Goal: Task Accomplishment & Management: Complete application form

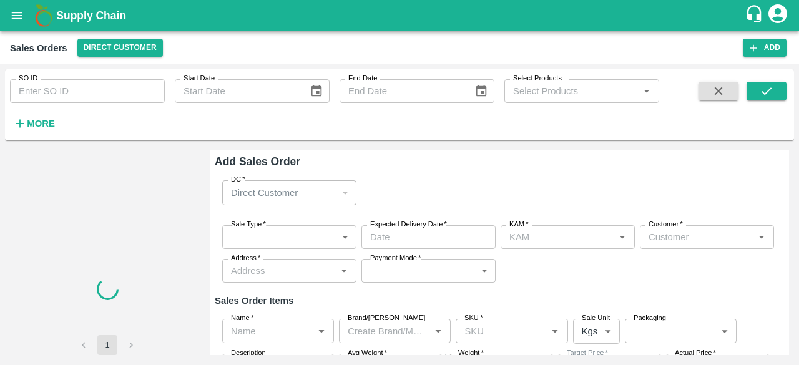
type input "[PERSON_NAME]"
click at [13, 12] on icon "open drawer" at bounding box center [17, 15] width 11 height 7
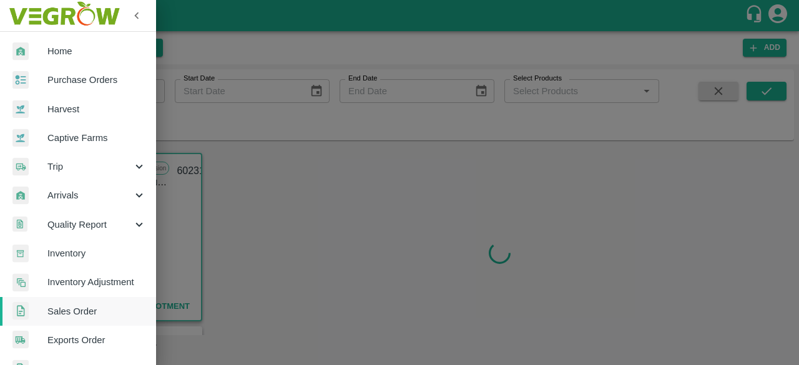
click at [81, 307] on span "Sales Order" at bounding box center [96, 311] width 99 height 14
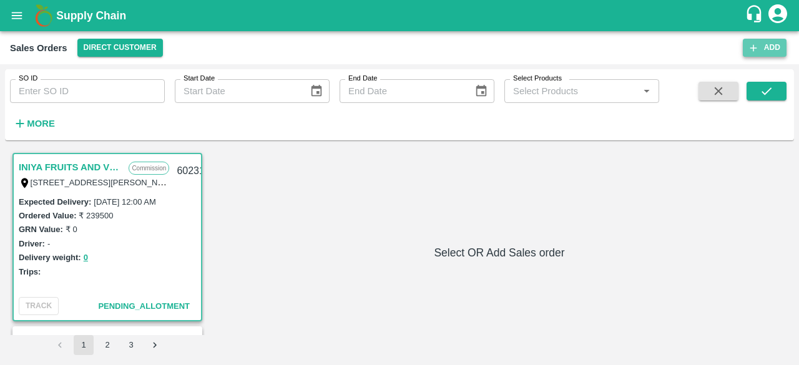
click at [754, 42] on icon "button" at bounding box center [752, 47] width 11 height 11
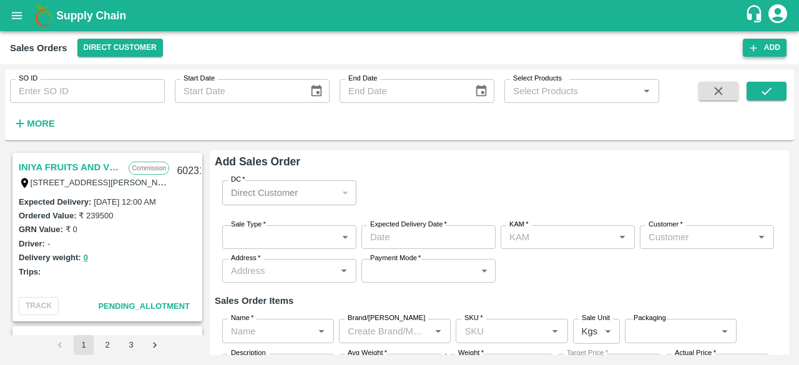
type input "[PERSON_NAME]"
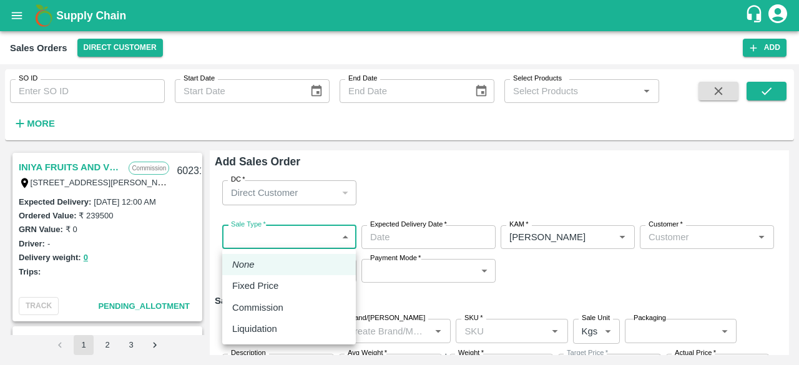
click at [297, 239] on body "Supply Chain Sales Orders Direct Customer Add SO ID SO ID Start Date Start Date…" at bounding box center [399, 182] width 799 height 365
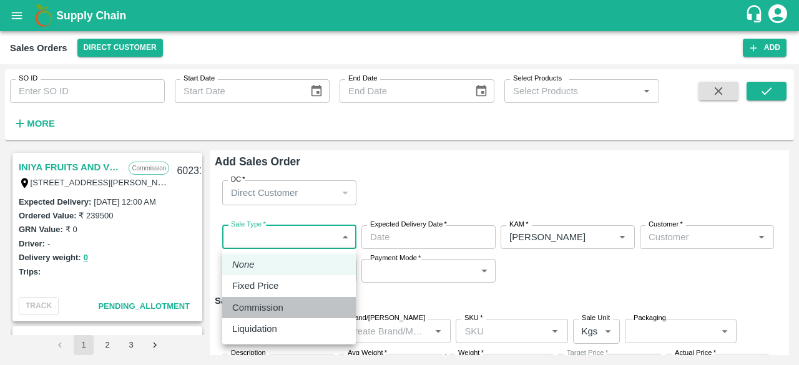
click at [266, 306] on p "Commission" at bounding box center [257, 308] width 51 height 14
type input "2"
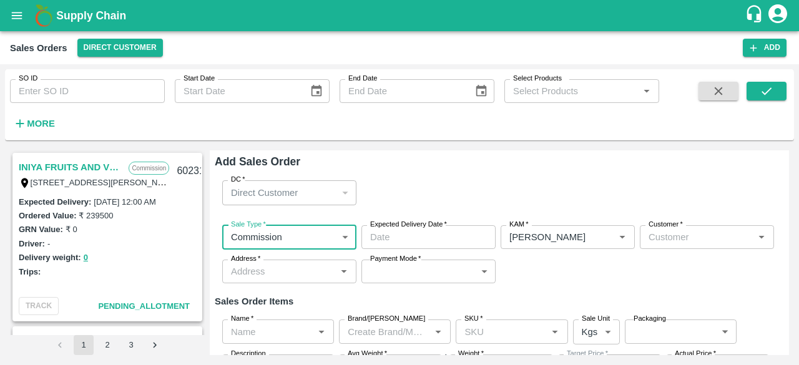
type input "DD/MM/YYYY hh:mm aa"
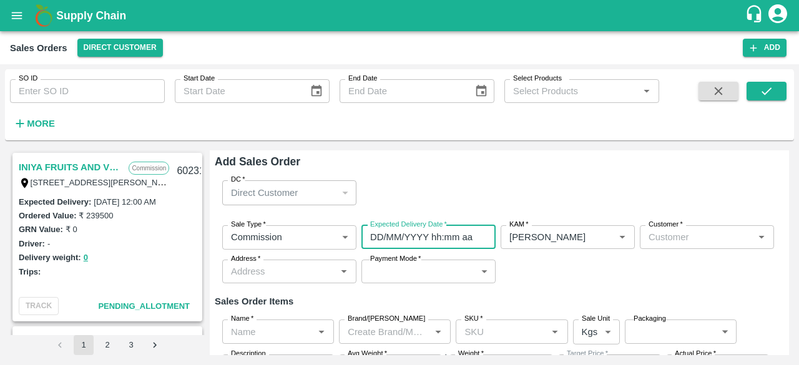
click at [401, 241] on input "DD/MM/YYYY hh:mm aa" at bounding box center [423, 237] width 125 height 24
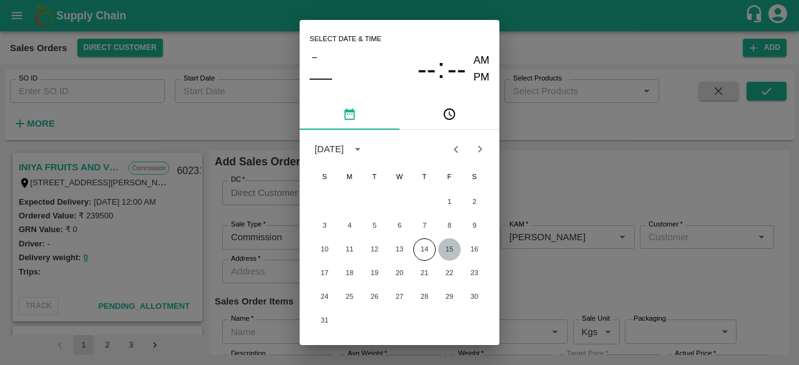
click at [450, 252] on button "15" at bounding box center [449, 249] width 22 height 22
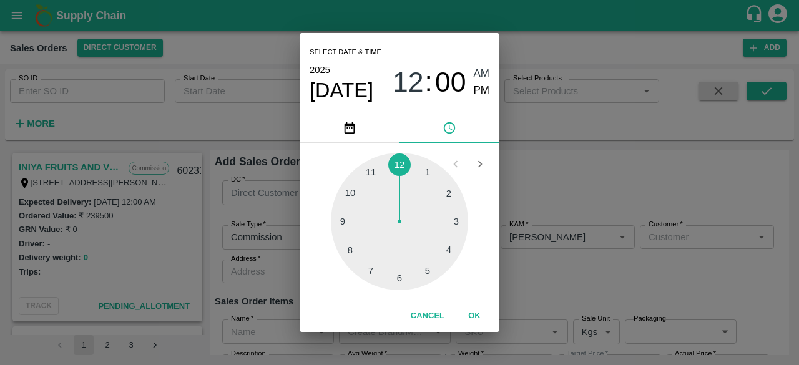
click at [397, 276] on div at bounding box center [399, 221] width 137 height 137
type input "15/08/2025 06:00 AM"
click at [489, 72] on div "Select date & time 2025 Aug 15 06 : 00 AM PM" at bounding box center [399, 73] width 200 height 80
click at [483, 72] on span "AM" at bounding box center [481, 74] width 16 height 17
click at [472, 307] on button "OK" at bounding box center [474, 316] width 40 height 22
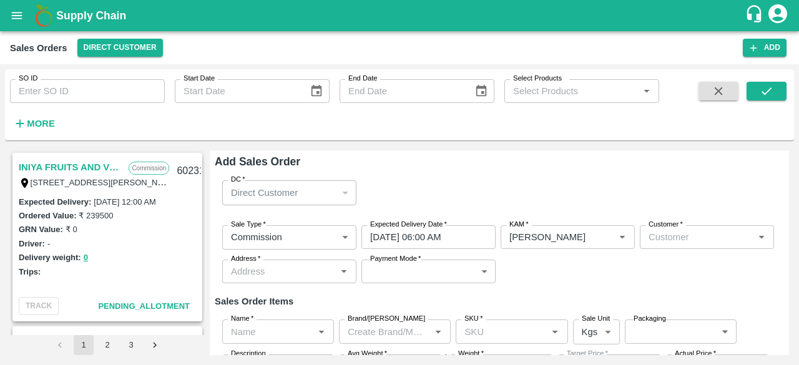
click at [610, 280] on div "Sale Type   * Commission 2 Sale Type Expected Delivery Date   * 15/08/2025 06:0…" at bounding box center [499, 254] width 569 height 79
click at [677, 248] on div "Customer   *" at bounding box center [706, 237] width 134 height 24
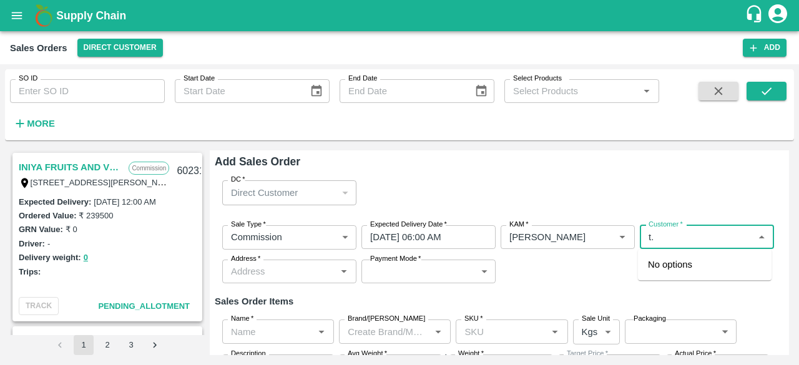
type input "t"
type input "T.ki"
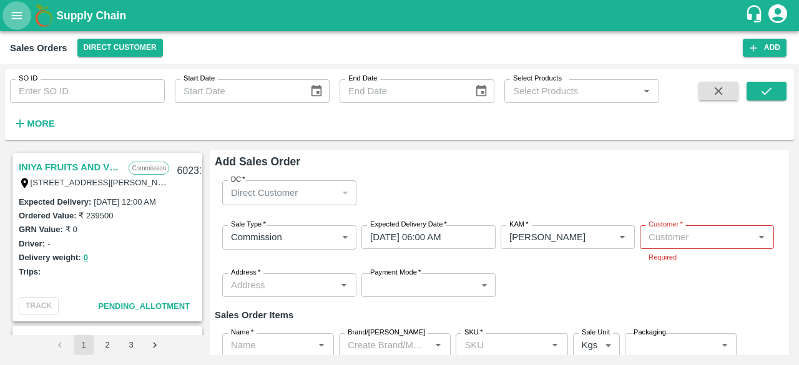
click at [11, 16] on icon "open drawer" at bounding box center [17, 16] width 14 height 14
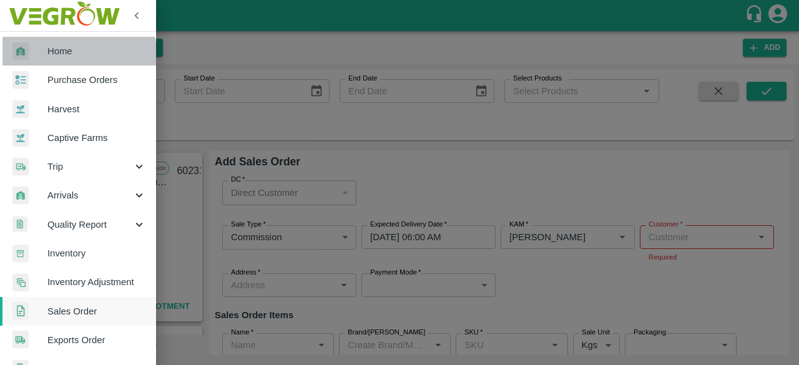
click at [75, 60] on link "Home" at bounding box center [78, 51] width 156 height 29
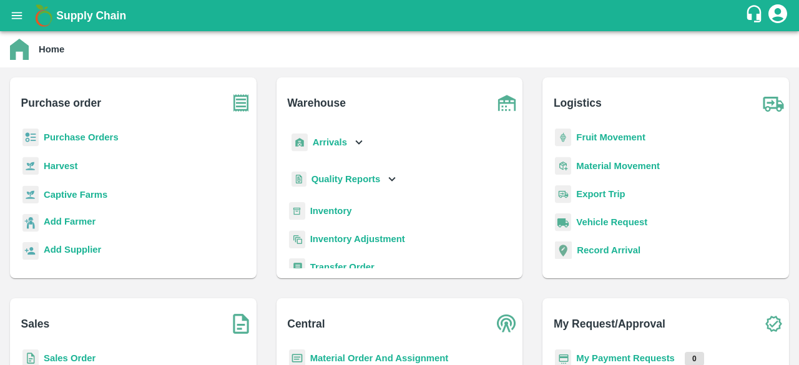
scroll to position [143, 0]
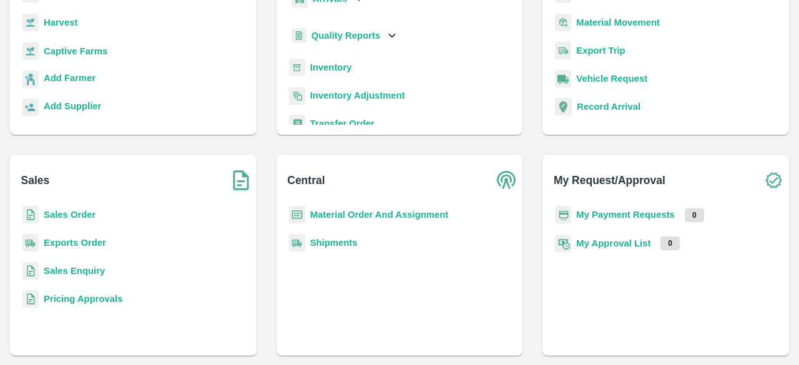
click at [67, 213] on b "Sales Order" at bounding box center [70, 215] width 52 height 10
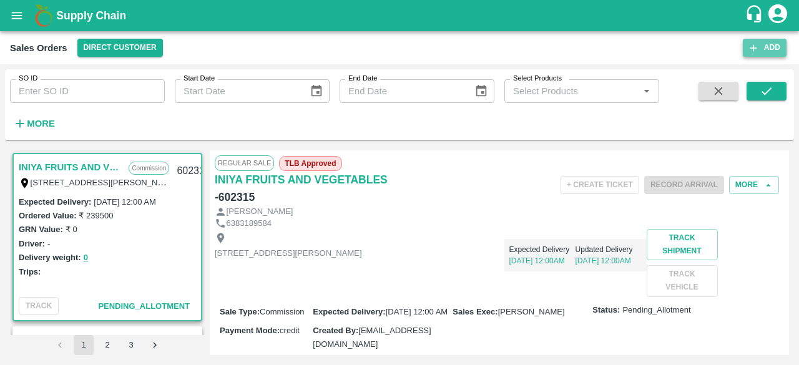
click at [756, 43] on icon "button" at bounding box center [752, 47] width 11 height 11
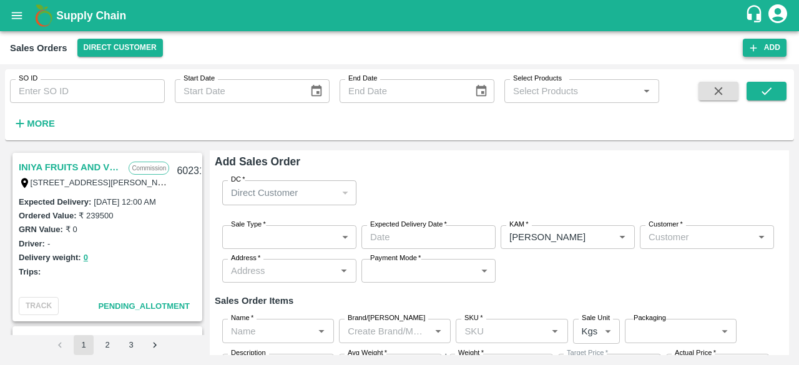
type input "[PERSON_NAME]"
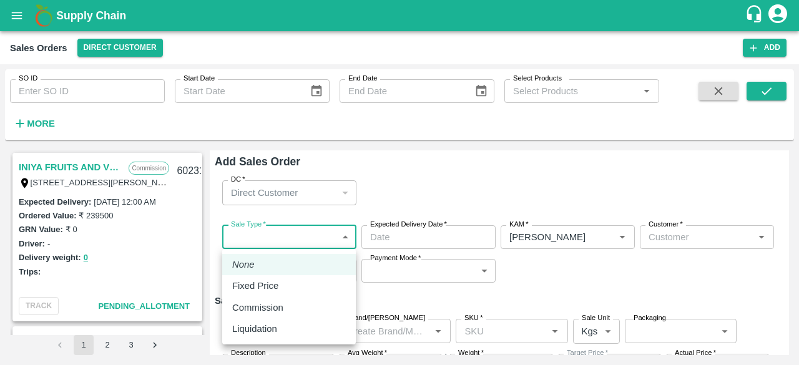
click at [299, 232] on body "Supply Chain Sales Orders Direct Customer Add SO ID SO ID Start Date Start Date…" at bounding box center [399, 182] width 799 height 365
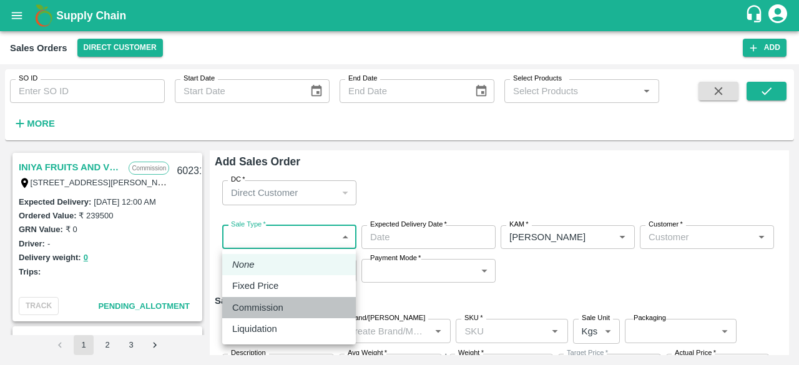
click at [274, 310] on p "Commission" at bounding box center [257, 308] width 51 height 14
type input "2"
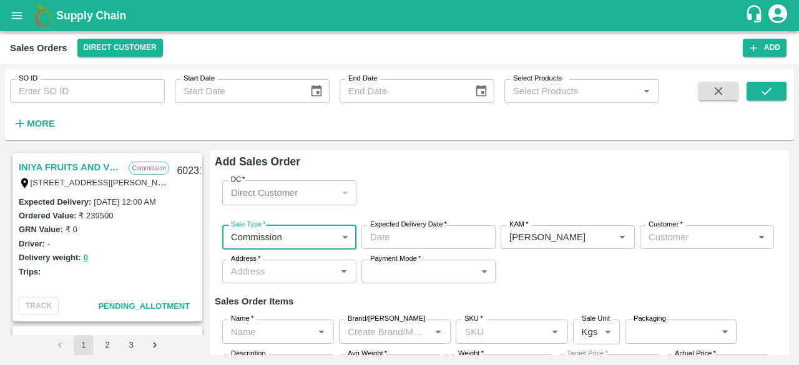
type input "DD/MM/YYYY hh:mm aa"
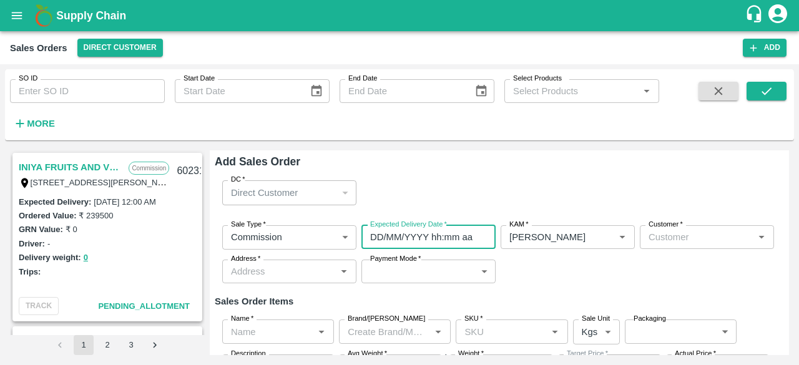
click at [433, 231] on input "DD/MM/YYYY hh:mm aa" at bounding box center [423, 237] width 125 height 24
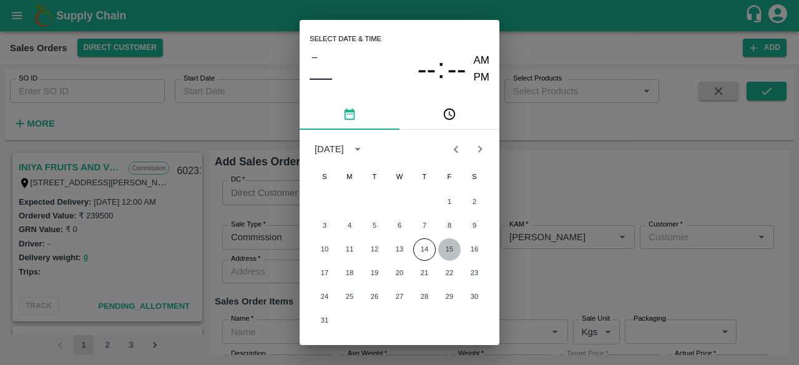
click at [448, 245] on button "15" at bounding box center [449, 249] width 22 height 22
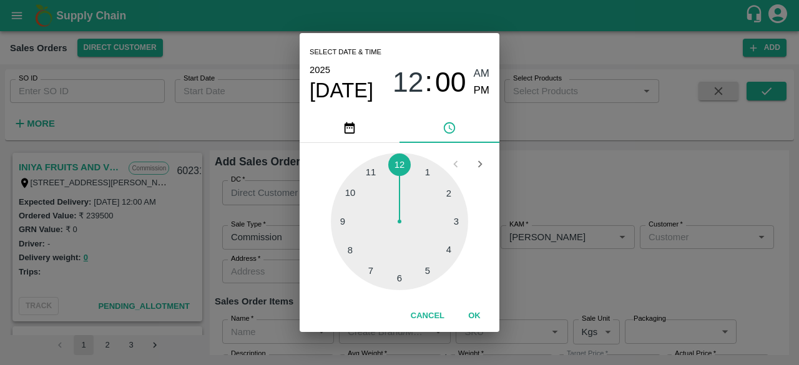
click at [395, 276] on div at bounding box center [399, 221] width 137 height 137
type input "15/08/2025 06:00 AM"
click at [481, 69] on span "AM" at bounding box center [481, 74] width 16 height 17
click at [472, 315] on button "OK" at bounding box center [474, 316] width 40 height 22
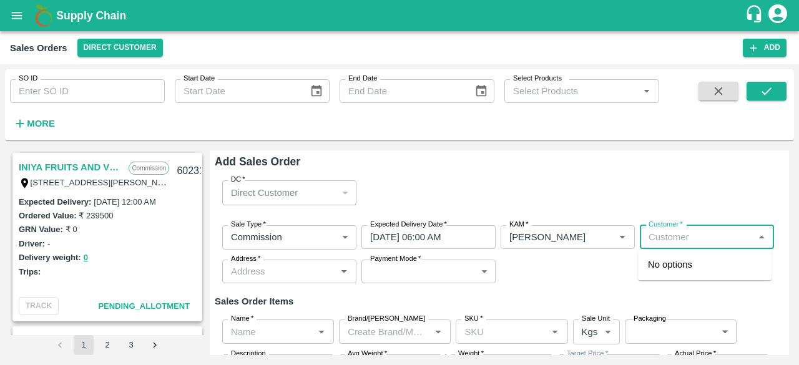
click at [697, 239] on input "Customer   *" at bounding box center [696, 237] width 106 height 16
click at [687, 269] on p "T.[PERSON_NAME] And Sons" at bounding box center [705, 272] width 114 height 28
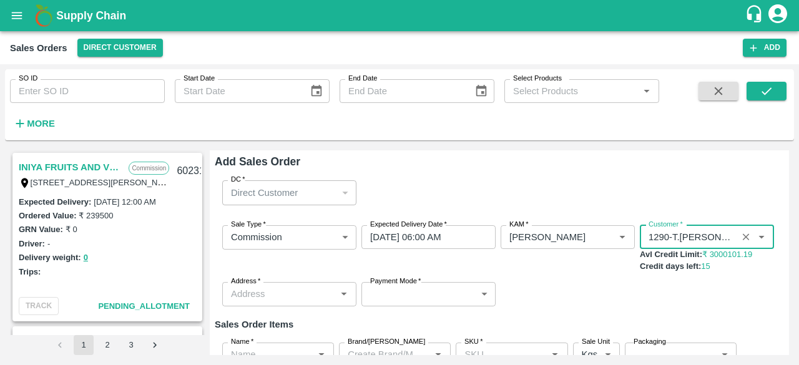
type input "1290-T.[PERSON_NAME] And Sons"
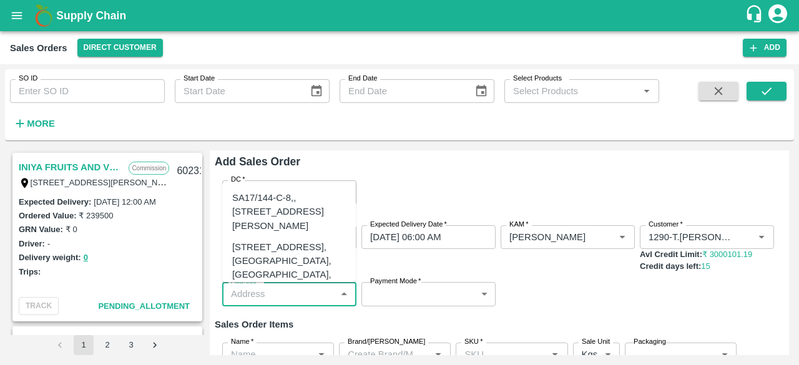
click at [267, 300] on input "Address   *" at bounding box center [279, 294] width 106 height 16
click at [293, 270] on div "[STREET_ADDRESS], [GEOGRAPHIC_DATA], [GEOGRAPHIC_DATA], 221007, [GEOGRAPHIC_DAT…" at bounding box center [289, 274] width 114 height 69
type input "[STREET_ADDRESS], [GEOGRAPHIC_DATA], [GEOGRAPHIC_DATA], 221007, [GEOGRAPHIC_DAT…"
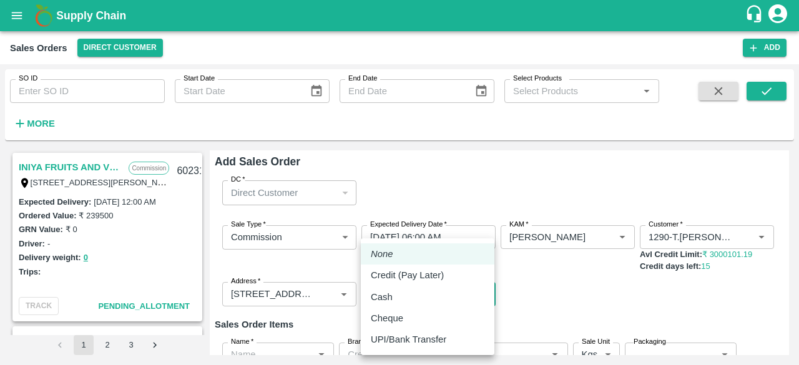
click at [391, 293] on body "Supply Chain Sales Orders Direct Customer Add SO ID SO ID Start Date Start Date…" at bounding box center [399, 182] width 799 height 365
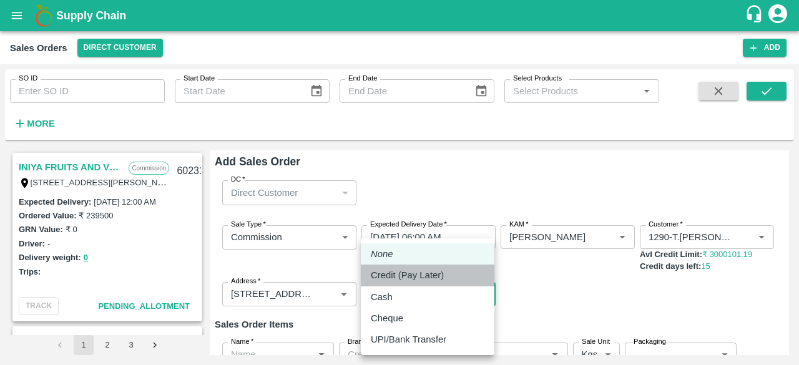
click at [416, 271] on p "Credit (Pay Later)" at bounding box center [407, 275] width 73 height 14
type input "credit"
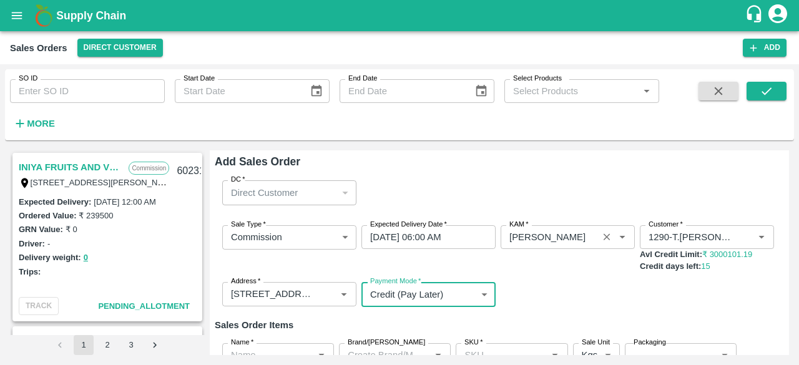
click at [561, 235] on input "KAM   *" at bounding box center [549, 237] width 90 height 16
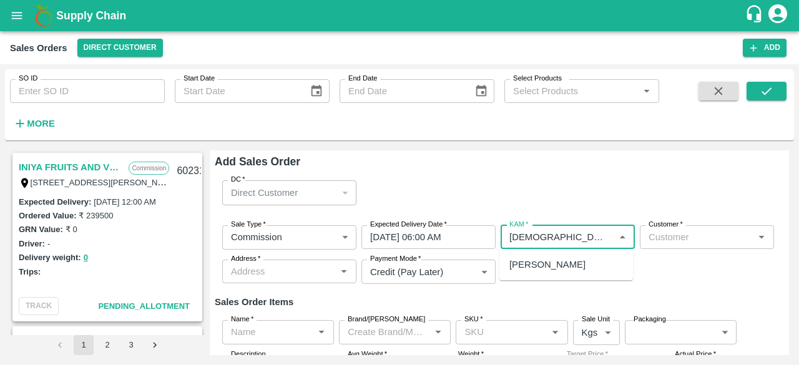
click at [547, 272] on div "Shivam Dixit" at bounding box center [566, 264] width 134 height 21
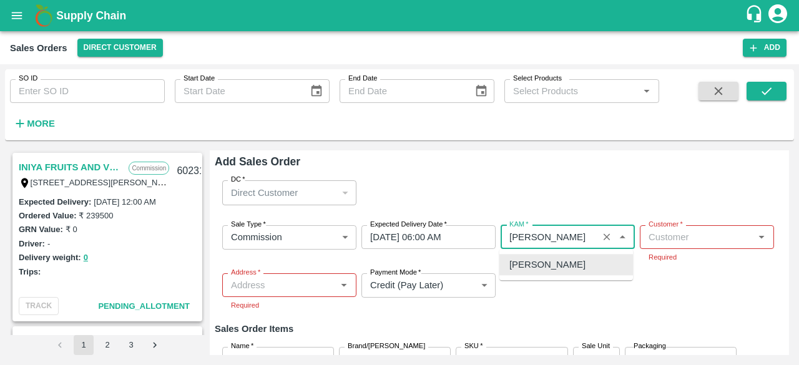
type input "Shivam Dixit"
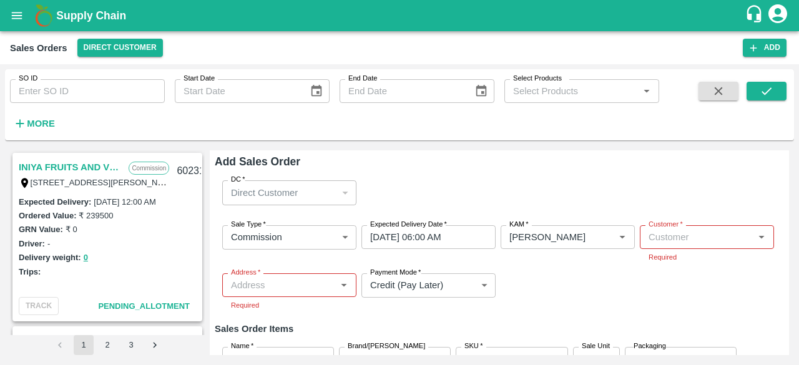
drag, startPoint x: 558, startPoint y: 296, endPoint x: 672, endPoint y: 244, distance: 125.0
click at [672, 244] on div "Sale Type   * Commission 2 Sale Type Expected Delivery Date   * 15/08/2025 06:0…" at bounding box center [499, 268] width 569 height 106
click at [672, 244] on input "Customer   *" at bounding box center [696, 237] width 106 height 16
type input "t.kish"
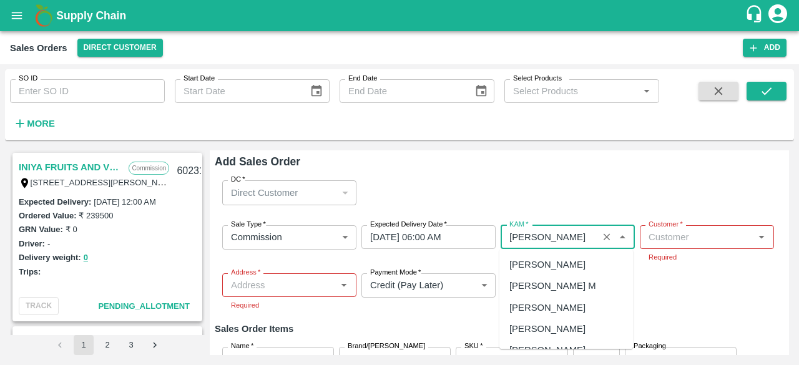
scroll to position [1515, 0]
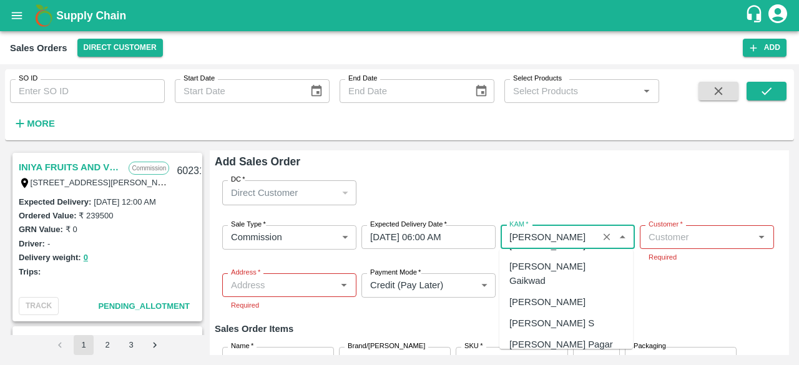
click at [570, 242] on input "KAM   *" at bounding box center [549, 237] width 90 height 16
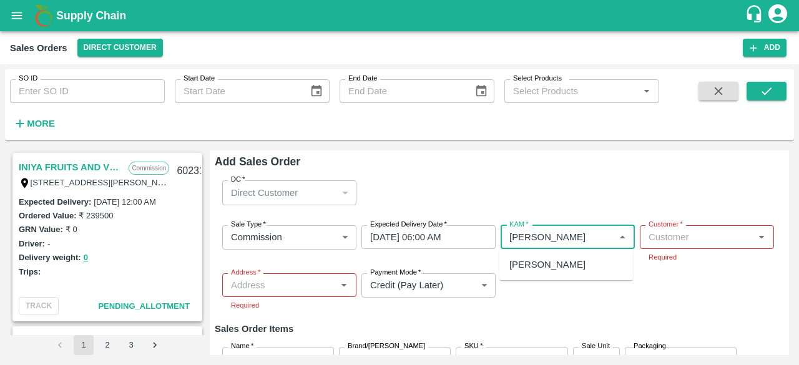
click at [572, 262] on div "[PERSON_NAME]" at bounding box center [547, 265] width 76 height 14
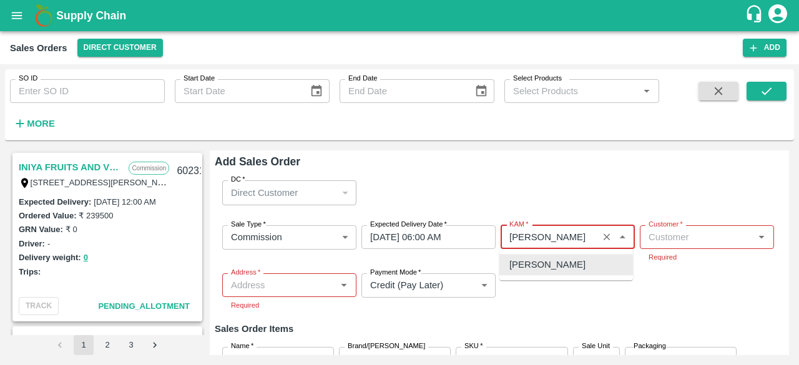
type input "[PERSON_NAME]"
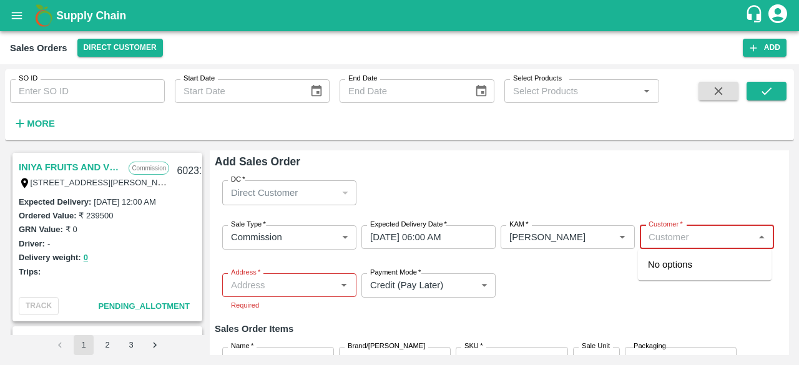
click at [684, 238] on input "Customer   *" at bounding box center [696, 237] width 106 height 16
click at [678, 288] on ul "T.Kishore Kapoor And Sons Semi Wholesale" at bounding box center [705, 277] width 134 height 57
click at [678, 286] on p "Semi Wholesale" at bounding box center [673, 291] width 50 height 11
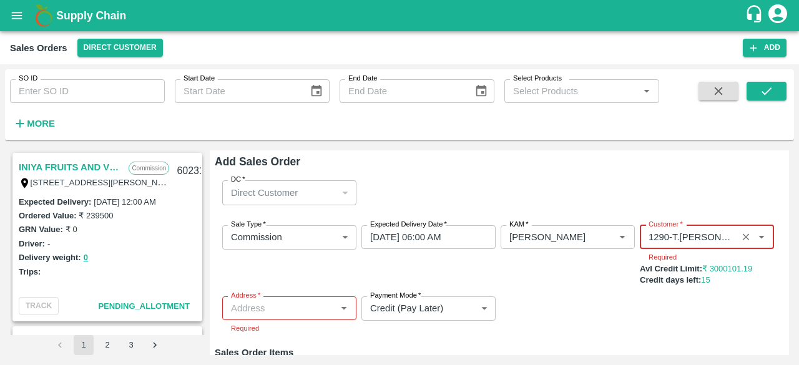
type input "1290-T.[PERSON_NAME] And Sons"
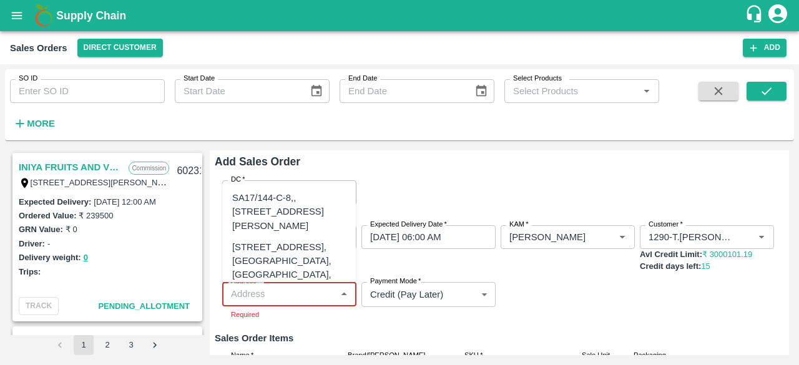
click at [273, 314] on div "Address   * Address   * Required" at bounding box center [289, 301] width 134 height 38
click at [288, 275] on div "[STREET_ADDRESS], [GEOGRAPHIC_DATA], [GEOGRAPHIC_DATA], 221007, [GEOGRAPHIC_DAT…" at bounding box center [289, 274] width 114 height 69
type input "[STREET_ADDRESS], [GEOGRAPHIC_DATA], [GEOGRAPHIC_DATA], 221007, [GEOGRAPHIC_DAT…"
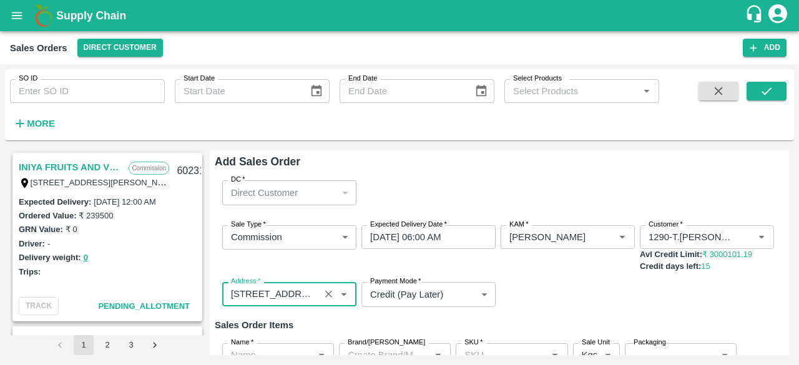
scroll to position [110, 0]
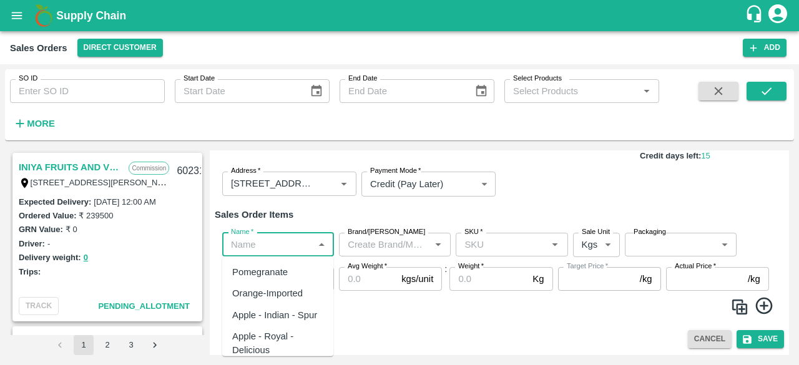
click at [275, 243] on input "Name   *" at bounding box center [268, 244] width 84 height 16
click at [268, 271] on div "Pomegranate" at bounding box center [260, 272] width 56 height 14
type input "Pomegranate"
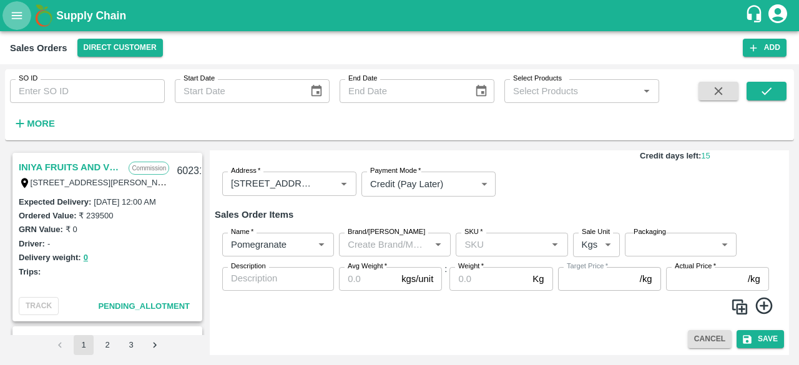
click at [15, 16] on icon "open drawer" at bounding box center [17, 15] width 11 height 7
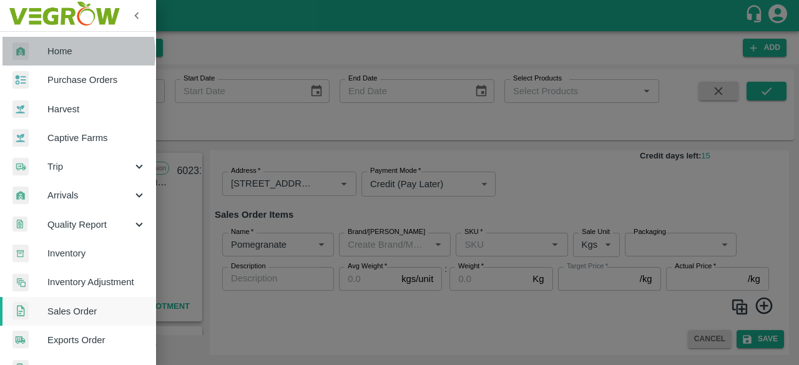
click at [59, 53] on span "Home" at bounding box center [96, 51] width 99 height 14
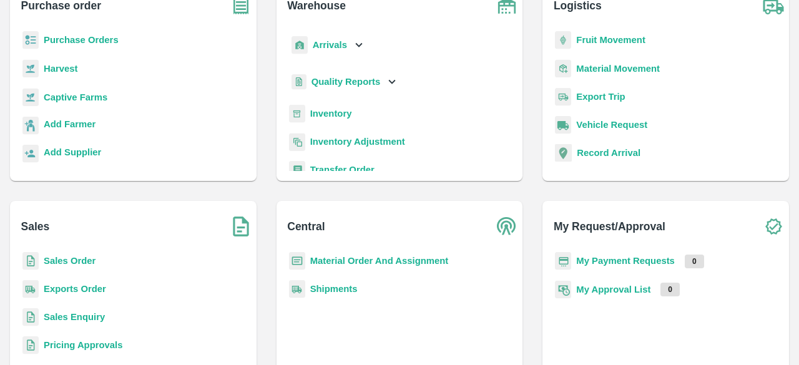
scroll to position [99, 0]
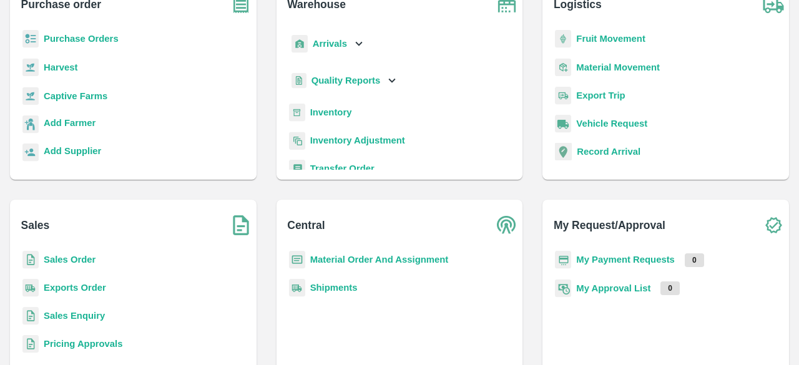
click at [66, 256] on b "Sales Order" at bounding box center [70, 260] width 52 height 10
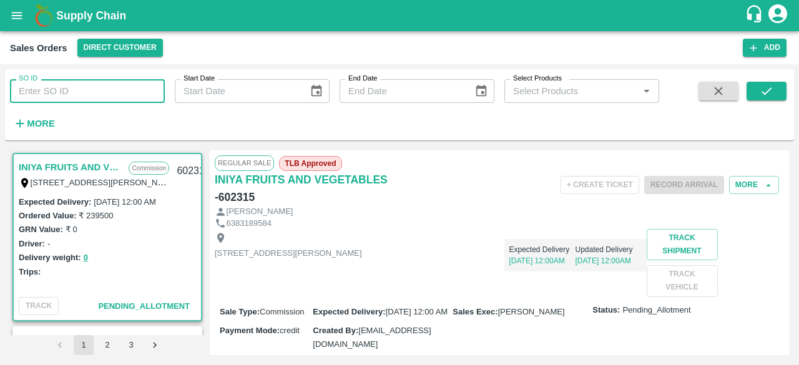
click at [45, 82] on input "SO ID" at bounding box center [87, 91] width 155 height 24
click at [755, 55] on button "Add" at bounding box center [764, 48] width 44 height 18
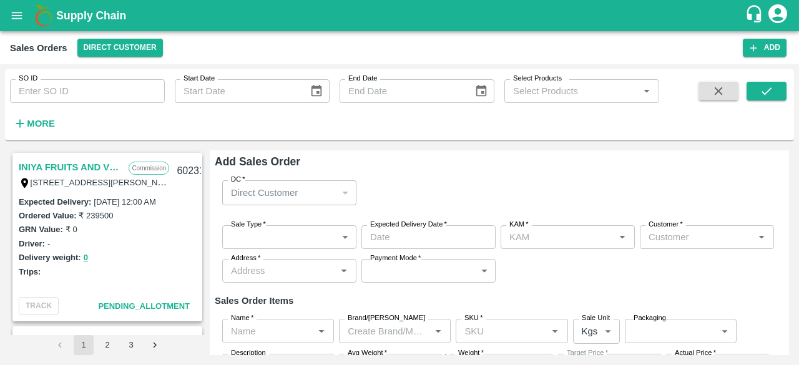
type input "[PERSON_NAME]"
click at [282, 192] on p "Direct Customer" at bounding box center [264, 193] width 67 height 14
click at [290, 238] on body "Supply Chain Sales Orders Direct Customer Add SO ID SO ID Start Date Start Date…" at bounding box center [399, 182] width 799 height 365
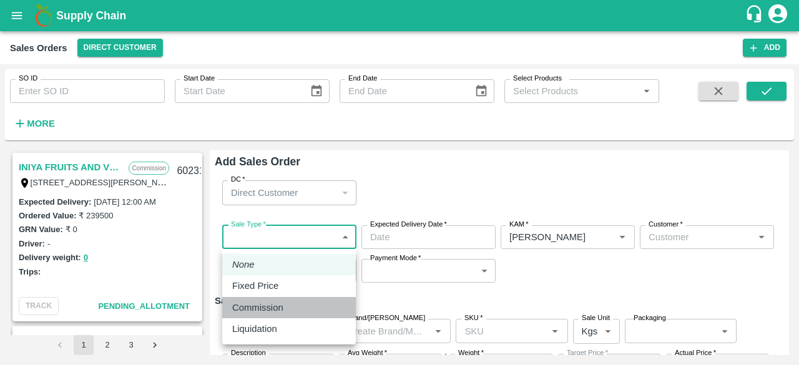
click at [284, 310] on div "Commission" at bounding box center [260, 308] width 57 height 14
type input "2"
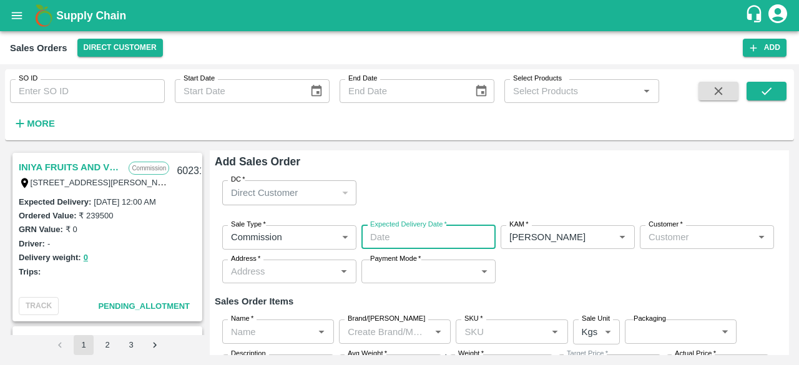
type input "DD/MM/YYYY hh:mm aa"
click at [443, 241] on input "DD/MM/YYYY hh:mm aa" at bounding box center [423, 237] width 125 height 24
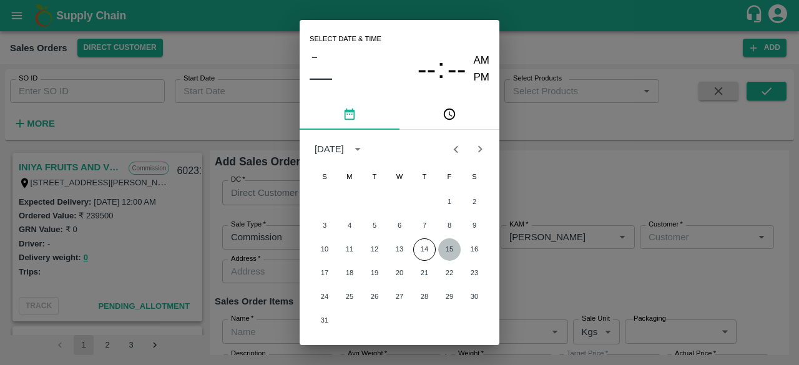
click at [454, 249] on button "15" at bounding box center [449, 249] width 22 height 22
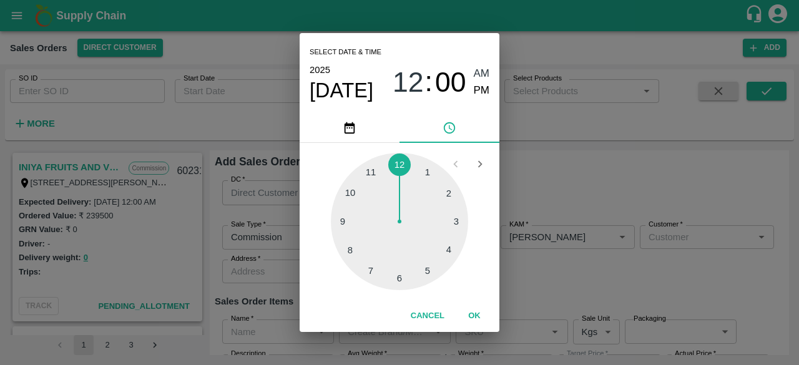
click at [403, 279] on div at bounding box center [399, 221] width 137 height 137
type input "15/08/2025 06:00 AM"
click at [483, 72] on span "AM" at bounding box center [481, 74] width 16 height 17
click at [475, 313] on button "OK" at bounding box center [474, 316] width 40 height 22
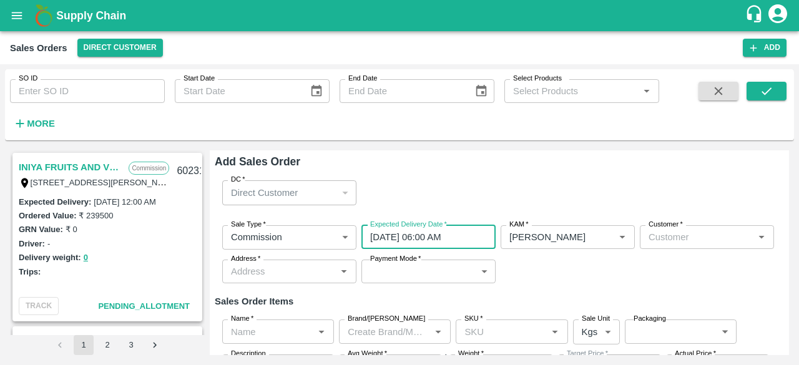
click at [663, 245] on div "Customer   *" at bounding box center [706, 237] width 134 height 24
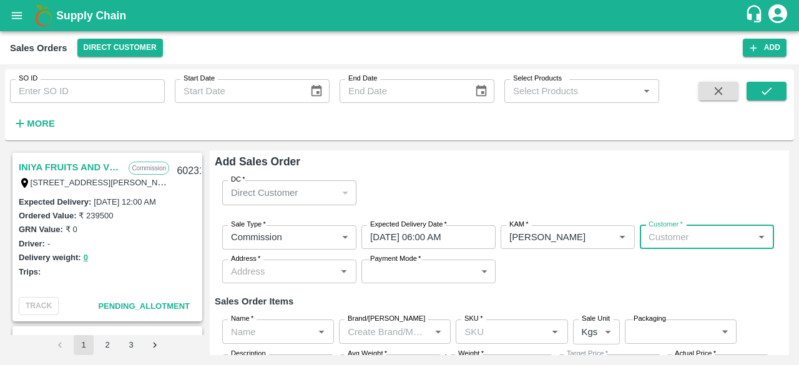
click at [679, 240] on input "Customer   *" at bounding box center [696, 237] width 106 height 16
click at [686, 268] on p "T.[PERSON_NAME] And Sons" at bounding box center [705, 272] width 114 height 28
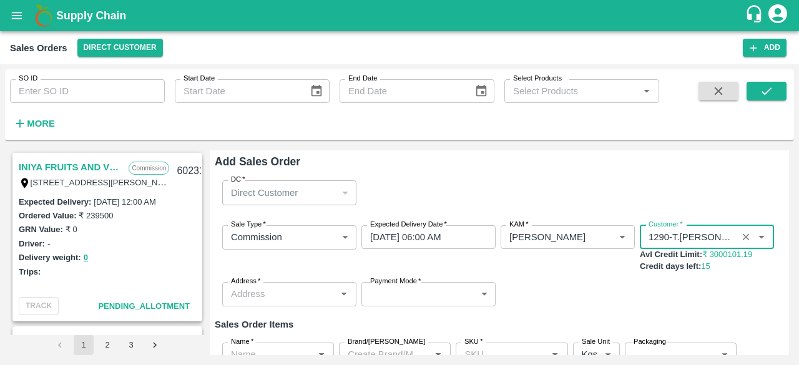
type input "1290-T.[PERSON_NAME] And Sons"
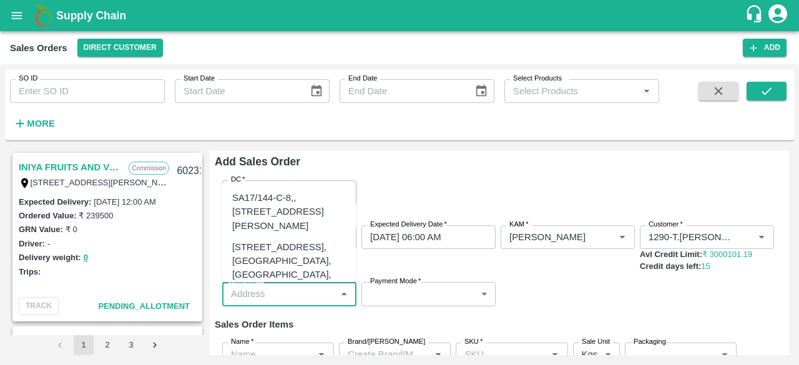
click at [268, 296] on input "Address   *" at bounding box center [279, 294] width 106 height 16
click at [273, 272] on div "[STREET_ADDRESS], [GEOGRAPHIC_DATA], [GEOGRAPHIC_DATA], 221007, [GEOGRAPHIC_DAT…" at bounding box center [289, 274] width 114 height 69
type input "[STREET_ADDRESS], [GEOGRAPHIC_DATA], [GEOGRAPHIC_DATA], 221007, [GEOGRAPHIC_DAT…"
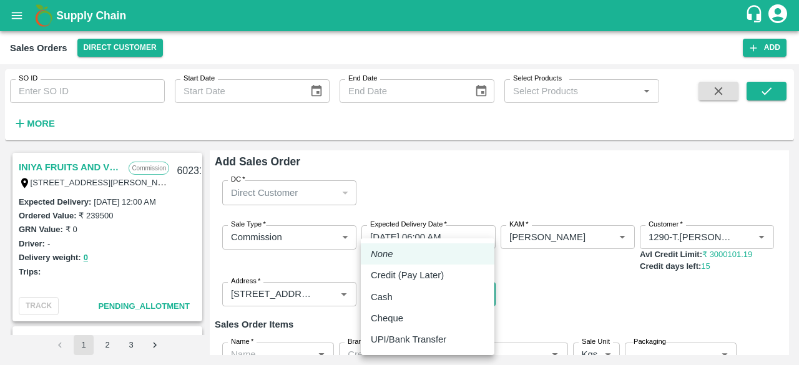
click at [397, 298] on body "Supply Chain Sales Orders Direct Customer Add SO ID SO ID Start Date Start Date…" at bounding box center [399, 182] width 799 height 365
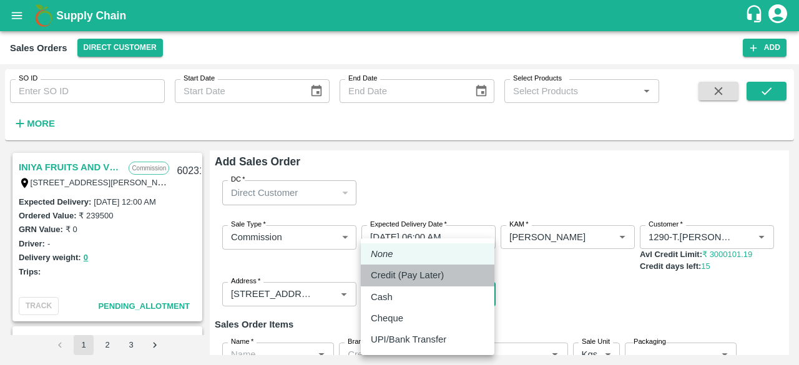
click at [407, 278] on p "Credit (Pay Later)" at bounding box center [407, 275] width 73 height 14
type input "credit"
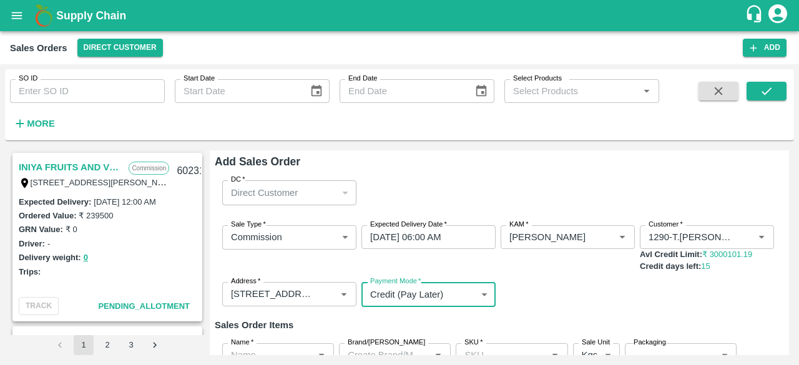
scroll to position [110, 0]
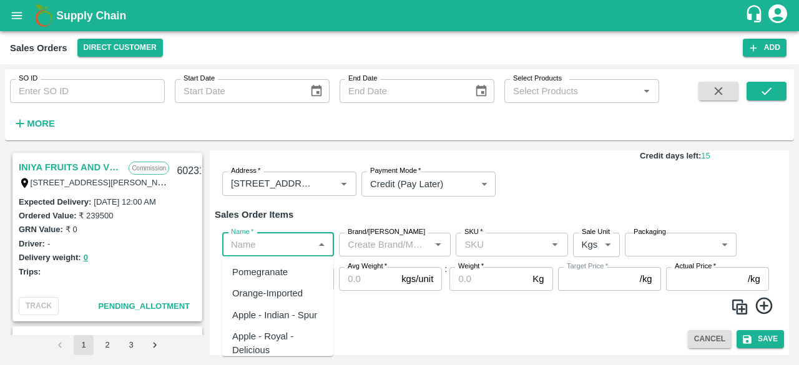
click at [265, 240] on input "Name   *" at bounding box center [268, 244] width 84 height 16
click at [272, 273] on div "Pomegranate" at bounding box center [260, 272] width 56 height 14
type input "Pomegranate"
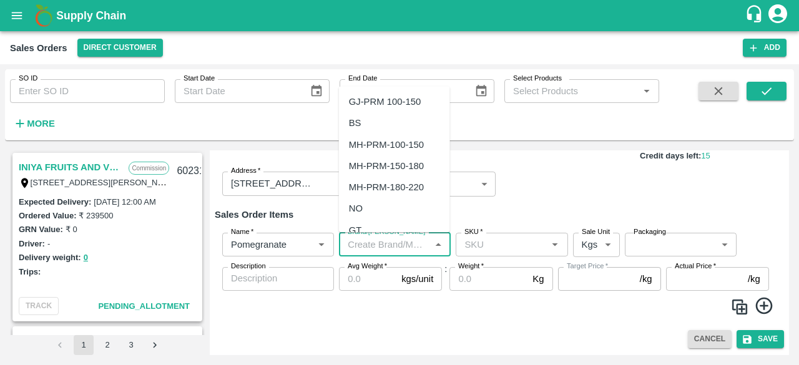
click at [410, 243] on input "Brand/[PERSON_NAME]" at bounding box center [384, 244] width 84 height 16
click at [359, 103] on div "VG" at bounding box center [355, 102] width 13 height 14
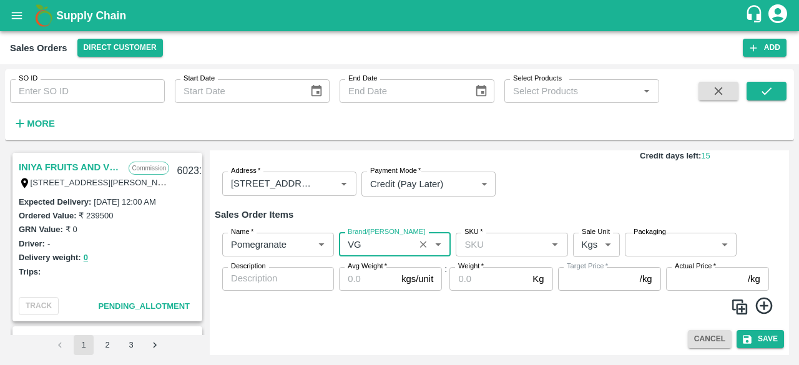
type input "VG"
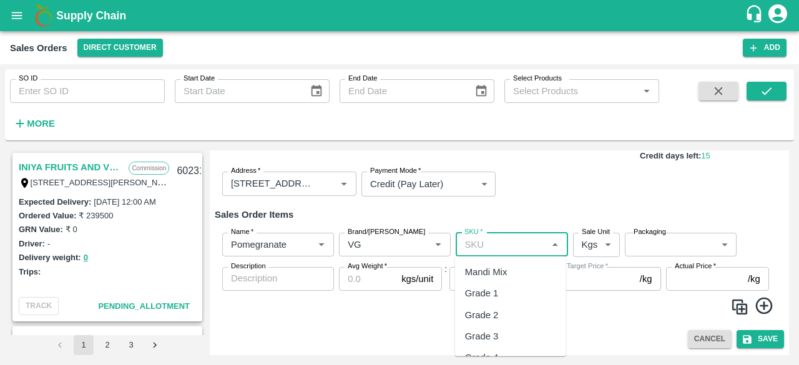
click at [487, 246] on input "SKU   *" at bounding box center [501, 244] width 84 height 16
click at [566, 317] on span at bounding box center [499, 308] width 559 height 24
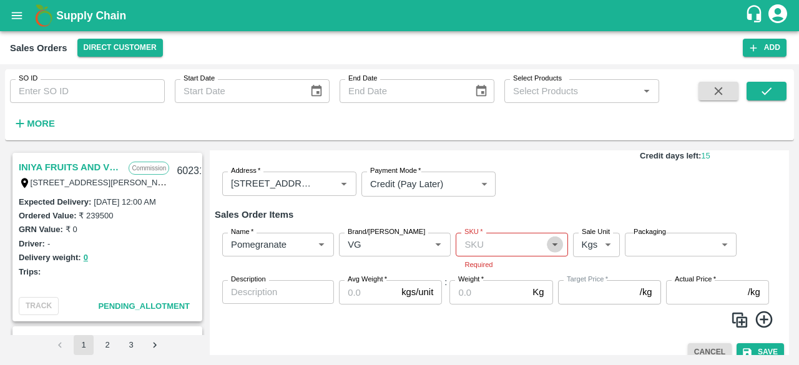
click at [557, 241] on icon "Open" at bounding box center [555, 245] width 14 height 14
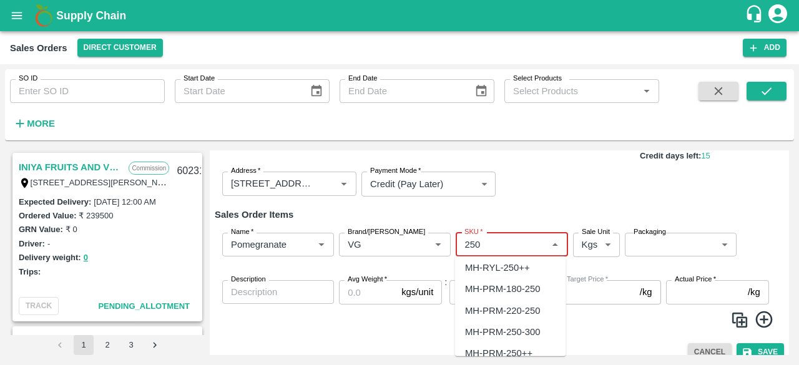
scroll to position [175, 0]
click at [525, 311] on div "MH-PRM-250-300" at bounding box center [502, 311] width 75 height 14
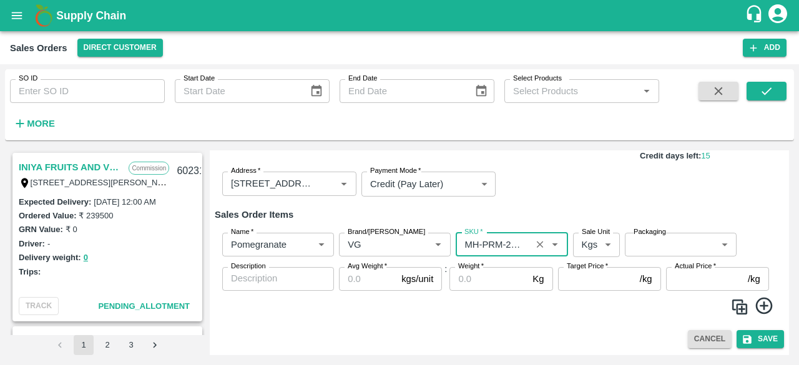
type input "MH-PRM-250-300"
click at [661, 245] on body "Supply Chain Sales Orders Direct Customer Add SO ID SO ID Start Date Start Date…" at bounding box center [399, 182] width 799 height 365
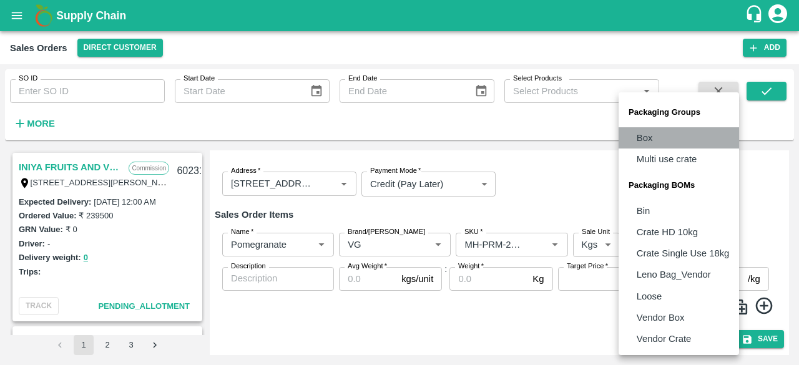
click at [664, 136] on li "Box" at bounding box center [678, 137] width 120 height 21
type input "GRP/1"
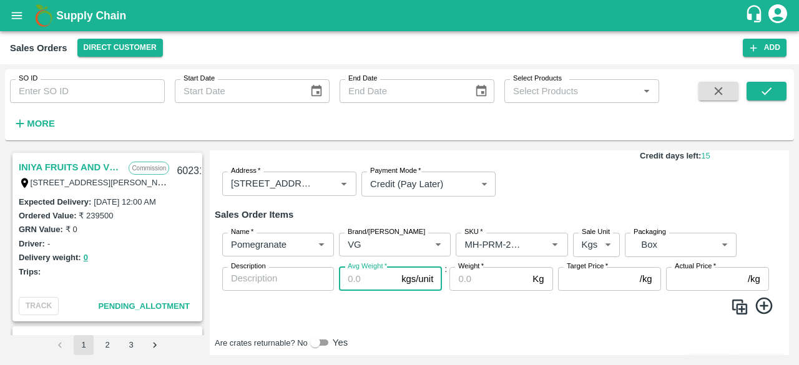
click at [376, 283] on input "Avg Weight   *" at bounding box center [367, 279] width 57 height 24
type input "1"
type input "9.7"
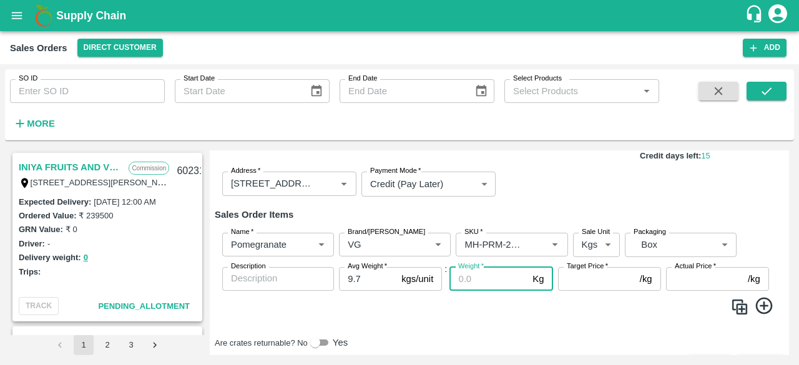
click at [485, 279] on input "Weight   *" at bounding box center [488, 279] width 78 height 24
type input "9.7"
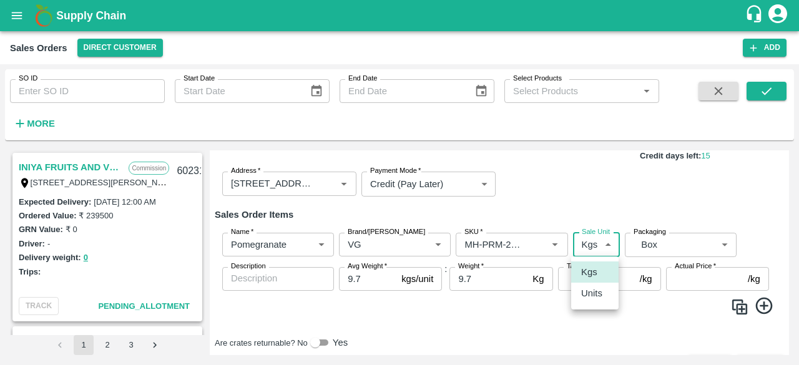
click at [609, 245] on body "Supply Chain Sales Orders Direct Customer Add SO ID SO ID Start Date Start Date…" at bounding box center [399, 182] width 799 height 365
click at [600, 294] on p "Units" at bounding box center [591, 293] width 21 height 14
type input "2"
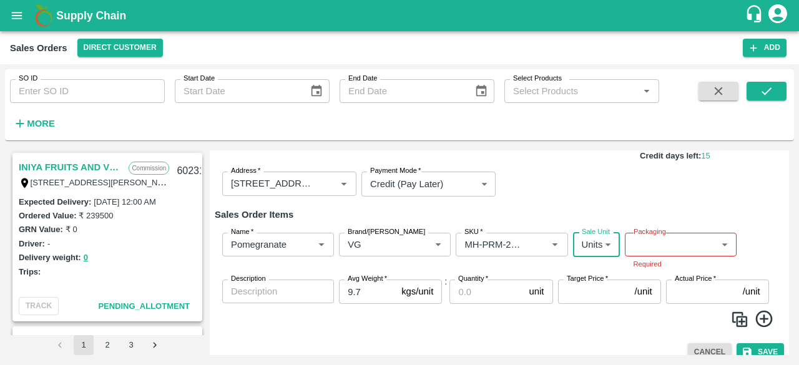
click at [657, 244] on body "Supply Chain Sales Orders Direct Customer Add SO ID SO ID Start Date Start Date…" at bounding box center [399, 182] width 799 height 365
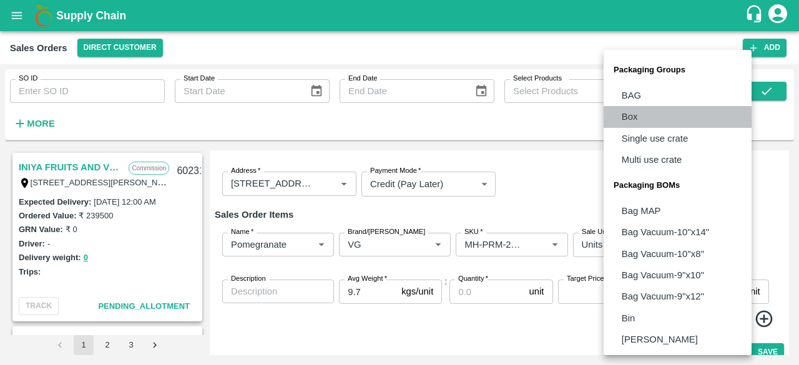
click at [648, 117] on li "Box" at bounding box center [677, 116] width 148 height 21
type input "GRP/1"
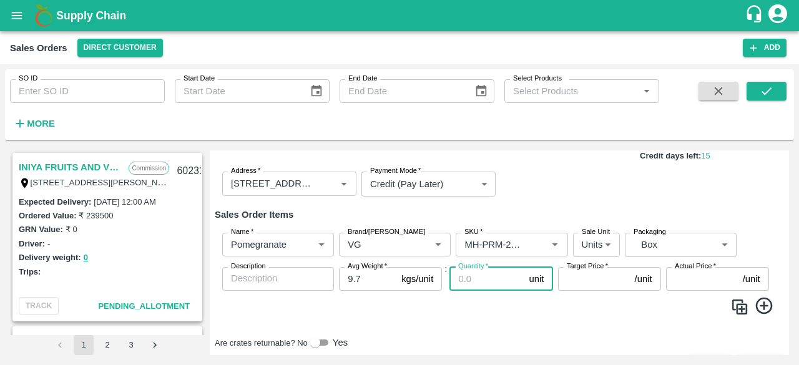
click at [479, 282] on input "Quantity   *" at bounding box center [486, 279] width 74 height 24
type input "13"
click at [590, 280] on input "Target Price   *" at bounding box center [594, 279] width 72 height 24
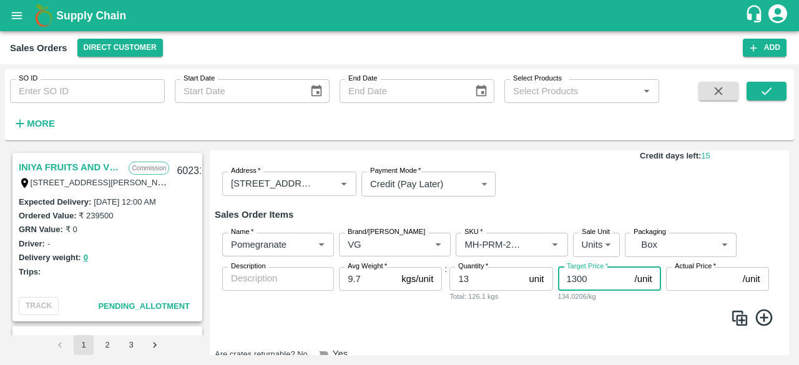
type input "1300"
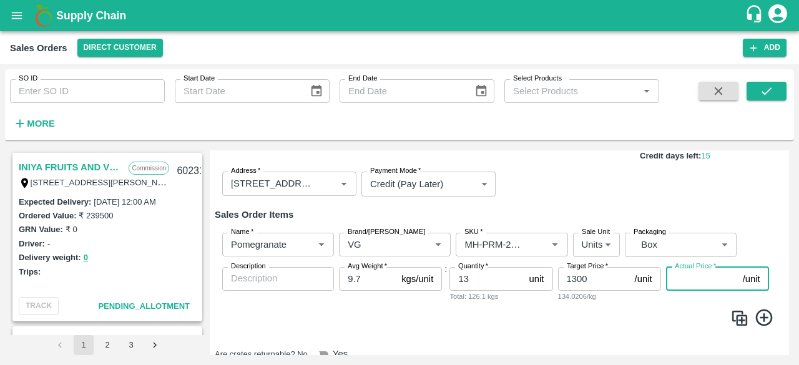
click at [700, 283] on input "Actual Price   *" at bounding box center [702, 279] width 72 height 24
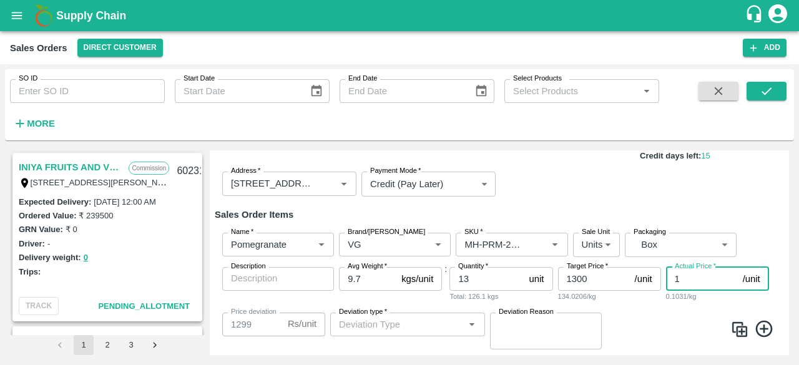
type input "13"
type input "1287"
type input "130"
type input "1170"
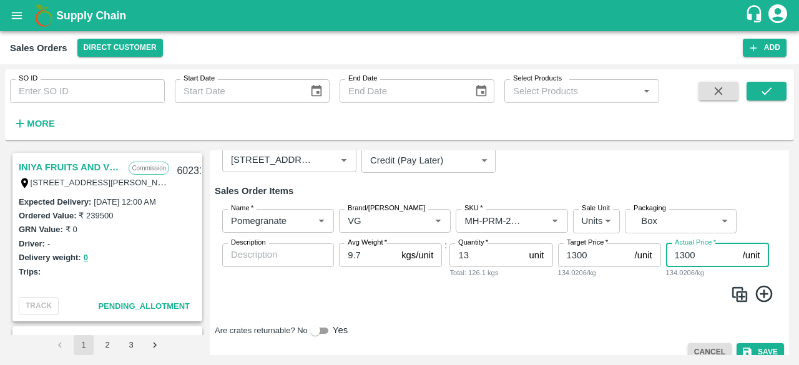
scroll to position [147, 0]
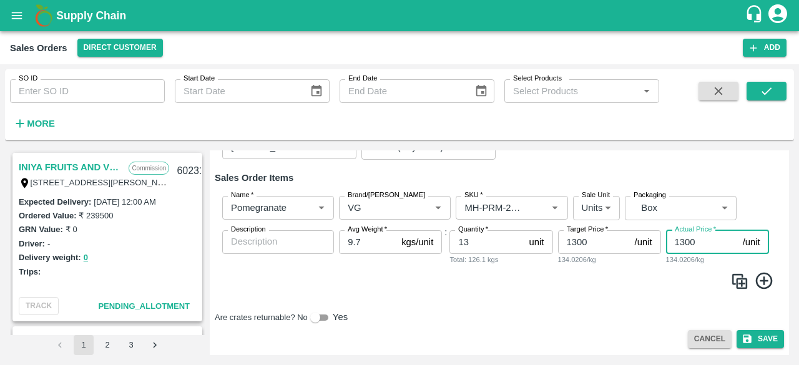
type input "1300"
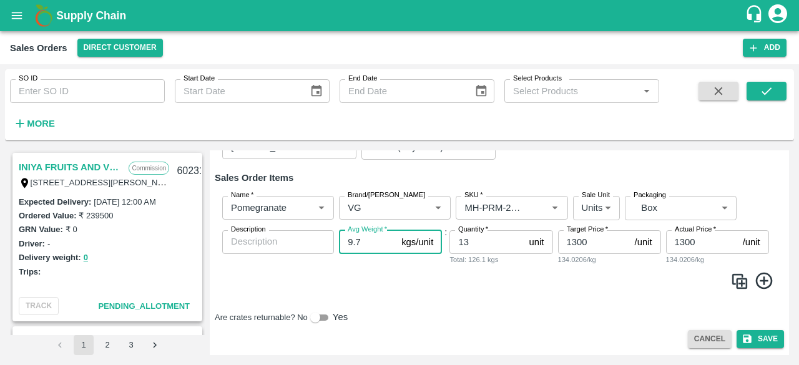
click at [369, 241] on input "9.7" at bounding box center [367, 242] width 57 height 24
type input "9.5"
click at [759, 280] on icon at bounding box center [763, 280] width 17 height 17
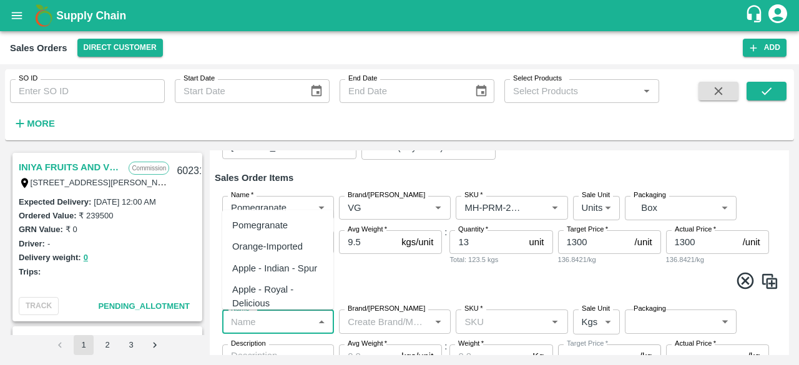
click at [276, 323] on input "Name   *" at bounding box center [268, 321] width 84 height 16
click at [21, 18] on icon "open drawer" at bounding box center [17, 15] width 11 height 7
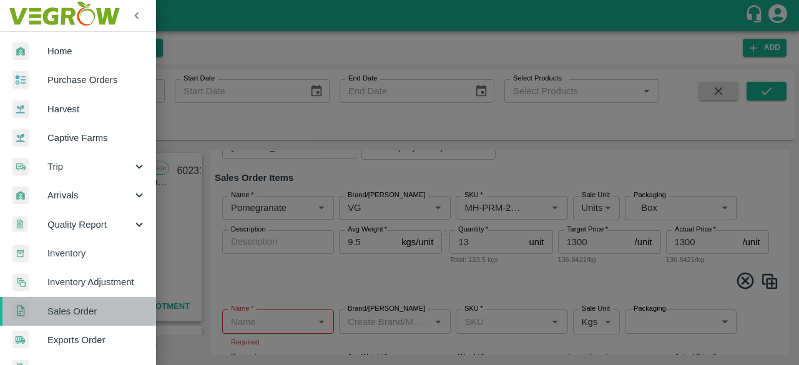
click at [84, 303] on link "Sales Order" at bounding box center [78, 311] width 156 height 29
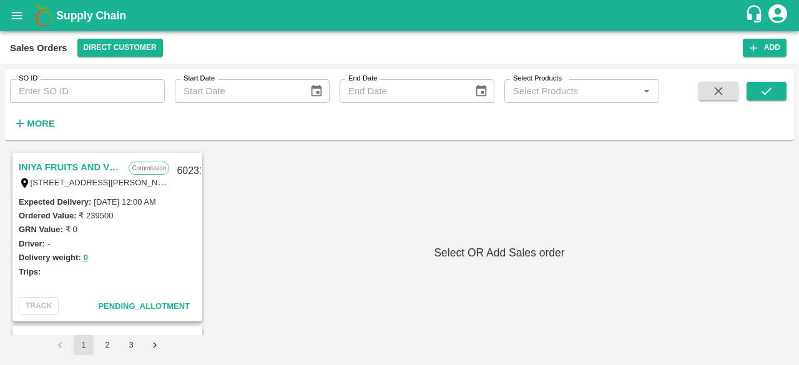
click at [177, 216] on div "Ordered Value: ₹ 239500" at bounding box center [107, 215] width 177 height 14
click at [81, 170] on link "INIYA FRUITS AND VEGETABLES" at bounding box center [71, 167] width 104 height 16
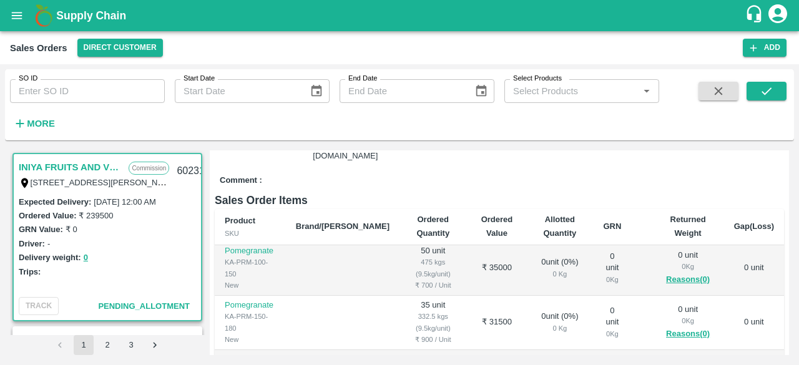
scroll to position [2, 0]
click at [756, 48] on icon "button" at bounding box center [752, 47] width 11 height 11
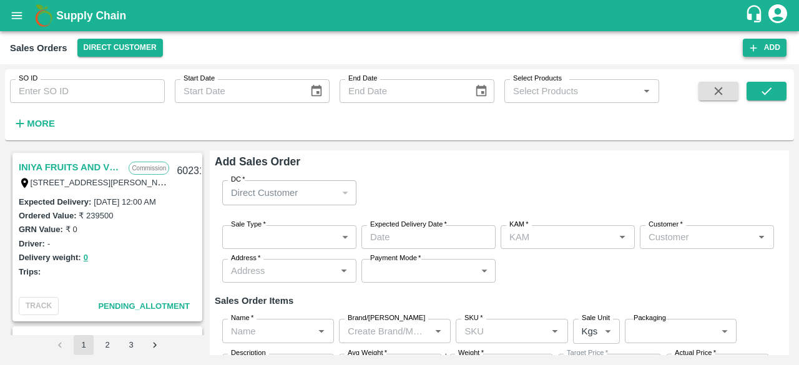
type input "[PERSON_NAME]"
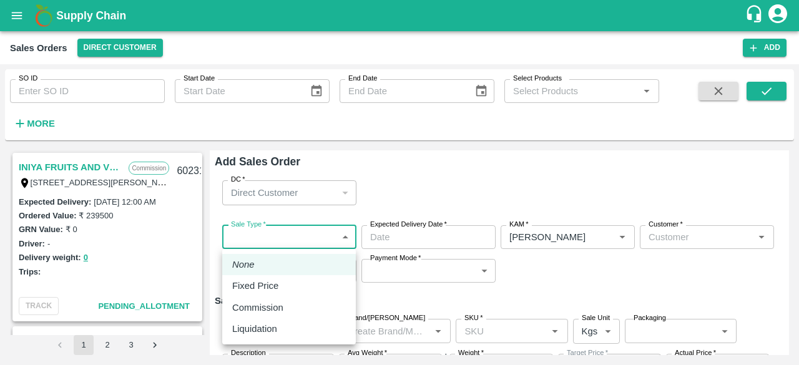
click at [261, 236] on body "Supply Chain Sales Orders Direct Customer Add SO ID SO ID Start Date Start Date…" at bounding box center [399, 182] width 799 height 365
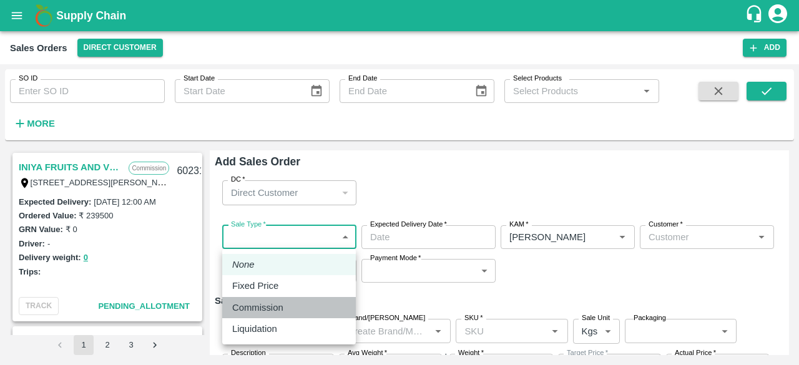
click at [260, 312] on p "Commission" at bounding box center [257, 308] width 51 height 14
type input "2"
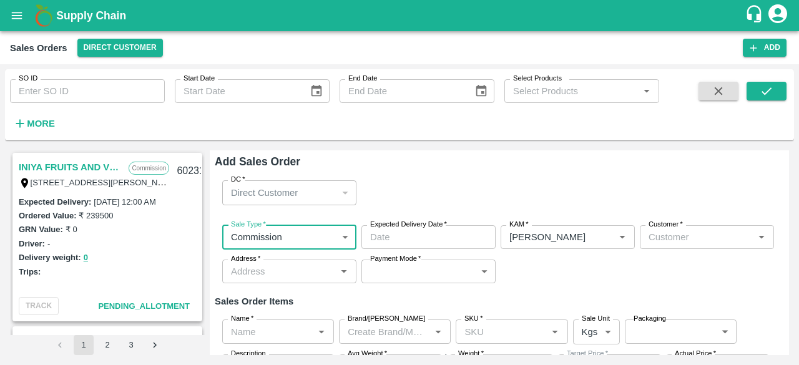
type input "DD/MM/YYYY hh:mm aa"
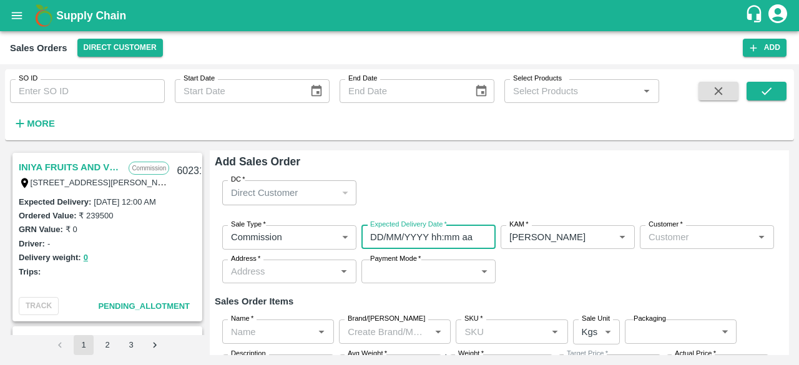
click at [434, 238] on input "DD/MM/YYYY hh:mm aa" at bounding box center [423, 237] width 125 height 24
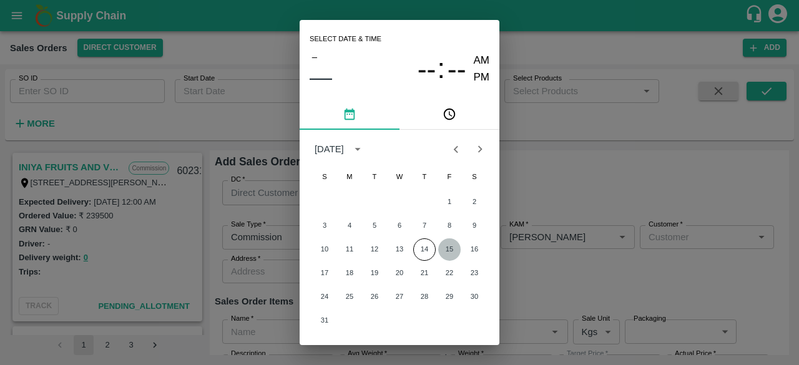
click at [449, 250] on button "15" at bounding box center [449, 249] width 22 height 22
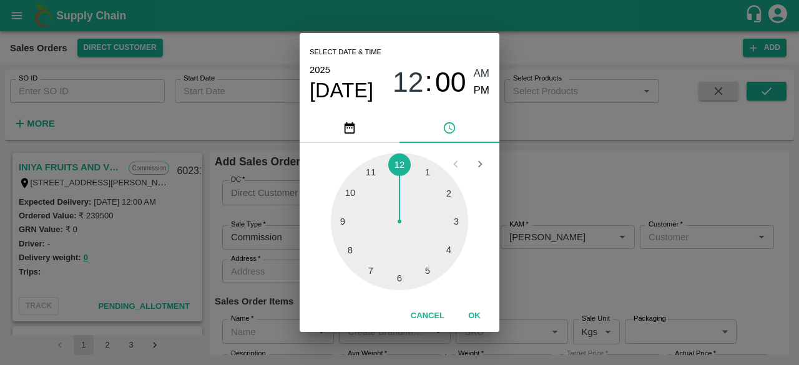
click at [397, 279] on div at bounding box center [399, 221] width 137 height 137
type input "15/08/2025 06:00 AM"
click at [478, 77] on span "AM" at bounding box center [481, 74] width 16 height 17
click at [472, 314] on button "OK" at bounding box center [474, 316] width 40 height 22
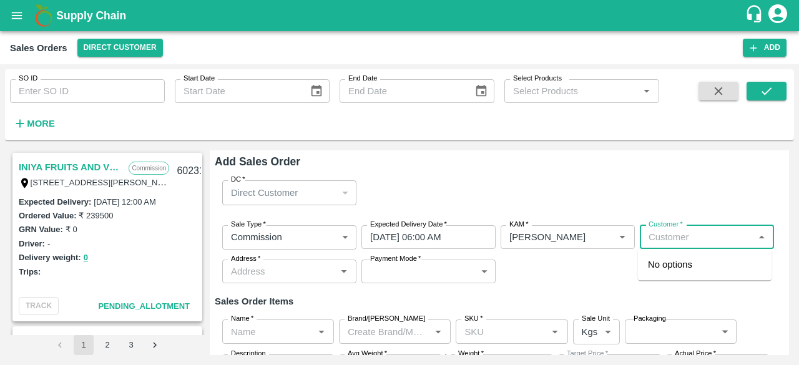
click at [714, 240] on input "Customer   *" at bounding box center [696, 237] width 106 height 16
click at [700, 272] on div "T.Kishore Kapoor And Sons Semi Wholesale" at bounding box center [705, 277] width 134 height 47
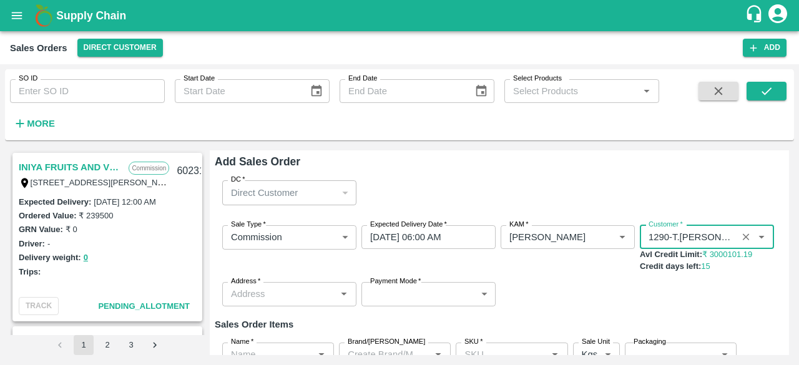
click at [333, 293] on div "Address   *" at bounding box center [289, 294] width 134 height 24
type input "1290-T.[PERSON_NAME] And Sons"
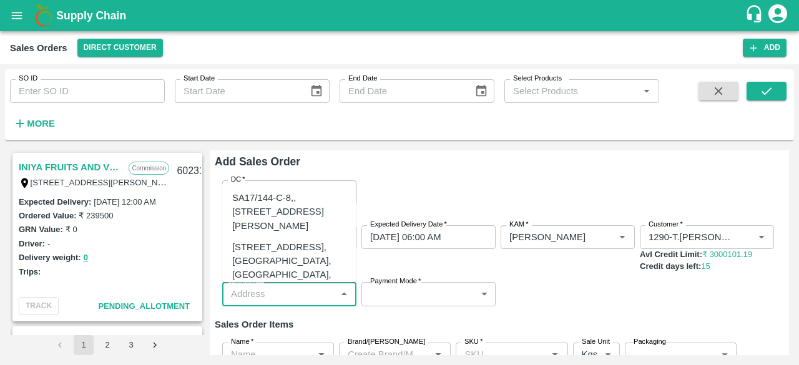
click at [329, 269] on div "[STREET_ADDRESS], [GEOGRAPHIC_DATA], [GEOGRAPHIC_DATA], 221007, [GEOGRAPHIC_DAT…" at bounding box center [289, 274] width 114 height 69
type input "[STREET_ADDRESS], [GEOGRAPHIC_DATA], [GEOGRAPHIC_DATA], 221007, [GEOGRAPHIC_DAT…"
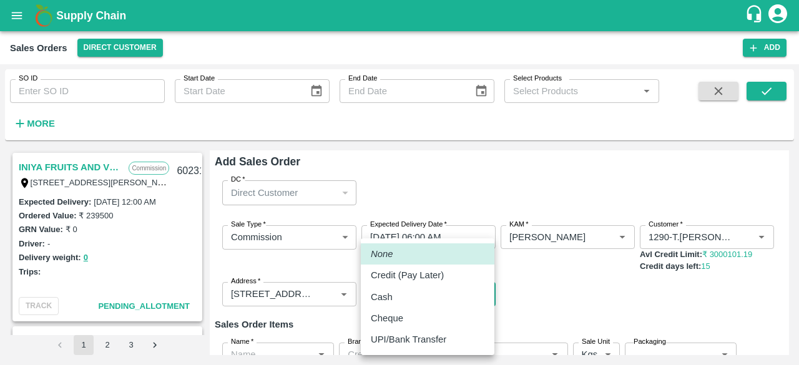
click at [433, 298] on body "Supply Chain Sales Orders Direct Customer Add SO ID SO ID Start Date Start Date…" at bounding box center [399, 182] width 799 height 365
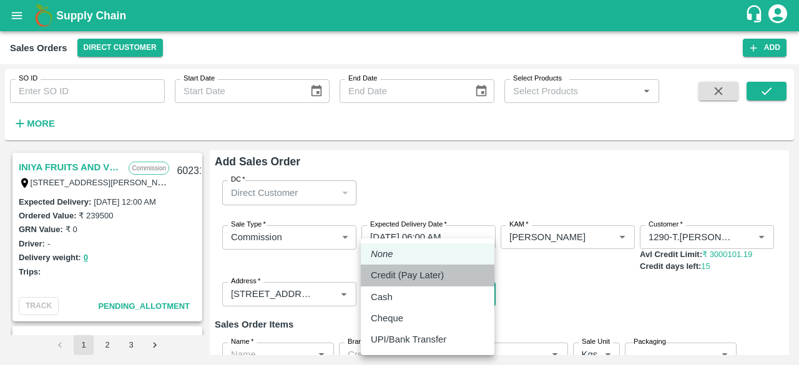
click at [432, 268] on li "Credit (Pay Later)" at bounding box center [428, 275] width 134 height 21
type input "credit"
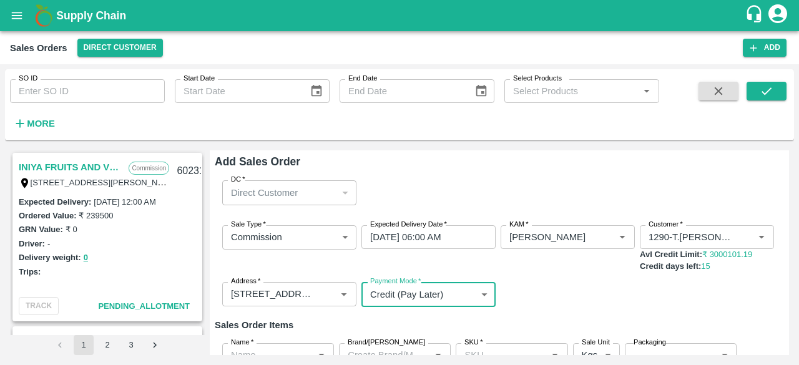
scroll to position [110, 0]
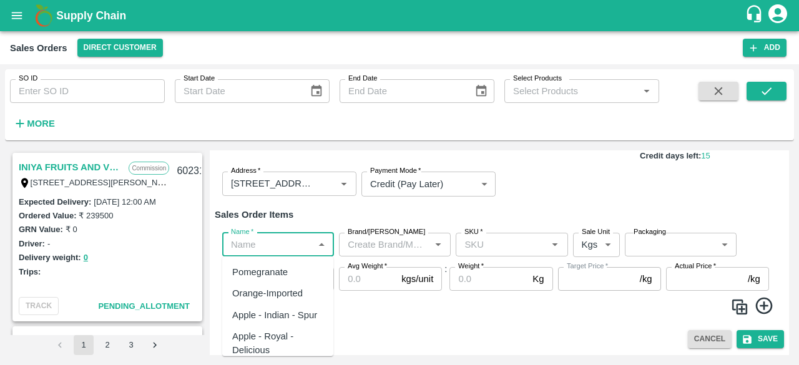
click at [279, 248] on input "Name   *" at bounding box center [268, 244] width 84 height 16
click at [273, 266] on div "Pomegranate" at bounding box center [260, 272] width 56 height 14
type input "Pomegranate"
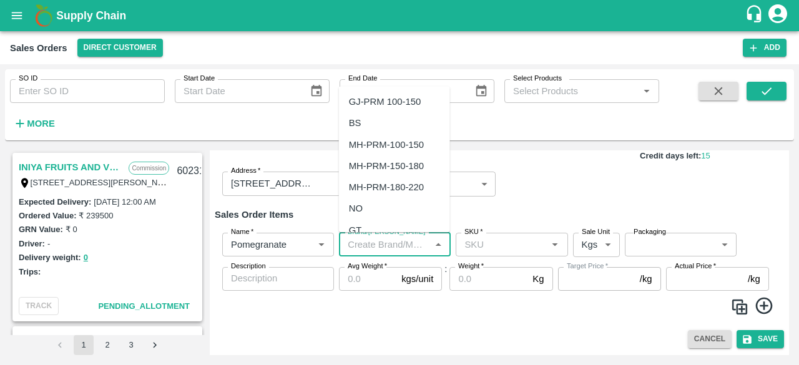
click at [370, 248] on input "Brand/[PERSON_NAME]" at bounding box center [384, 244] width 84 height 16
click at [370, 99] on div "VG" at bounding box center [394, 101] width 111 height 21
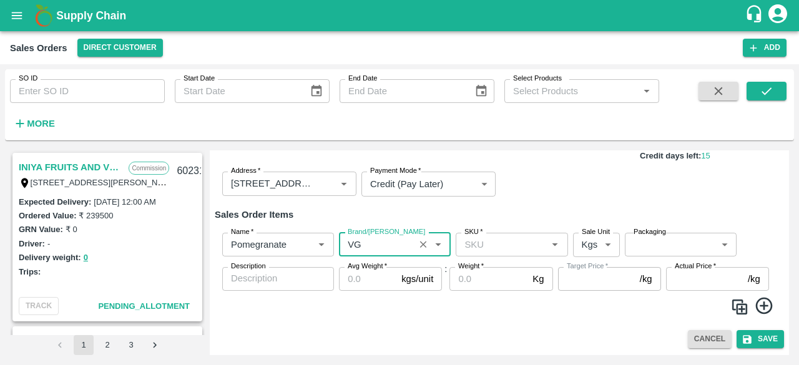
type input "VG"
click at [489, 236] on input "SKU   *" at bounding box center [501, 244] width 84 height 16
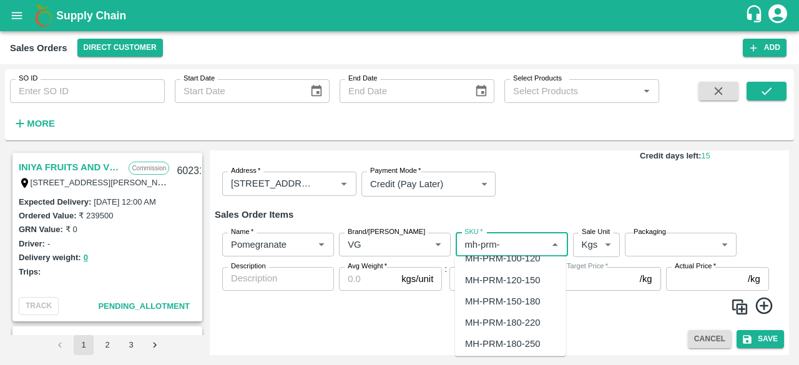
scroll to position [67, 0]
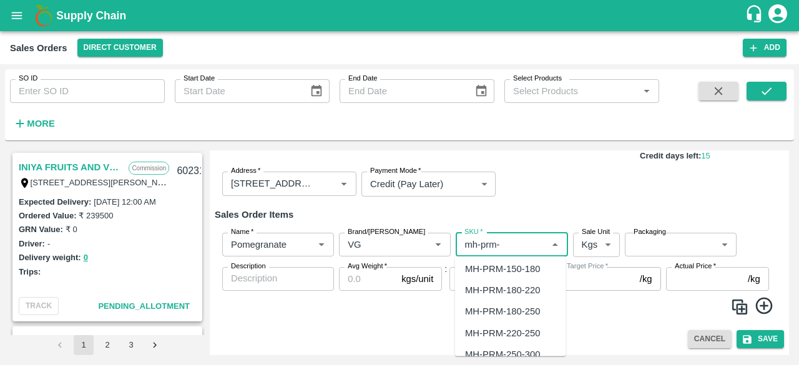
click at [503, 350] on div "MH-PRM-250-300" at bounding box center [502, 354] width 75 height 14
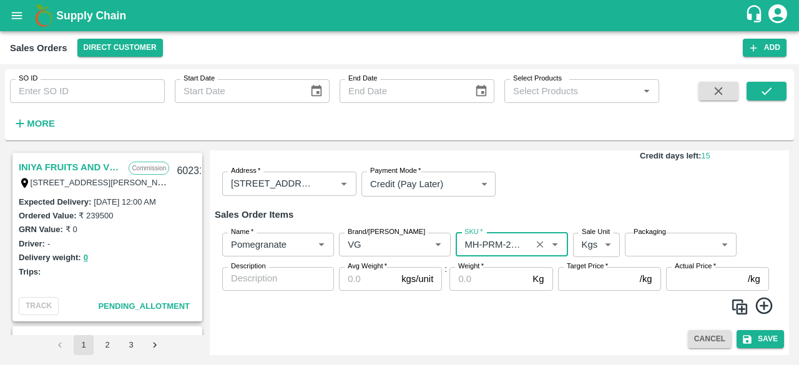
type input "MH-PRM-250-300"
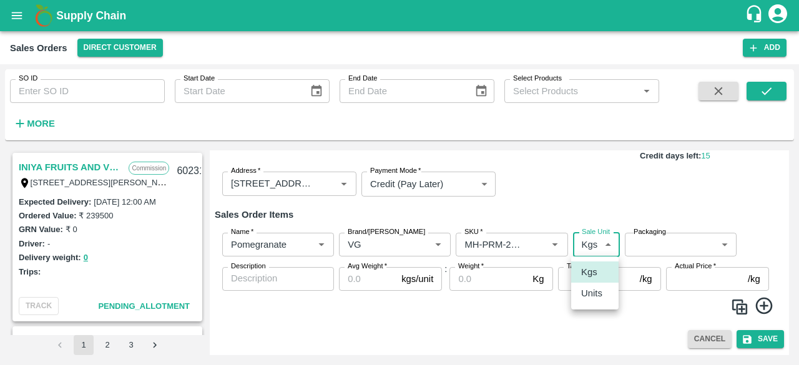
click at [595, 243] on body "Supply Chain Sales Orders Direct Customer Add SO ID SO ID Start Date Start Date…" at bounding box center [399, 182] width 799 height 365
click at [590, 288] on p "Units" at bounding box center [591, 293] width 21 height 14
type input "2"
click at [665, 244] on body "Supply Chain Sales Orders Direct Customer Add SO ID SO ID Start Date Start Date…" at bounding box center [399, 182] width 799 height 365
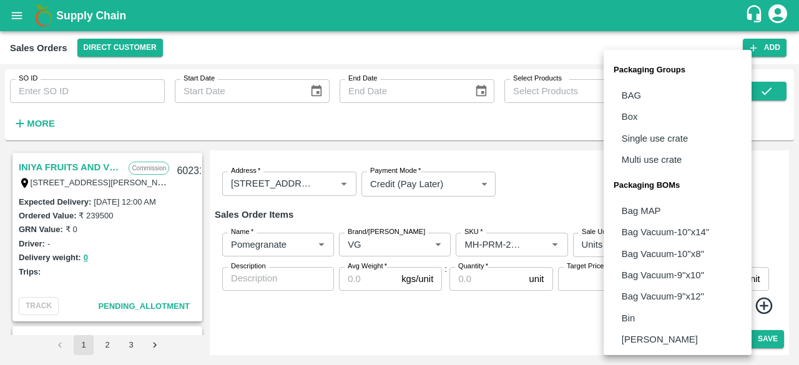
click at [643, 109] on li "Box" at bounding box center [677, 116] width 148 height 21
type input "GRP/1"
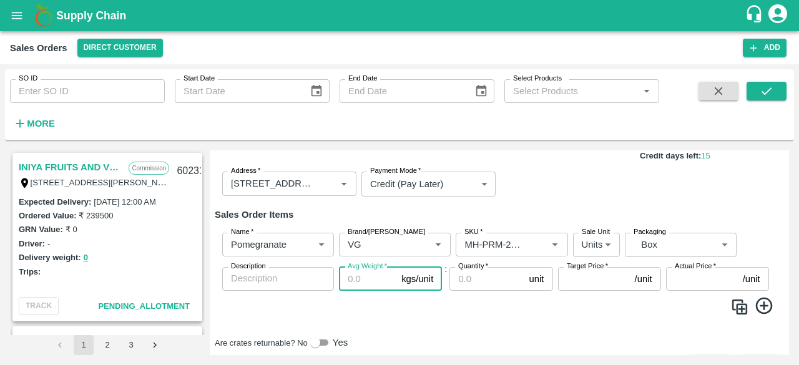
click at [379, 278] on input "Avg Weight   *" at bounding box center [367, 279] width 57 height 24
type input "9.5"
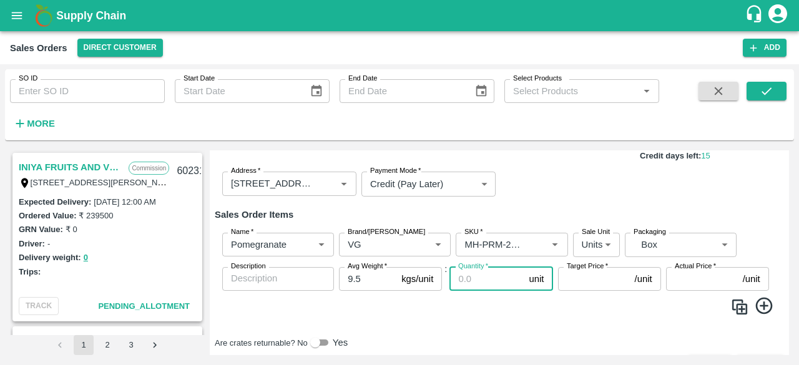
click at [493, 276] on input "Quantity   *" at bounding box center [486, 279] width 74 height 24
type input "13"
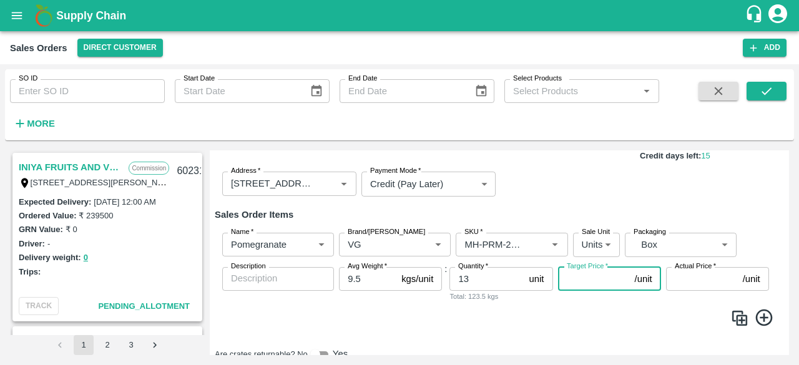
click at [606, 287] on input "Target Price   *" at bounding box center [594, 279] width 72 height 24
type input "1300"
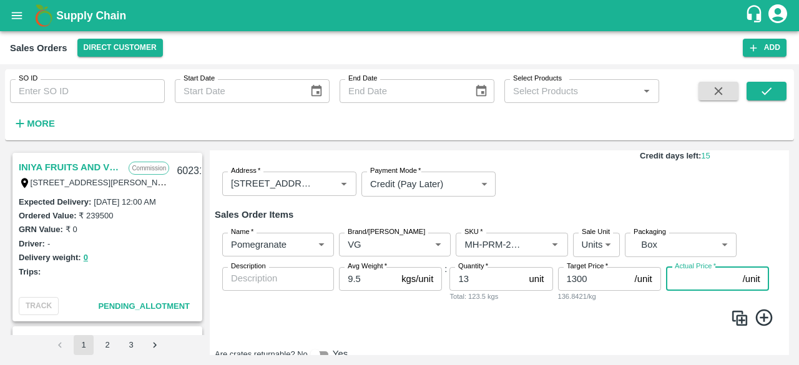
click at [684, 275] on input "Actual Price   *" at bounding box center [702, 279] width 72 height 24
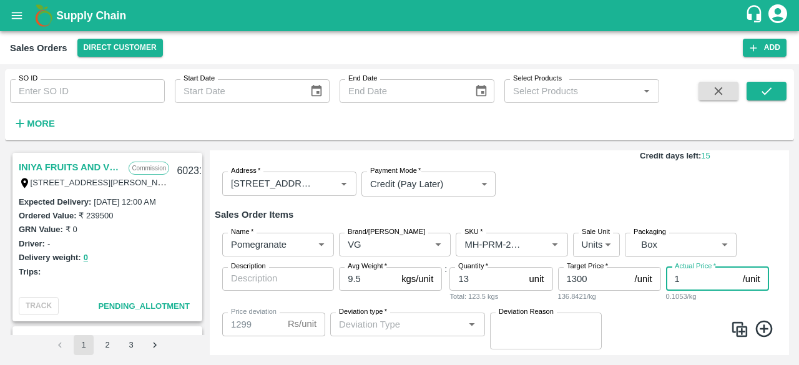
type input "13"
type input "1287"
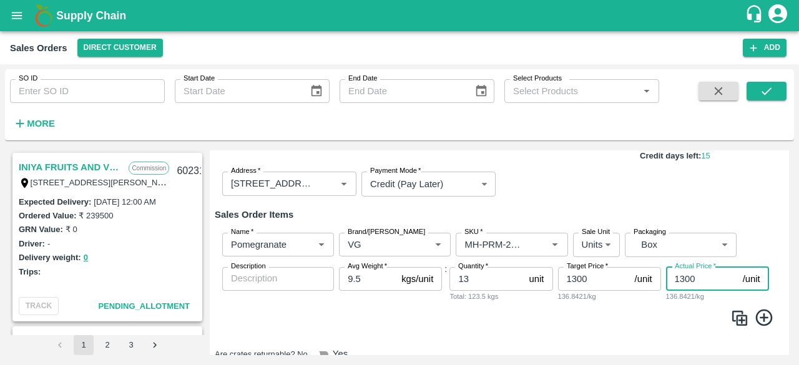
type input "1300"
click at [668, 321] on span at bounding box center [499, 320] width 559 height 24
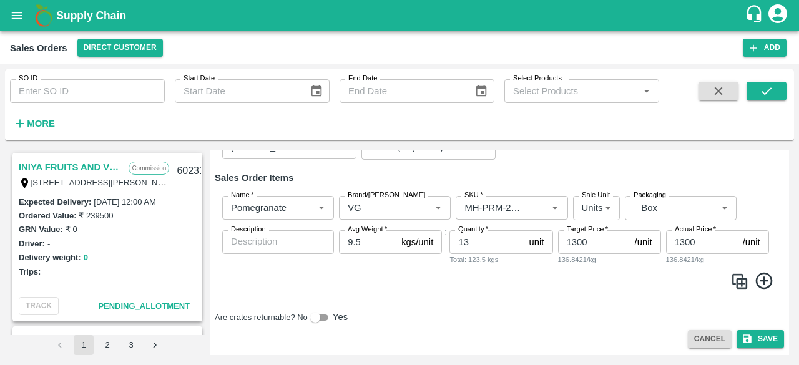
click at [759, 277] on icon at bounding box center [764, 281] width 21 height 21
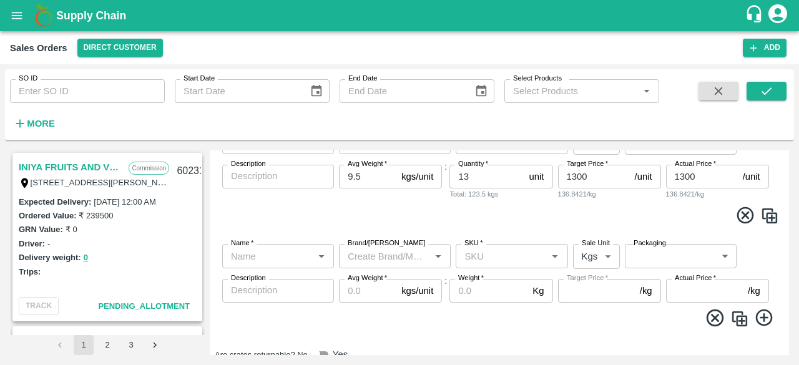
scroll to position [215, 0]
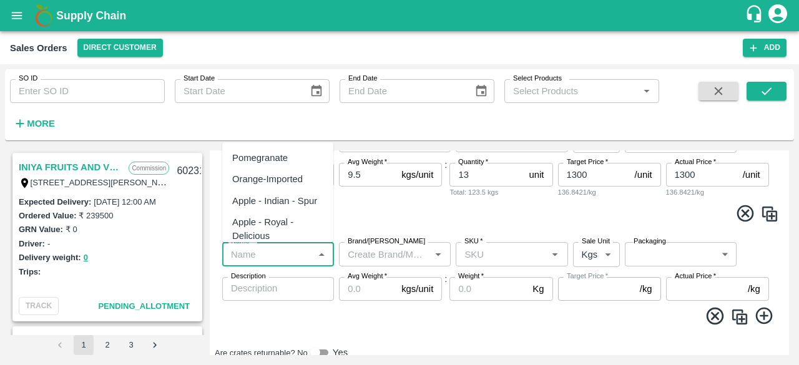
click at [241, 254] on input "Name   *" at bounding box center [268, 254] width 84 height 16
click at [268, 154] on div "Pomegranate" at bounding box center [260, 158] width 56 height 14
type input "Pomegranate"
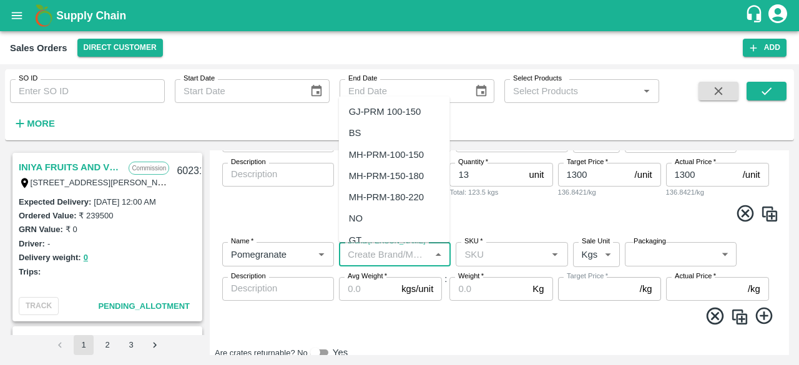
click at [399, 250] on input "Brand/[PERSON_NAME]" at bounding box center [384, 254] width 84 height 16
click at [399, 111] on div "VG" at bounding box center [394, 111] width 111 height 21
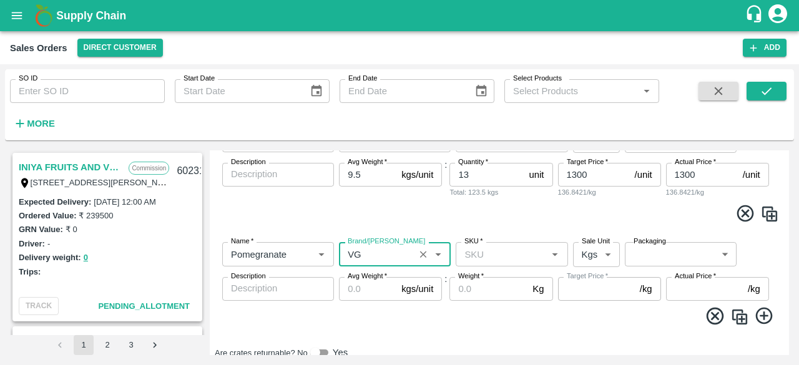
type input "VG"
click at [492, 256] on input "SKU   *" at bounding box center [501, 254] width 84 height 16
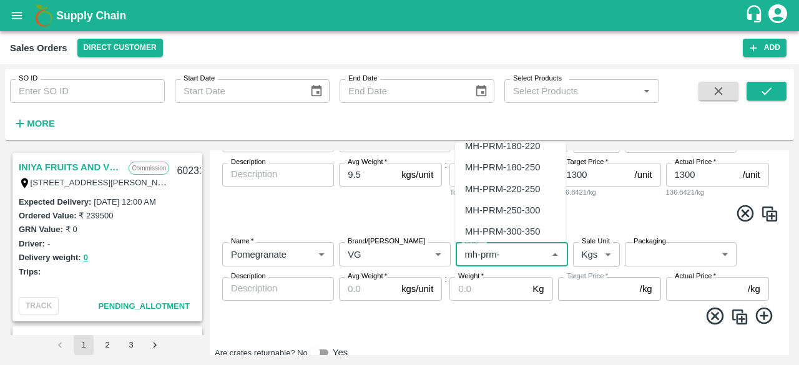
scroll to position [101, 0]
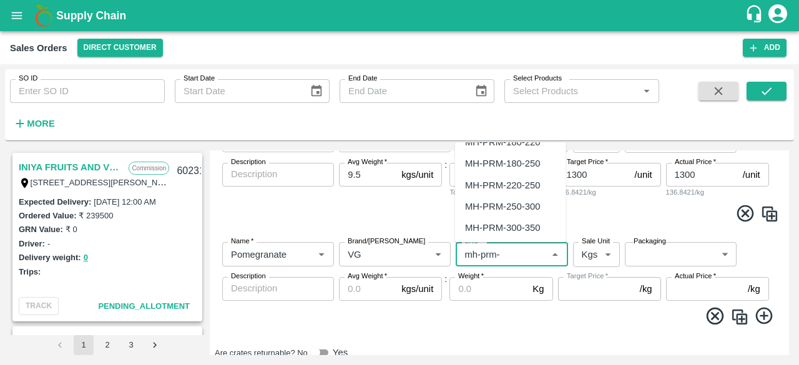
click at [531, 201] on div "MH-PRM-250-300" at bounding box center [502, 207] width 75 height 14
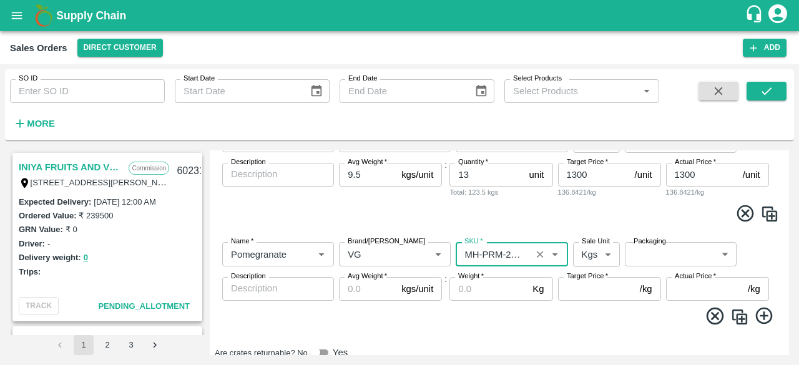
type input "MH-PRM-250-300"
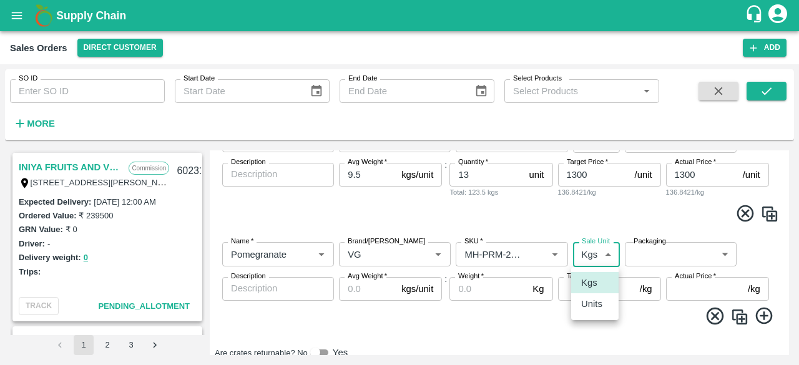
click at [600, 251] on body "Supply Chain Sales Orders Direct Customer Add SO ID SO ID Start Date Start Date…" at bounding box center [399, 182] width 799 height 365
click at [591, 305] on p "Units" at bounding box center [591, 304] width 21 height 14
type input "2"
click at [663, 255] on body "Supply Chain Sales Orders Direct Customer Add SO ID SO ID Start Date Start Date…" at bounding box center [399, 182] width 799 height 365
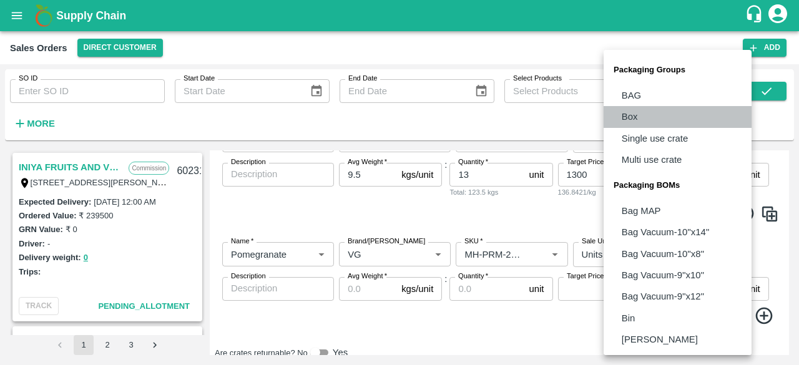
click at [640, 112] on li "Box" at bounding box center [677, 116] width 148 height 21
type input "GRP/1"
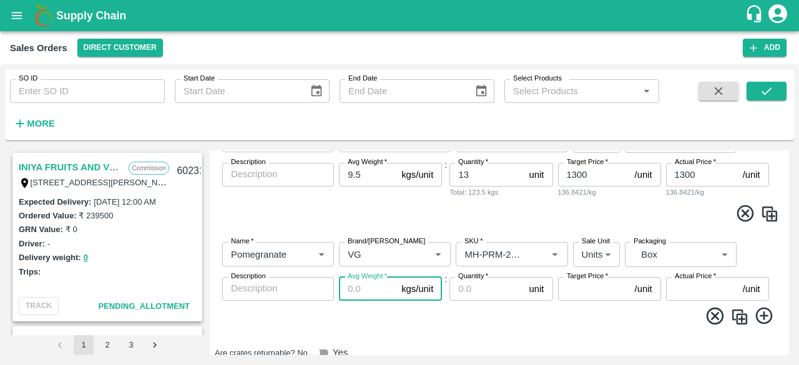
click at [364, 296] on input "Avg Weight   *" at bounding box center [367, 289] width 57 height 24
type input "9.5"
click at [480, 292] on input "Quantity   *" at bounding box center [486, 289] width 74 height 24
click at [482, 289] on input "Quantity   *" at bounding box center [486, 289] width 74 height 24
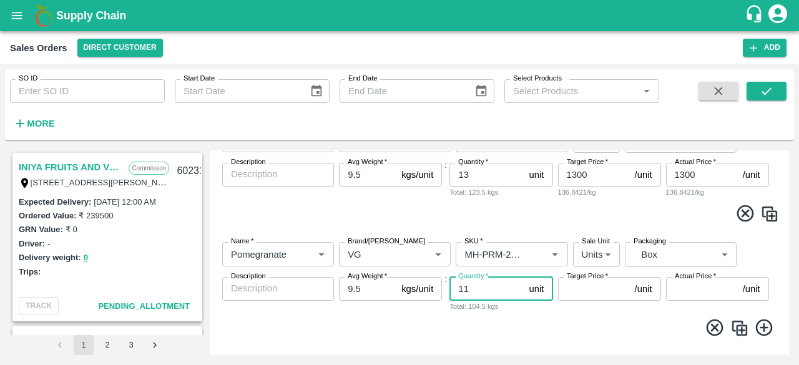
type input "11"
click at [579, 293] on input "Target Price   *" at bounding box center [594, 289] width 72 height 24
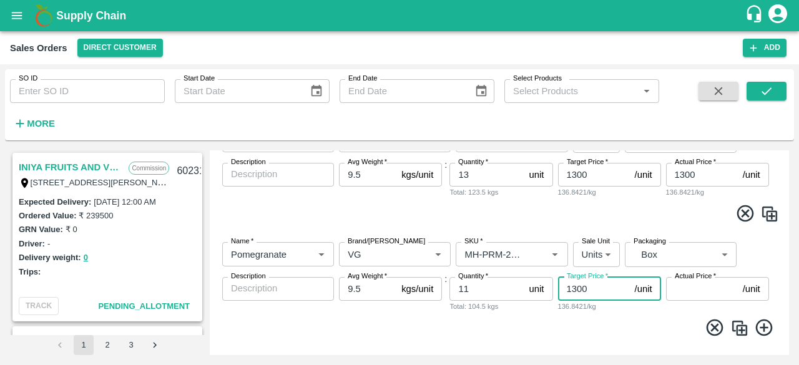
type input "1300"
click at [682, 285] on input "Actual Price   *" at bounding box center [702, 289] width 72 height 24
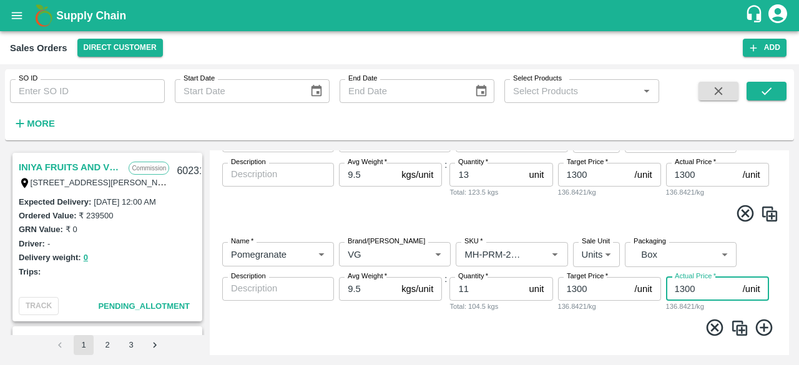
scroll to position [261, 0]
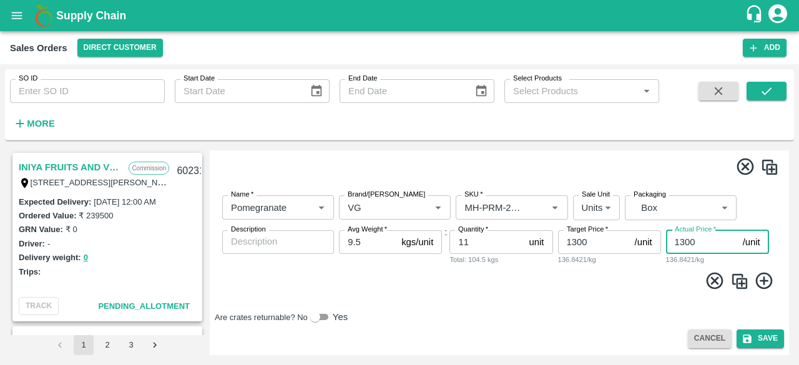
type input "1300"
click at [762, 279] on icon at bounding box center [764, 281] width 21 height 21
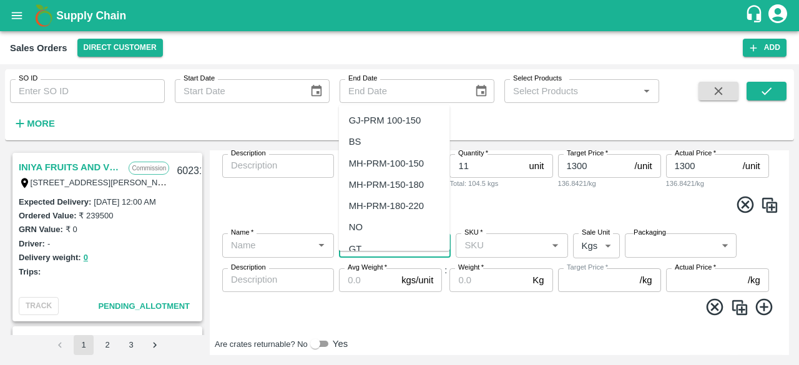
scroll to position [339, 0]
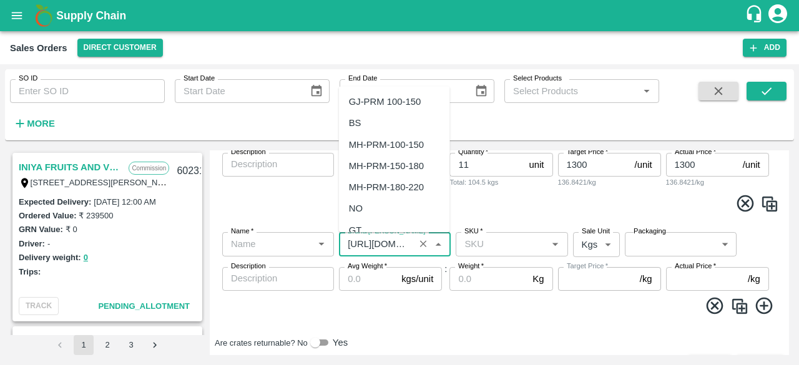
type input "HTTPS://SC.VEGROW.IN/PUBLIC/ICONS/CLONE.308655A31D9F77C05897.SVG"
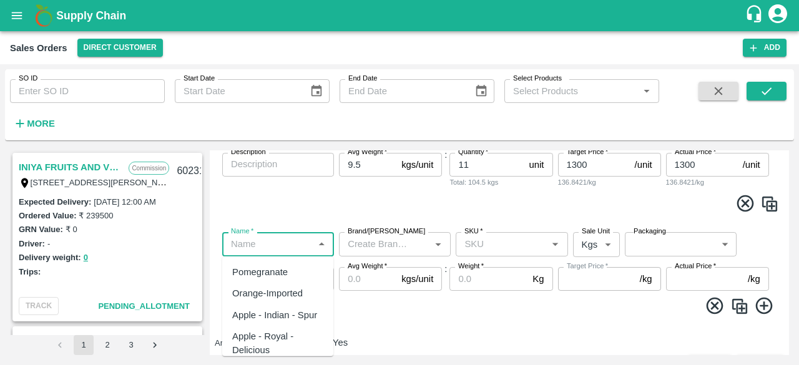
click at [267, 245] on input "Name   *" at bounding box center [268, 244] width 84 height 16
click at [261, 276] on div "Pomegranate" at bounding box center [260, 272] width 56 height 14
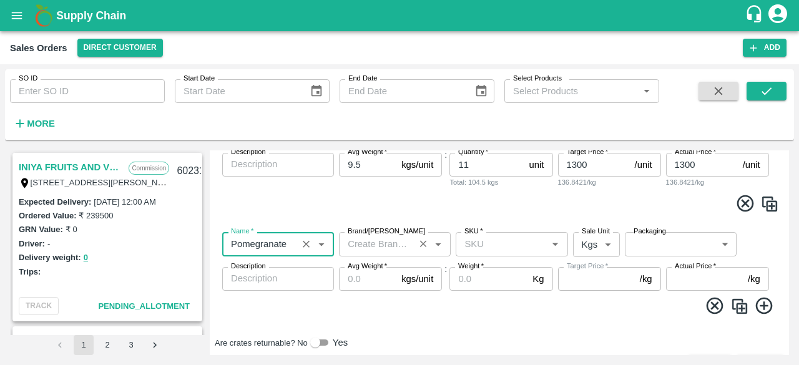
type input "Pomegranate"
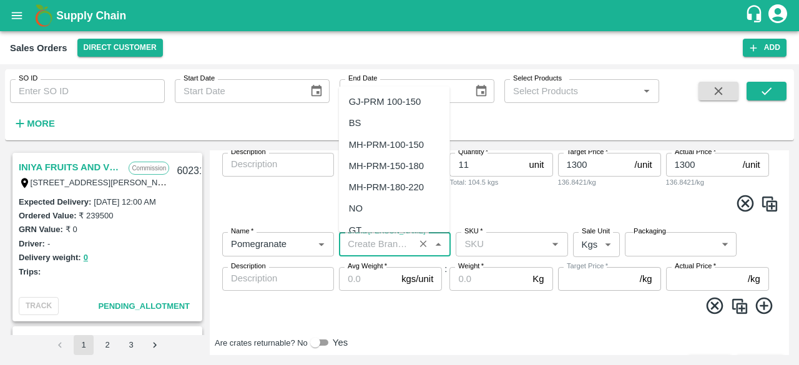
click at [393, 248] on input "Brand/[PERSON_NAME]" at bounding box center [375, 244] width 67 height 16
click at [377, 100] on div "VG" at bounding box center [394, 101] width 111 height 21
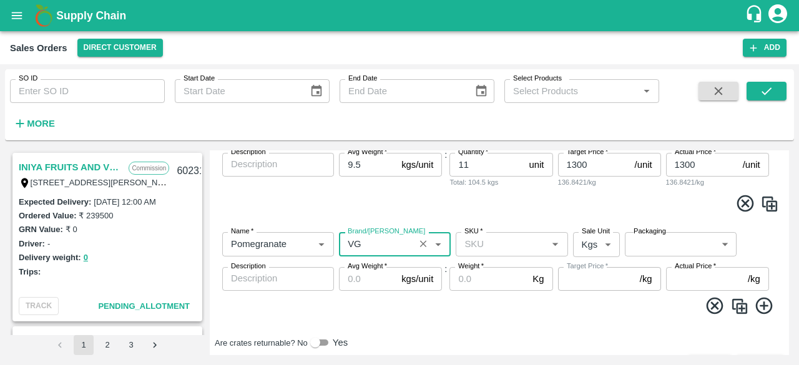
type input "VG"
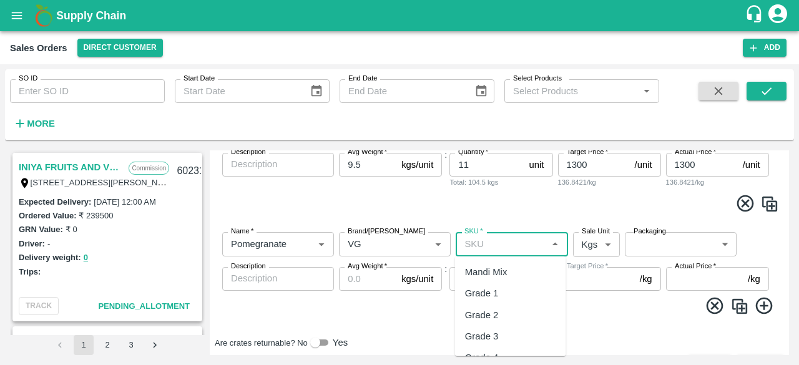
click at [496, 237] on input "SKU   *" at bounding box center [501, 244] width 84 height 16
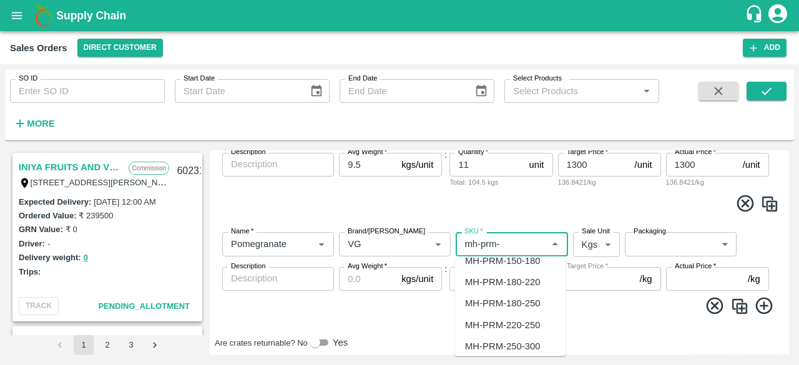
scroll to position [80, 0]
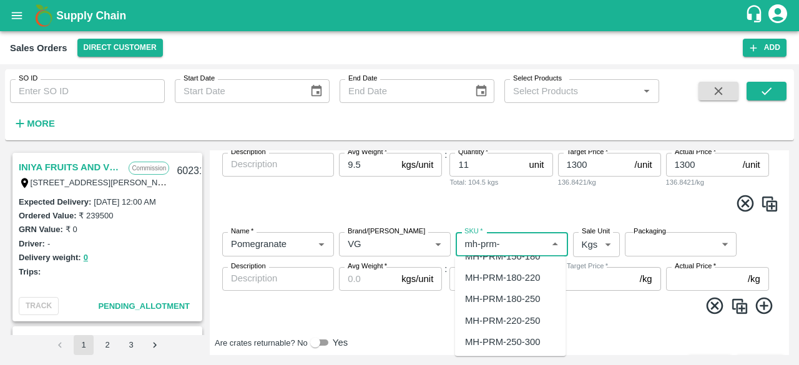
click at [522, 320] on div "MH-PRM-220-250" at bounding box center [502, 320] width 75 height 14
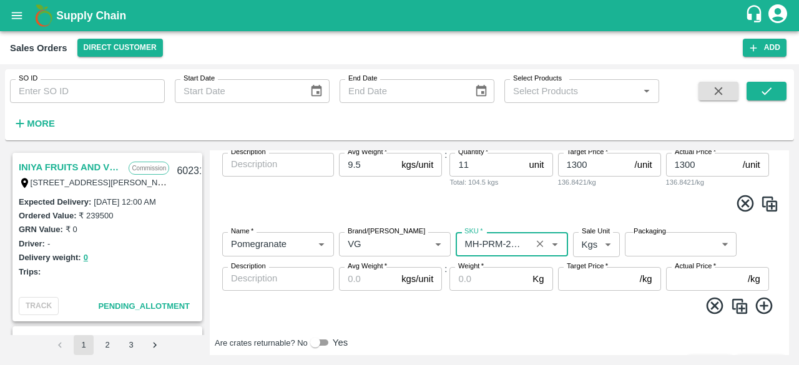
type input "MH-PRM-220-250"
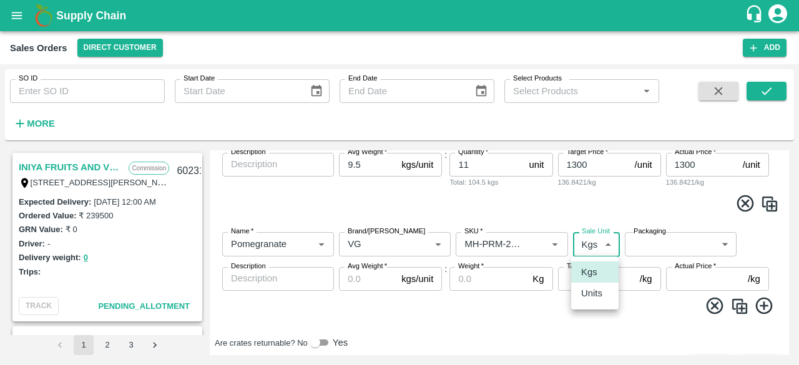
click at [598, 245] on body "Supply Chain Sales Orders Direct Customer Add SO ID SO ID Start Date Start Date…" at bounding box center [399, 182] width 799 height 365
click at [589, 296] on p "Units" at bounding box center [591, 293] width 21 height 14
type input "2"
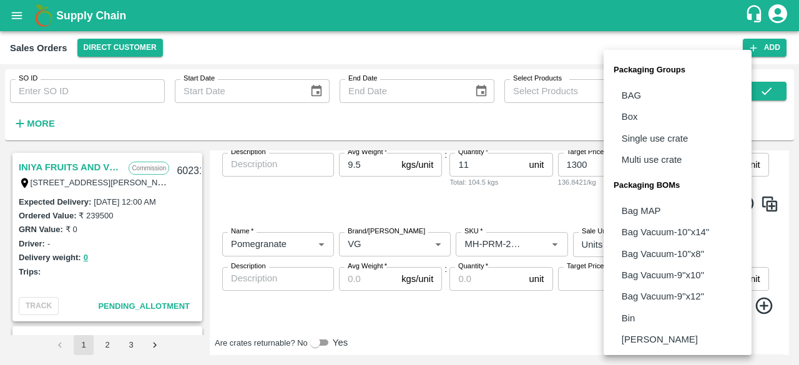
click at [674, 243] on body "Supply Chain Sales Orders Direct Customer Add SO ID SO ID Start Date Start Date…" at bounding box center [399, 182] width 799 height 365
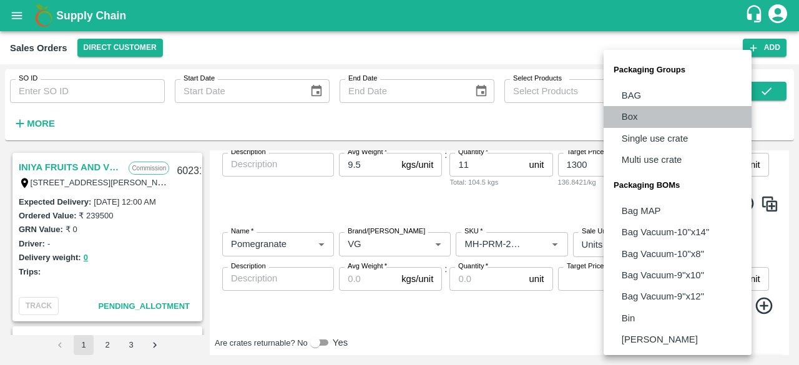
click at [645, 119] on li "Box" at bounding box center [677, 116] width 148 height 21
type input "GRP/1"
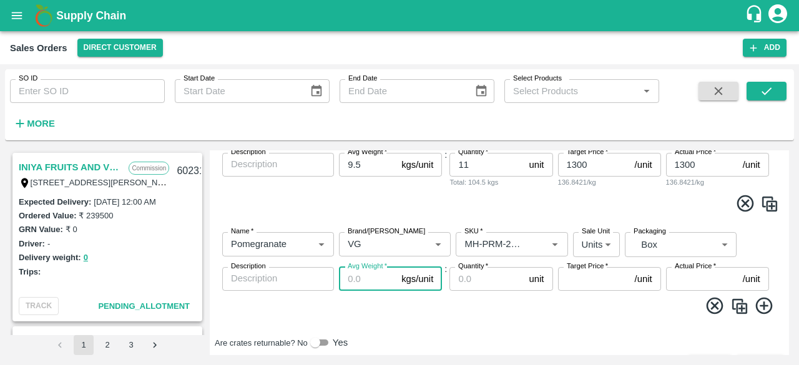
click at [364, 282] on input "Avg Weight   *" at bounding box center [367, 279] width 57 height 24
type input "9.5"
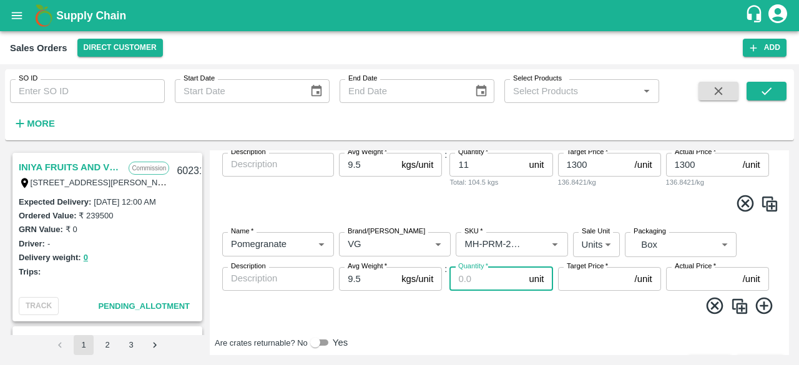
click at [479, 283] on input "Quantity   *" at bounding box center [486, 279] width 74 height 24
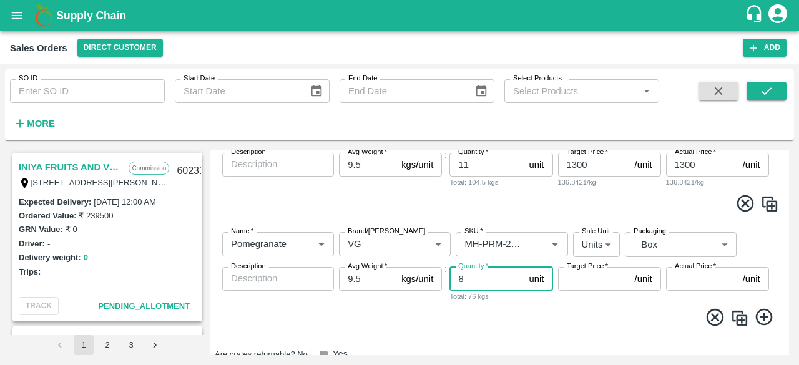
type input "8"
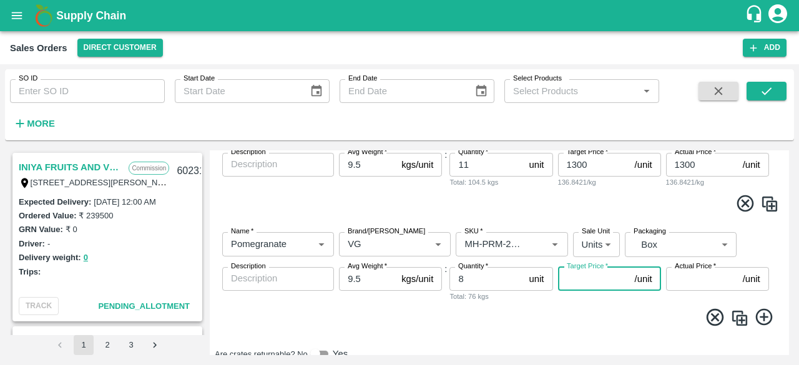
click at [590, 285] on input "Target Price   *" at bounding box center [594, 279] width 72 height 24
type input "1300"
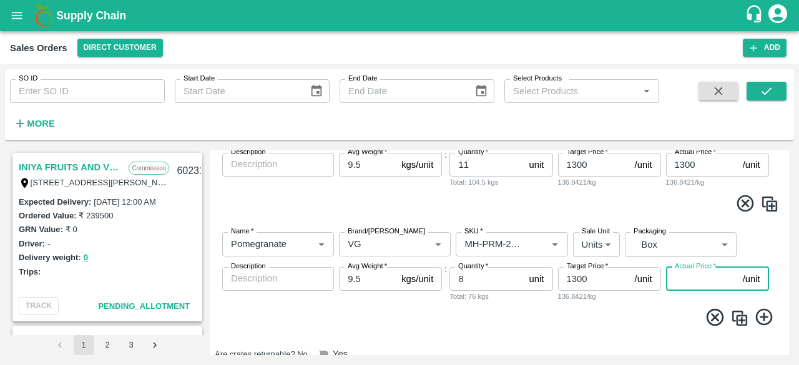
click at [696, 281] on input "Actual Price   *" at bounding box center [702, 279] width 72 height 24
type input "13"
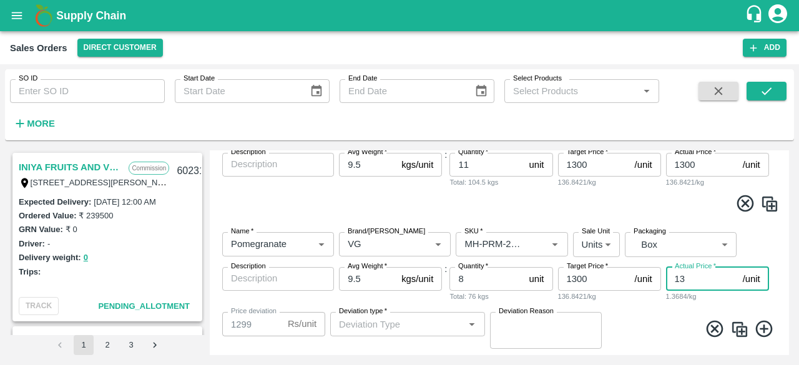
type input "1287"
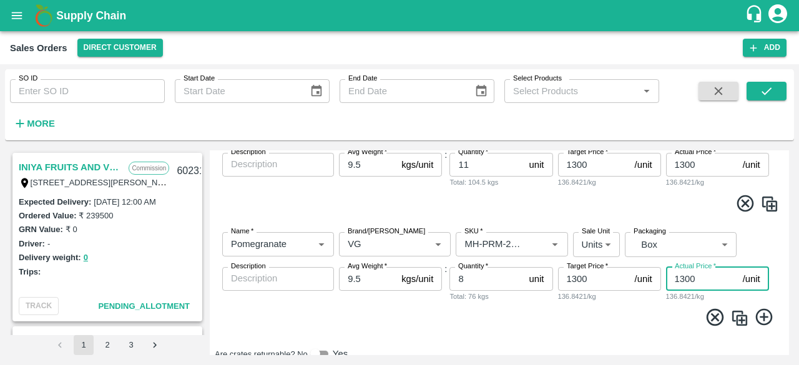
type input "1300"
drag, startPoint x: 666, startPoint y: 335, endPoint x: 770, endPoint y: 319, distance: 105.4
click at [770, 319] on div "Name   * Name   * Brand/Marka Brand/Marka SKU   * SKU   * Sale Unit Units 2 Sal…" at bounding box center [499, 279] width 569 height 114
click at [765, 314] on icon at bounding box center [764, 317] width 21 height 21
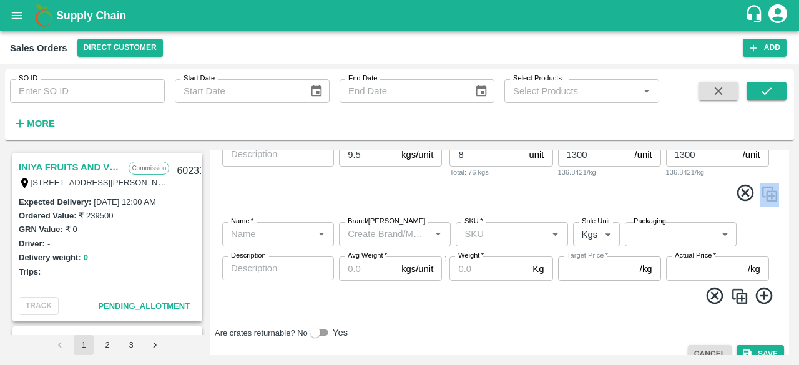
scroll to position [464, 0]
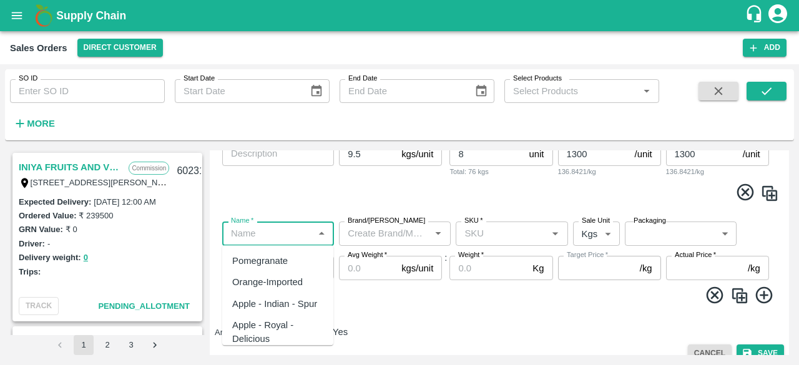
click at [293, 234] on input "Name   *" at bounding box center [268, 233] width 84 height 16
click at [278, 266] on div "Pomegranate" at bounding box center [260, 261] width 56 height 14
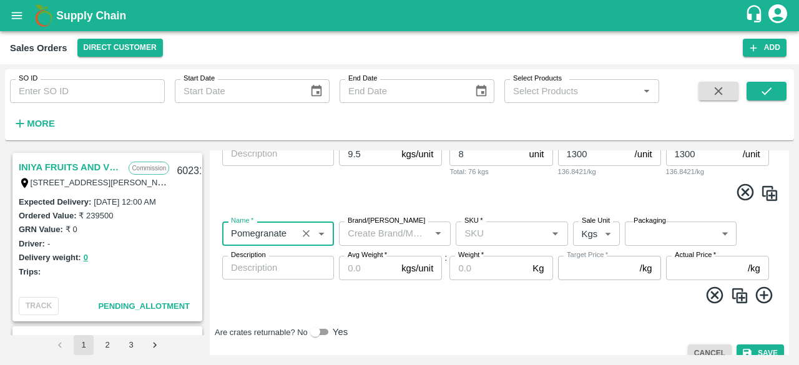
type input "Pomegranate"
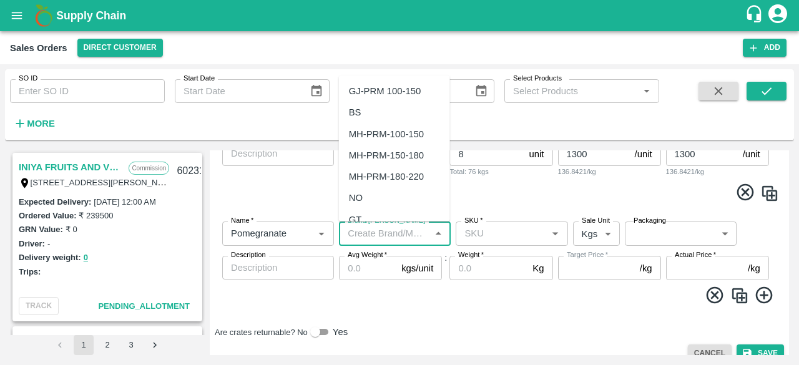
click at [407, 240] on input "Brand/[PERSON_NAME]" at bounding box center [384, 233] width 84 height 16
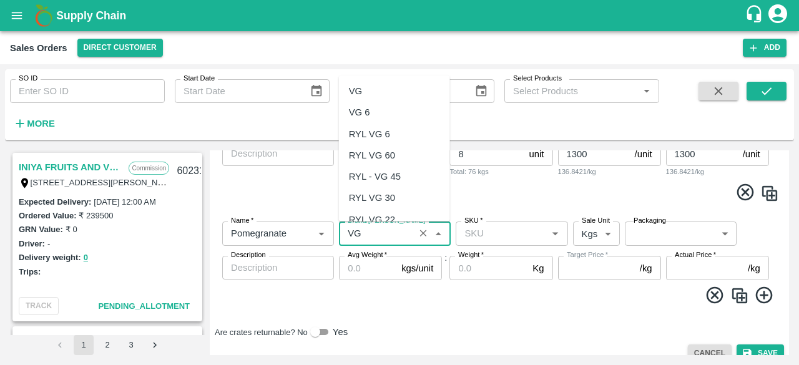
click at [379, 89] on div "VG" at bounding box center [394, 90] width 111 height 21
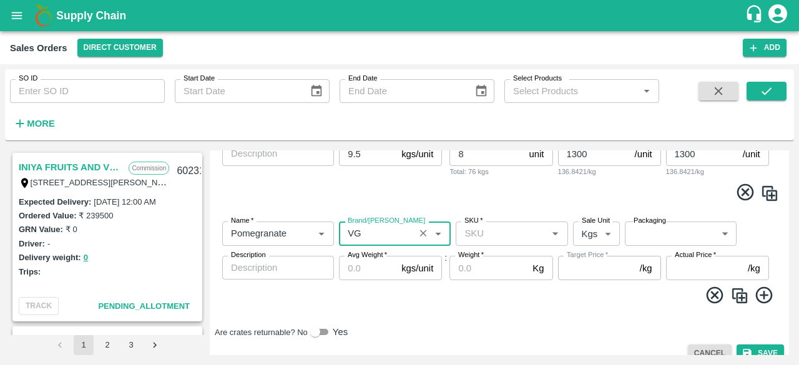
type input "VG"
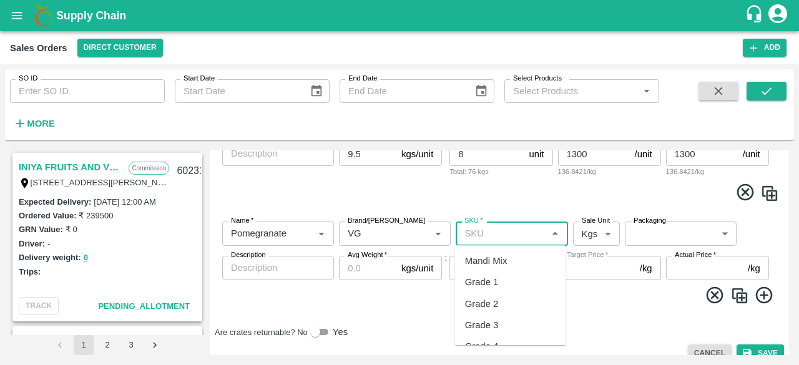
click at [505, 236] on input "SKU   *" at bounding box center [501, 233] width 84 height 16
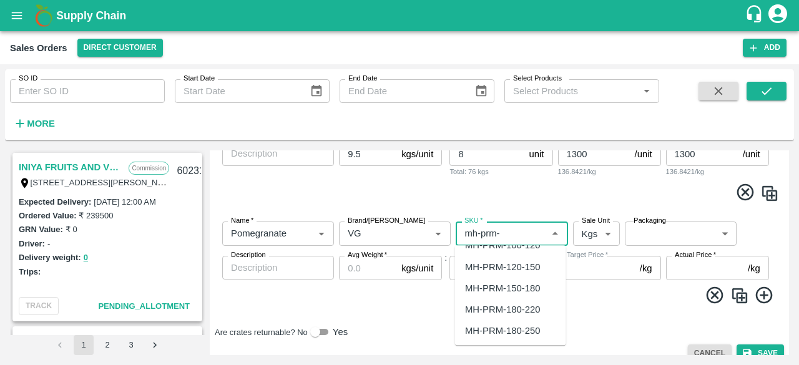
click at [533, 308] on div "MH-PRM-180-220" at bounding box center [502, 310] width 75 height 14
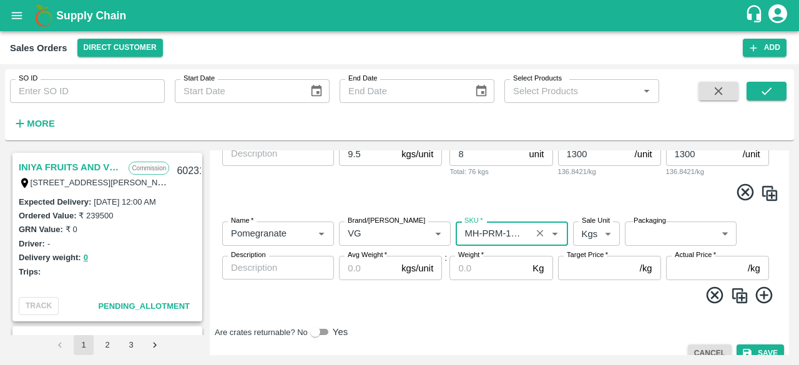
type input "MH-PRM-180-220"
click at [599, 233] on body "Supply Chain Sales Orders Direct Customer Add SO ID SO ID Start Date Start Date…" at bounding box center [399, 182] width 799 height 365
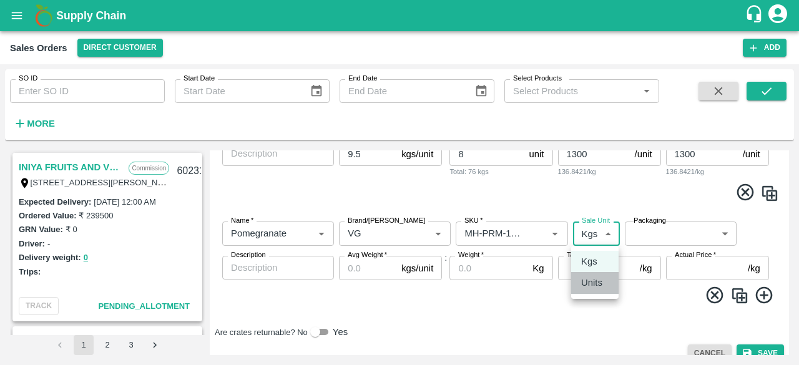
click at [594, 281] on p "Units" at bounding box center [591, 283] width 21 height 14
type input "2"
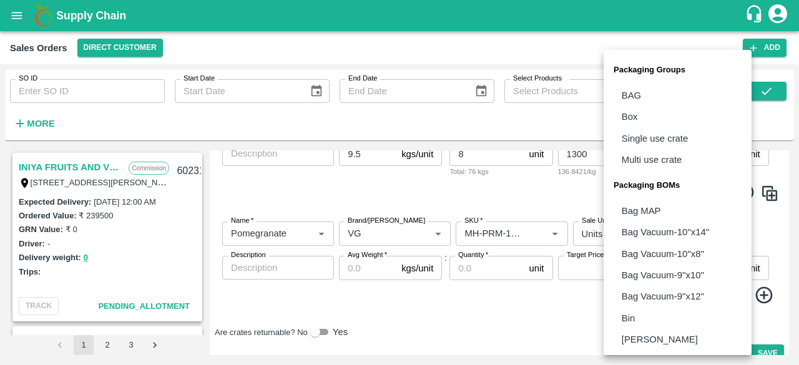
click at [672, 229] on body "Supply Chain Sales Orders Direct Customer Add SO ID SO ID Start Date Start Date…" at bounding box center [399, 182] width 799 height 365
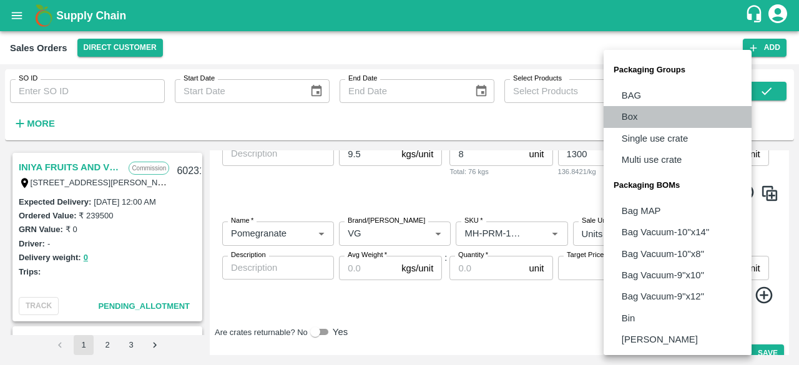
click at [636, 117] on p "Box" at bounding box center [629, 117] width 16 height 14
type input "GRP/1"
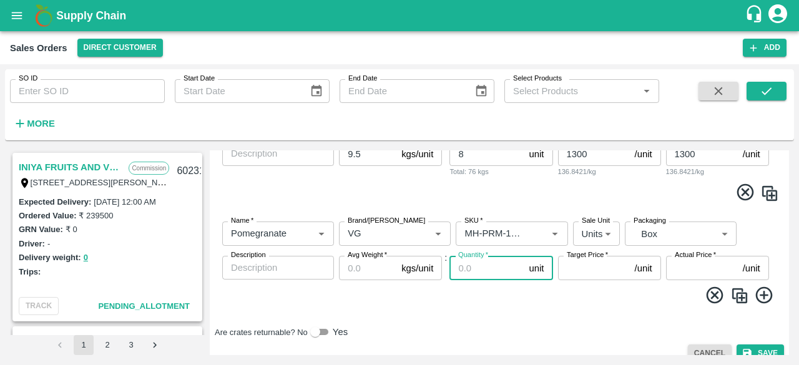
click at [476, 272] on input "Quantity   *" at bounding box center [486, 268] width 74 height 24
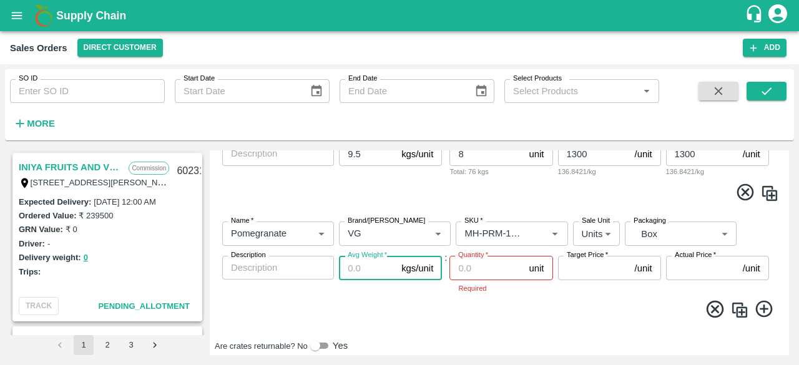
click at [376, 270] on input "Avg Weight   *" at bounding box center [367, 268] width 57 height 24
type input "9.5"
click at [489, 269] on input "Quantity   *" at bounding box center [486, 268] width 74 height 24
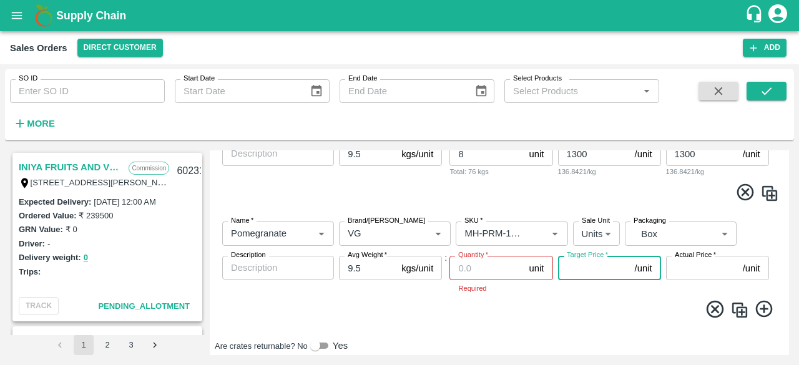
click at [604, 270] on input "Target Price   *" at bounding box center [594, 268] width 72 height 24
type input "1200"
click at [676, 266] on input "Actual Price   *" at bounding box center [702, 268] width 72 height 24
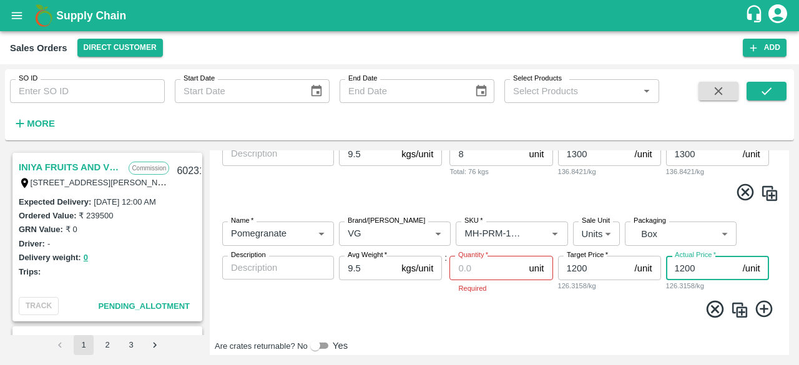
type input "1200"
click at [496, 267] on input "Quantity   *" at bounding box center [486, 268] width 74 height 24
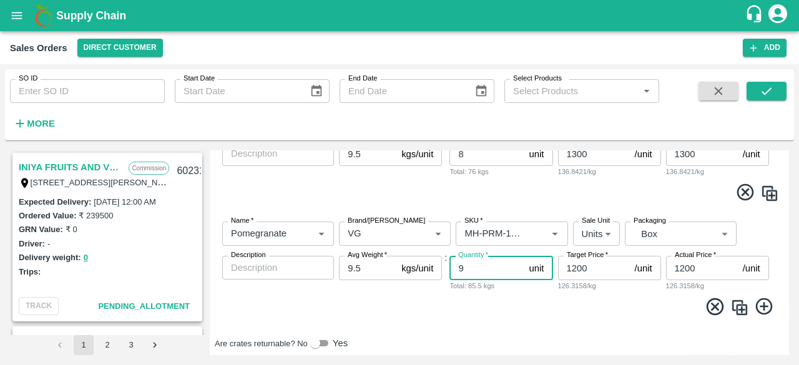
type input "9"
click at [579, 336] on div "Are crates returnable? No Yes" at bounding box center [499, 343] width 569 height 15
click at [767, 308] on icon at bounding box center [764, 306] width 21 height 21
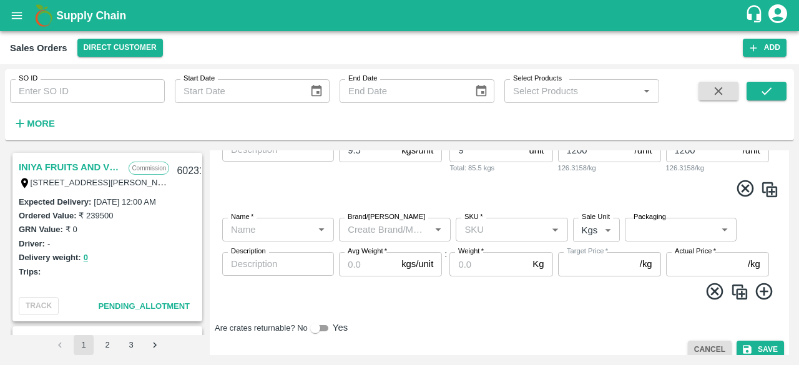
scroll to position [592, 0]
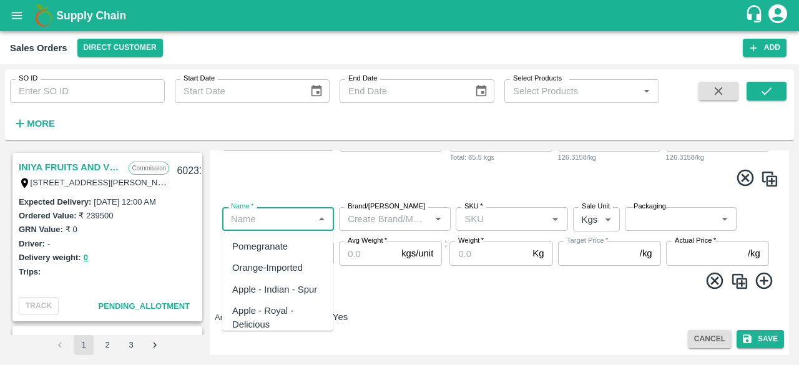
click at [246, 221] on input "Name   *" at bounding box center [268, 219] width 84 height 16
click at [253, 248] on div "Pomegranate" at bounding box center [260, 247] width 56 height 14
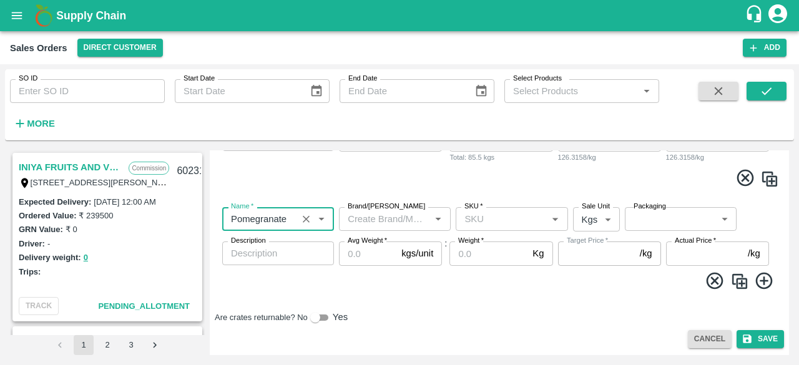
type input "Pomegranate"
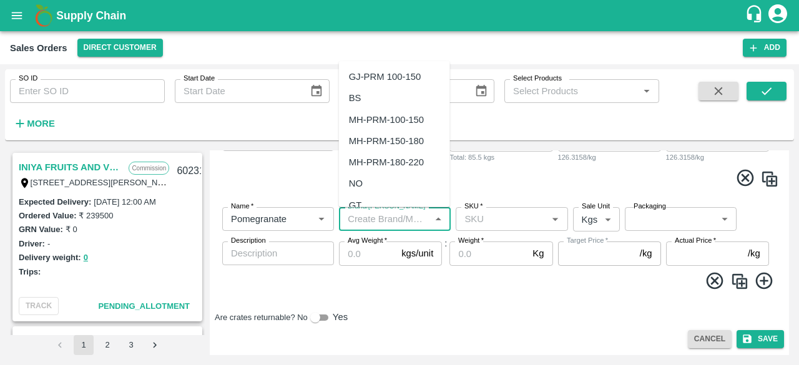
click at [410, 218] on input "Brand/[PERSON_NAME]" at bounding box center [384, 219] width 84 height 16
click at [390, 73] on div "VG" at bounding box center [394, 76] width 111 height 21
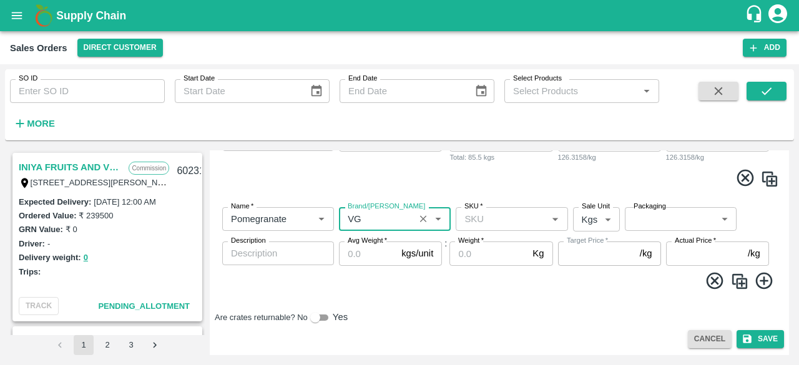
type input "VG"
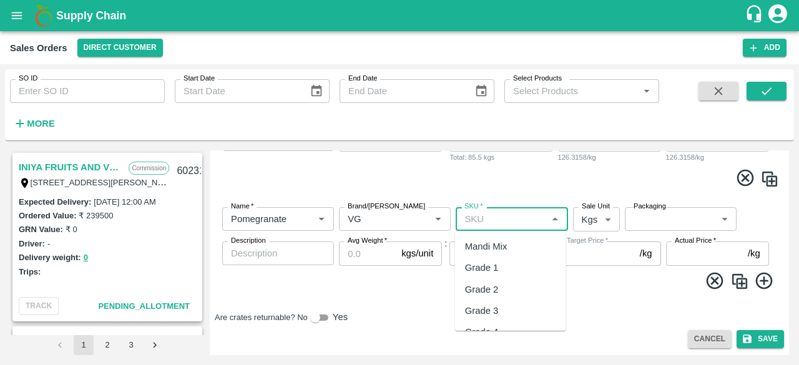
click at [509, 215] on input "SKU   *" at bounding box center [501, 219] width 84 height 16
click at [535, 310] on div "MH-PRM-150-180" at bounding box center [502, 311] width 75 height 14
type input "MH-PRM-150-180"
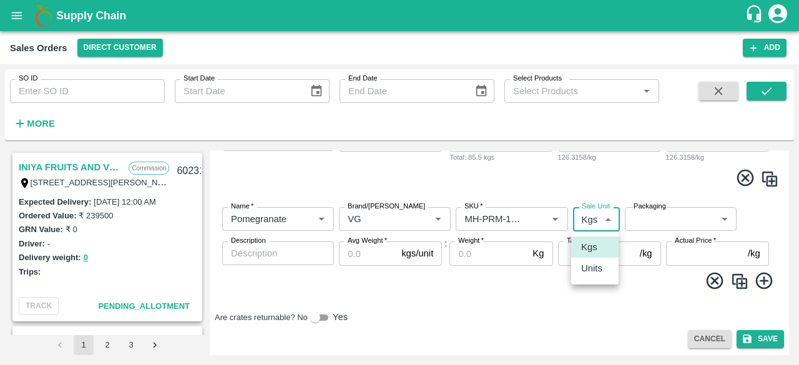
click at [598, 215] on body "Supply Chain Sales Orders Direct Customer Add SO ID SO ID Start Date Start Date…" at bounding box center [399, 182] width 799 height 365
click at [592, 269] on p "Units" at bounding box center [591, 268] width 21 height 14
type input "2"
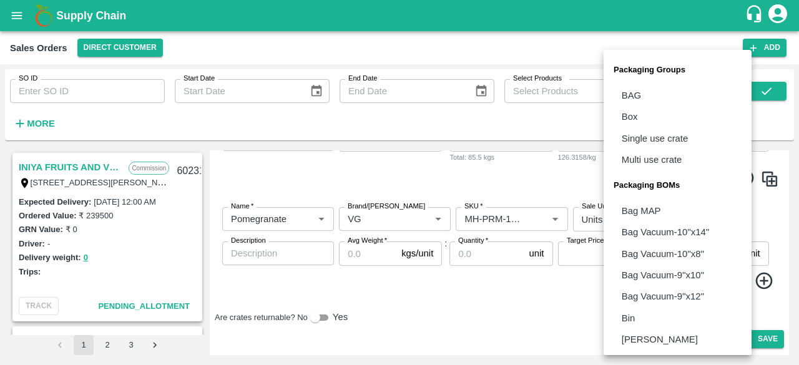
click at [661, 221] on body "Supply Chain Sales Orders Direct Customer Add SO ID SO ID Start Date Start Date…" at bounding box center [399, 182] width 799 height 365
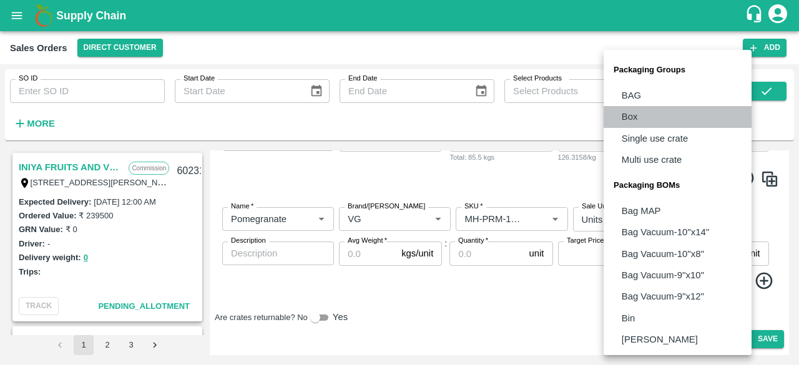
click at [635, 120] on p "Box" at bounding box center [629, 117] width 16 height 14
type input "GRP/1"
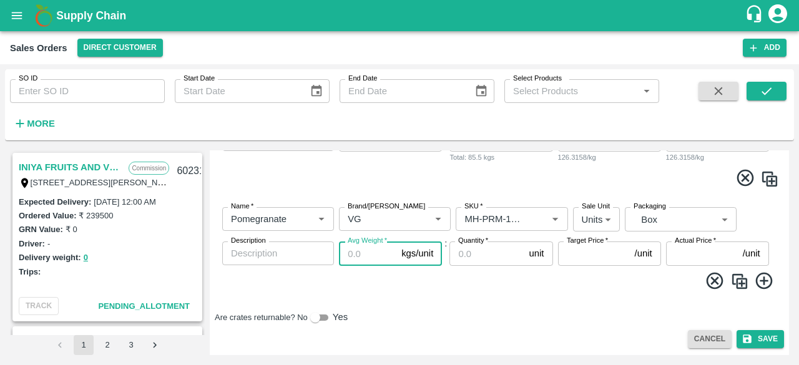
click at [365, 264] on input "Avg Weight   *" at bounding box center [367, 253] width 57 height 24
type input "9.5"
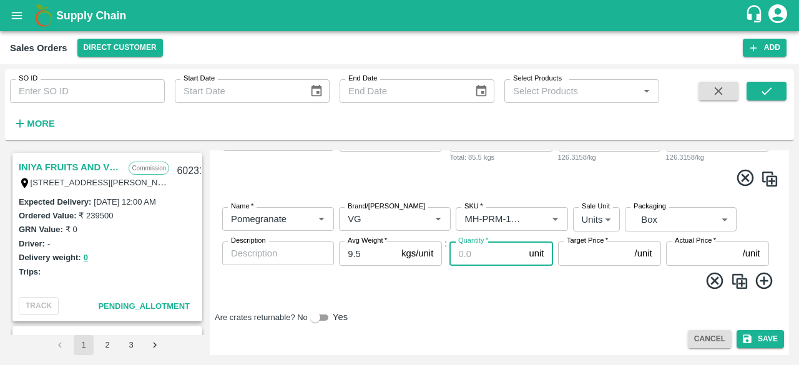
click at [475, 263] on input "Quantity   *" at bounding box center [486, 253] width 74 height 24
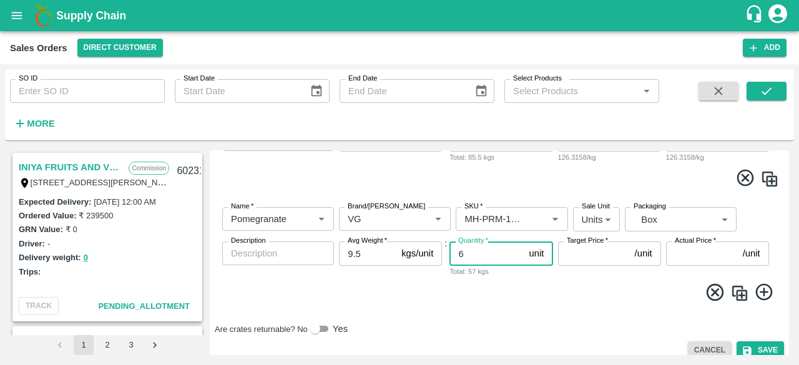
type input "6"
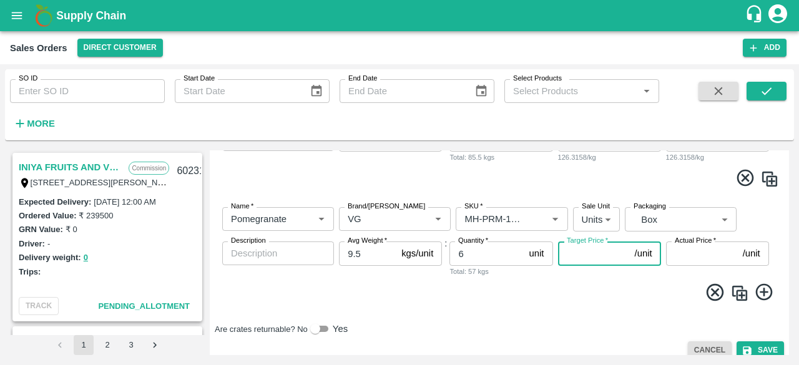
click at [588, 265] on input "Target Price   *" at bounding box center [594, 253] width 72 height 24
type input "1100"
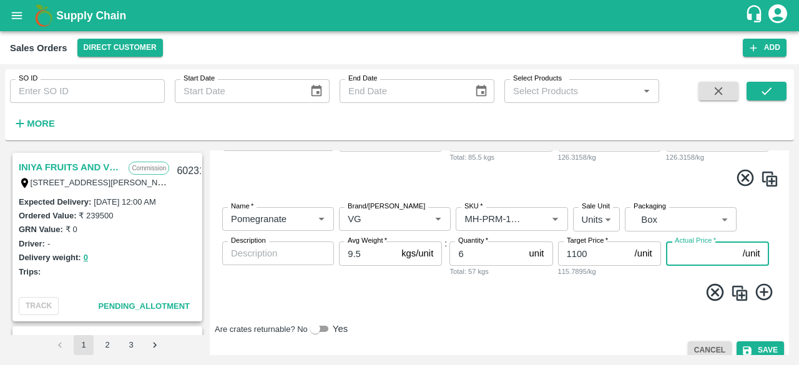
click at [685, 260] on input "Actual Price   *" at bounding box center [702, 253] width 72 height 24
type input "1100"
click at [764, 290] on icon at bounding box center [764, 292] width 21 height 21
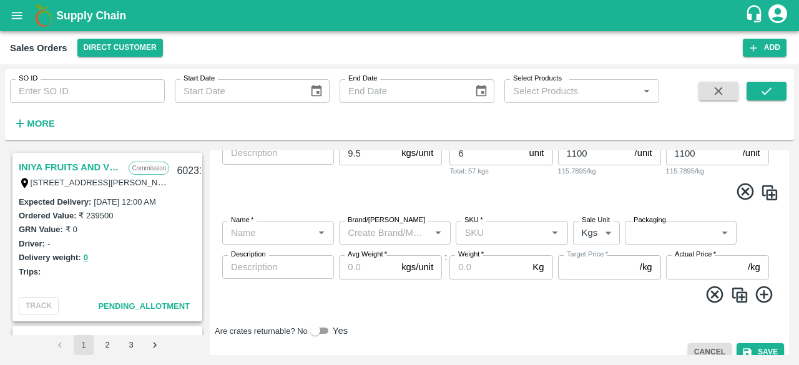
scroll to position [693, 0]
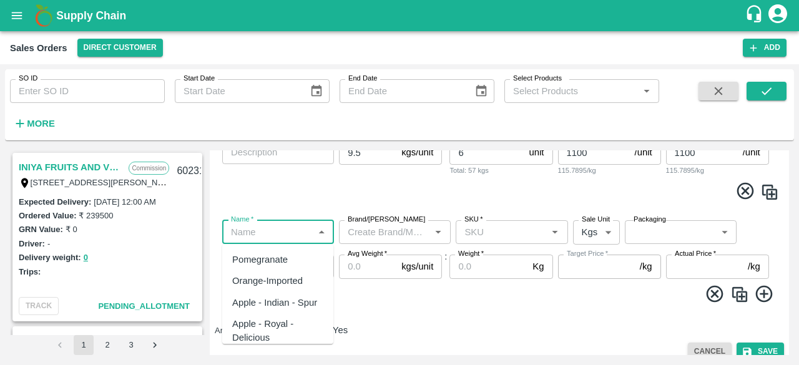
click at [281, 225] on input "Name   *" at bounding box center [268, 232] width 84 height 16
click at [278, 261] on div "Pomegranate" at bounding box center [260, 260] width 56 height 14
type input "Pomegranate"
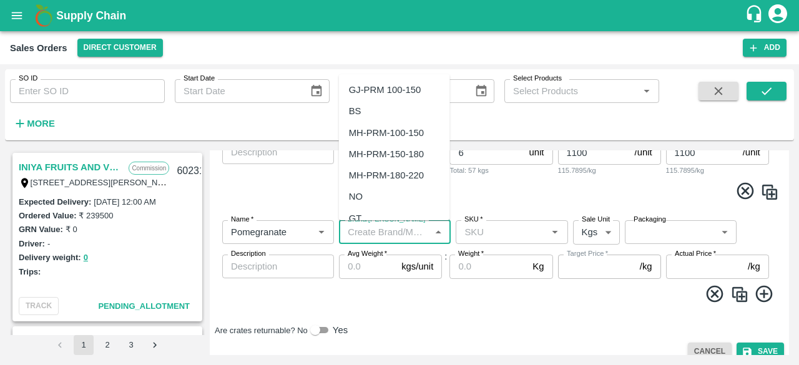
click at [378, 231] on input "Brand/[PERSON_NAME]" at bounding box center [384, 232] width 84 height 16
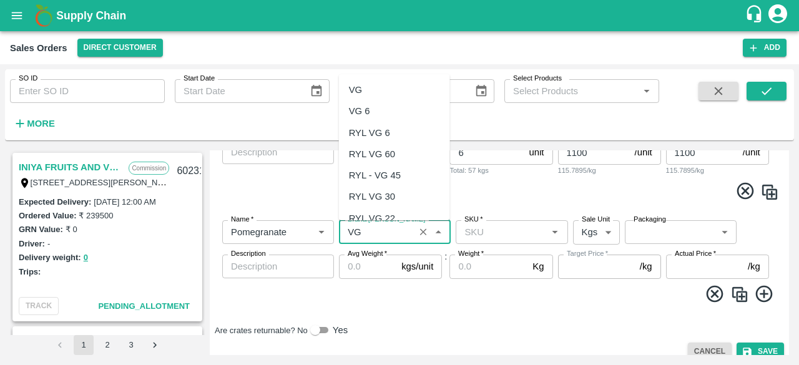
click at [387, 90] on div "VG" at bounding box center [394, 89] width 111 height 21
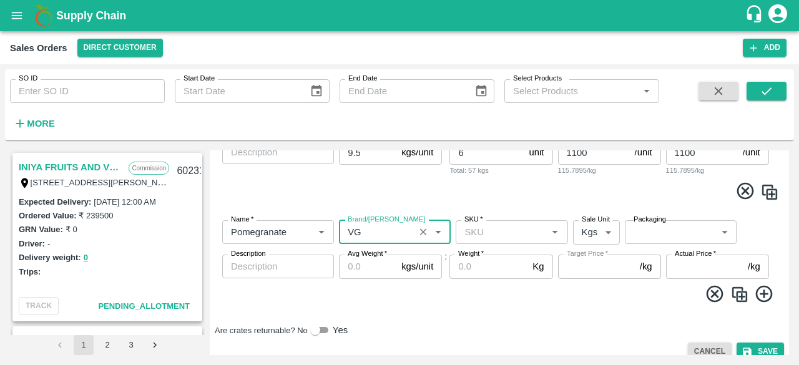
type input "VG"
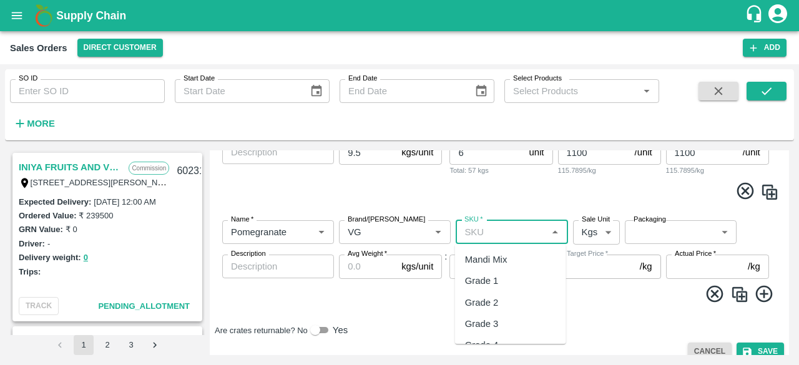
click at [504, 229] on input "SKU   *" at bounding box center [501, 232] width 84 height 16
click at [535, 300] on div "MH-PRM-120-150" at bounding box center [502, 303] width 75 height 14
type input "MH-PRM-120-150"
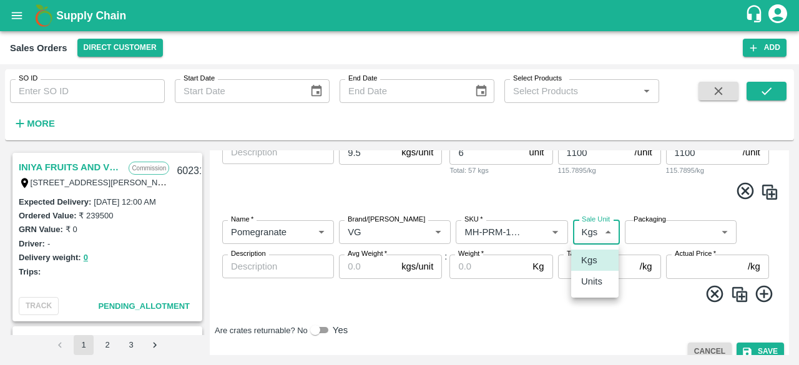
click at [601, 235] on body "Supply Chain Sales Orders Direct Customer Add SO ID SO ID Start Date Start Date…" at bounding box center [399, 182] width 799 height 365
click at [590, 286] on p "Units" at bounding box center [591, 281] width 21 height 14
type input "2"
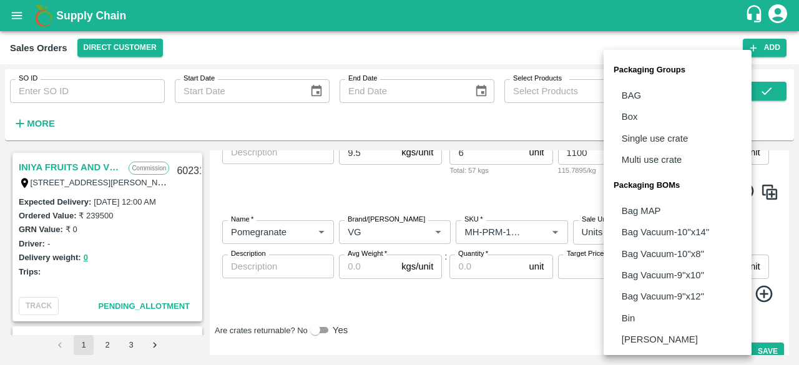
click at [651, 226] on body "Supply Chain Sales Orders Direct Customer Add SO ID SO ID Start Date Start Date…" at bounding box center [399, 182] width 799 height 365
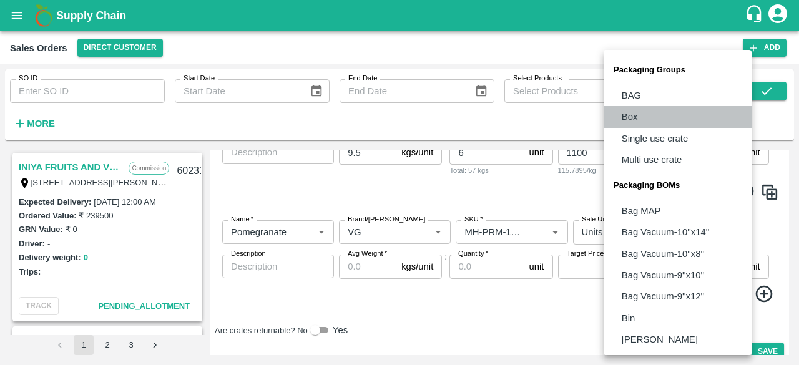
click at [643, 115] on li "Box" at bounding box center [677, 116] width 148 height 21
type input "GRP/1"
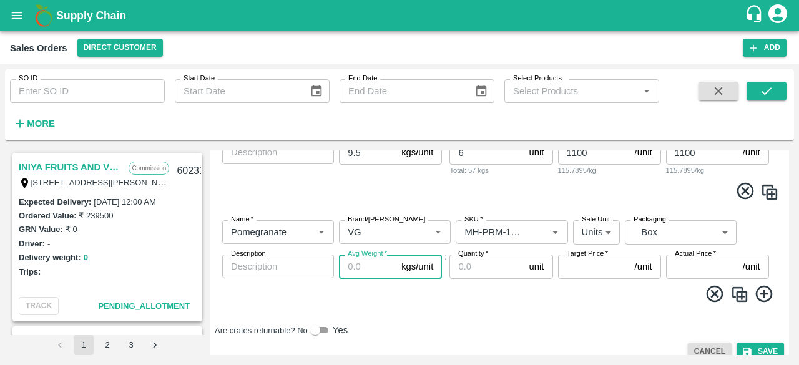
click at [377, 274] on input "Avg Weight   *" at bounding box center [367, 267] width 57 height 24
type input "9.5"
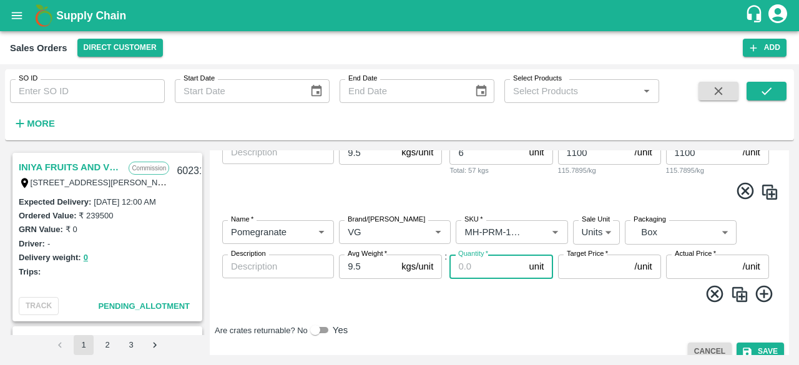
click at [485, 266] on input "Quantity   *" at bounding box center [486, 267] width 74 height 24
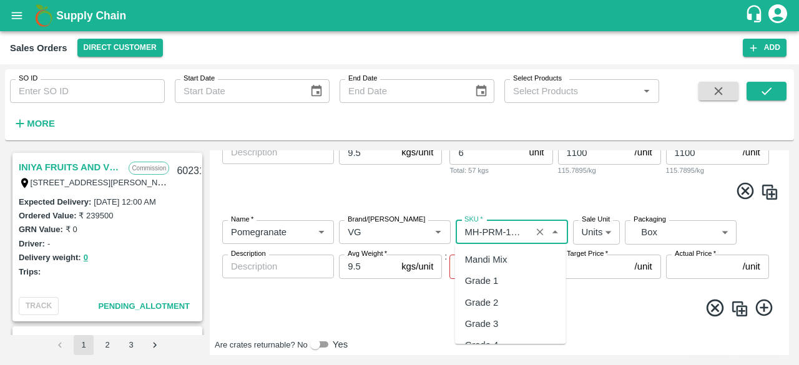
click at [505, 233] on input "SKU   *" at bounding box center [492, 232] width 67 height 16
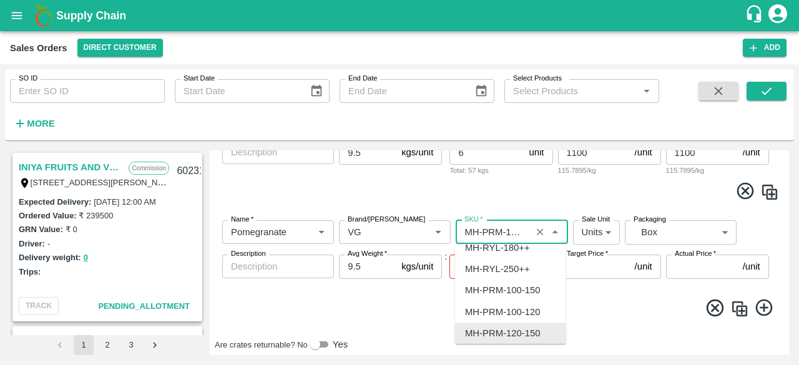
click at [505, 233] on input "SKU   *" at bounding box center [492, 232] width 67 height 16
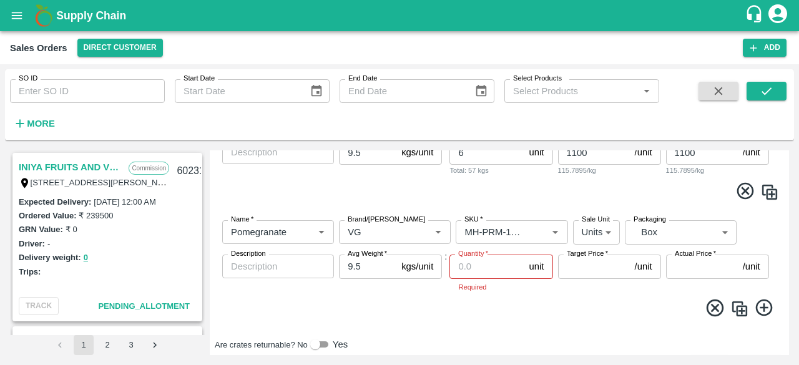
click at [398, 321] on span at bounding box center [499, 310] width 559 height 24
click at [477, 263] on input "Quantity   *" at bounding box center [486, 267] width 74 height 24
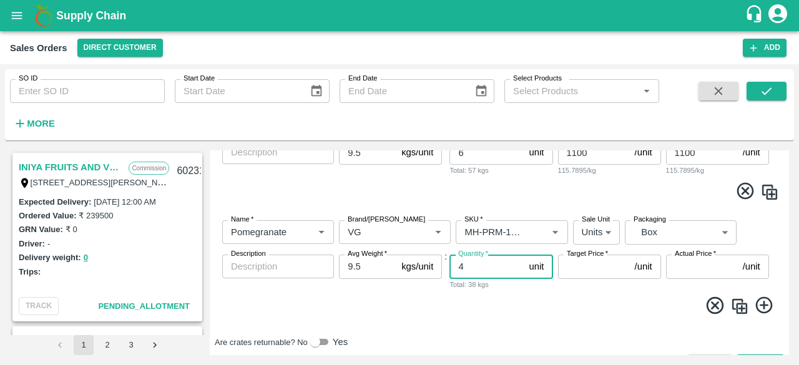
type input "4"
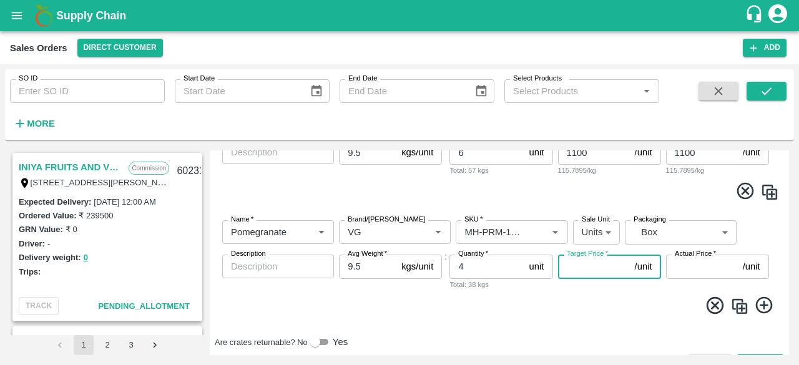
click at [595, 267] on input "Target Price   *" at bounding box center [594, 267] width 72 height 24
type input "1100"
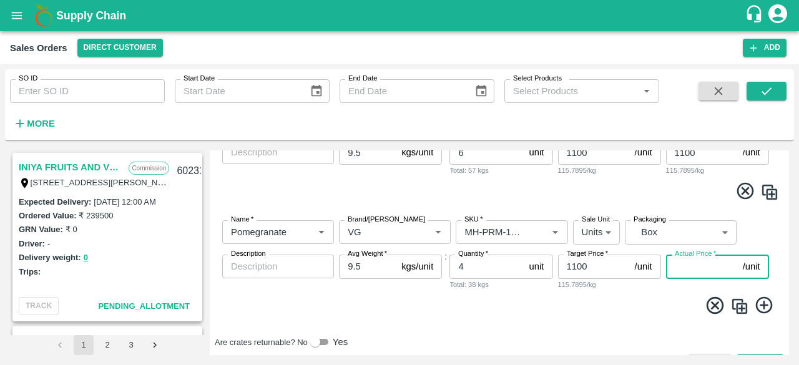
click at [711, 266] on input "Actual Price   *" at bounding box center [702, 267] width 72 height 24
type input "1100"
click at [644, 308] on span at bounding box center [499, 307] width 559 height 24
click at [764, 303] on icon at bounding box center [764, 305] width 21 height 21
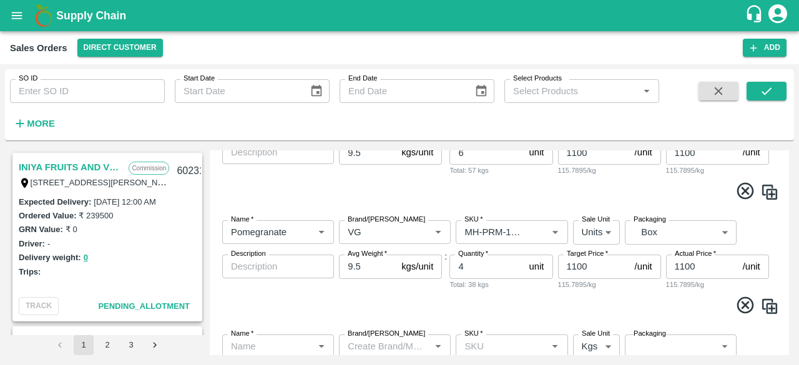
scroll to position [820, 0]
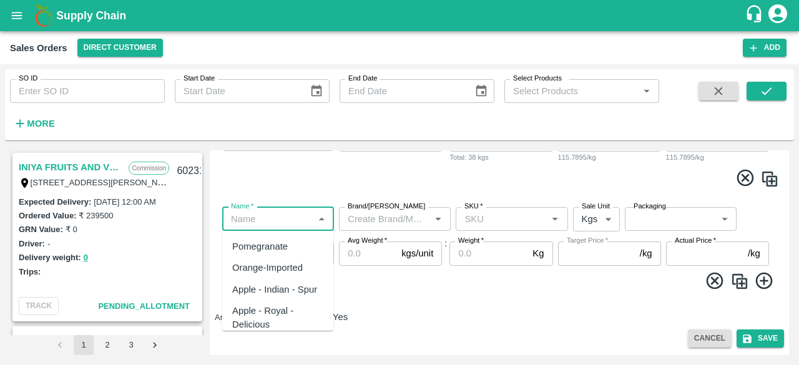
click at [266, 217] on input "Name   *" at bounding box center [268, 219] width 84 height 16
click at [261, 250] on div "Pomegranate" at bounding box center [260, 247] width 56 height 14
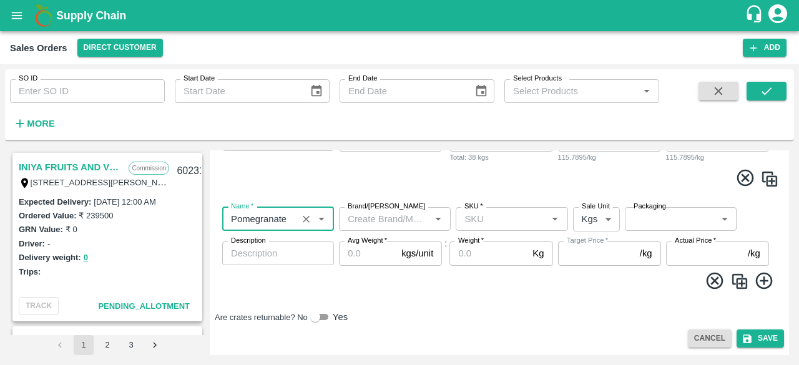
type input "Pomegranate"
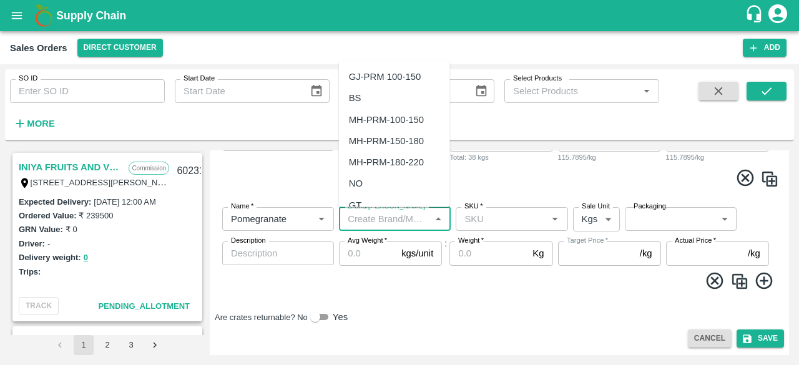
click at [373, 221] on input "Brand/[PERSON_NAME]" at bounding box center [384, 219] width 84 height 16
click at [366, 79] on div "VG" at bounding box center [394, 76] width 111 height 21
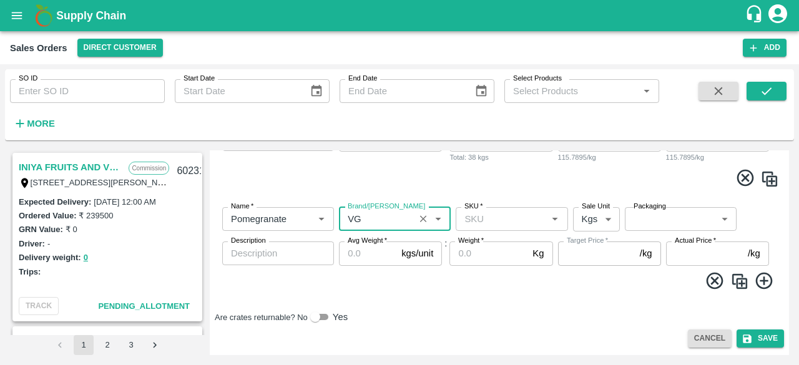
type input "VG"
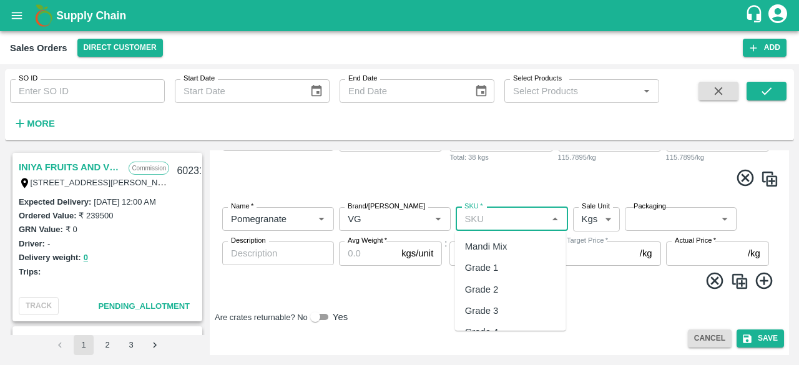
click at [487, 226] on input "SKU   *" at bounding box center [501, 219] width 84 height 16
click at [528, 269] on div "MH-PRM-100-120" at bounding box center [502, 268] width 75 height 14
type input "MH-PRM-100-120"
click at [599, 218] on body "Supply Chain Sales Orders Direct Customer Add SO ID SO ID Start Date Start Date…" at bounding box center [399, 182] width 799 height 365
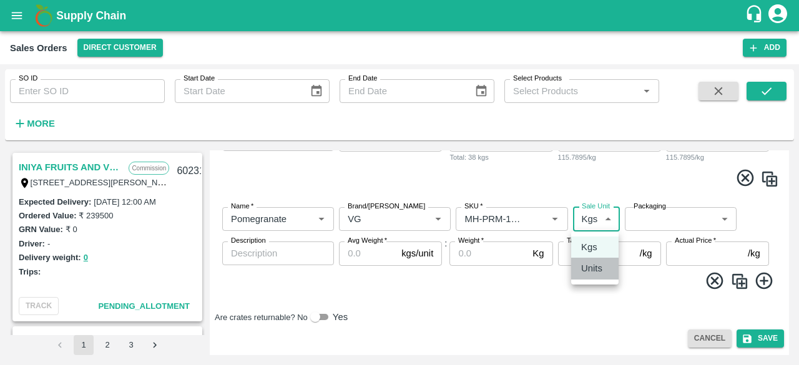
click at [591, 266] on p "Units" at bounding box center [591, 268] width 21 height 14
type input "2"
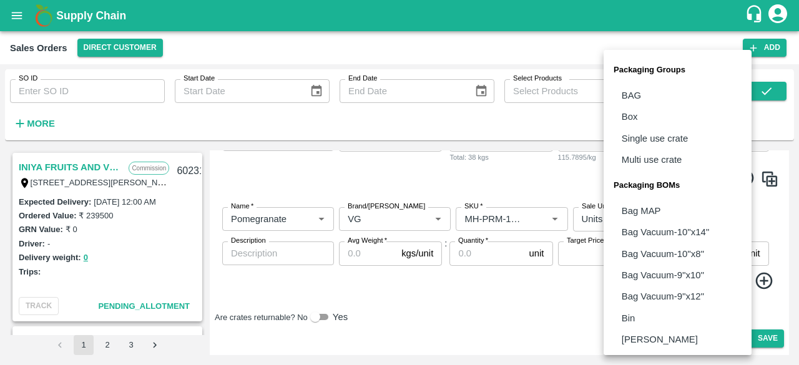
click at [664, 220] on body "Supply Chain Sales Orders Direct Customer Add SO ID SO ID Start Date Start Date…" at bounding box center [399, 182] width 799 height 365
click at [638, 120] on li "Box" at bounding box center [677, 116] width 148 height 21
type input "GRP/1"
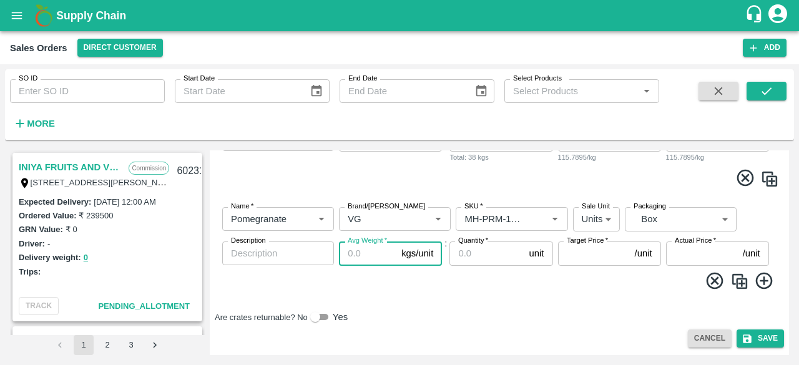
click at [374, 252] on input "Avg Weight   *" at bounding box center [367, 253] width 57 height 24
type input "9.5"
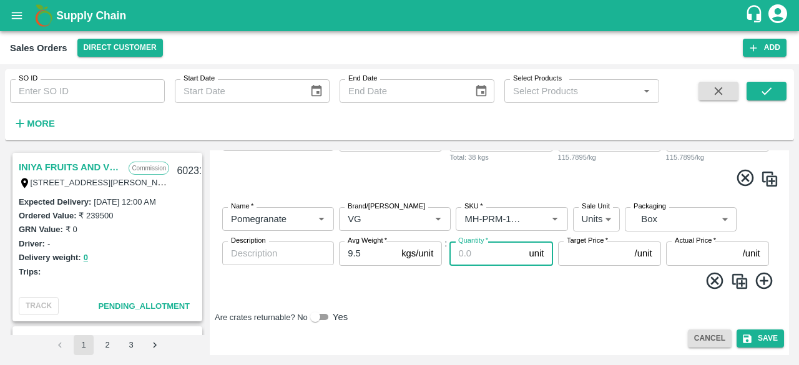
click at [487, 263] on input "Quantity   *" at bounding box center [486, 253] width 74 height 24
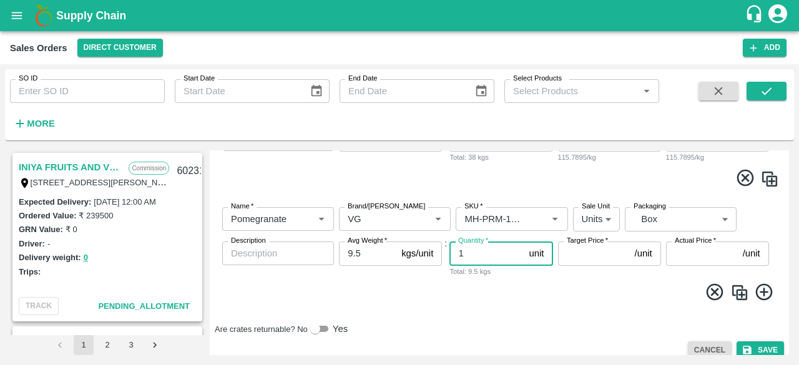
type input "1"
click at [606, 255] on input "Target Price   *" at bounding box center [594, 253] width 72 height 24
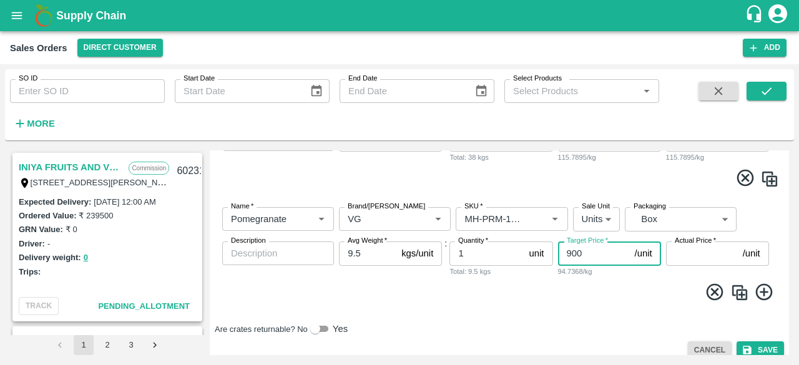
type input "900"
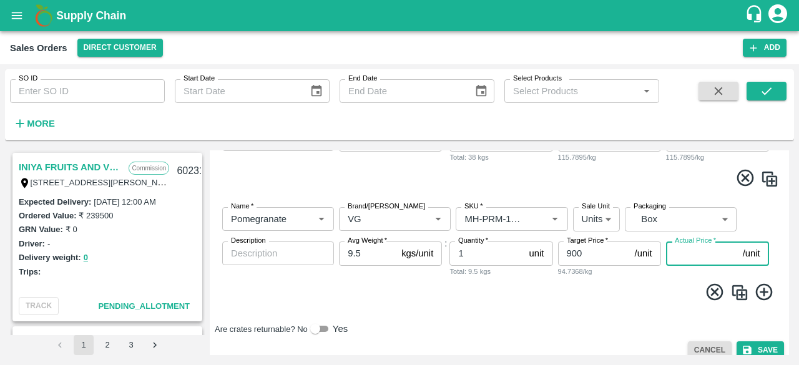
click at [684, 253] on input "Actual Price   *" at bounding box center [702, 253] width 72 height 24
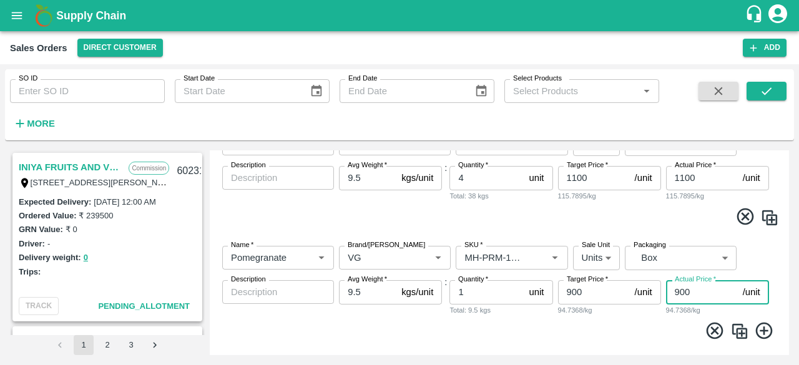
scroll to position [832, 0]
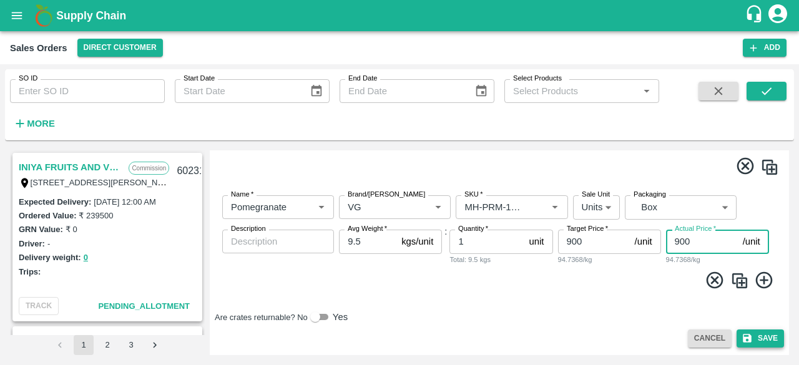
type input "900"
click at [760, 338] on button "Save" at bounding box center [759, 338] width 47 height 18
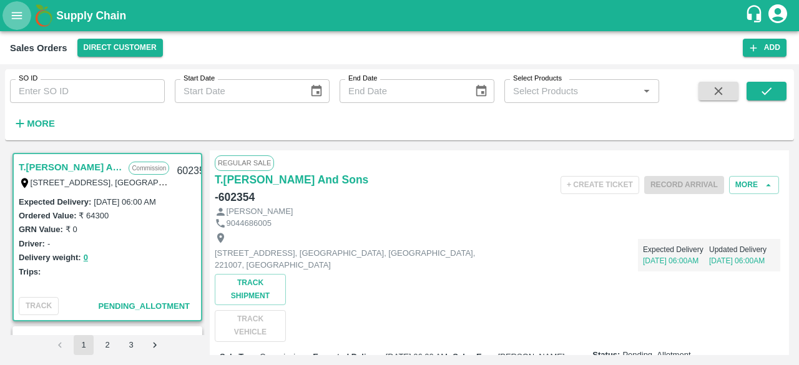
click at [12, 22] on icon "open drawer" at bounding box center [17, 16] width 14 height 14
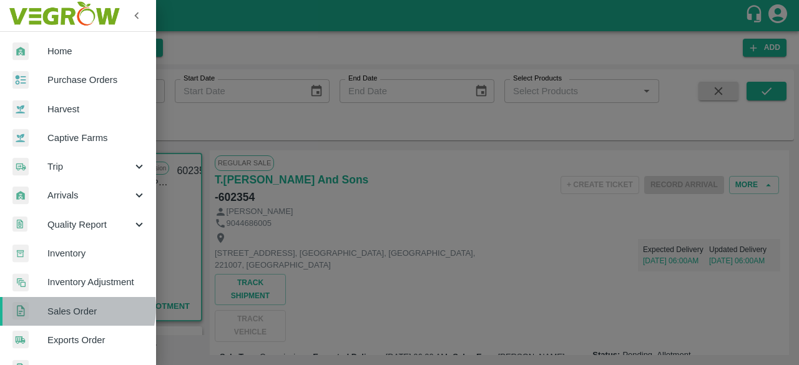
click at [76, 308] on span "Sales Order" at bounding box center [96, 311] width 99 height 14
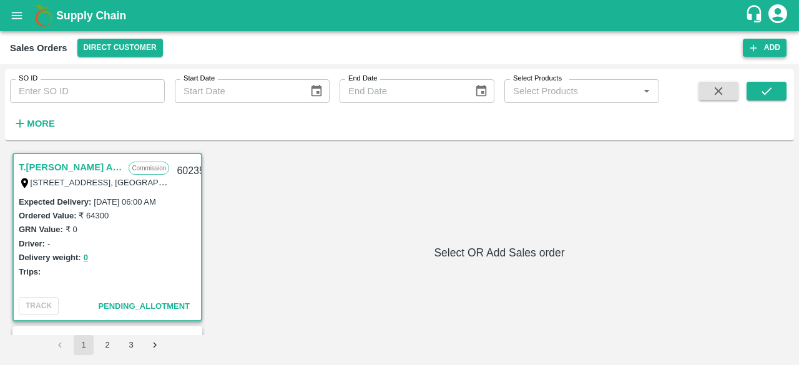
click at [759, 46] on button "Add" at bounding box center [764, 48] width 44 height 18
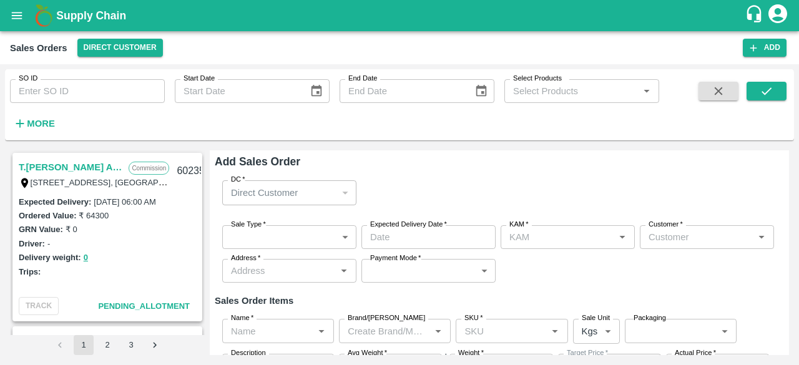
type input "[PERSON_NAME]"
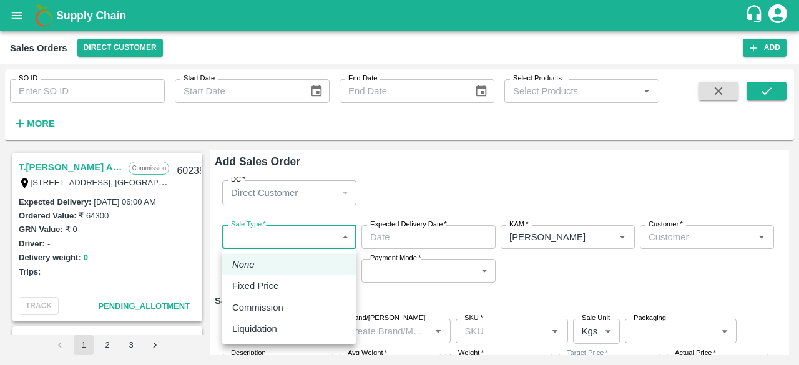
click at [294, 243] on body "Supply Chain Sales Orders Direct Customer Add SO ID SO ID Start Date Start Date…" at bounding box center [399, 182] width 799 height 365
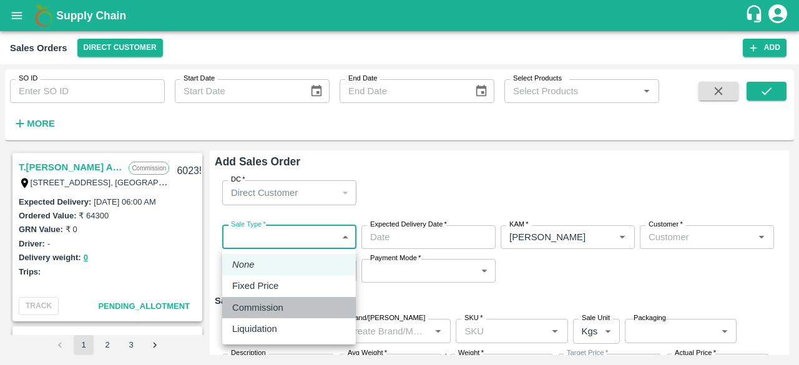
click at [261, 302] on p "Commission" at bounding box center [257, 308] width 51 height 14
type input "2"
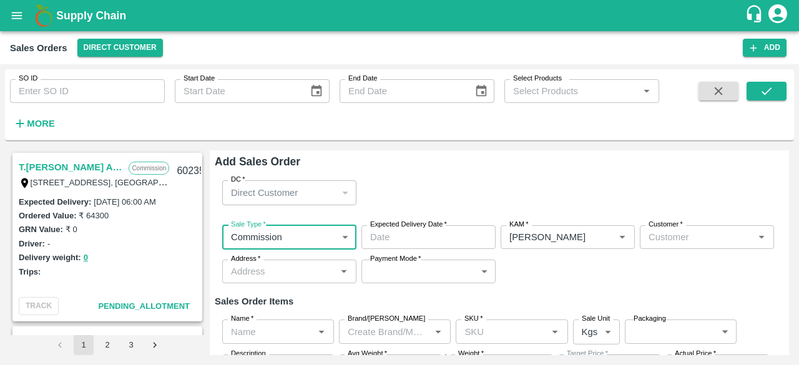
type input "DD/MM/YYYY hh:mm aa"
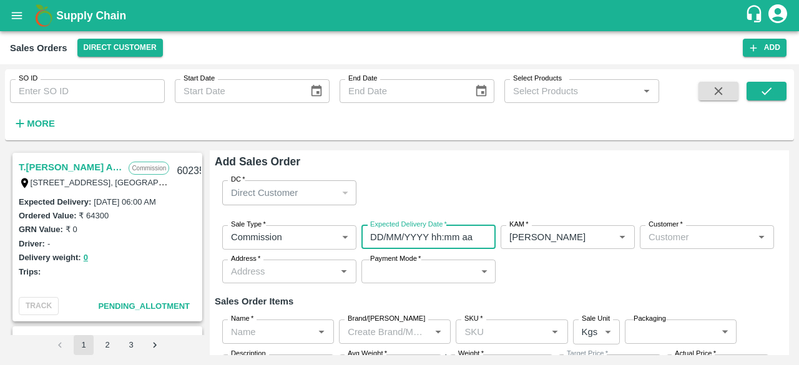
click at [405, 235] on input "DD/MM/YYYY hh:mm aa" at bounding box center [423, 237] width 125 height 24
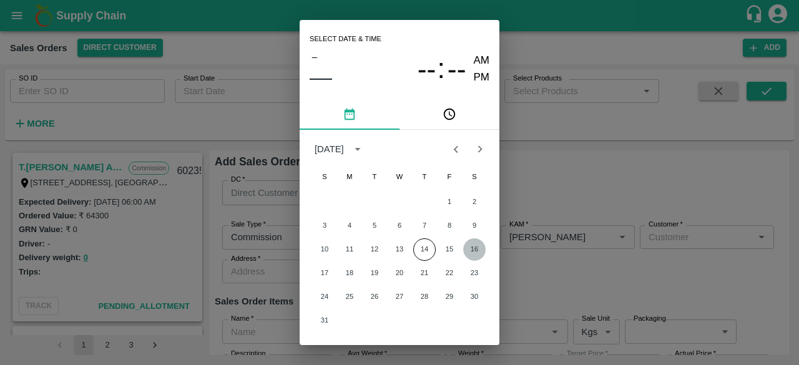
click at [472, 248] on button "16" at bounding box center [474, 249] width 22 height 22
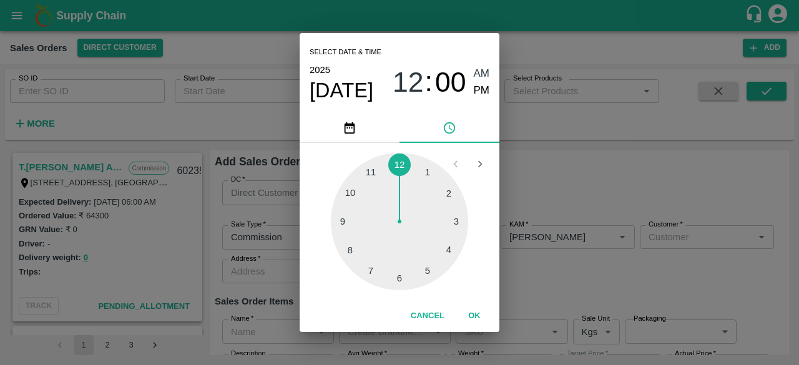
click at [403, 273] on div at bounding box center [399, 221] width 137 height 137
type input "16/08/2025 06:00 AM"
click at [482, 70] on div "2025 Aug 16 06 : 00 AM PM" at bounding box center [399, 82] width 180 height 41
click at [482, 70] on span "AM" at bounding box center [481, 74] width 16 height 17
click at [472, 313] on button "OK" at bounding box center [474, 316] width 40 height 22
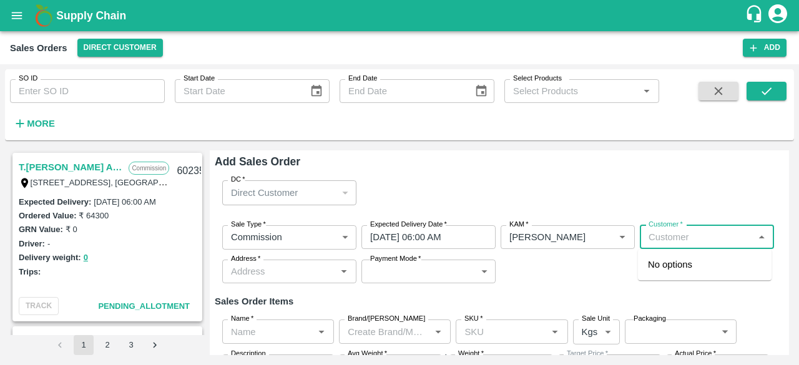
click at [669, 240] on input "Customer   *" at bounding box center [696, 237] width 106 height 16
click at [666, 265] on p "T.[PERSON_NAME] And Sons" at bounding box center [705, 272] width 114 height 28
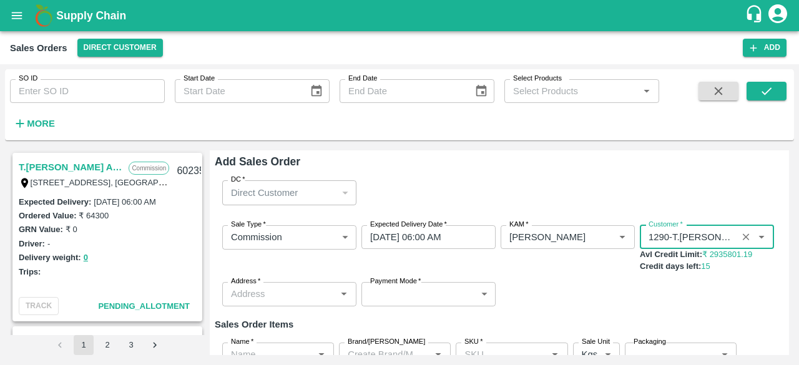
type input "1290-T.[PERSON_NAME] And Sons"
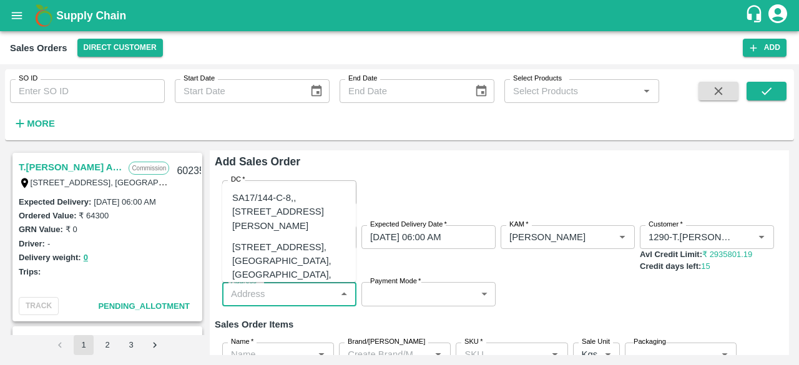
click at [284, 286] on input "Address   *" at bounding box center [279, 294] width 106 height 16
click at [284, 276] on div "[STREET_ADDRESS], [GEOGRAPHIC_DATA], [GEOGRAPHIC_DATA], 221007, [GEOGRAPHIC_DAT…" at bounding box center [289, 274] width 114 height 69
type input "[STREET_ADDRESS], [GEOGRAPHIC_DATA], [GEOGRAPHIC_DATA], 221007, [GEOGRAPHIC_DAT…"
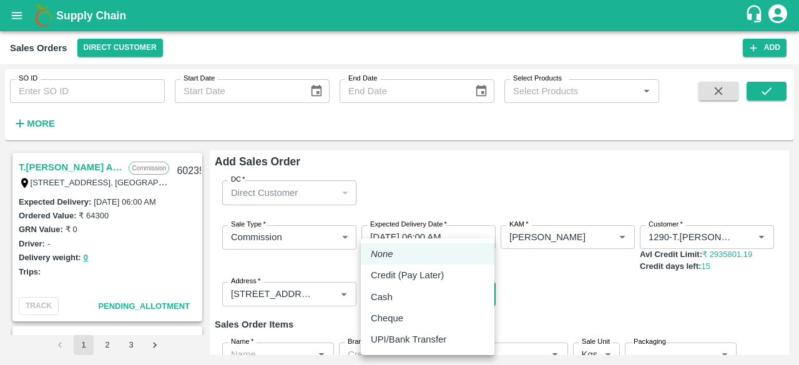
click at [386, 303] on body "Supply Chain Sales Orders Direct Customer Add SO ID SO ID Start Date Start Date…" at bounding box center [399, 182] width 799 height 365
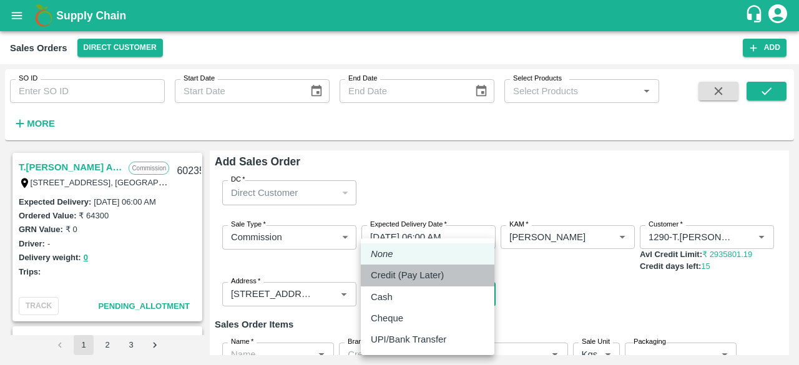
click at [390, 276] on p "Credit (Pay Later)" at bounding box center [407, 275] width 73 height 14
type input "credit"
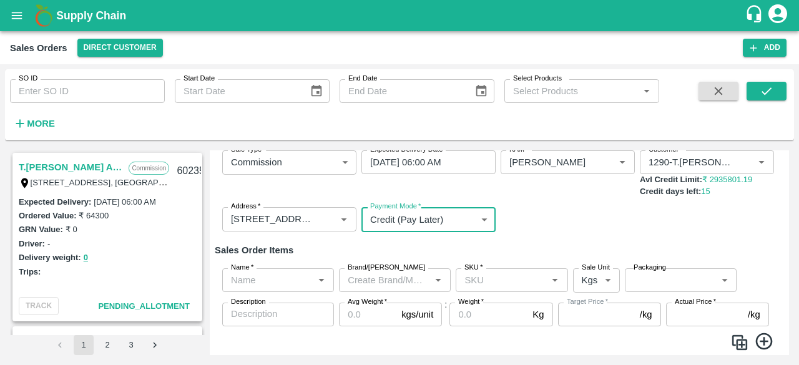
scroll to position [110, 0]
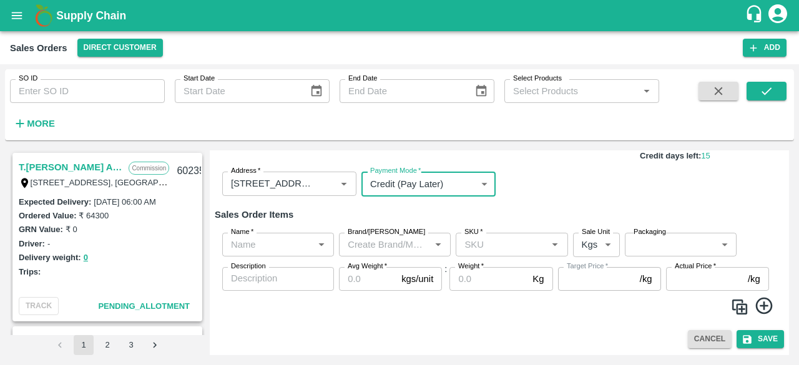
click at [258, 243] on input "Name   *" at bounding box center [268, 244] width 84 height 16
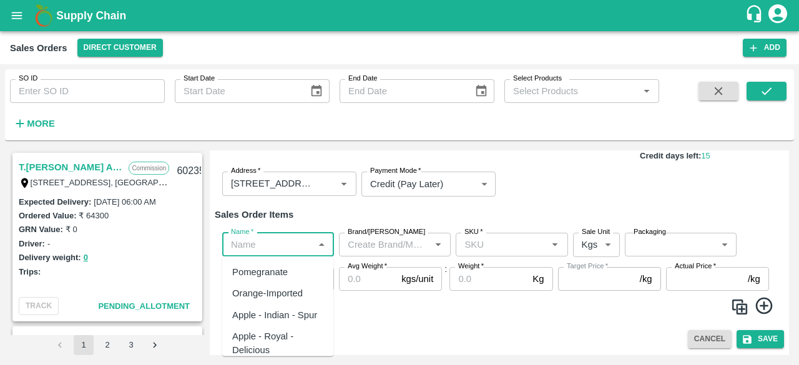
click at [253, 274] on div "Pomegranate" at bounding box center [260, 272] width 56 height 14
type input "Pomegranate"
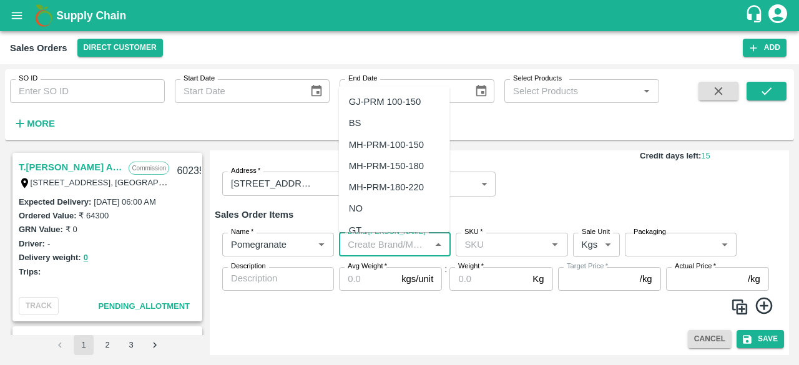
click at [398, 245] on input "Brand/[PERSON_NAME]" at bounding box center [384, 244] width 84 height 16
click at [360, 100] on div "VG" at bounding box center [355, 102] width 13 height 14
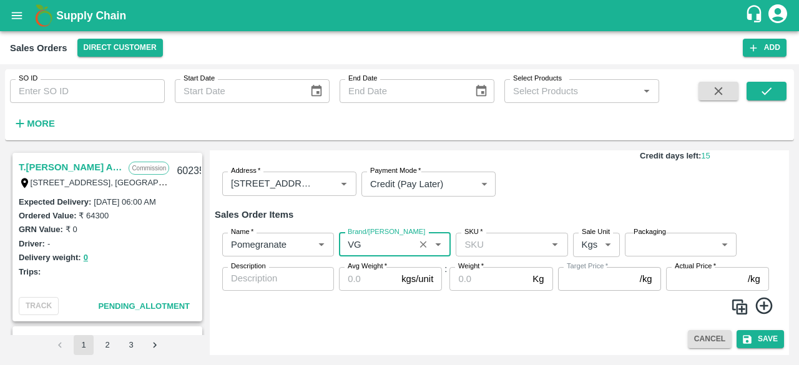
type input "VG"
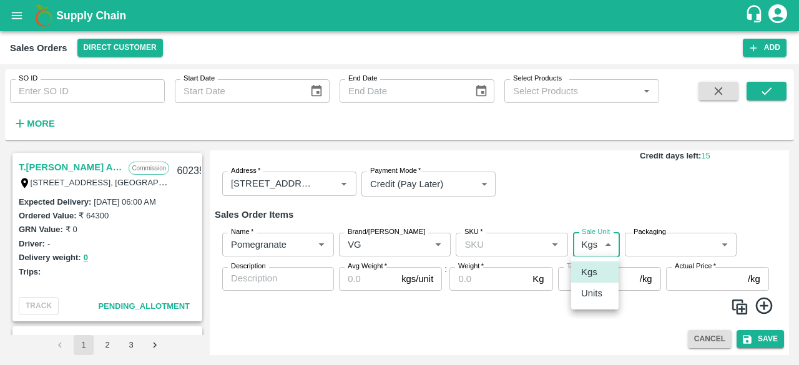
click at [584, 250] on body "Supply Chain Sales Orders Direct Customer Add SO ID SO ID Start Date Start Date…" at bounding box center [399, 182] width 799 height 365
click at [600, 294] on p "Units" at bounding box center [591, 293] width 21 height 14
type input "2"
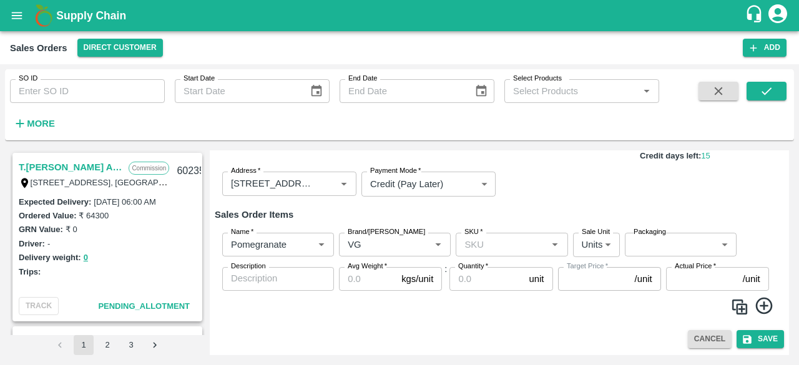
click at [531, 315] on span at bounding box center [499, 308] width 559 height 24
click at [648, 237] on body "Supply Chain Sales Orders Direct Customer Add SO ID SO ID Start Date Start Date…" at bounding box center [399, 182] width 799 height 365
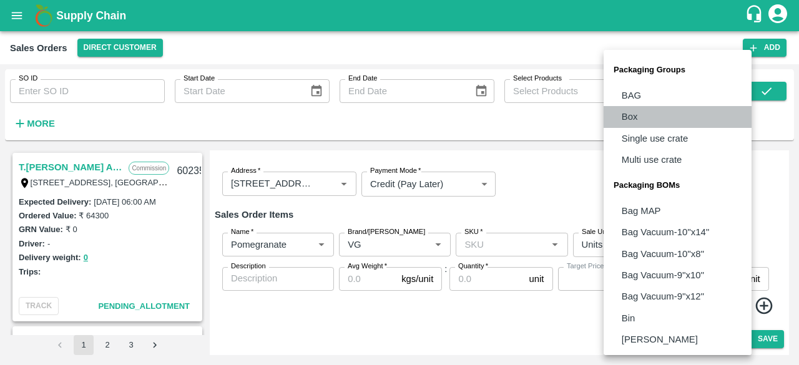
click at [646, 118] on li "Box" at bounding box center [677, 116] width 148 height 21
type input "GRP/1"
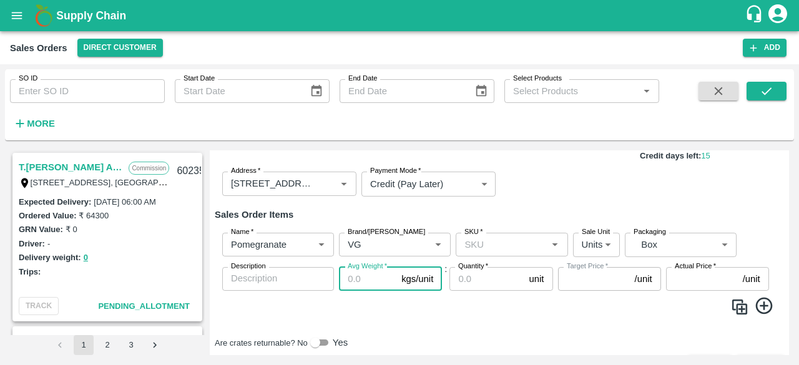
click at [359, 285] on input "Avg Weight   *" at bounding box center [367, 279] width 57 height 24
type input "9.5"
click at [762, 311] on icon at bounding box center [764, 306] width 21 height 21
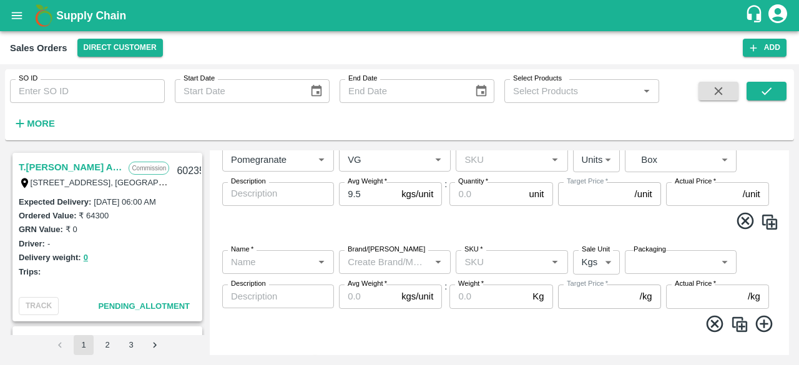
scroll to position [196, 0]
click at [309, 264] on div "Name   *" at bounding box center [278, 262] width 112 height 24
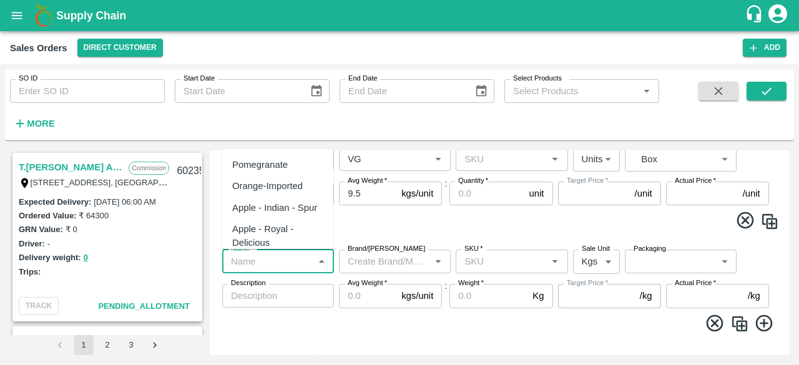
click at [282, 164] on div "Pomegranate" at bounding box center [260, 165] width 56 height 14
type input "Pomegranate"
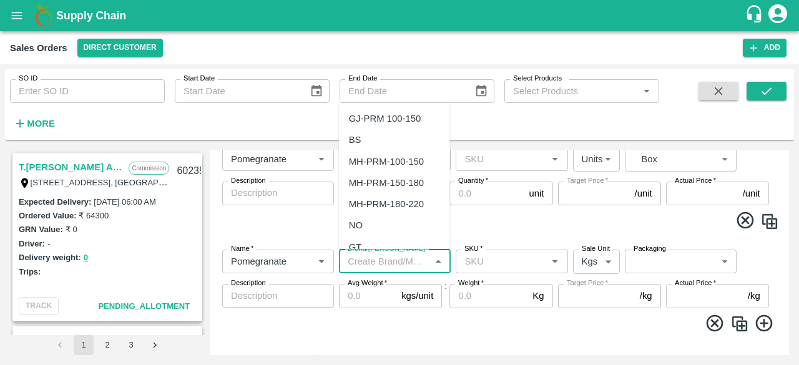
click at [396, 260] on input "Brand/[PERSON_NAME]" at bounding box center [384, 261] width 84 height 16
click at [381, 122] on div "VG" at bounding box center [394, 118] width 111 height 21
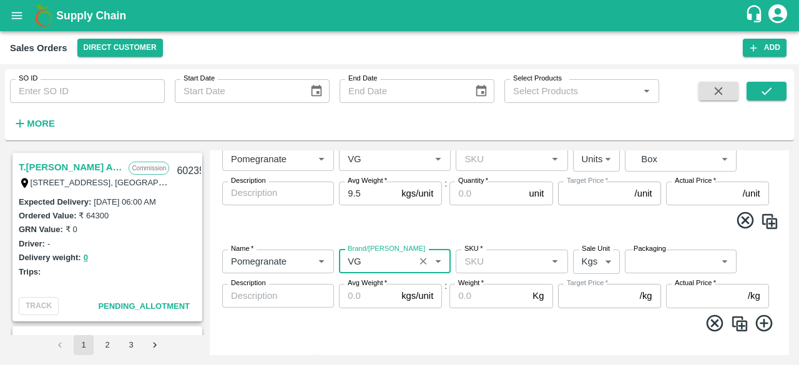
type input "VG"
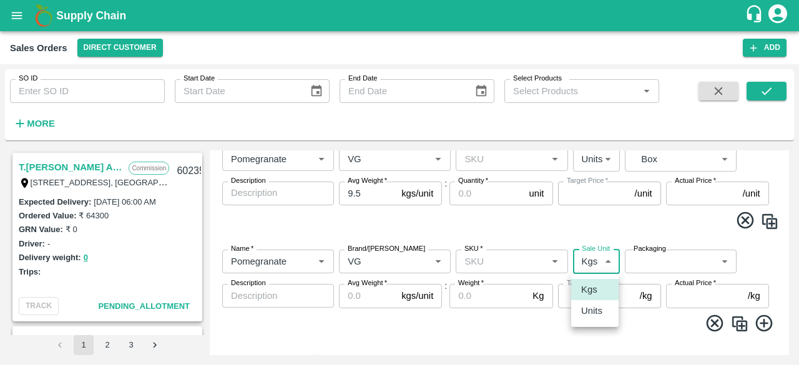
click at [590, 265] on body "Supply Chain Sales Orders Direct Customer Add SO ID SO ID Start Date Start Date…" at bounding box center [399, 182] width 799 height 365
click at [591, 311] on p "Units" at bounding box center [591, 311] width 21 height 14
type input "2"
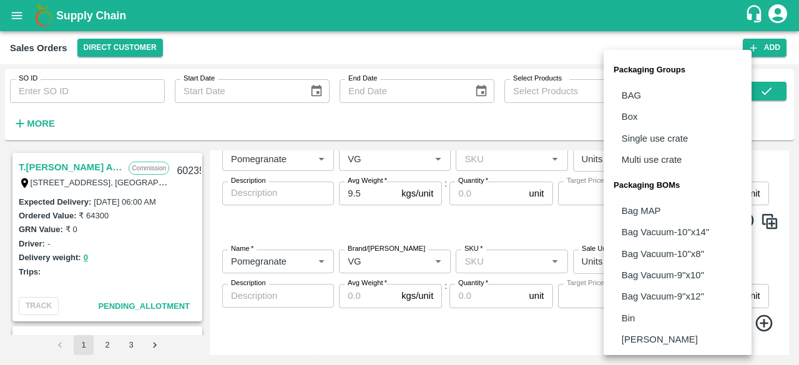
click at [656, 263] on body "Supply Chain Sales Orders Direct Customer Add SO ID SO ID Start Date Start Date…" at bounding box center [399, 182] width 799 height 365
click at [645, 120] on li "Box" at bounding box center [677, 116] width 148 height 21
type input "GRP/1"
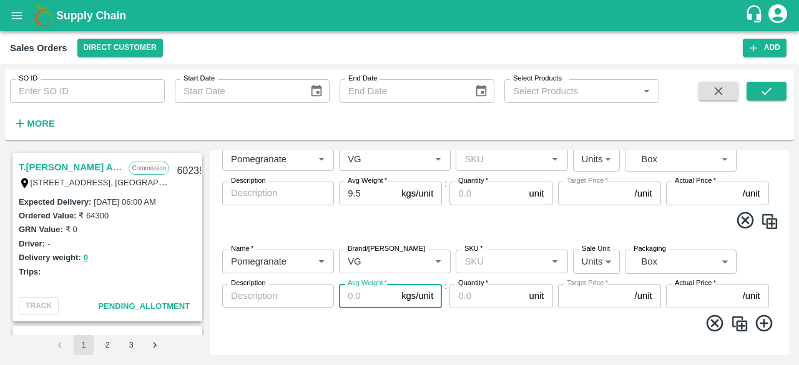
click at [360, 299] on input "Avg Weight   *" at bounding box center [367, 296] width 57 height 24
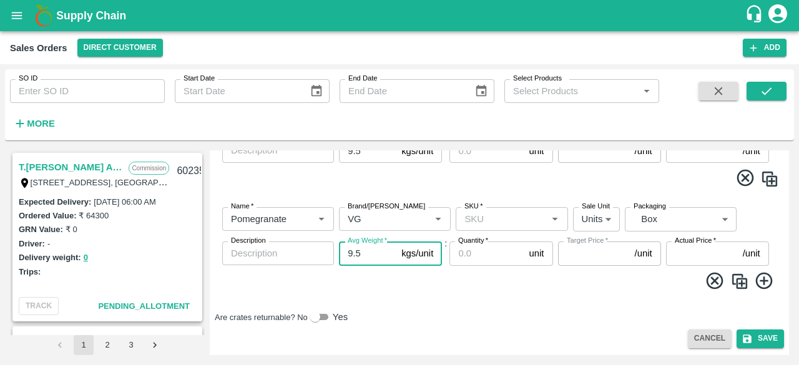
type input "9.5"
click at [762, 282] on icon at bounding box center [764, 281] width 21 height 21
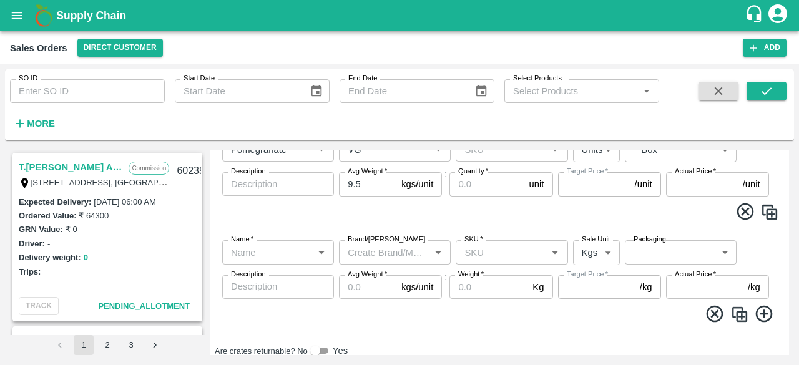
scroll to position [308, 0]
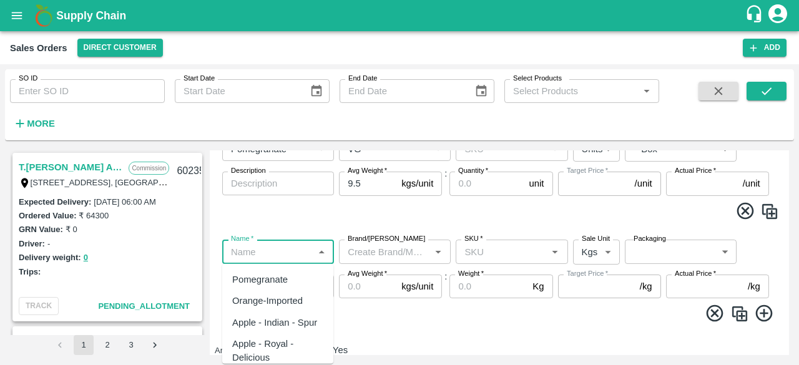
click at [291, 246] on input "Name   *" at bounding box center [268, 251] width 84 height 16
click at [258, 280] on div "Pomegranate" at bounding box center [260, 280] width 56 height 14
type input "Pomegranate"
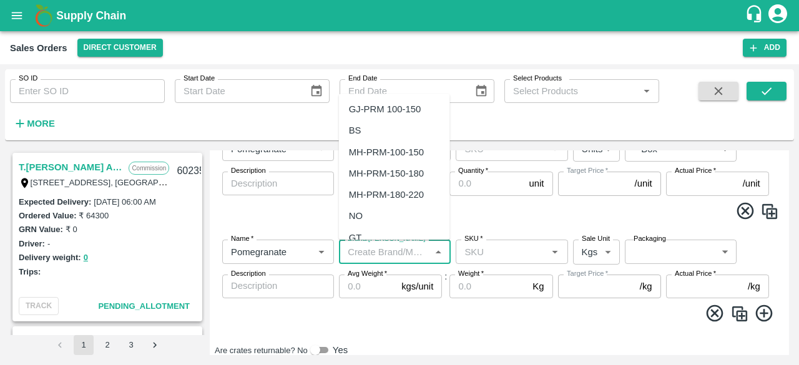
click at [369, 254] on input "Brand/[PERSON_NAME]" at bounding box center [384, 251] width 84 height 16
click at [398, 106] on div "VG" at bounding box center [394, 109] width 111 height 21
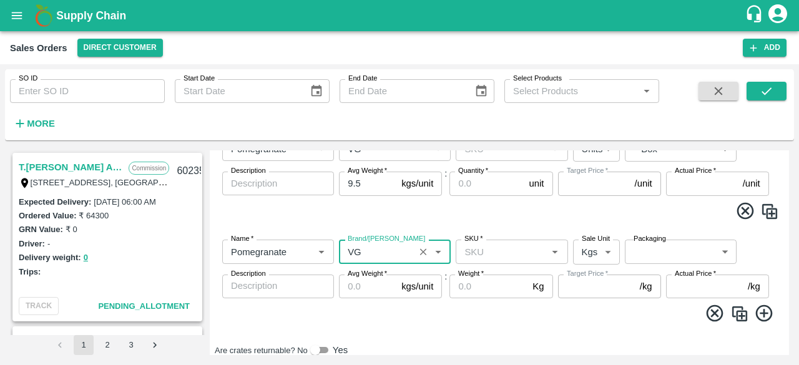
type input "VG"
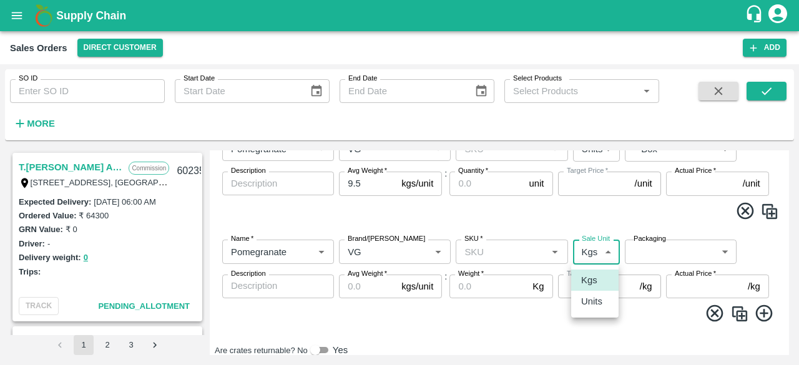
click at [614, 248] on body "Supply Chain Sales Orders Direct Customer Add SO ID SO ID Start Date Start Date…" at bounding box center [399, 182] width 799 height 365
click at [600, 300] on p "Units" at bounding box center [591, 301] width 21 height 14
type input "2"
click at [667, 248] on body "Supply Chain Sales Orders Direct Customer Add SO ID SO ID Start Date Start Date…" at bounding box center [399, 182] width 799 height 365
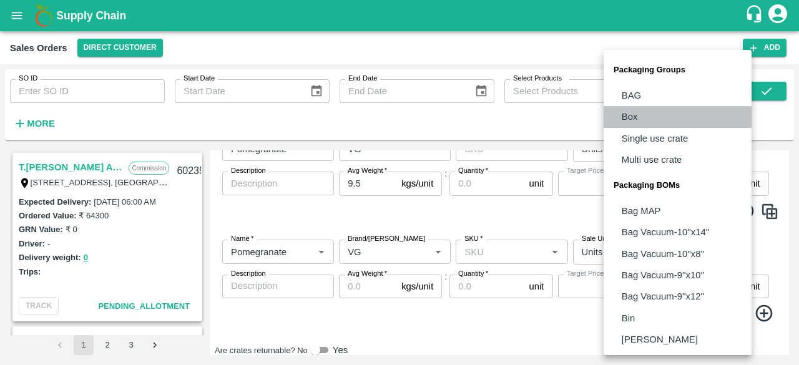
click at [645, 120] on li "Box" at bounding box center [677, 116] width 148 height 21
type input "GRP/1"
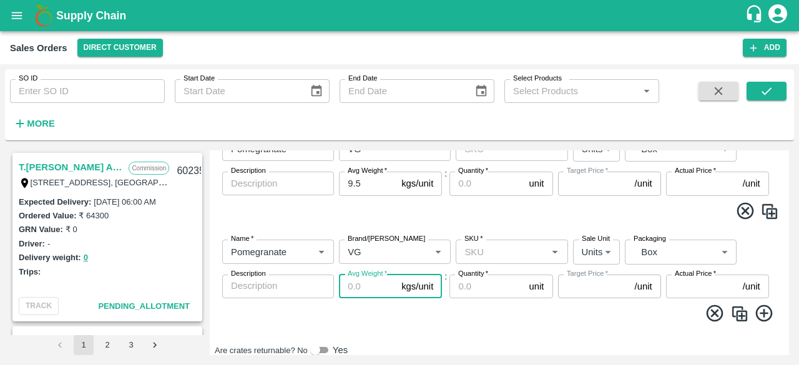
click at [362, 286] on input "Avg Weight   *" at bounding box center [367, 286] width 57 height 24
type input "9.5"
click at [445, 311] on span at bounding box center [499, 315] width 559 height 24
click at [765, 311] on icon at bounding box center [764, 313] width 21 height 21
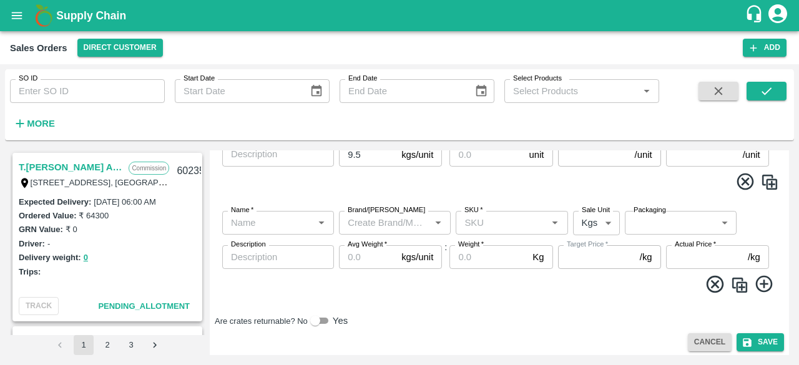
scroll to position [444, 0]
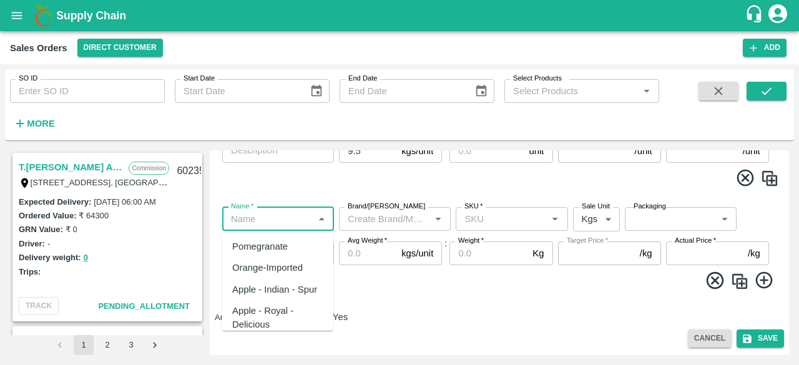
click at [283, 220] on input "Name   *" at bounding box center [268, 219] width 84 height 16
click at [279, 251] on div "Pomegranate" at bounding box center [260, 247] width 56 height 14
type input "Pomegranate"
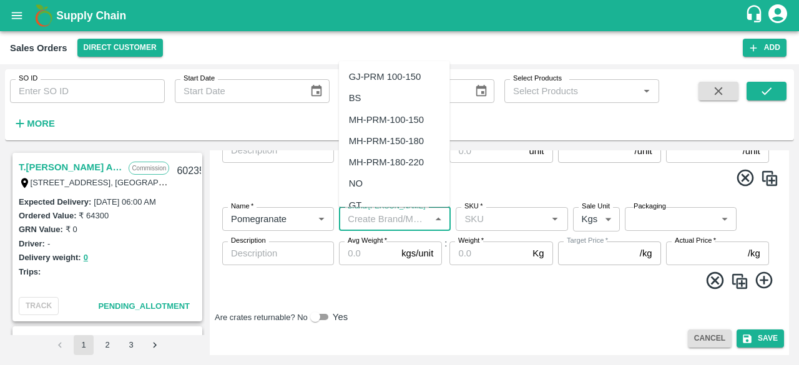
click at [385, 215] on input "Brand/[PERSON_NAME]" at bounding box center [384, 219] width 84 height 16
click at [377, 77] on div "VG" at bounding box center [394, 76] width 111 height 21
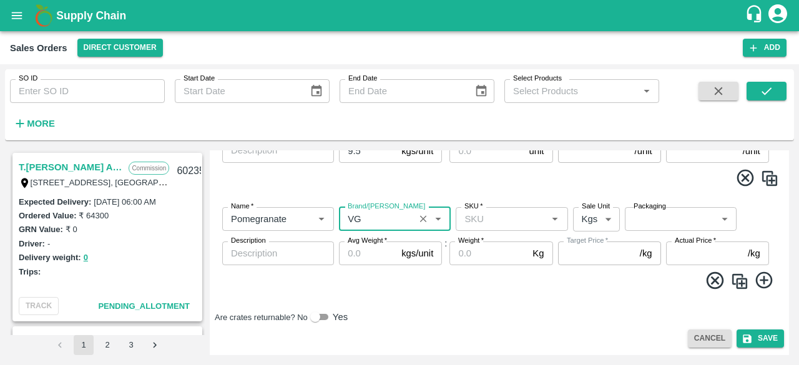
type input "VG"
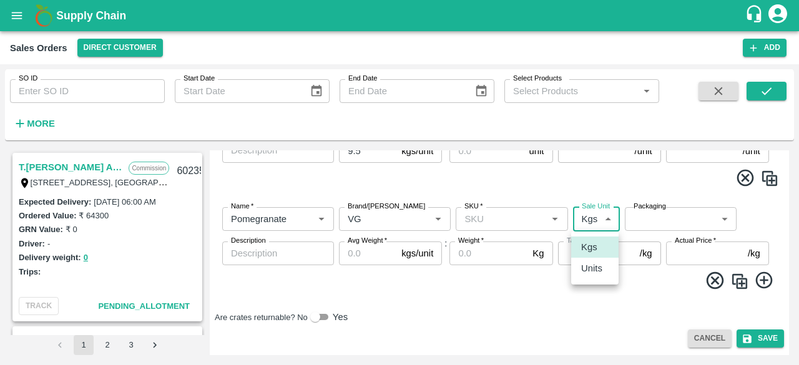
click at [588, 223] on body "Supply Chain Sales Orders Direct Customer Add SO ID SO ID Start Date Start Date…" at bounding box center [399, 182] width 799 height 365
click at [593, 268] on p "Units" at bounding box center [591, 268] width 21 height 14
type input "2"
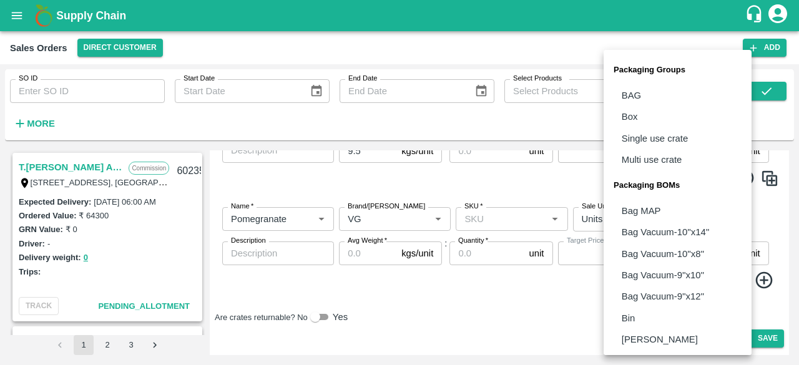
click at [643, 220] on body "Supply Chain Sales Orders Direct Customer Add SO ID SO ID Start Date Start Date…" at bounding box center [399, 182] width 799 height 365
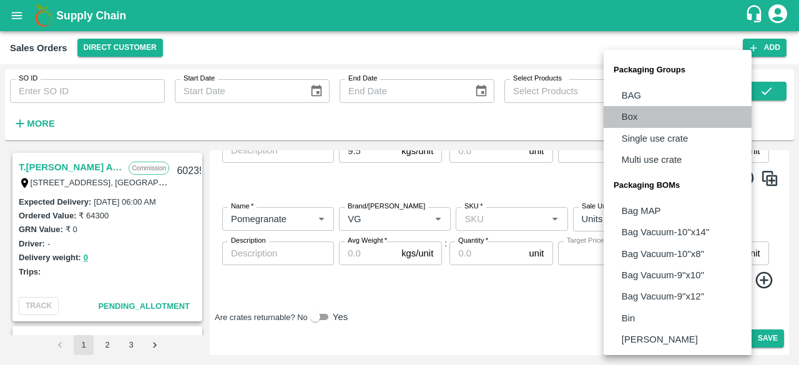
click at [639, 109] on li "Box" at bounding box center [677, 116] width 148 height 21
type input "GRP/1"
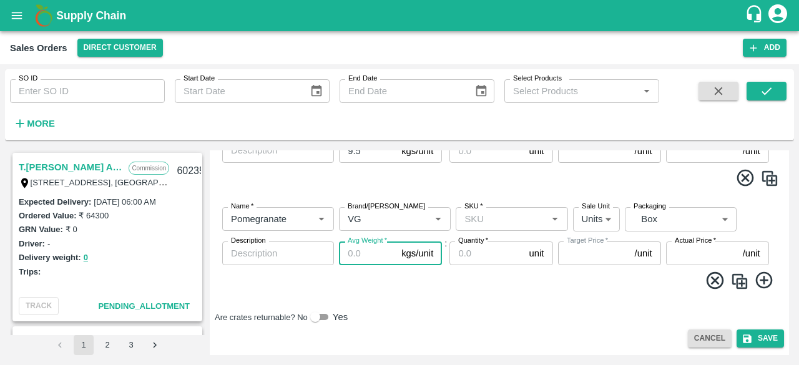
click at [383, 259] on input "Avg Weight   *" at bounding box center [367, 253] width 57 height 24
type input "9.5"
click at [762, 274] on icon at bounding box center [764, 280] width 21 height 21
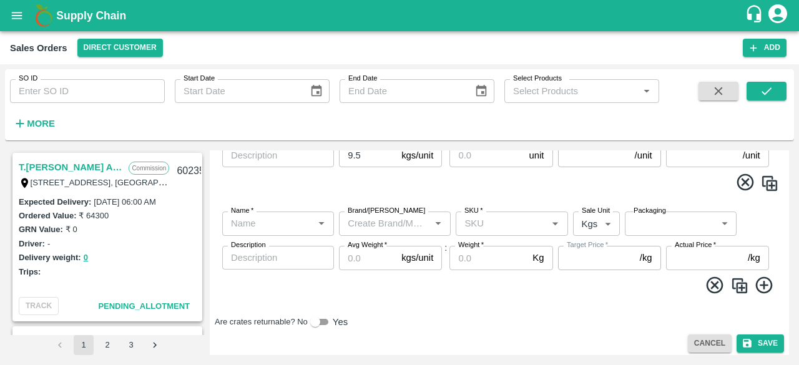
scroll to position [542, 0]
click at [273, 213] on div "Name   *" at bounding box center [278, 223] width 112 height 24
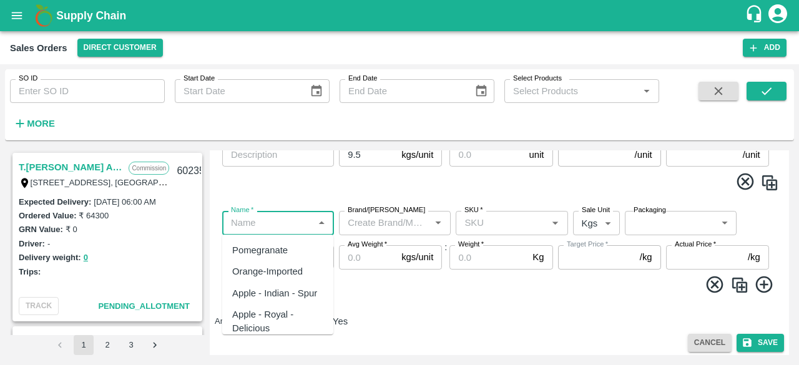
click at [267, 249] on div "Pomegranate" at bounding box center [260, 250] width 56 height 14
type input "Pomegranate"
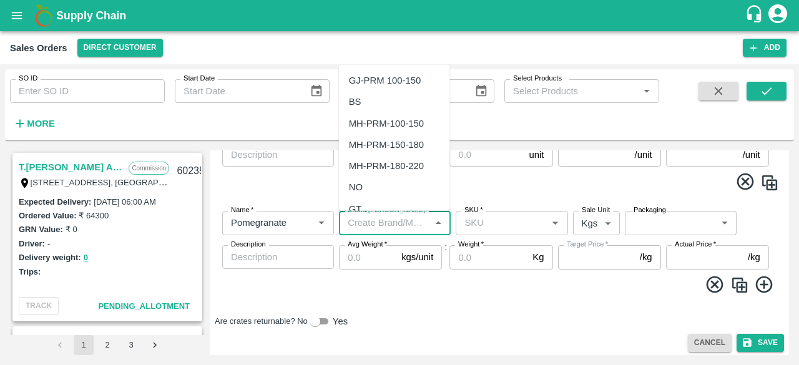
click at [373, 224] on input "Brand/[PERSON_NAME]" at bounding box center [384, 223] width 84 height 16
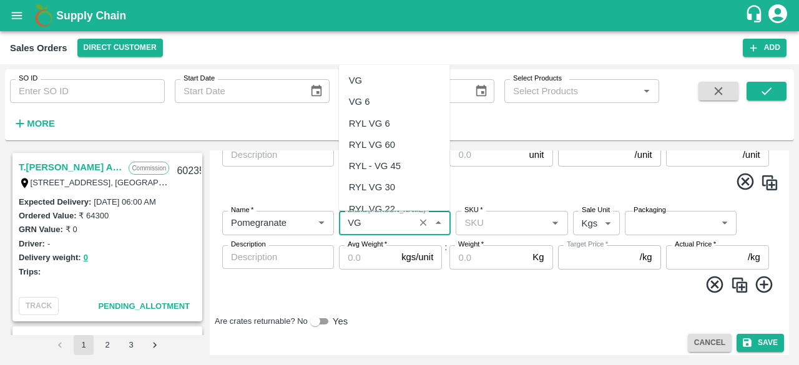
click at [368, 79] on div "VG" at bounding box center [394, 80] width 111 height 21
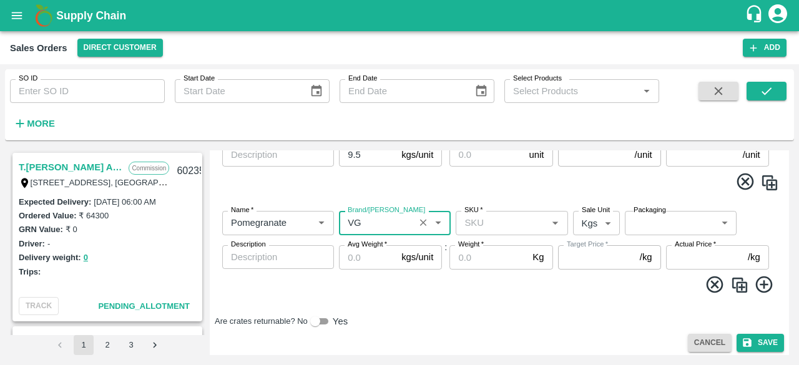
type input "VG"
click at [607, 215] on label "Sale Unit" at bounding box center [595, 210] width 28 height 10
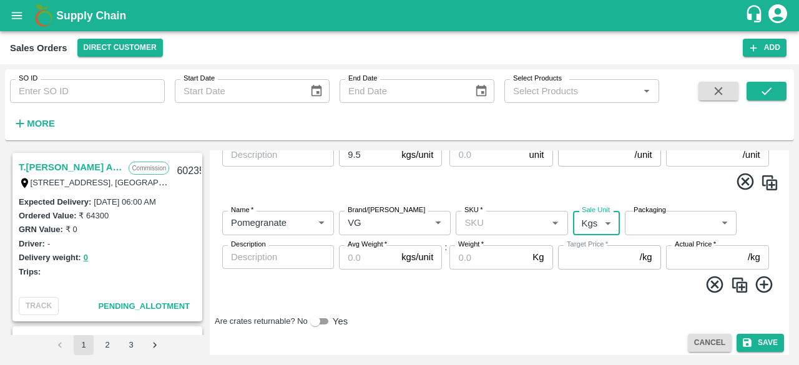
click at [598, 220] on body "Supply Chain Sales Orders Direct Customer Add SO ID SO ID Start Date Start Date…" at bounding box center [399, 182] width 799 height 365
click at [595, 276] on p "Units" at bounding box center [591, 272] width 21 height 14
type input "2"
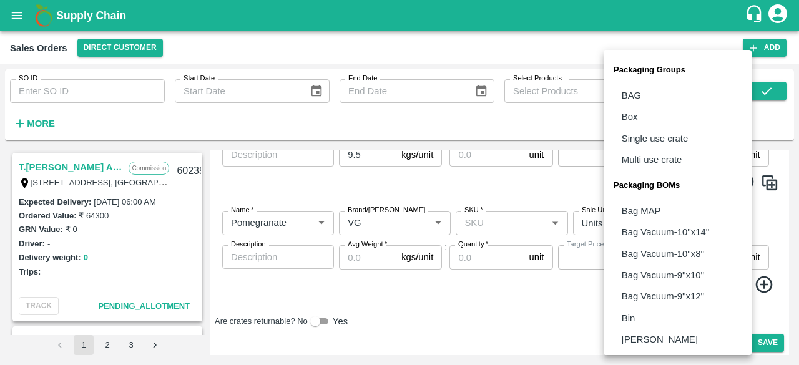
click at [667, 222] on body "Supply Chain Sales Orders Direct Customer Add SO ID SO ID Start Date Start Date…" at bounding box center [399, 182] width 799 height 365
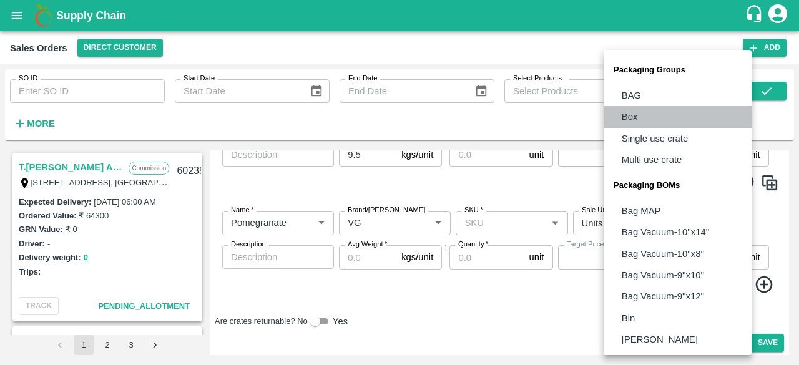
click at [631, 126] on li "Box" at bounding box center [677, 116] width 148 height 21
type input "GRP/1"
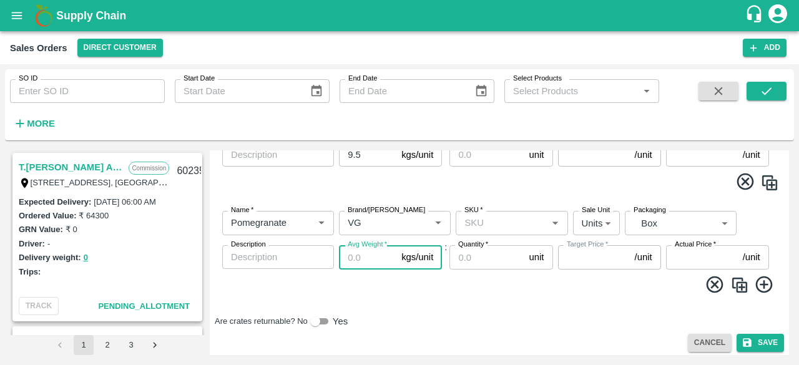
click at [361, 256] on input "Avg Weight   *" at bounding box center [367, 257] width 57 height 24
type input "9.5"
click at [763, 284] on icon at bounding box center [763, 284] width 17 height 17
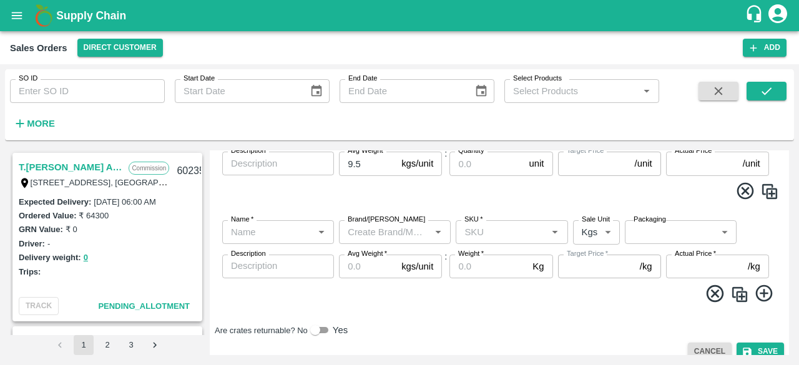
scroll to position [638, 0]
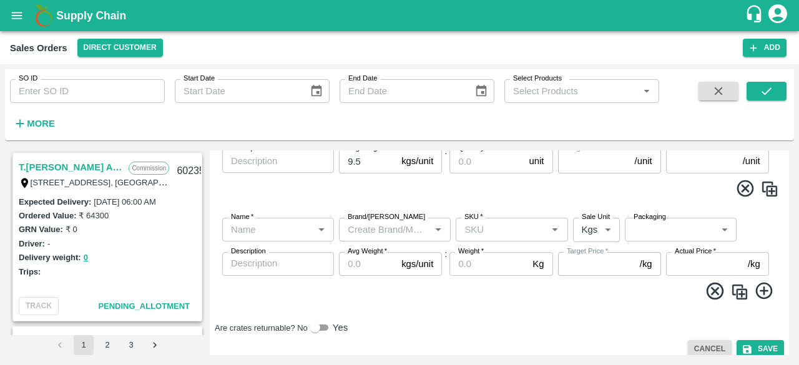
click at [284, 236] on input "Name   *" at bounding box center [268, 229] width 84 height 16
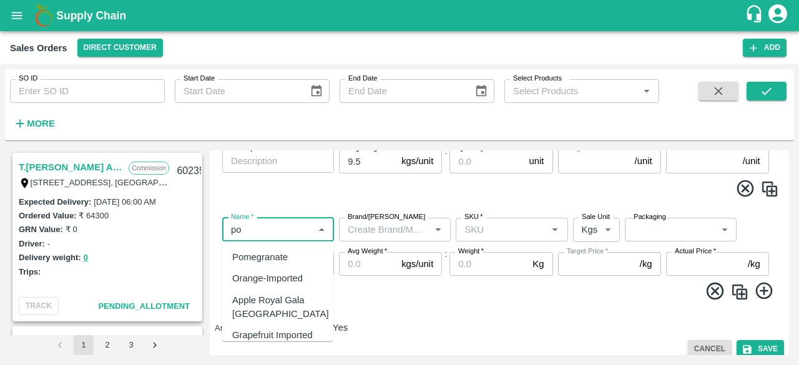
click at [275, 255] on div "Pomegranate" at bounding box center [260, 257] width 56 height 14
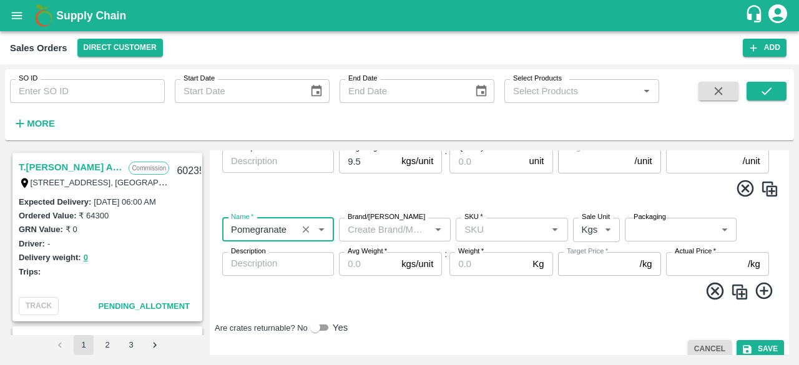
type input "Pomegranate"
click at [394, 233] on input "Brand/[PERSON_NAME]" at bounding box center [384, 229] width 84 height 16
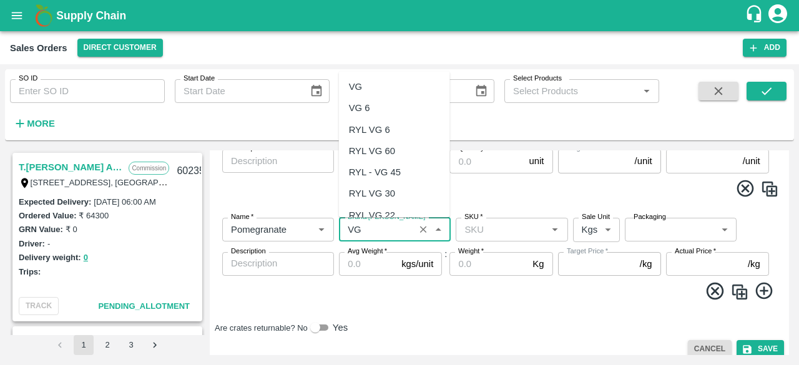
click at [393, 88] on div "VG" at bounding box center [394, 86] width 111 height 21
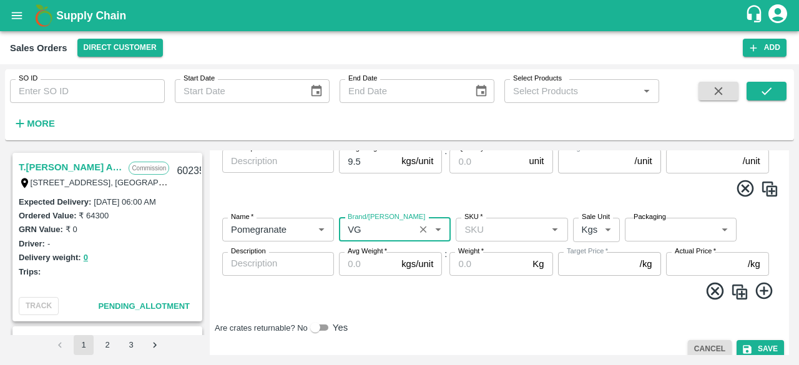
type input "VG"
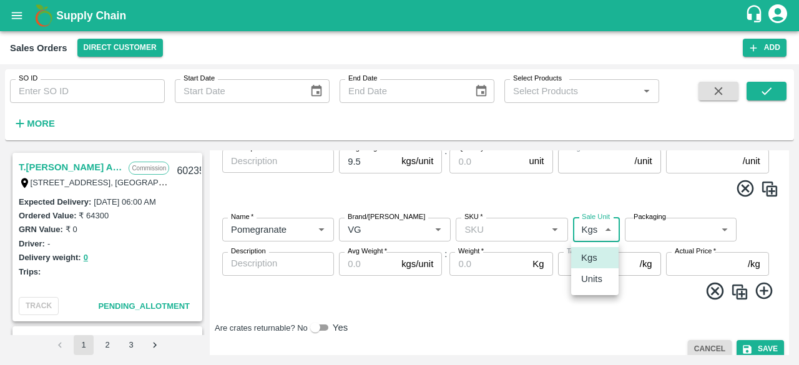
click at [604, 228] on body "Supply Chain Sales Orders Direct Customer Add SO ID SO ID Start Date Start Date…" at bounding box center [399, 182] width 799 height 365
click at [595, 280] on p "Units" at bounding box center [591, 279] width 21 height 14
type input "2"
click at [661, 225] on body "Supply Chain Sales Orders Direct Customer Add SO ID SO ID Start Date Start Date…" at bounding box center [399, 182] width 799 height 365
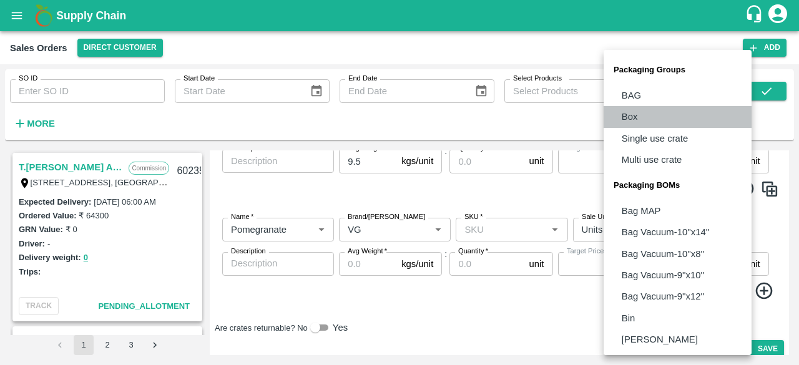
click at [635, 119] on p "Box" at bounding box center [629, 117] width 16 height 14
type input "GRP/1"
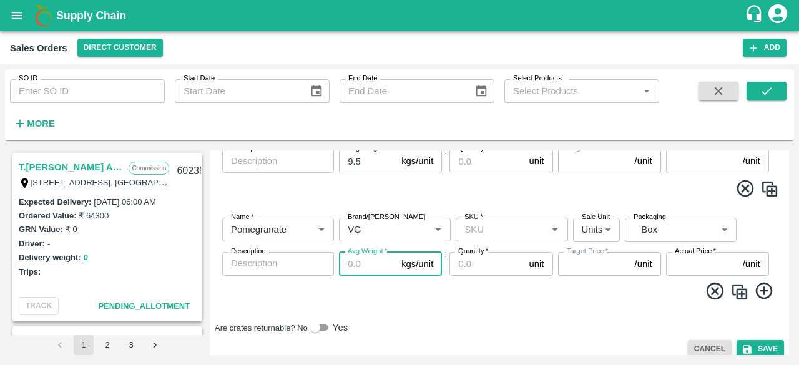
click at [362, 259] on input "Avg Weight   *" at bounding box center [367, 264] width 57 height 24
type input "9.5"
click at [764, 291] on icon at bounding box center [763, 291] width 17 height 17
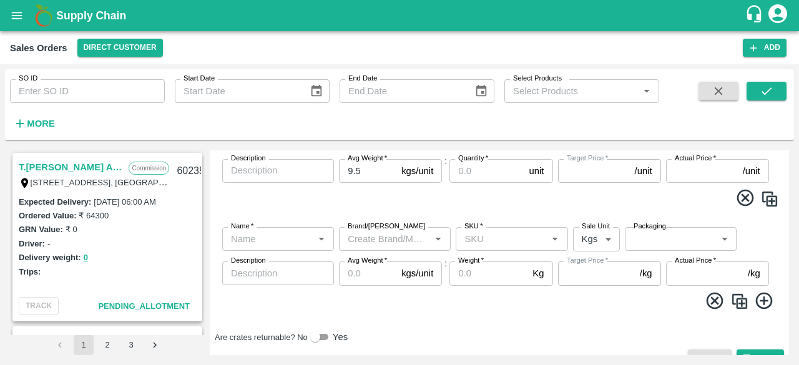
scroll to position [733, 0]
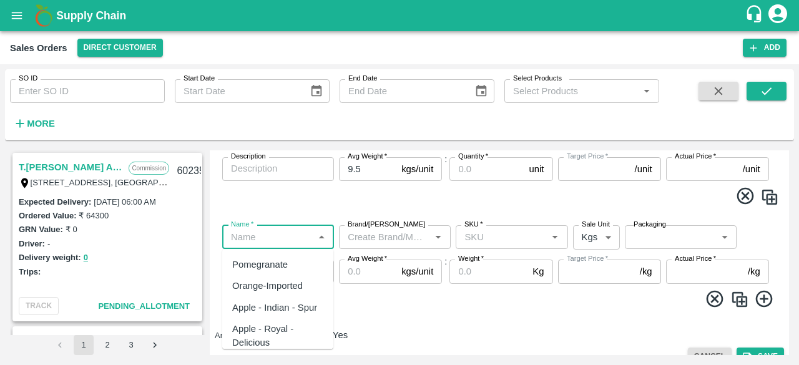
click at [292, 235] on input "Name   *" at bounding box center [268, 237] width 84 height 16
click at [269, 266] on div "Pomegranate" at bounding box center [260, 265] width 56 height 14
type input "Pomegranate"
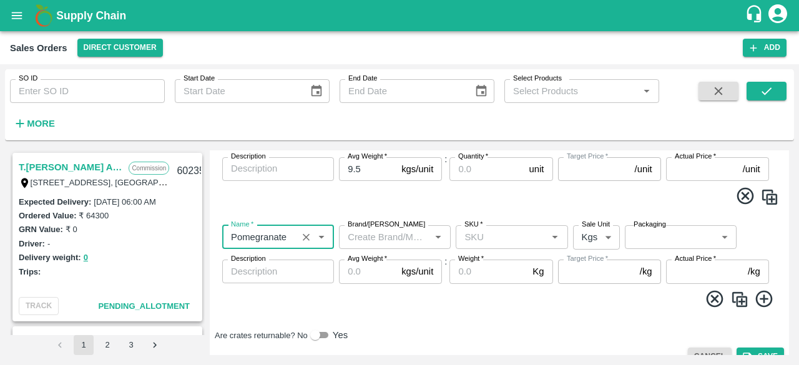
click at [372, 238] on input "Brand/[PERSON_NAME]" at bounding box center [384, 237] width 84 height 16
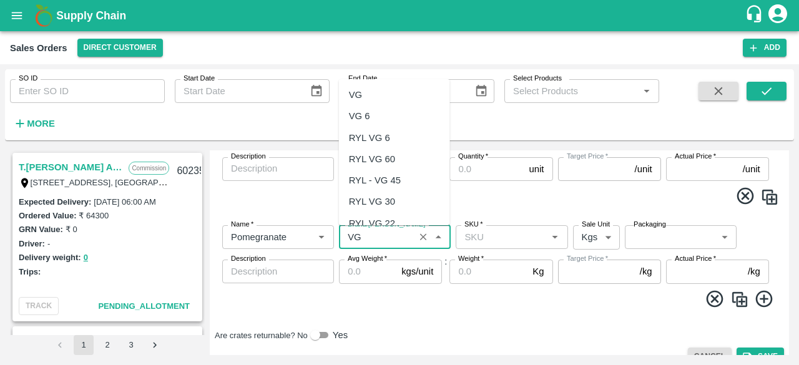
click at [362, 92] on div "VG" at bounding box center [355, 95] width 13 height 14
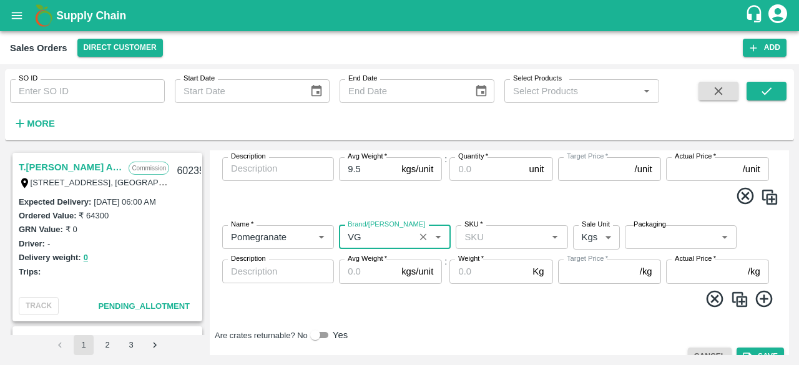
type input "VG"
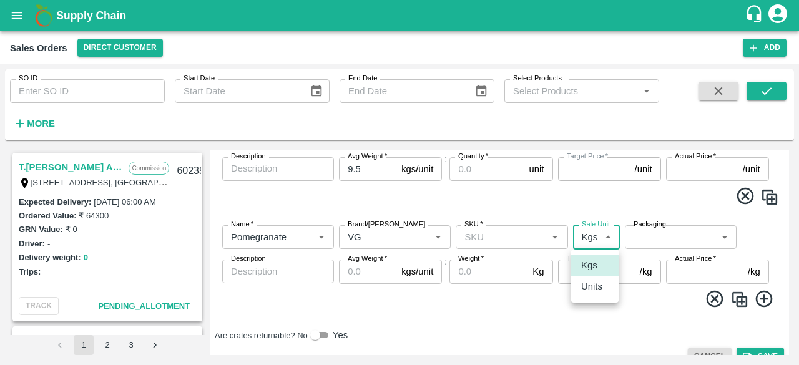
click at [589, 235] on body "Supply Chain Sales Orders Direct Customer Add SO ID SO ID Start Date Start Date…" at bounding box center [399, 182] width 799 height 365
click at [585, 288] on p "Units" at bounding box center [591, 286] width 21 height 14
type input "2"
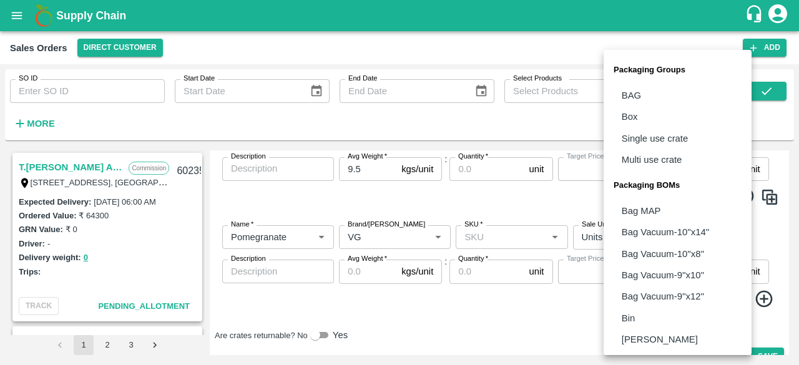
click at [656, 239] on body "Supply Chain Sales Orders Direct Customer Add SO ID SO ID Start Date Start Date…" at bounding box center [399, 182] width 799 height 365
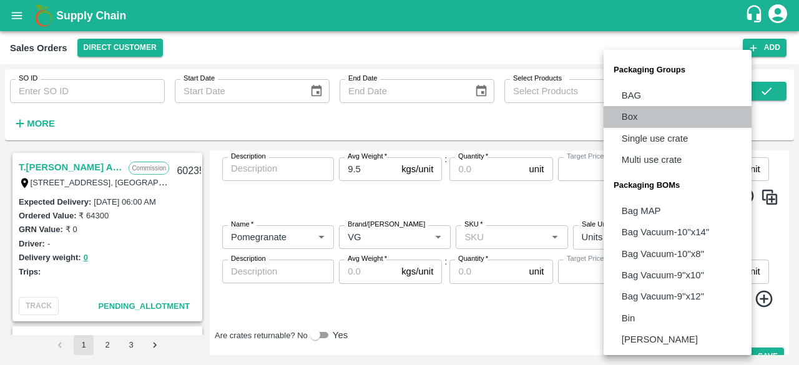
click at [646, 110] on li "Box" at bounding box center [677, 116] width 148 height 21
type input "GRP/1"
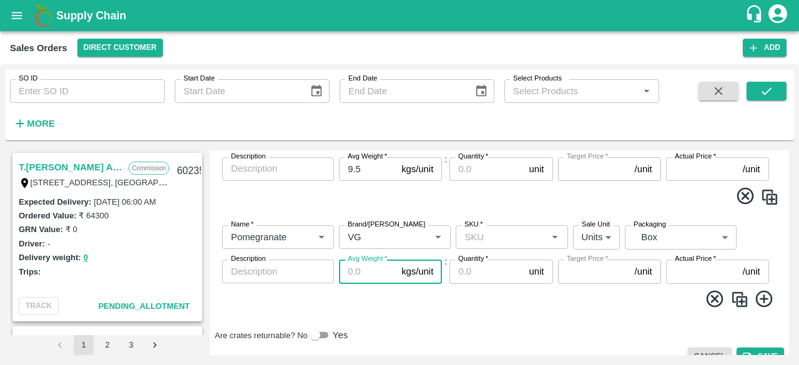
click at [356, 271] on input "Avg Weight   *" at bounding box center [367, 272] width 57 height 24
type input "9.5"
click at [619, 303] on span at bounding box center [499, 301] width 559 height 24
drag, startPoint x: 601, startPoint y: 306, endPoint x: 606, endPoint y: 291, distance: 16.0
click at [606, 291] on span at bounding box center [499, 301] width 559 height 24
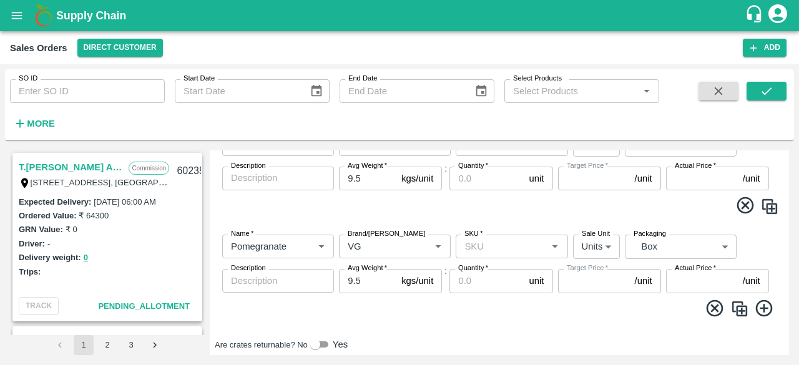
scroll to position [751, 0]
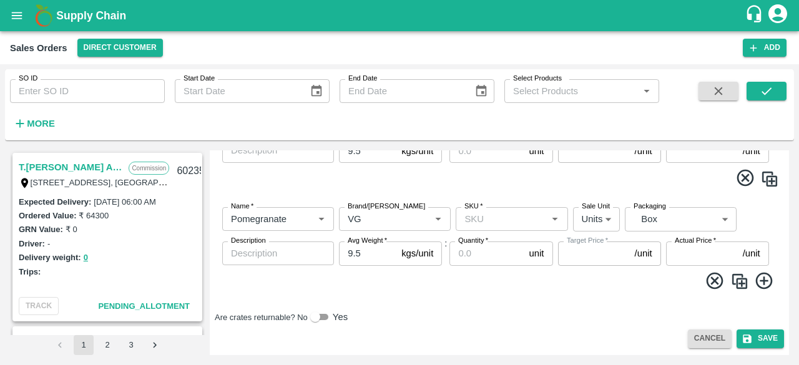
click at [714, 276] on icon at bounding box center [714, 281] width 21 height 21
click at [711, 275] on icon at bounding box center [714, 280] width 21 height 21
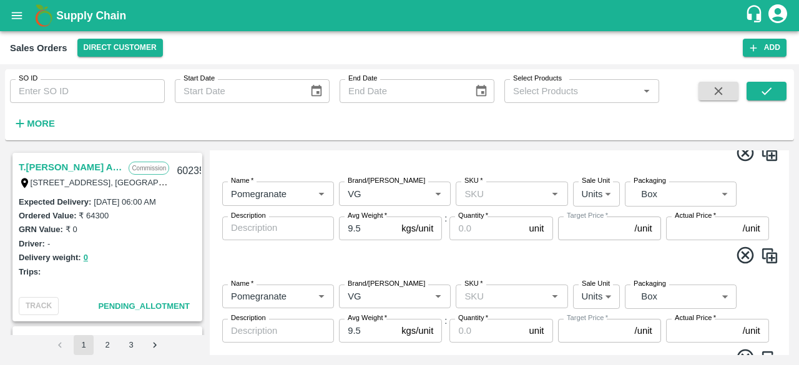
scroll to position [546, 0]
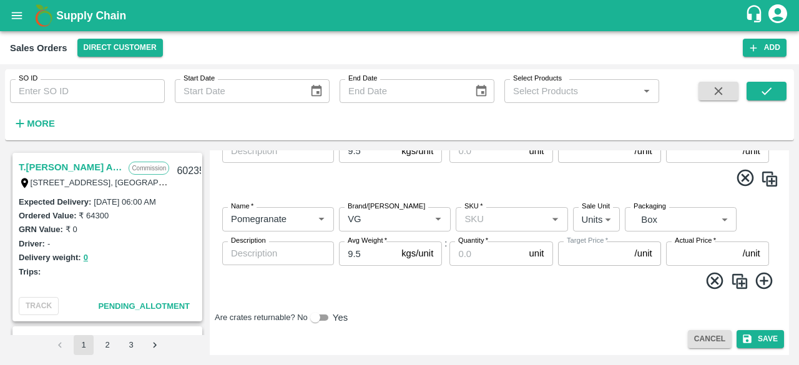
click at [754, 275] on icon at bounding box center [764, 281] width 21 height 21
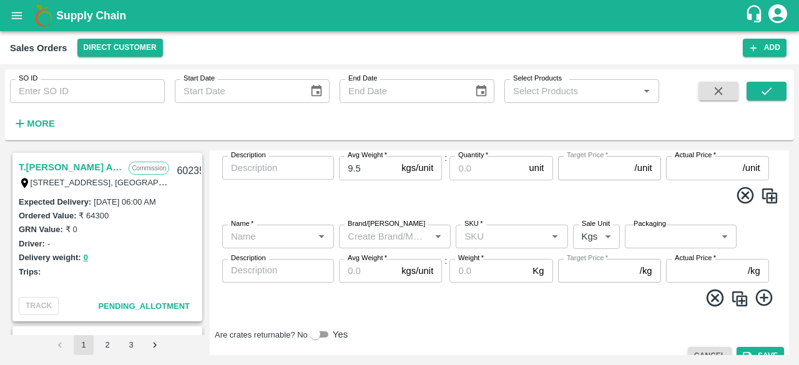
scroll to position [632, 0]
click at [236, 240] on input "Name   *" at bounding box center [268, 236] width 84 height 16
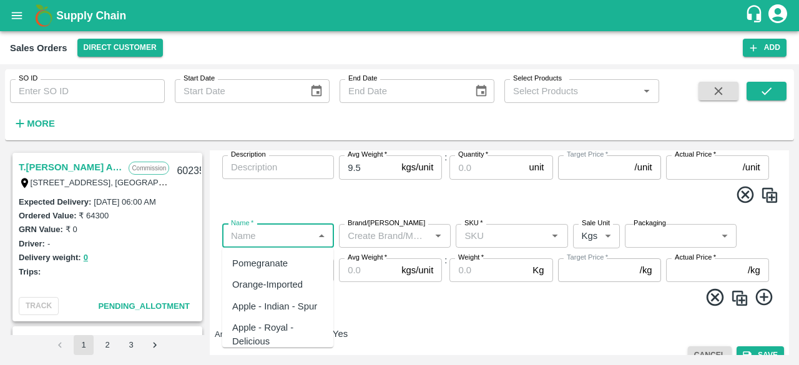
click at [253, 270] on div "Pomegranate" at bounding box center [277, 263] width 111 height 21
type input "Pomegranate"
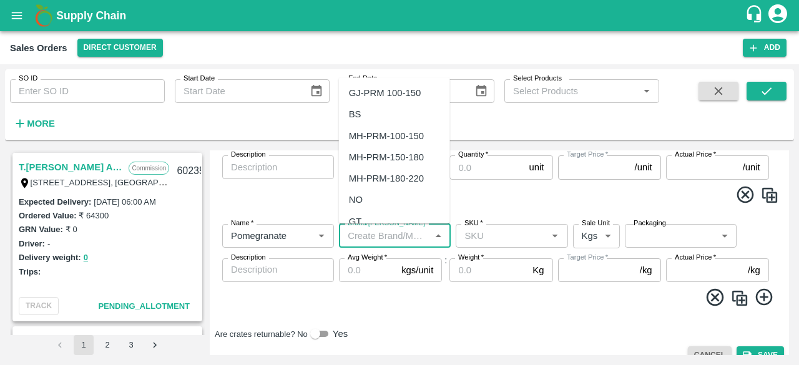
click at [373, 243] on input "Brand/[PERSON_NAME]" at bounding box center [384, 236] width 84 height 16
click at [371, 98] on div "VG" at bounding box center [394, 92] width 111 height 21
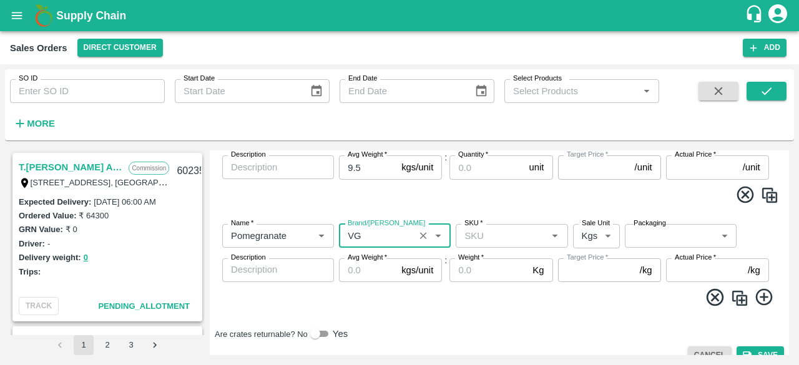
type input "VG"
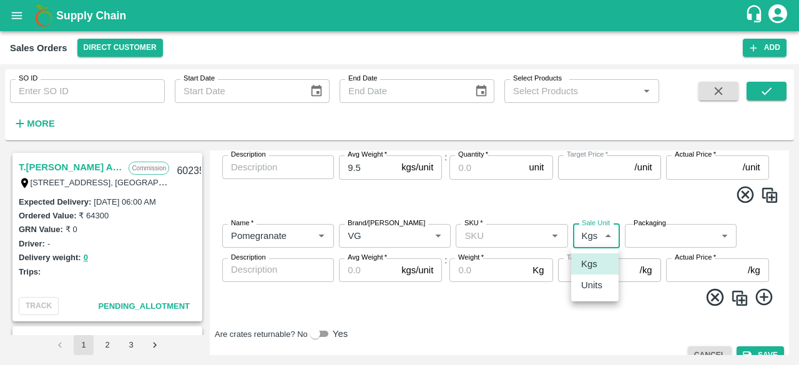
click at [586, 229] on body "Supply Chain Sales Orders Direct Customer Add SO ID SO ID Start Date Start Date…" at bounding box center [399, 182] width 799 height 365
click at [591, 286] on p "Units" at bounding box center [591, 285] width 21 height 14
type input "2"
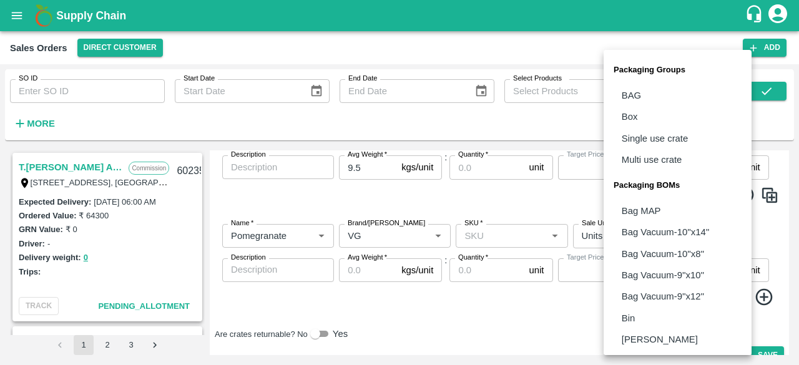
click at [666, 239] on body "Supply Chain Sales Orders Direct Customer Add SO ID SO ID Start Date Start Date…" at bounding box center [399, 182] width 799 height 365
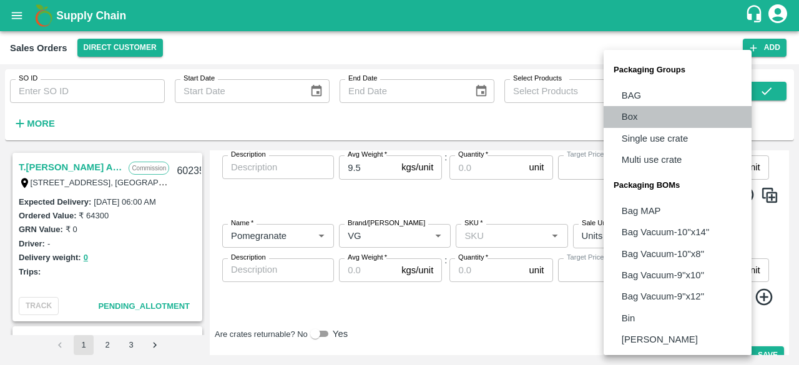
click at [637, 120] on p "Box" at bounding box center [629, 117] width 16 height 14
type input "GRP/1"
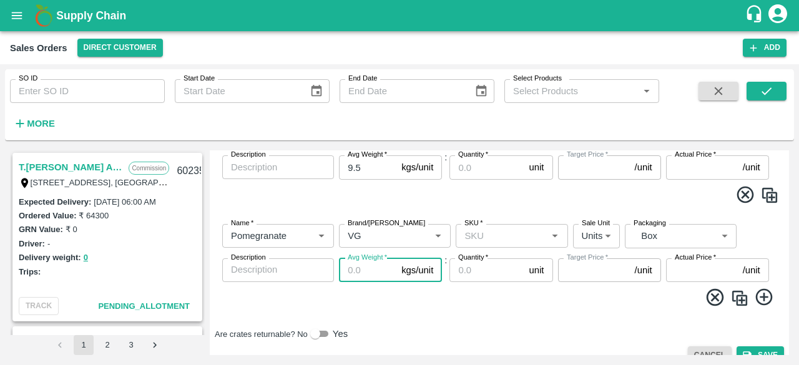
click at [374, 270] on input "Avg Weight   *" at bounding box center [367, 270] width 57 height 24
type input "9.5"
click at [549, 315] on div "Name   * Name   * Brand/Marka Brand/Marka SKU   * SKU   * Sale Unit Units 2 Sal…" at bounding box center [499, 265] width 569 height 102
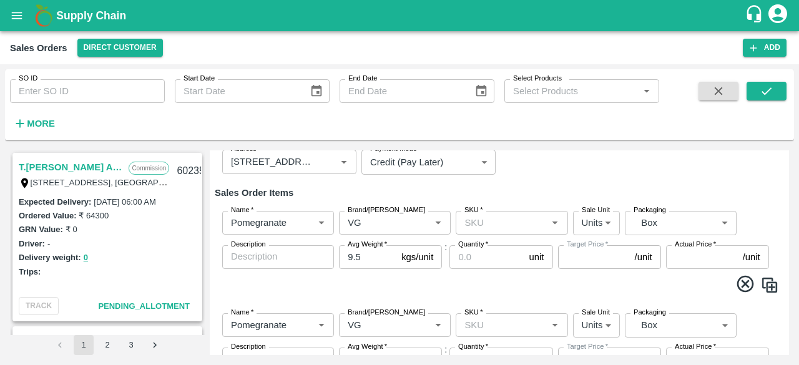
scroll to position [132, 0]
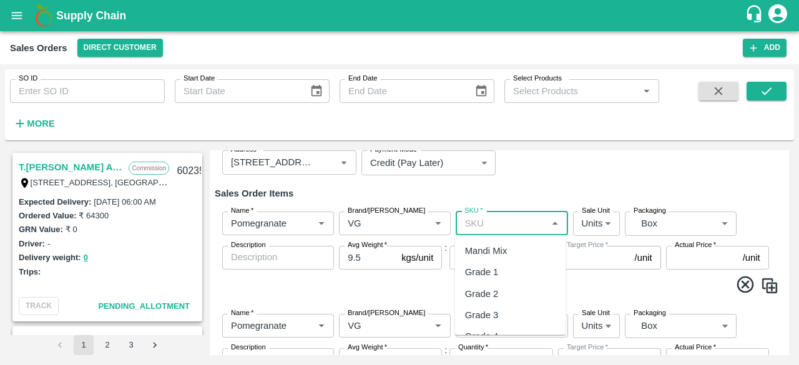
click at [497, 224] on input "SKU   *" at bounding box center [501, 223] width 84 height 16
click at [387, 293] on span at bounding box center [499, 286] width 559 height 24
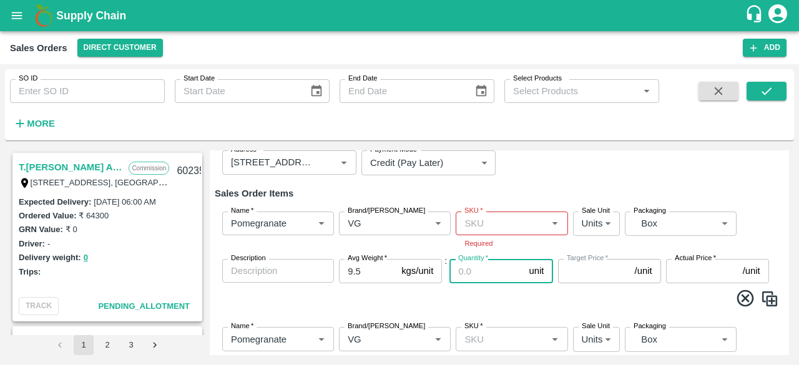
click at [478, 275] on input "Quantity   *" at bounding box center [486, 271] width 74 height 24
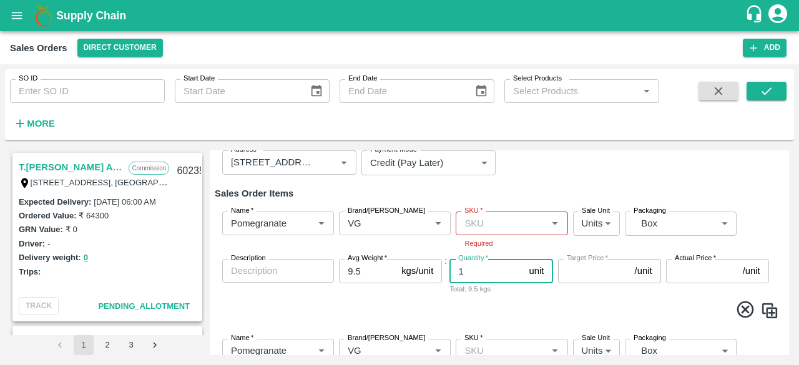
type input "1"
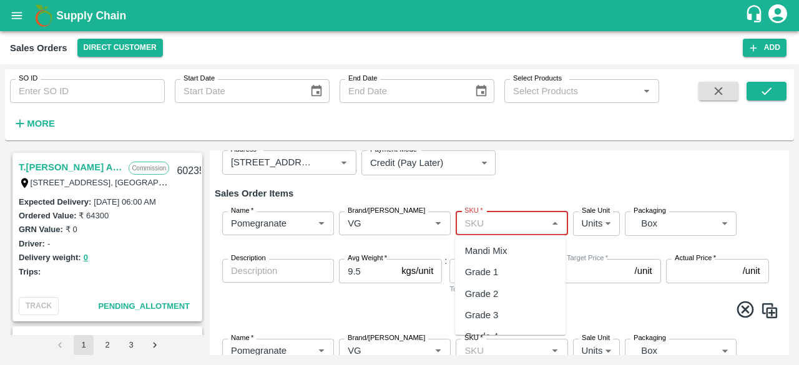
click at [523, 221] on input "SKU   *" at bounding box center [501, 223] width 84 height 16
click at [523, 250] on div "MH-PRM-250-300" at bounding box center [502, 251] width 75 height 14
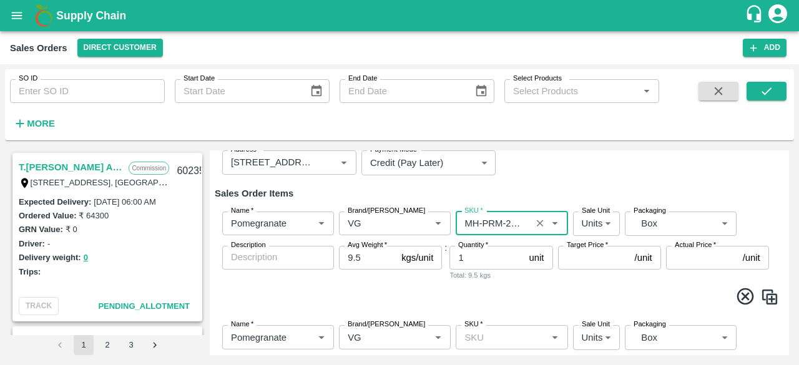
type input "MH-PRM-250-300"
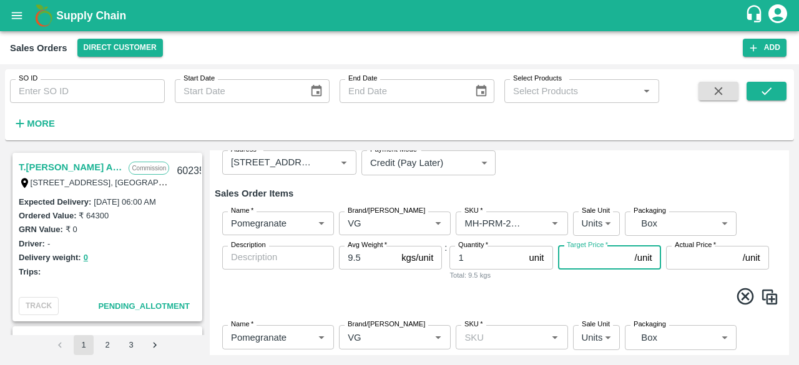
click at [615, 258] on input "Target Price   *" at bounding box center [594, 258] width 72 height 24
type input "1300"
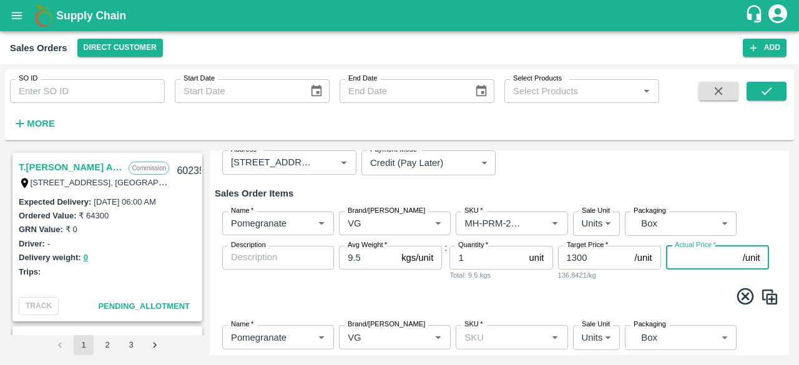
click at [679, 260] on input "Actual Price   *" at bounding box center [702, 258] width 72 height 24
type input "1300"
click at [663, 294] on span at bounding box center [499, 298] width 559 height 24
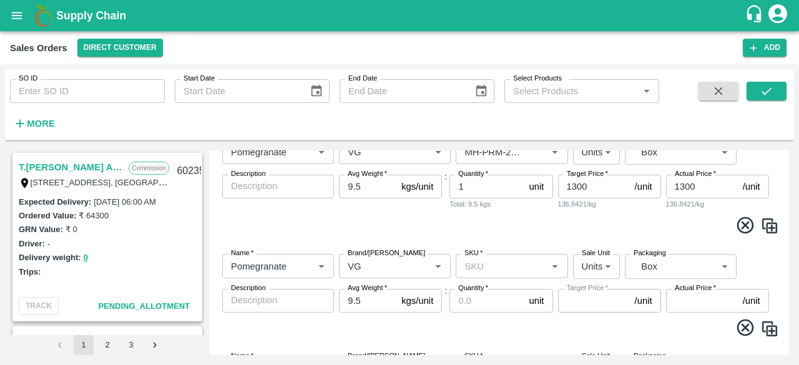
scroll to position [211, 0]
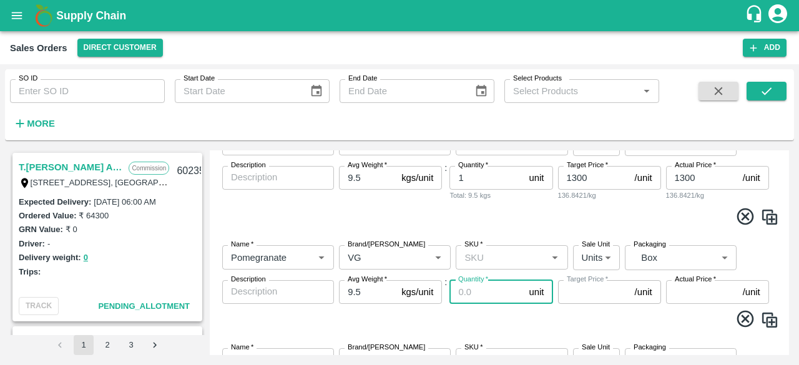
click at [485, 289] on input "Quantity   *" at bounding box center [486, 292] width 74 height 24
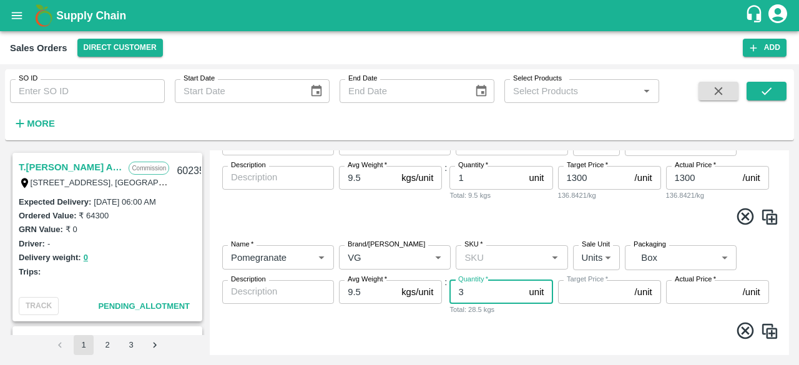
type input "3"
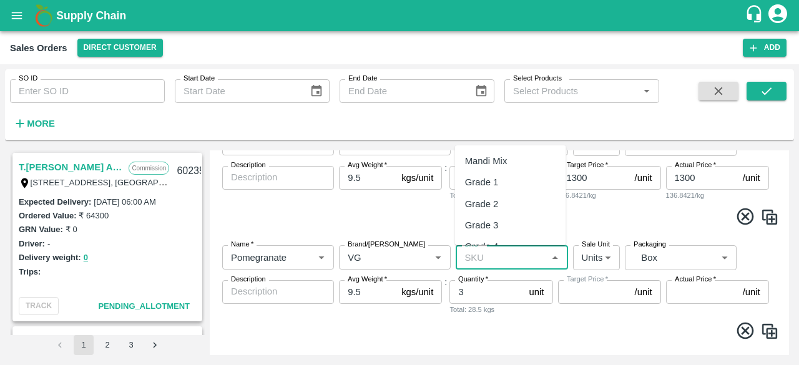
click at [503, 260] on input "SKU   *" at bounding box center [501, 257] width 84 height 16
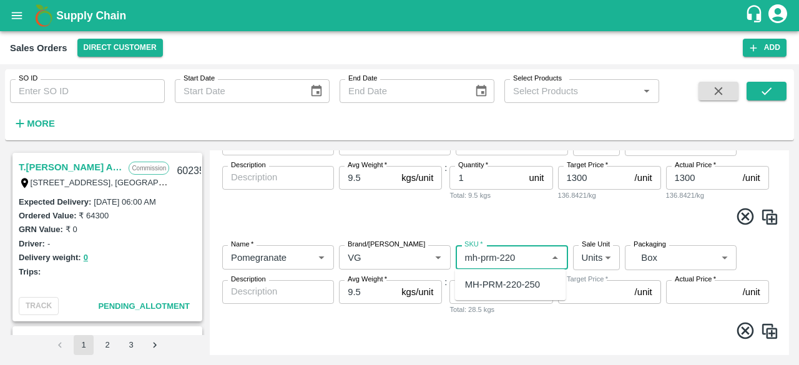
click at [516, 289] on div "MH-PRM-220-250" at bounding box center [502, 285] width 75 height 14
type input "MH-PRM-220-250"
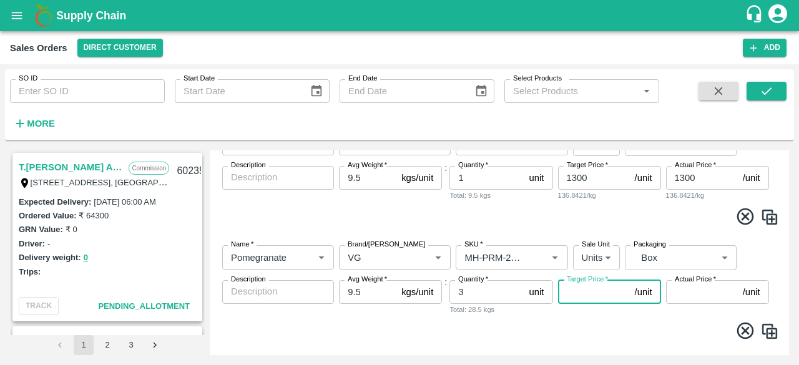
click at [580, 289] on input "Target Price   *" at bounding box center [594, 292] width 72 height 24
type input "1300"
click at [685, 283] on label "Actual Price   *" at bounding box center [694, 279] width 41 height 10
click at [685, 283] on input "Actual Price   *" at bounding box center [702, 292] width 72 height 24
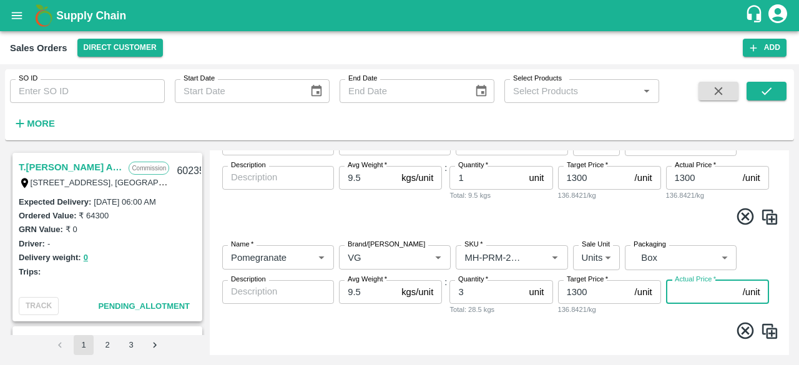
click at [686, 289] on input "Actual Price   *" at bounding box center [702, 292] width 72 height 24
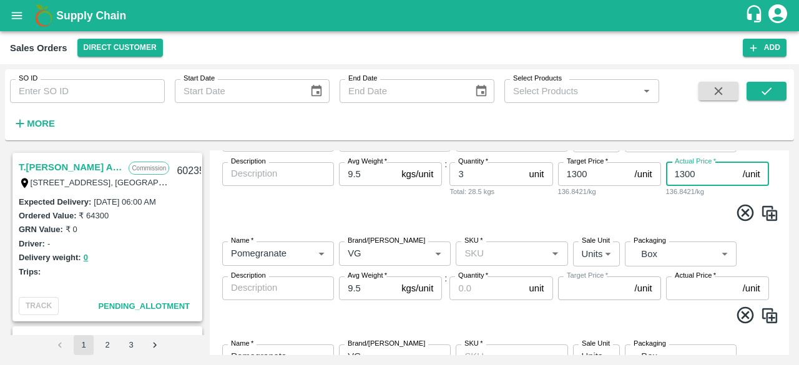
scroll to position [330, 0]
type input "1300"
click at [497, 296] on input "Quantity   *" at bounding box center [486, 288] width 74 height 24
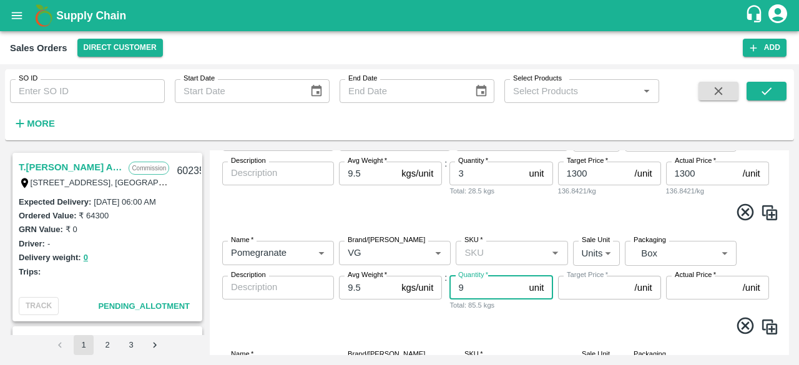
type input "9"
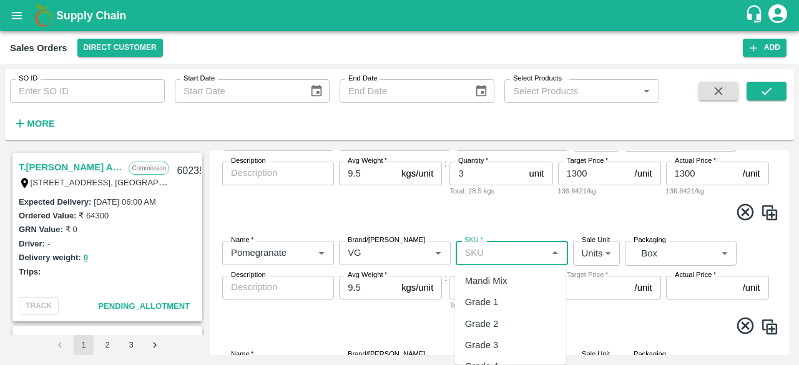
click at [494, 251] on input "SKU   *" at bounding box center [501, 253] width 84 height 16
click at [519, 338] on div "MH-PRM-150-180" at bounding box center [502, 345] width 75 height 14
type input "MH-PRM-150-180"
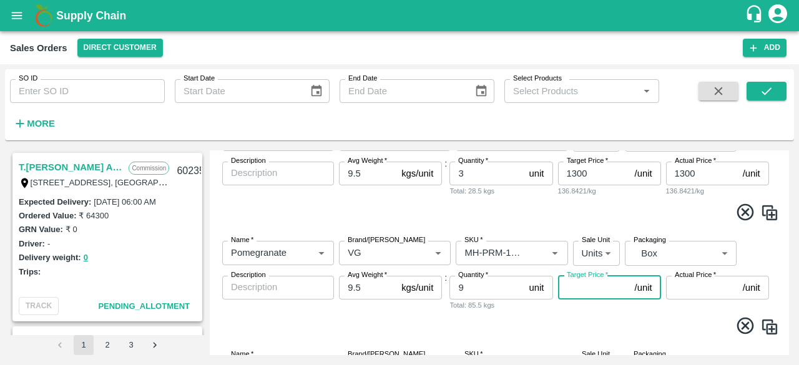
click at [593, 286] on input "Target Price   *" at bounding box center [594, 288] width 72 height 24
type input "1100"
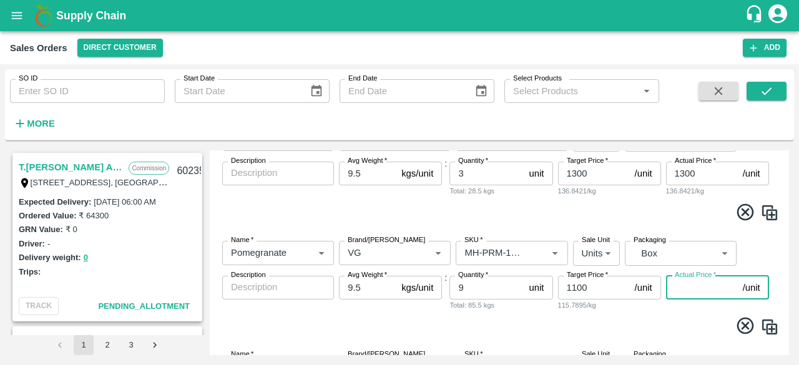
click at [696, 284] on input "Actual Price   *" at bounding box center [702, 288] width 72 height 24
type input "1100"
click at [625, 317] on span at bounding box center [499, 328] width 559 height 24
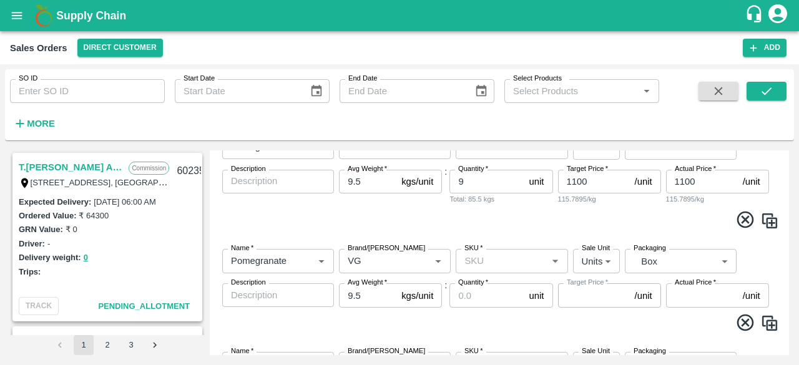
scroll to position [437, 0]
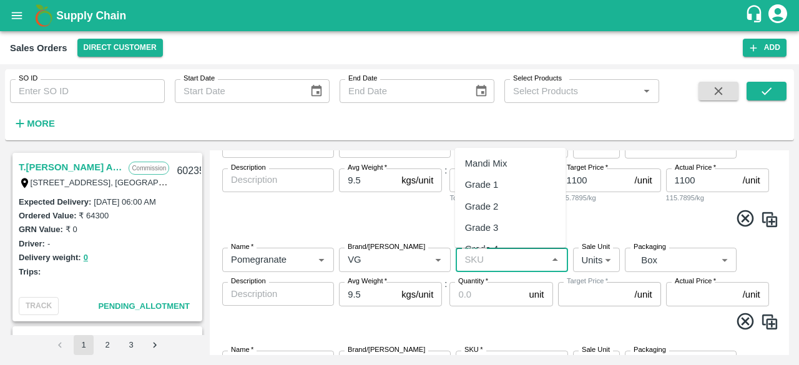
click at [470, 260] on input "SKU   *" at bounding box center [501, 259] width 84 height 16
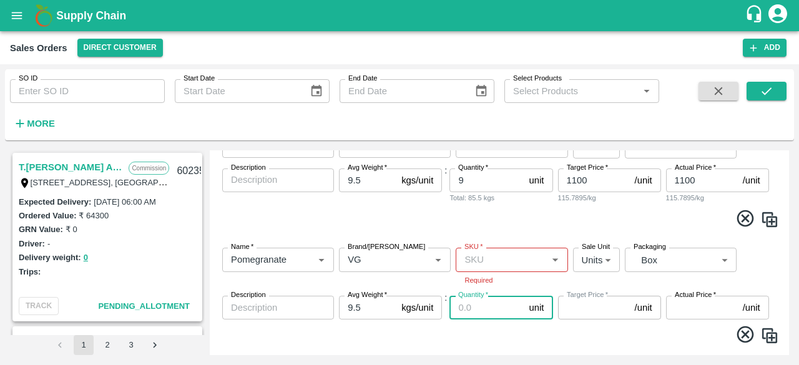
click at [469, 296] on div "Quantity   * unit Quantity" at bounding box center [500, 308] width 103 height 24
click at [468, 307] on input "Quantity   *" at bounding box center [486, 308] width 74 height 24
type input "16"
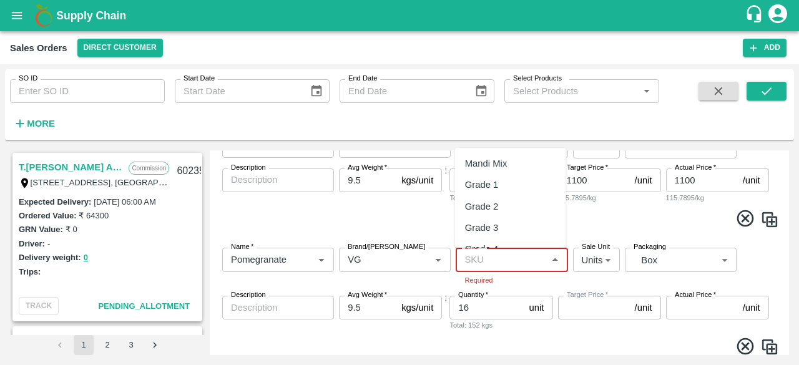
click at [496, 266] on input "SKU   *" at bounding box center [501, 259] width 84 height 16
click at [540, 206] on div "MH-PRM-120-150" at bounding box center [510, 206] width 111 height 21
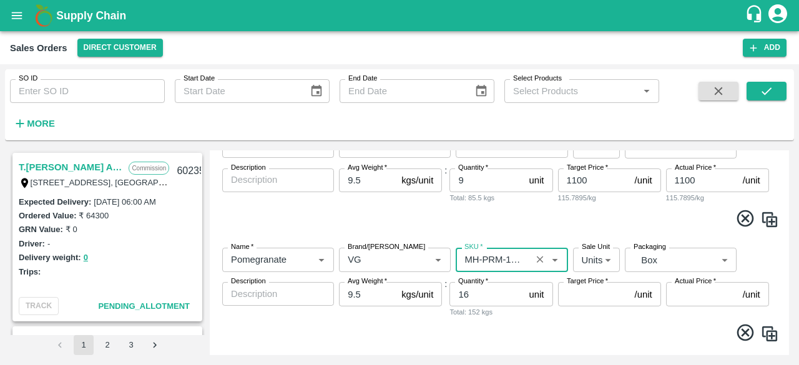
type input "MH-PRM-120-150"
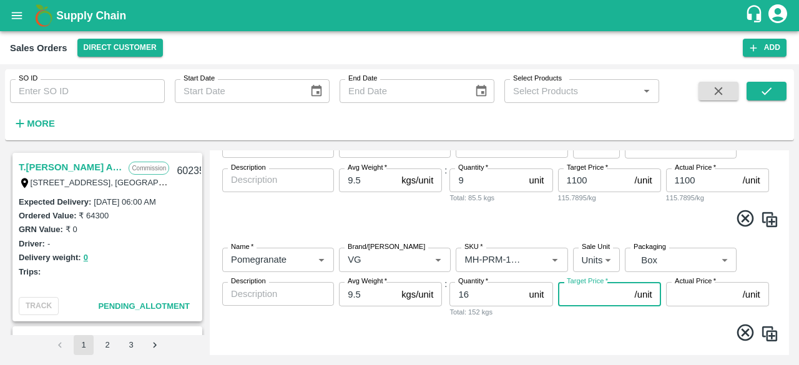
click at [604, 289] on input "Target Price   *" at bounding box center [594, 294] width 72 height 24
type input "1100"
click at [706, 294] on input "Actual Price   *" at bounding box center [702, 294] width 72 height 24
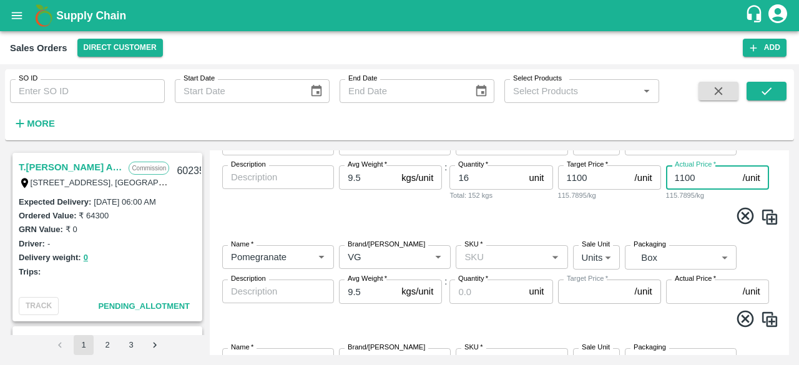
scroll to position [556, 0]
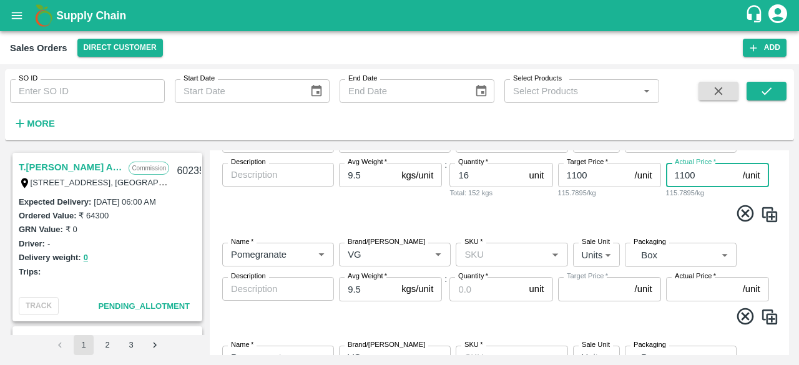
type input "1100"
click at [502, 291] on input "Quantity   *" at bounding box center [486, 289] width 74 height 24
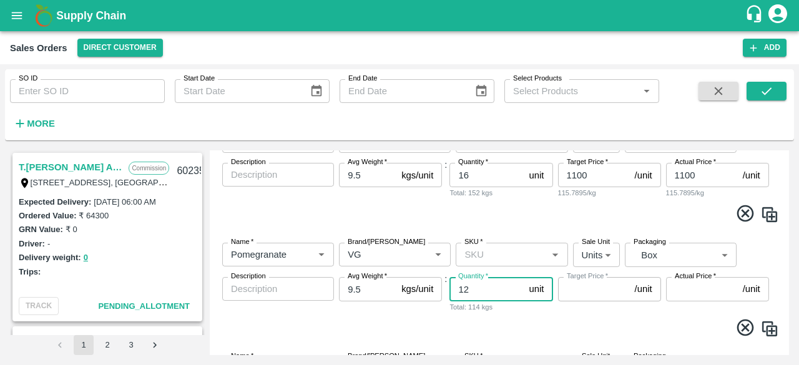
type input "12"
click at [495, 258] on input "SKU   *" at bounding box center [501, 254] width 84 height 16
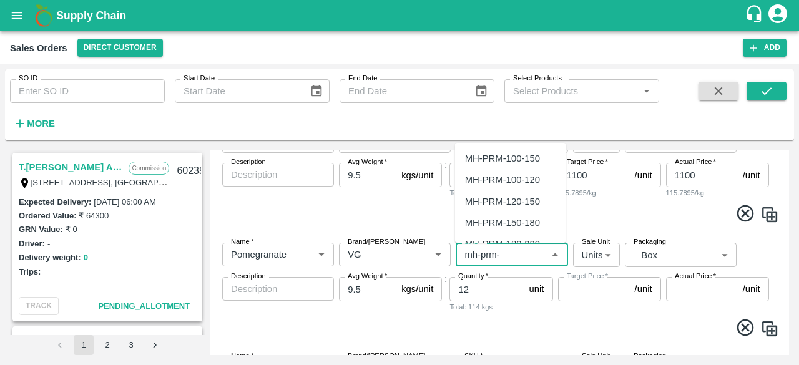
click at [532, 177] on div "MH-PRM-100-120" at bounding box center [502, 180] width 75 height 14
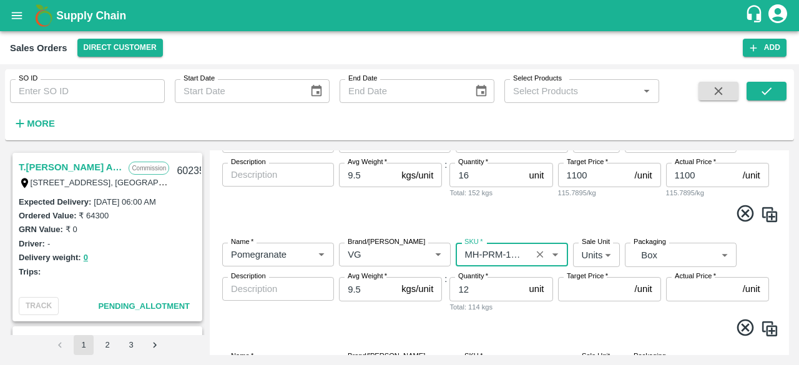
type input "MH-PRM-100-120"
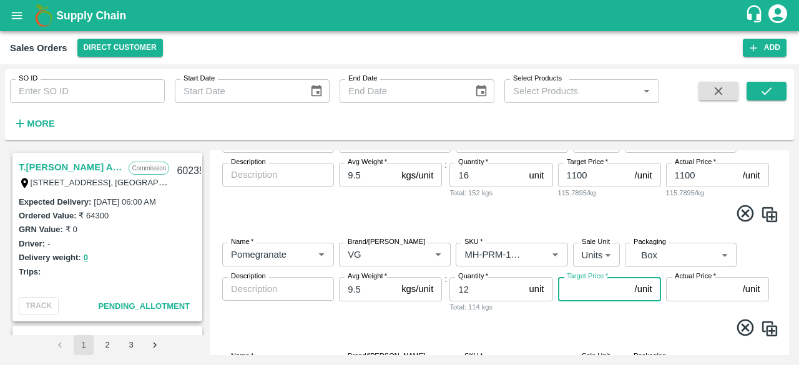
click at [592, 291] on input "Target Price   *" at bounding box center [594, 289] width 72 height 24
click at [603, 292] on input "Target Price   *" at bounding box center [594, 289] width 72 height 24
type input "900"
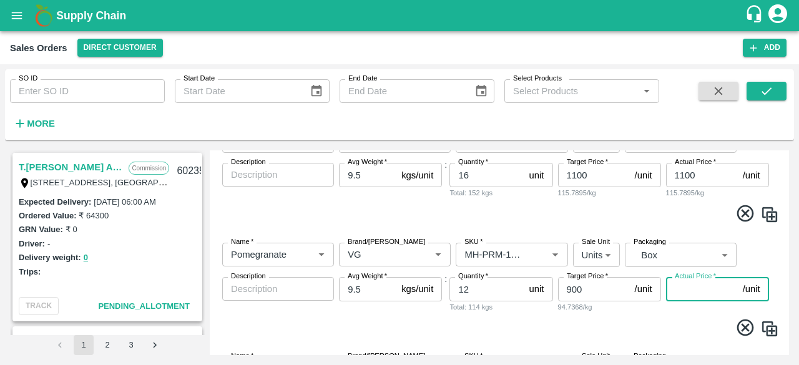
click at [689, 298] on input "Actual Price   *" at bounding box center [702, 289] width 72 height 24
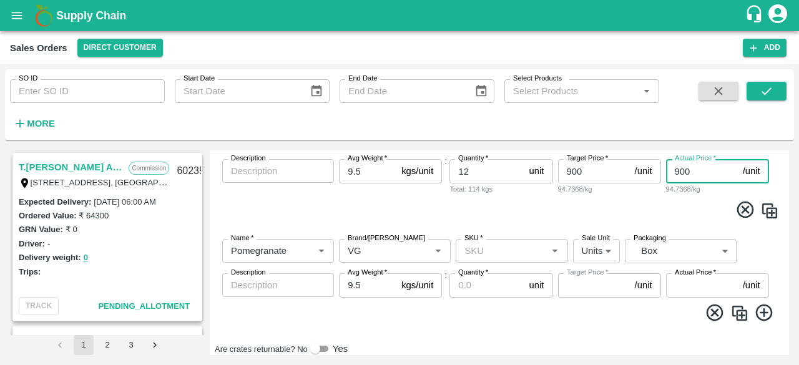
scroll to position [678, 0]
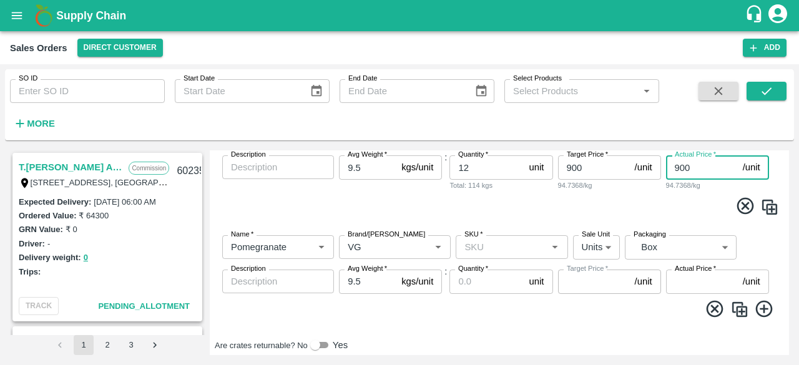
type input "900"
click at [474, 280] on input "Quantity   *" at bounding box center [486, 281] width 74 height 24
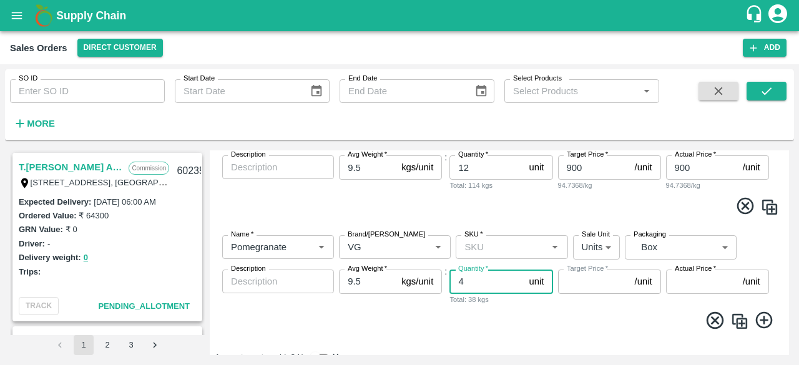
type input "4"
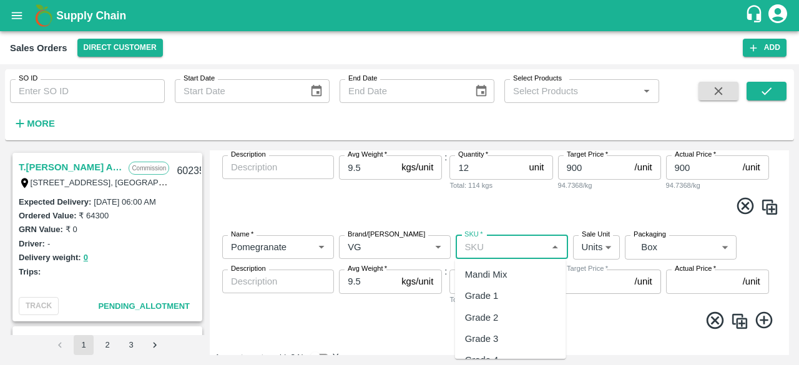
click at [502, 245] on input "SKU   *" at bounding box center [501, 247] width 84 height 16
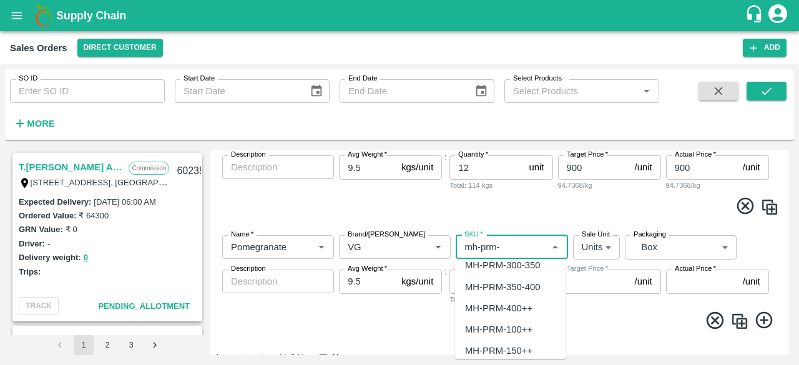
click at [515, 326] on div "MH-PRM-100++" at bounding box center [498, 330] width 67 height 14
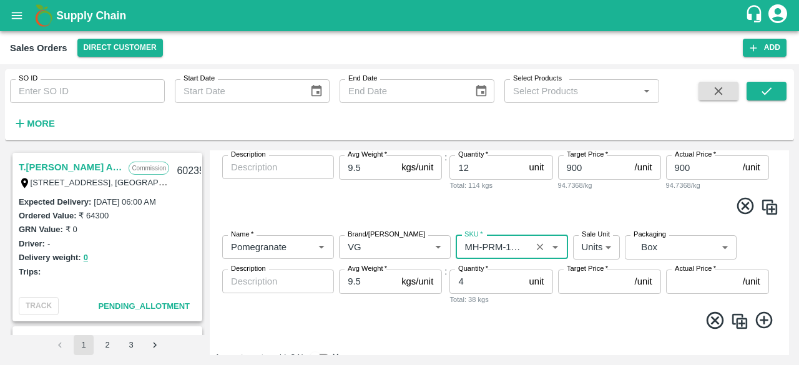
type input "MH-PRM-100++"
click at [606, 286] on input "Target Price   *" at bounding box center [594, 281] width 72 height 24
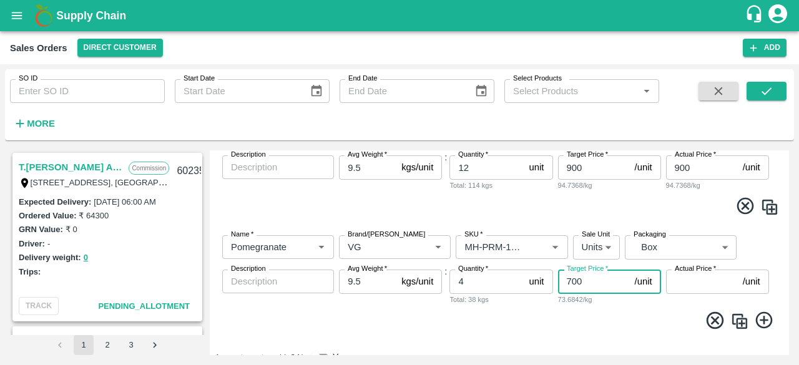
type input "700"
click at [699, 278] on input "Actual Price   *" at bounding box center [702, 281] width 72 height 24
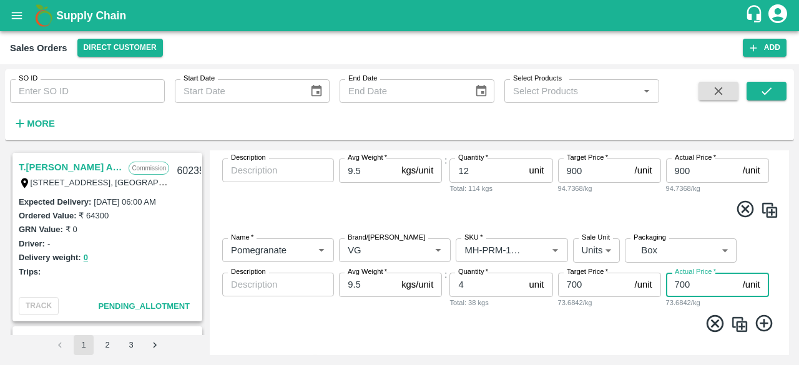
scroll to position [717, 0]
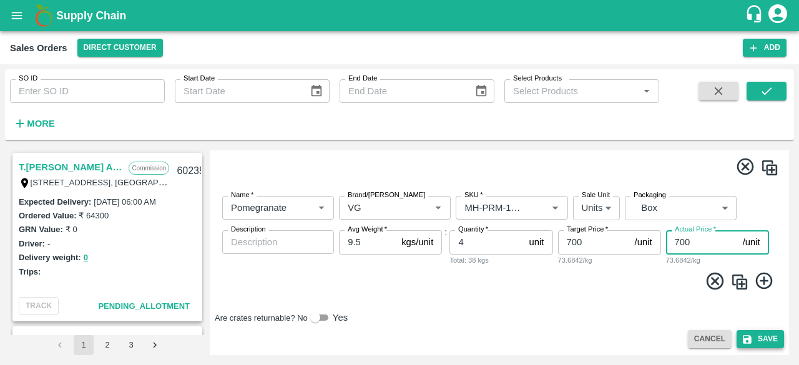
type input "700"
click at [770, 339] on button "Save" at bounding box center [759, 339] width 47 height 18
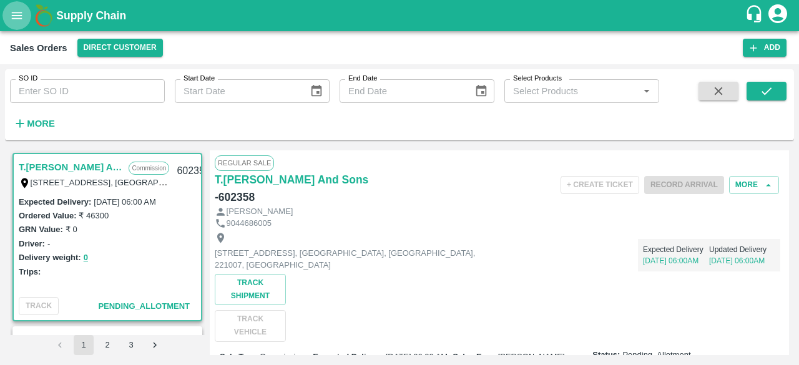
click at [16, 9] on icon "open drawer" at bounding box center [17, 16] width 14 height 14
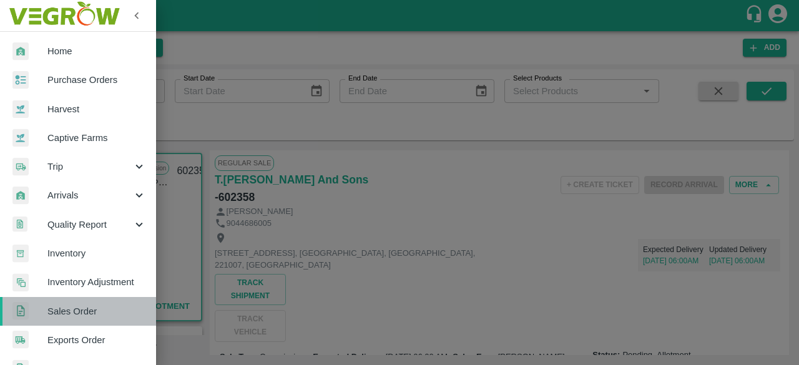
click at [85, 304] on span "Sales Order" at bounding box center [96, 311] width 99 height 14
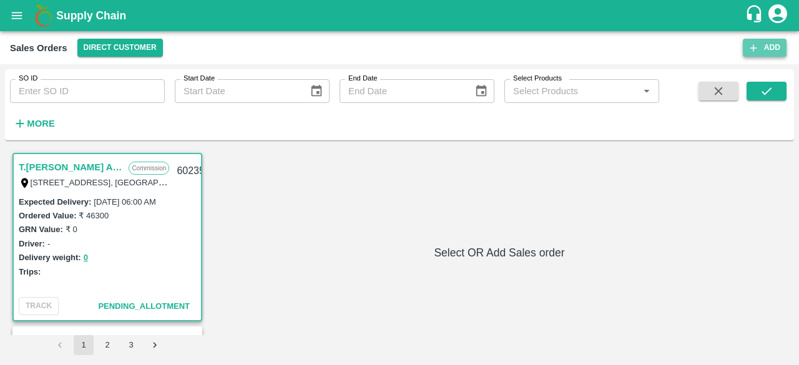
click at [765, 43] on button "Add" at bounding box center [764, 48] width 44 height 18
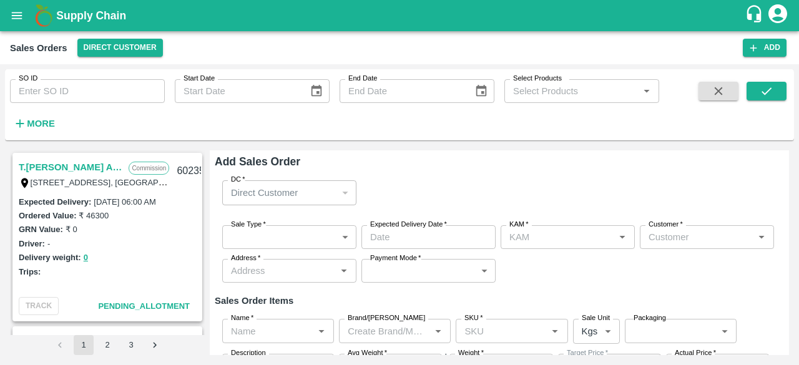
type input "[PERSON_NAME]"
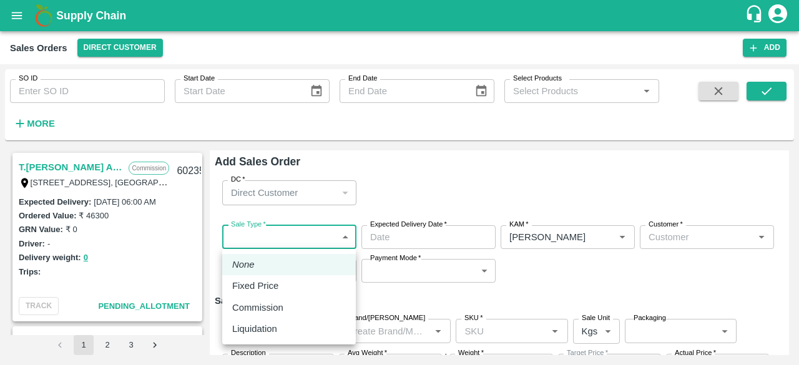
click at [294, 236] on body "Supply Chain Sales Orders Direct Customer Add SO ID SO ID Start Date Start Date…" at bounding box center [399, 182] width 799 height 365
click at [258, 303] on p "Commission" at bounding box center [257, 308] width 51 height 14
type input "2"
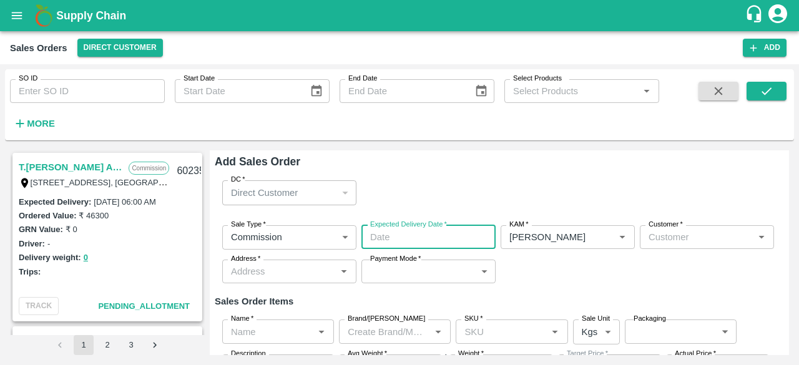
type input "DD/MM/YYYY hh:mm aa"
click at [394, 237] on input "DD/MM/YYYY hh:mm aa" at bounding box center [423, 237] width 125 height 24
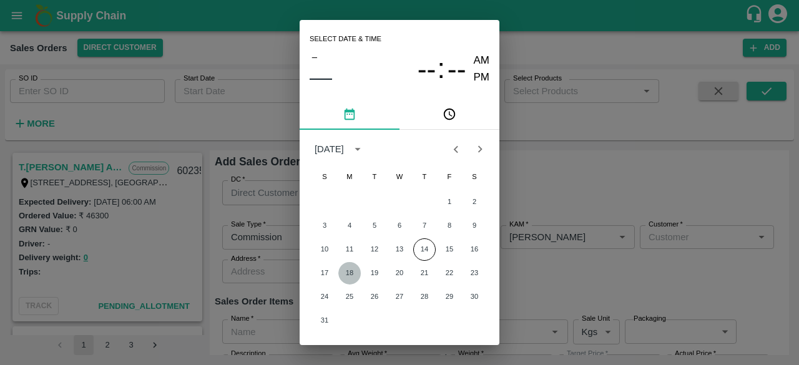
click at [348, 269] on button "18" at bounding box center [349, 273] width 22 height 22
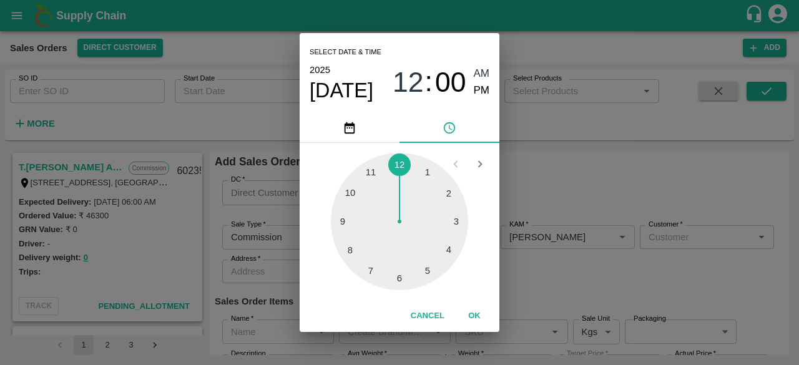
click at [397, 281] on div at bounding box center [399, 221] width 137 height 137
click at [482, 73] on span "AM" at bounding box center [481, 74] width 16 height 17
click at [472, 313] on button "OK" at bounding box center [474, 316] width 40 height 22
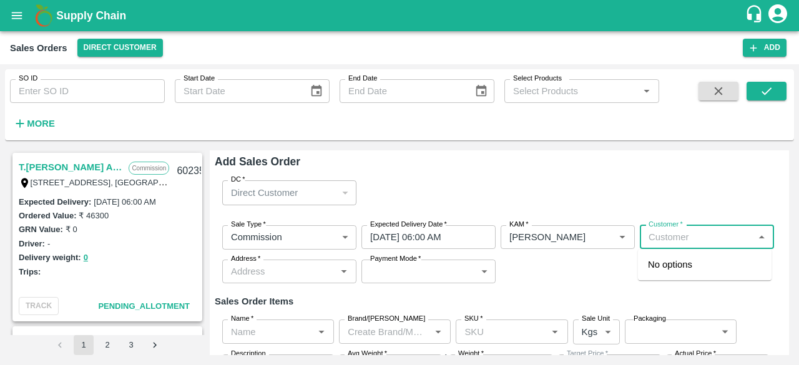
click at [681, 241] on input "Customer   *" at bounding box center [696, 237] width 106 height 16
click at [681, 286] on p "Semi Wholesale" at bounding box center [673, 291] width 50 height 11
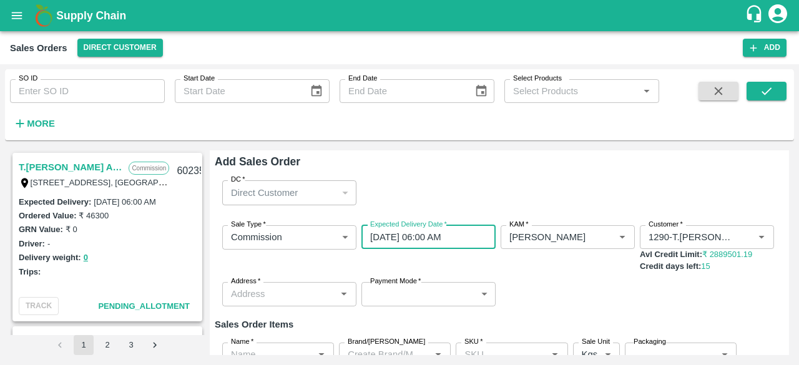
click at [378, 240] on input "18/08/2025 06:00 AM" at bounding box center [423, 237] width 125 height 24
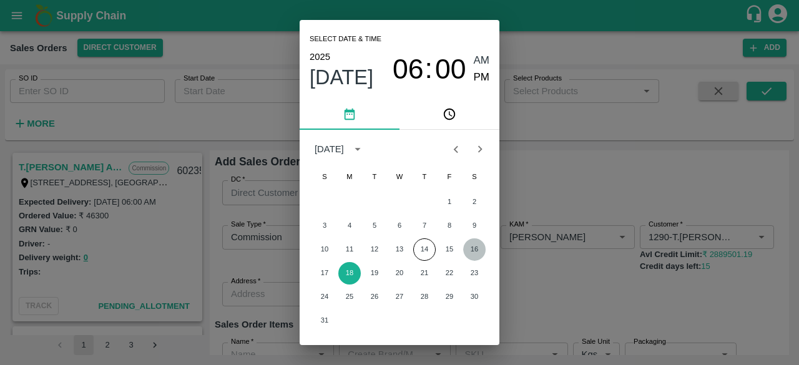
click at [475, 245] on button "16" at bounding box center [474, 249] width 22 height 22
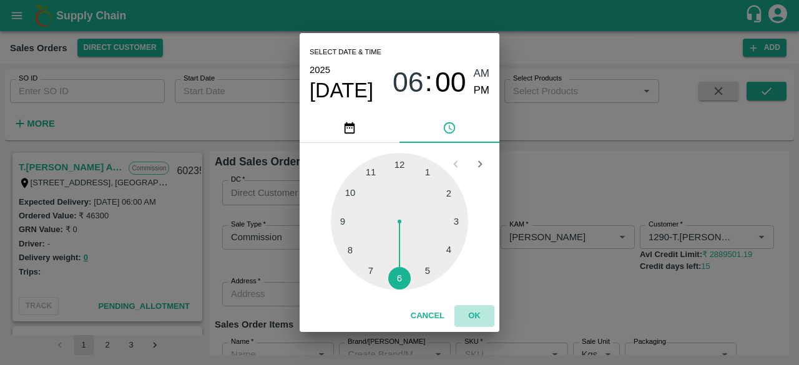
click at [473, 307] on button "OK" at bounding box center [474, 316] width 40 height 22
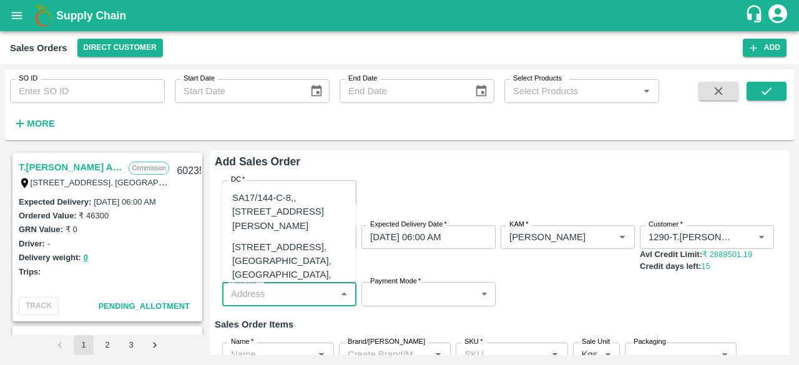
click at [300, 299] on input "Address   *" at bounding box center [279, 294] width 106 height 16
click at [297, 276] on div "[STREET_ADDRESS], [GEOGRAPHIC_DATA], [GEOGRAPHIC_DATA], 221007, [GEOGRAPHIC_DAT…" at bounding box center [289, 274] width 114 height 69
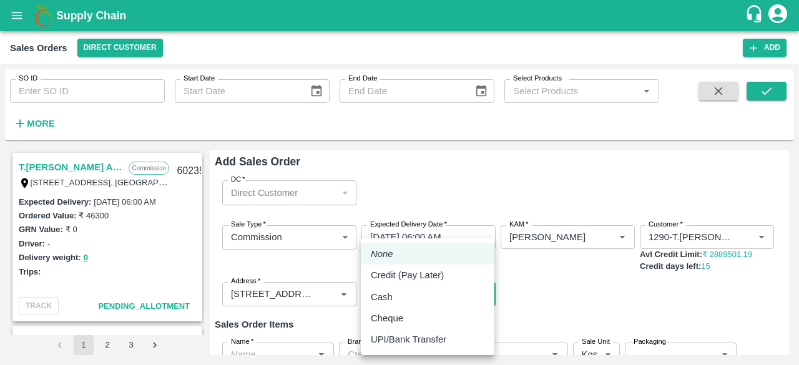
click at [369, 293] on body "Supply Chain Sales Orders Direct Customer Add SO ID SO ID Start Date Start Date…" at bounding box center [399, 182] width 799 height 365
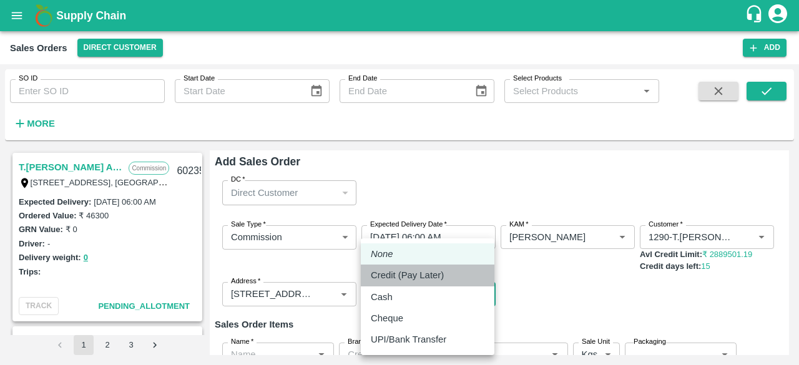
click at [396, 270] on p "Credit (Pay Later)" at bounding box center [407, 275] width 73 height 14
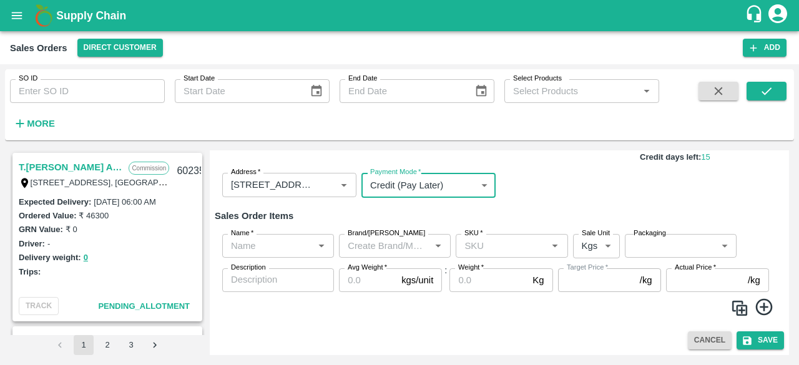
scroll to position [110, 0]
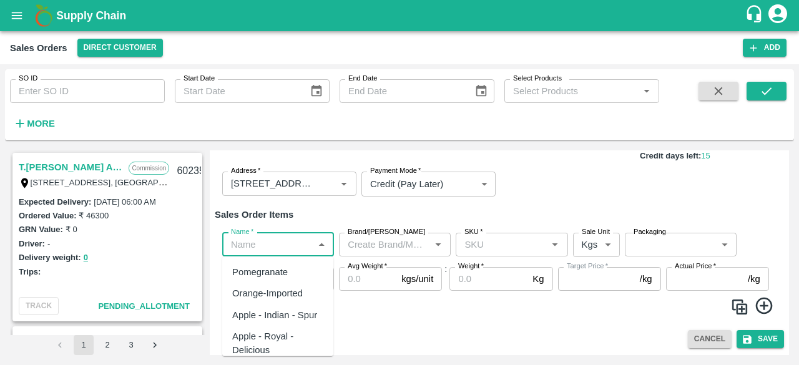
click at [295, 237] on input "Name   *" at bounding box center [268, 244] width 84 height 16
click at [303, 268] on div "Pomegranate" at bounding box center [277, 271] width 111 height 21
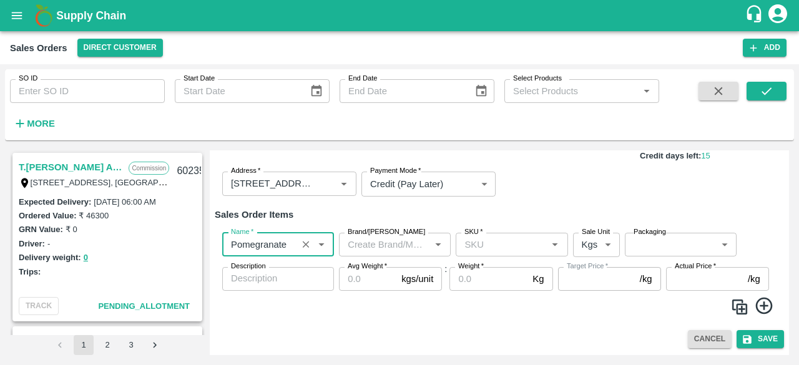
click at [379, 252] on input "Brand/[PERSON_NAME]" at bounding box center [384, 244] width 84 height 16
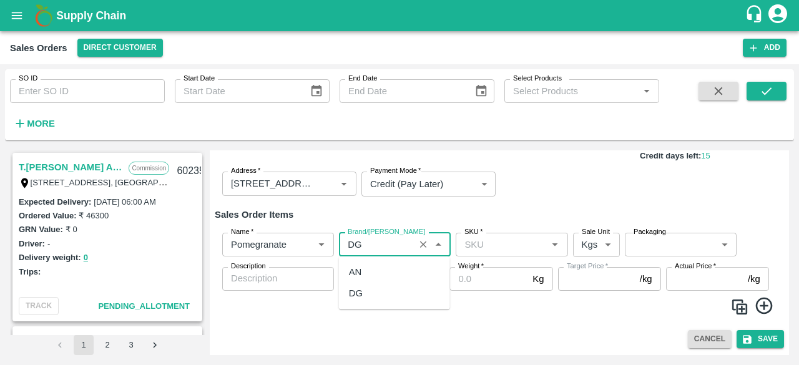
click at [366, 300] on div "DG" at bounding box center [394, 293] width 111 height 21
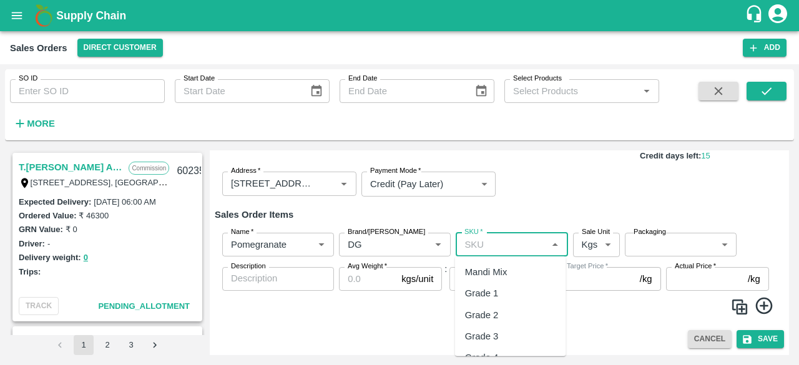
click at [504, 250] on input "SKU   *" at bounding box center [501, 244] width 84 height 16
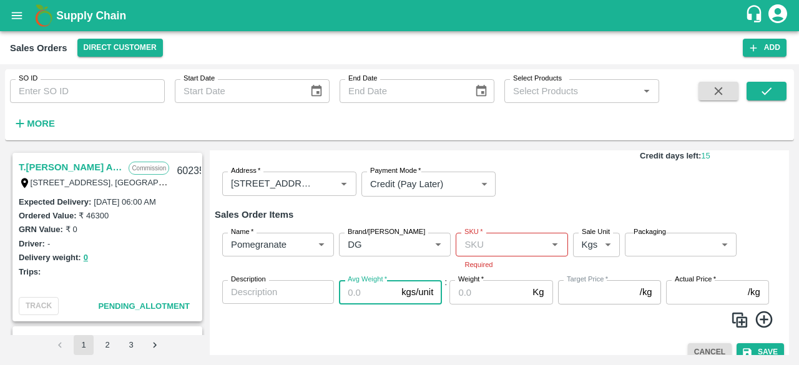
click at [369, 273] on div "Name   * Name   * Brand/Marka Brand/Marka SKU   * SKU   * Required Sale Unit Kg…" at bounding box center [499, 281] width 569 height 116
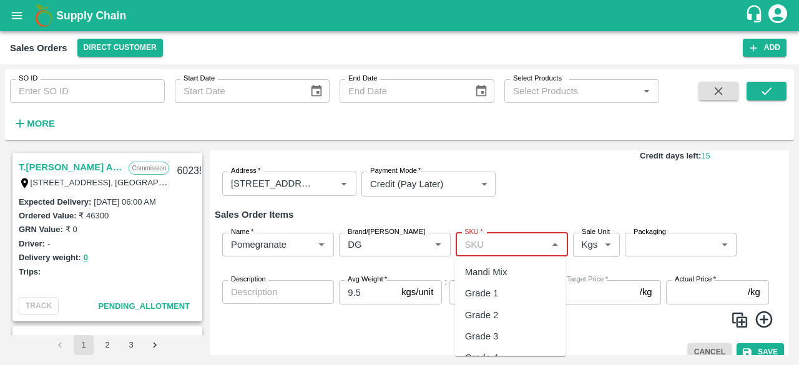
click at [518, 239] on input "SKU   *" at bounding box center [501, 244] width 84 height 16
click at [518, 274] on div "MH-PRM-350-400" at bounding box center [502, 272] width 75 height 14
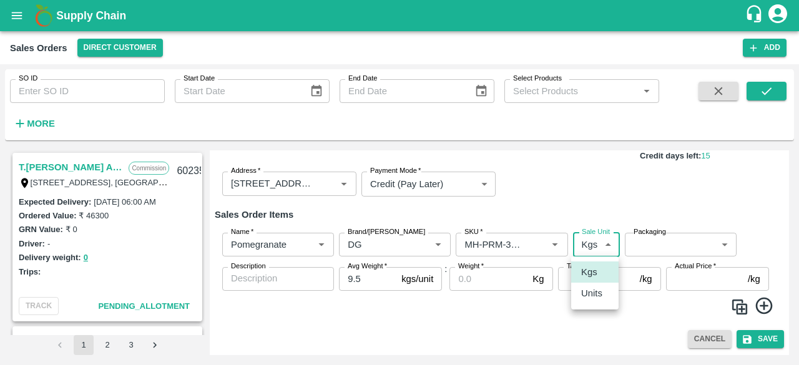
click at [595, 247] on body "Supply Chain Sales Orders Direct Customer Add SO ID SO ID Start Date Start Date…" at bounding box center [399, 182] width 799 height 365
click at [593, 294] on p "Units" at bounding box center [591, 293] width 21 height 14
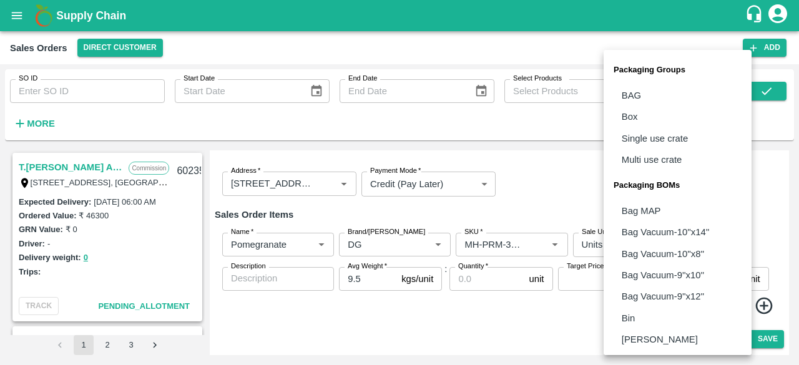
click at [670, 251] on body "Supply Chain Sales Orders Direct Customer Add SO ID SO ID Start Date Start Date…" at bounding box center [399, 182] width 799 height 365
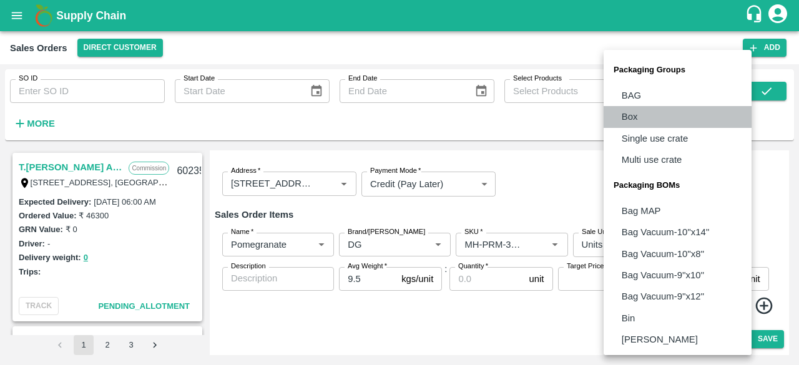
click at [644, 113] on li "Box" at bounding box center [677, 116] width 148 height 21
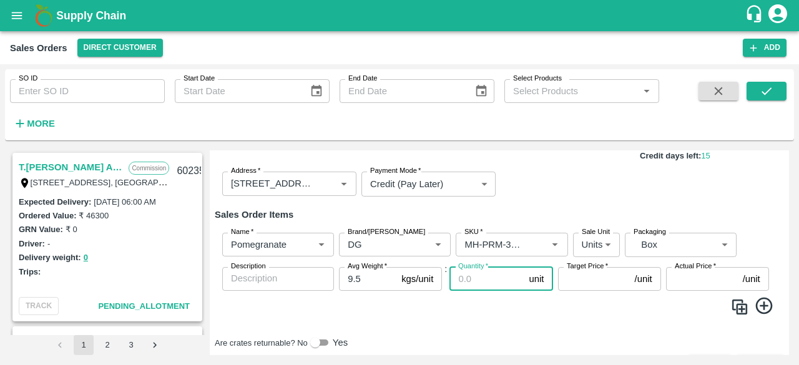
click at [484, 284] on input "Quantity   *" at bounding box center [486, 279] width 74 height 24
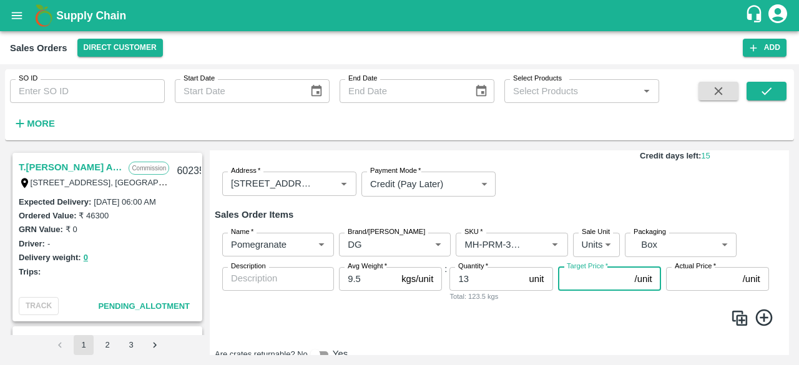
click at [609, 274] on input "Target Price   *" at bounding box center [594, 279] width 72 height 24
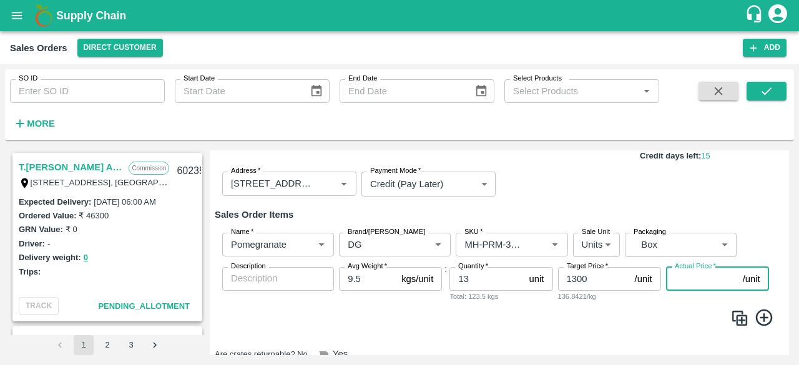
click at [679, 272] on input "Actual Price   *" at bounding box center [702, 279] width 72 height 24
click at [585, 323] on span at bounding box center [499, 320] width 559 height 24
click at [762, 316] on icon at bounding box center [764, 318] width 21 height 21
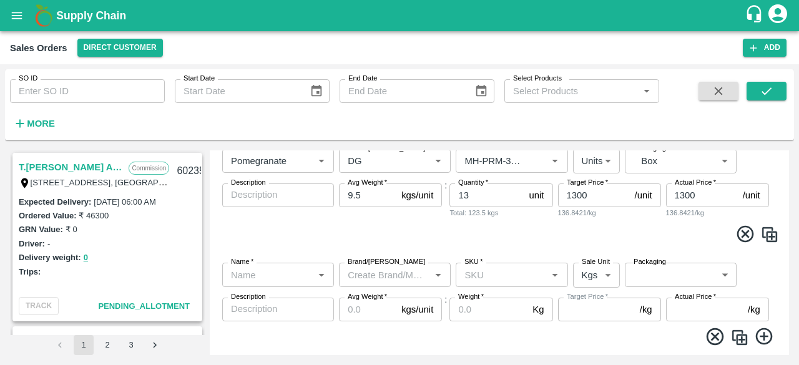
scroll to position [197, 0]
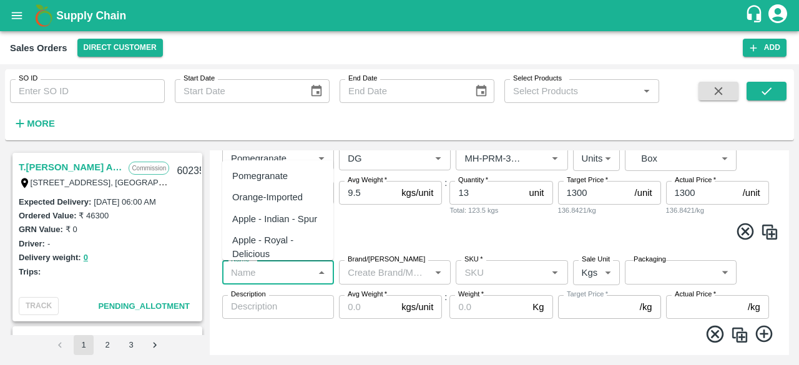
click at [298, 274] on input "Name   *" at bounding box center [268, 272] width 84 height 16
click at [272, 170] on div "Pomegranate" at bounding box center [260, 176] width 56 height 14
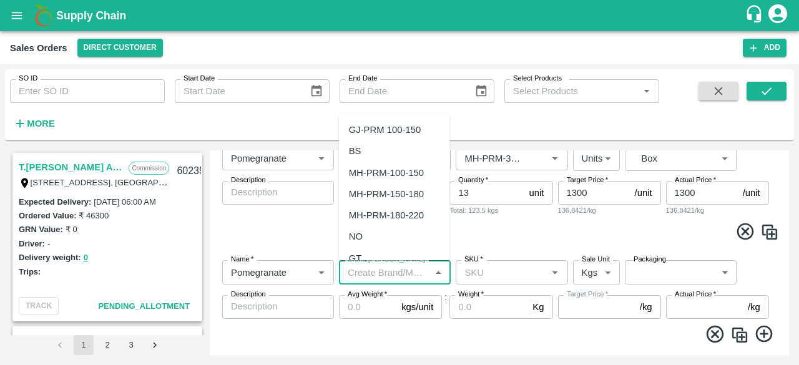
click at [382, 271] on input "Brand/[PERSON_NAME]" at bounding box center [384, 272] width 84 height 16
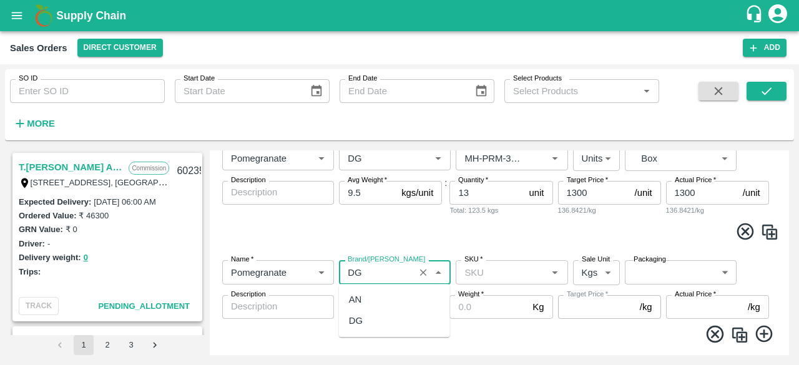
click at [363, 324] on div "DG" at bounding box center [394, 321] width 111 height 21
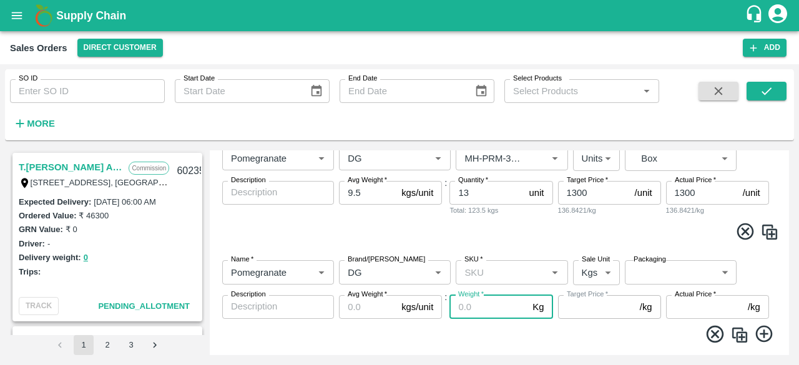
click at [479, 308] on input "Weight   *" at bounding box center [488, 307] width 78 height 24
click at [490, 275] on input "SKU   *" at bounding box center [501, 272] width 84 height 16
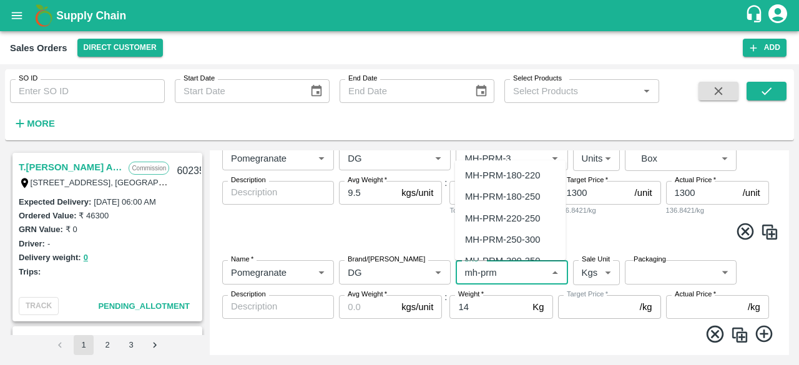
scroll to position [97, 0]
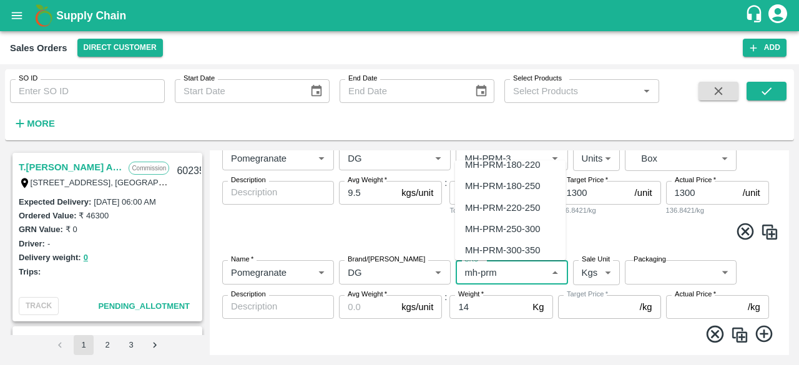
click at [521, 234] on div "MH-PRM-250-300" at bounding box center [502, 229] width 75 height 14
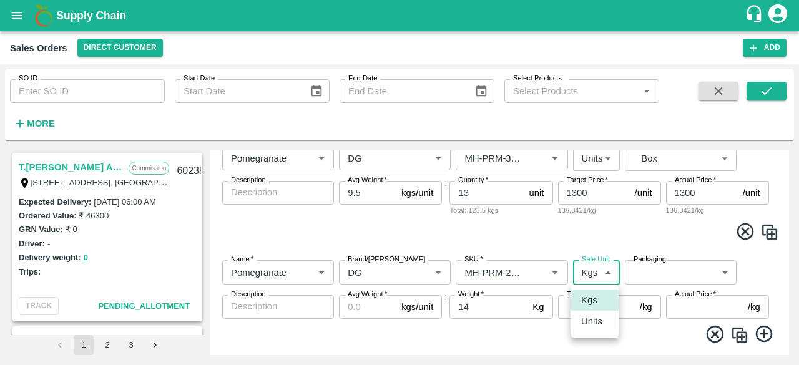
click at [599, 277] on body "Supply Chain Sales Orders Direct Customer Add SO ID SO ID Start Date Start Date…" at bounding box center [399, 182] width 799 height 365
click at [592, 321] on p "Units" at bounding box center [591, 321] width 21 height 14
click at [657, 274] on body "Supply Chain Sales Orders Direct Customer Add SO ID SO ID Start Date Start Date…" at bounding box center [399, 182] width 799 height 365
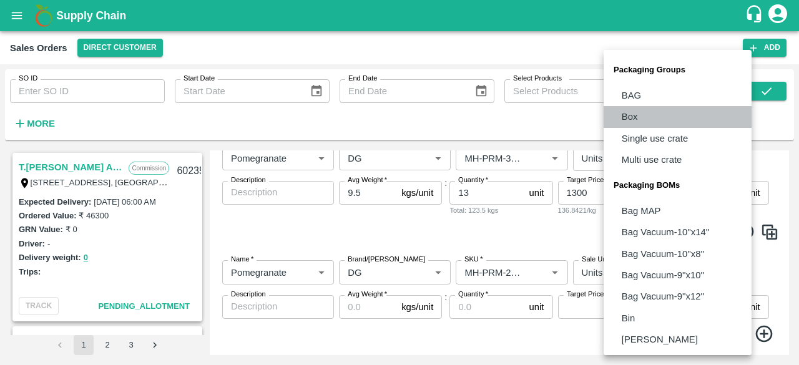
click at [645, 114] on li "Box" at bounding box center [677, 116] width 148 height 21
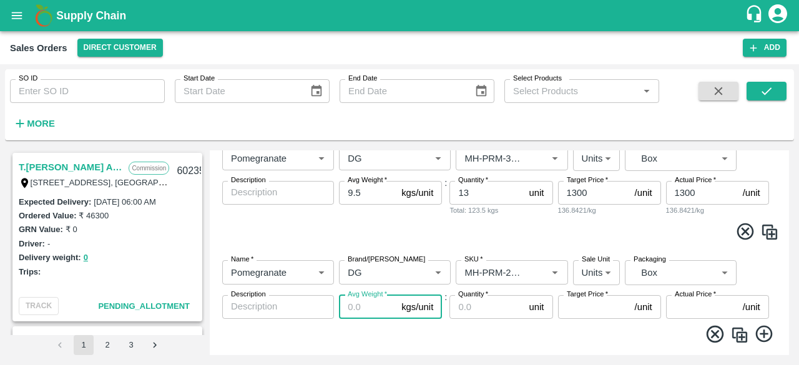
click at [382, 301] on input "Avg Weight   *" at bounding box center [367, 307] width 57 height 24
click at [478, 313] on input "Quantity   *" at bounding box center [486, 307] width 74 height 24
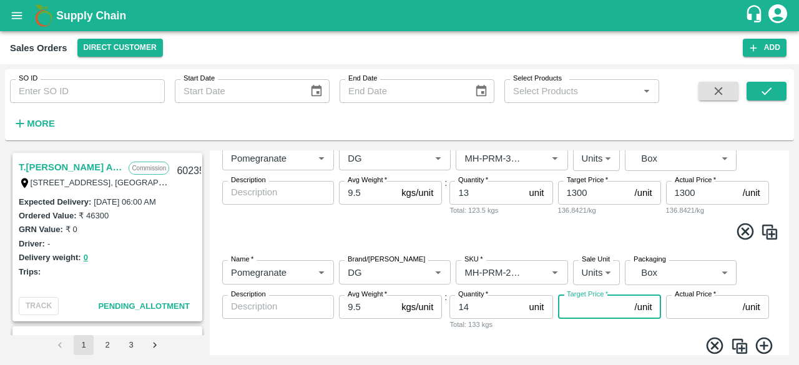
click at [591, 313] on input "Target Price   *" at bounding box center [594, 307] width 72 height 24
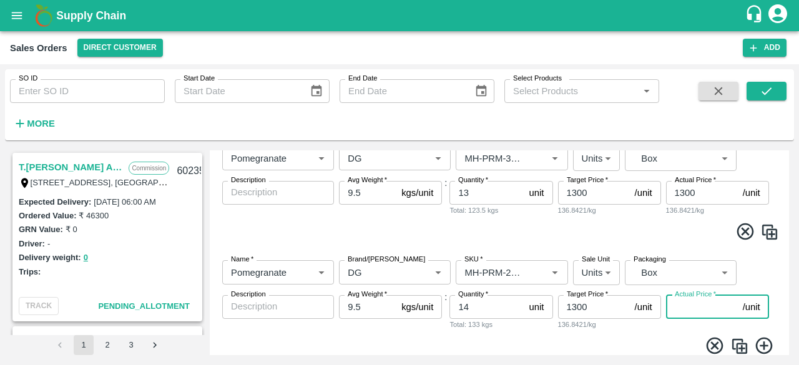
click at [682, 308] on input "Actual Price   *" at bounding box center [702, 307] width 72 height 24
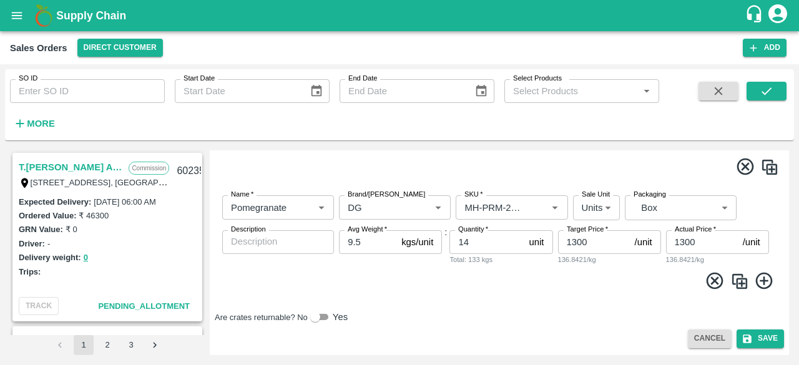
click at [764, 283] on icon at bounding box center [764, 281] width 21 height 21
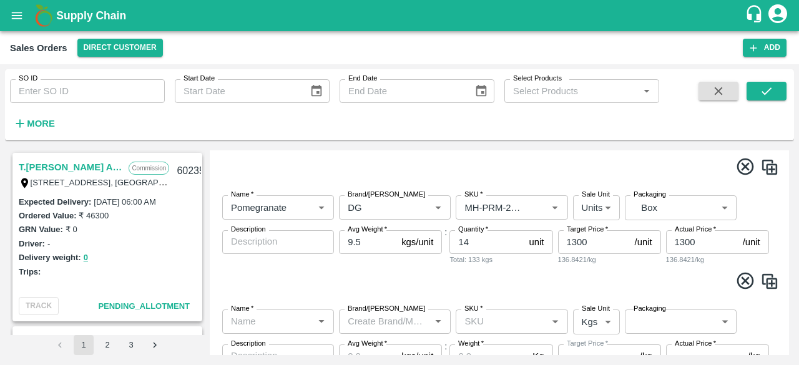
scroll to position [357, 0]
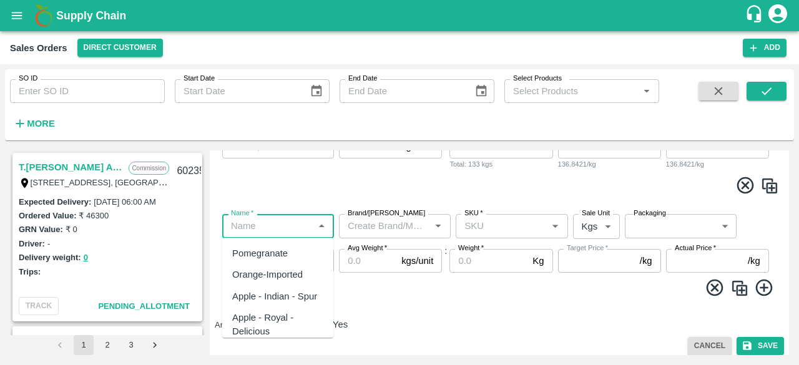
click at [298, 230] on input "Name   *" at bounding box center [268, 226] width 84 height 16
click at [287, 250] on div "Pomegranate" at bounding box center [260, 253] width 56 height 14
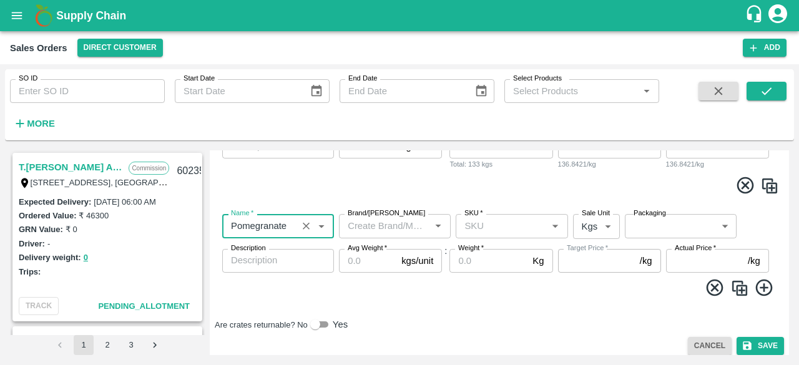
click at [377, 223] on input "Brand/[PERSON_NAME]" at bounding box center [384, 226] width 84 height 16
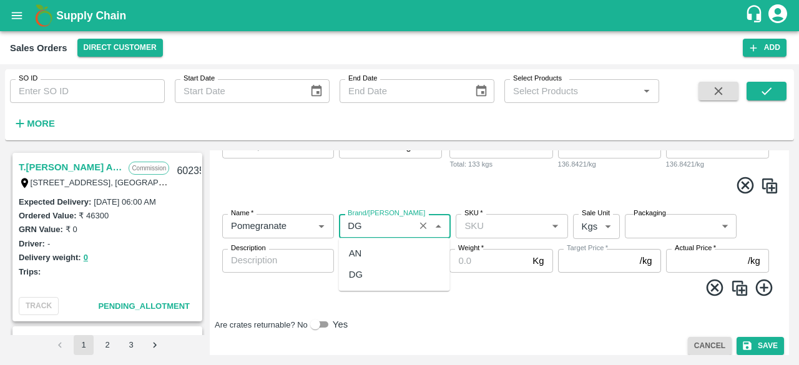
click at [362, 278] on div "DG" at bounding box center [356, 275] width 14 height 14
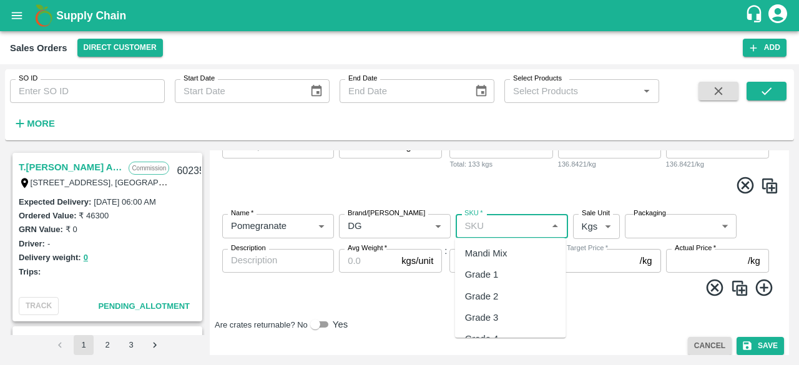
click at [514, 229] on input "SKU   *" at bounding box center [501, 226] width 84 height 16
click at [488, 232] on input "SKU   *" at bounding box center [501, 226] width 84 height 16
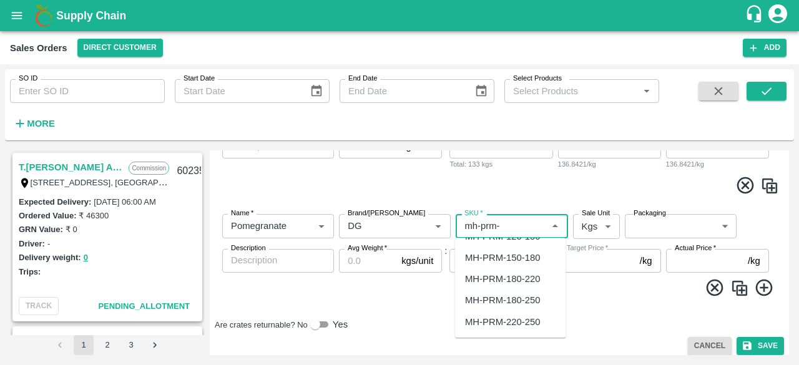
scroll to position [61, 0]
click at [505, 319] on div "MH-PRM-220-250" at bounding box center [502, 321] width 75 height 14
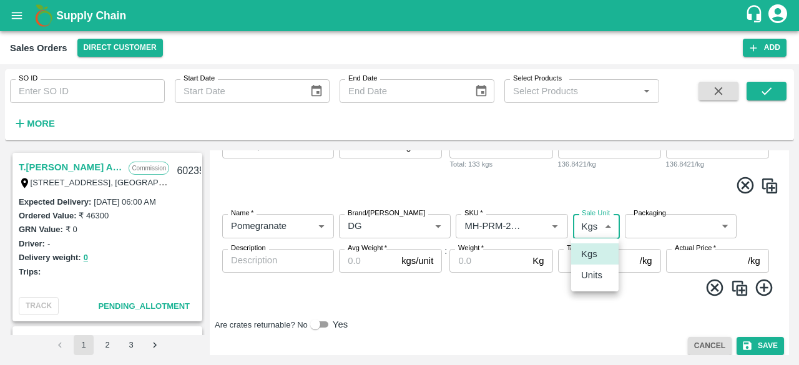
click at [594, 225] on body "Supply Chain Sales Orders Direct Customer Add SO ID SO ID Start Date Start Date…" at bounding box center [399, 182] width 799 height 365
click at [586, 278] on p "Units" at bounding box center [591, 275] width 21 height 14
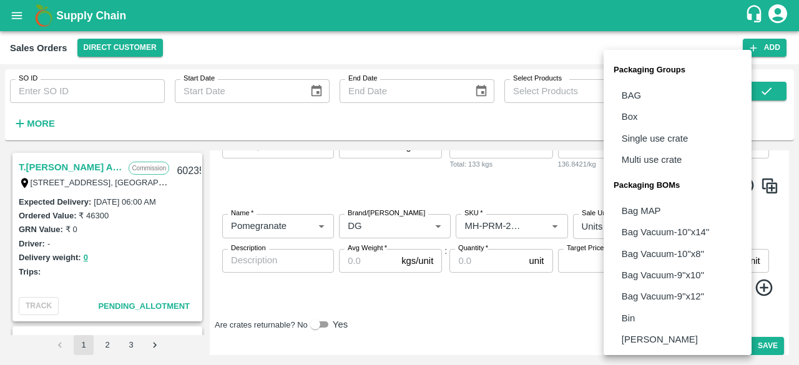
click at [657, 229] on body "Supply Chain Sales Orders Direct Customer Add SO ID SO ID Start Date Start Date…" at bounding box center [399, 182] width 799 height 365
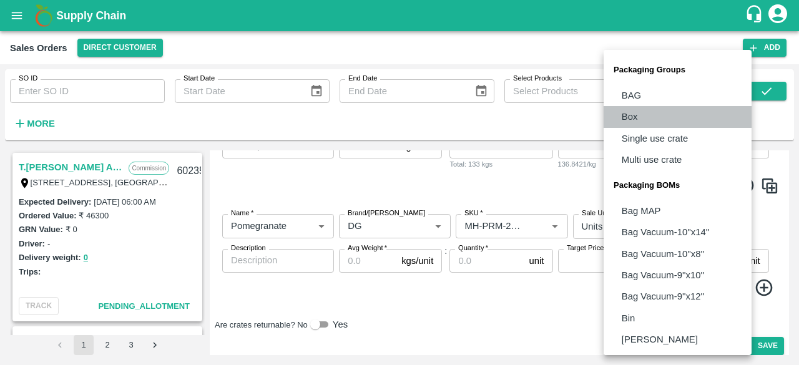
click at [645, 117] on li "Box" at bounding box center [677, 116] width 148 height 21
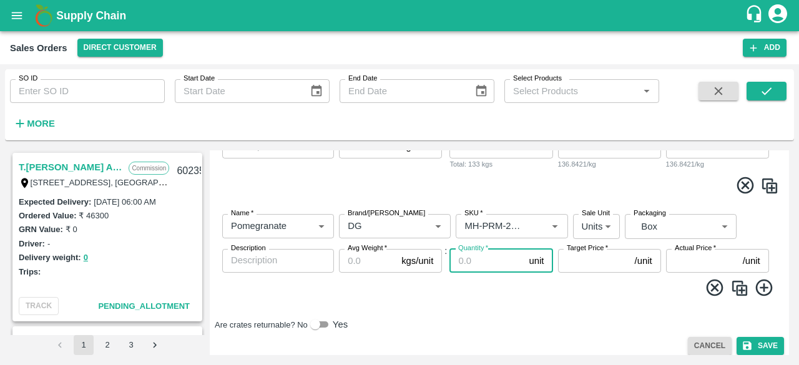
click at [493, 258] on input "Quantity   *" at bounding box center [486, 261] width 74 height 24
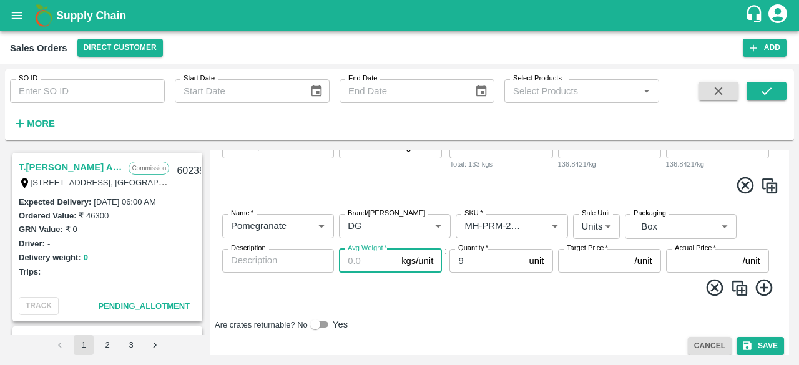
click at [366, 264] on input "Avg Weight   *" at bounding box center [367, 261] width 57 height 24
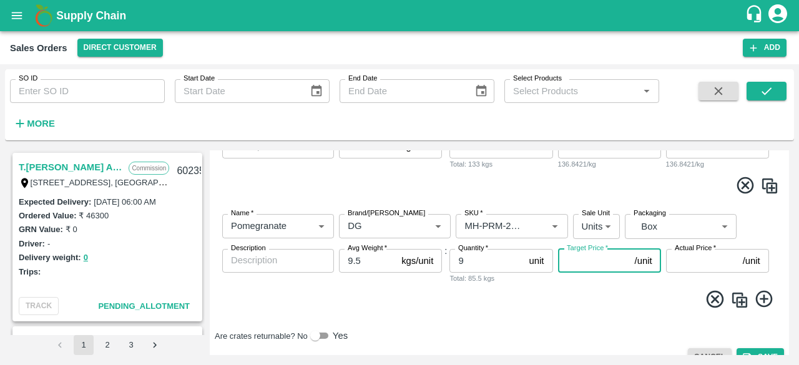
click at [592, 263] on input "Target Price   *" at bounding box center [594, 261] width 72 height 24
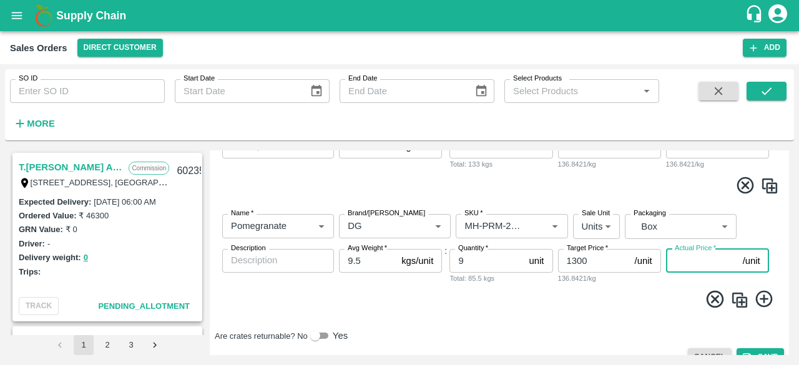
click at [674, 265] on input "Actual Price   *" at bounding box center [702, 261] width 72 height 24
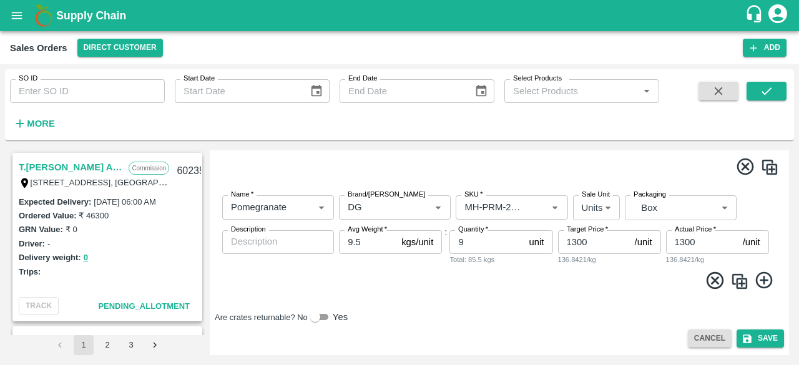
click at [765, 276] on icon at bounding box center [764, 280] width 21 height 21
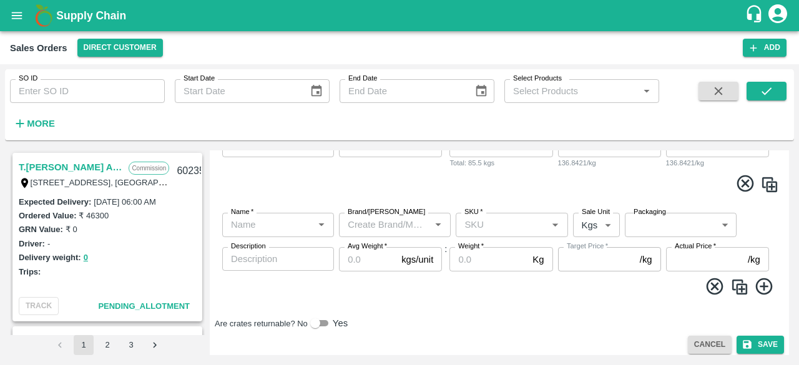
scroll to position [473, 0]
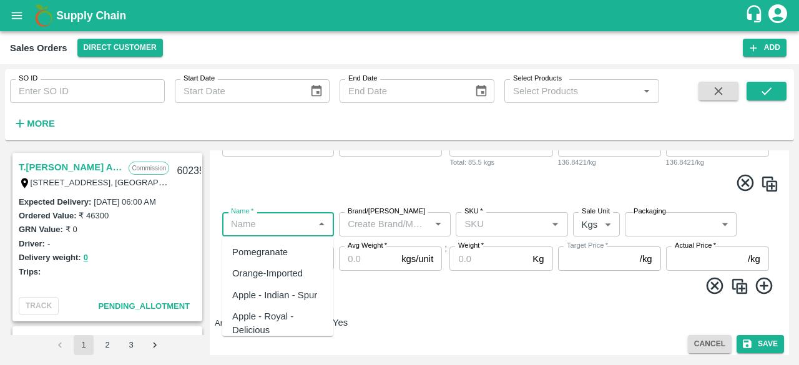
click at [279, 223] on input "Name   *" at bounding box center [268, 224] width 84 height 16
click at [275, 252] on div "Pomegranate" at bounding box center [260, 252] width 56 height 14
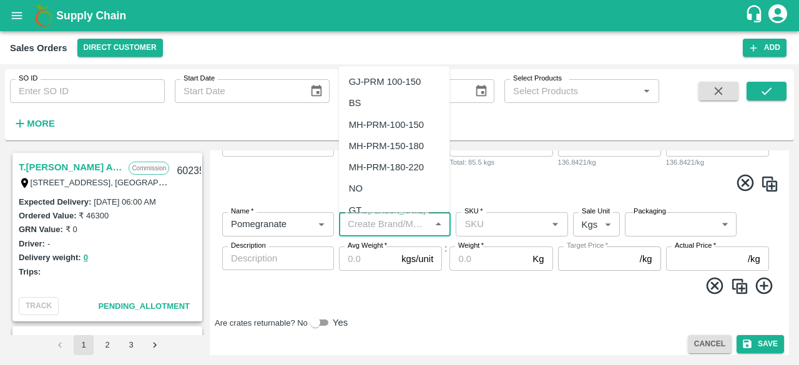
click at [396, 229] on input "Brand/[PERSON_NAME]" at bounding box center [384, 224] width 84 height 16
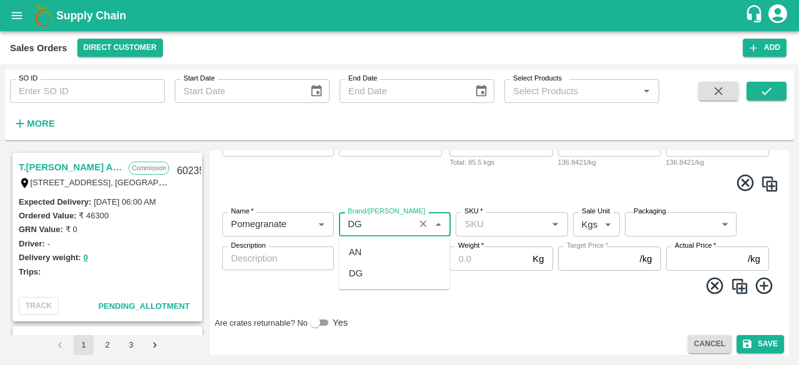
click at [361, 272] on div "DG" at bounding box center [356, 273] width 14 height 14
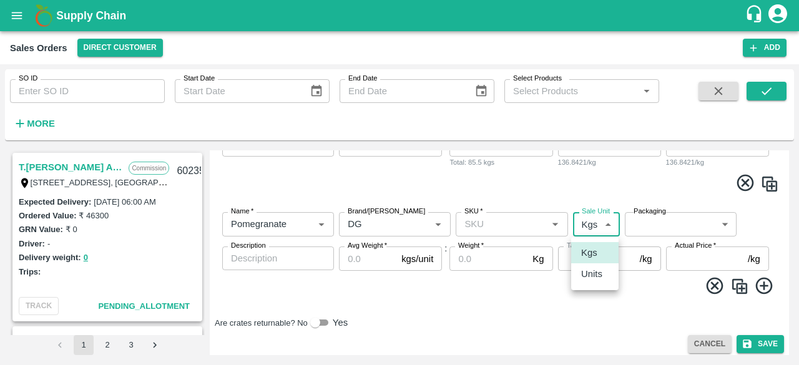
click at [588, 228] on body "Supply Chain Sales Orders Direct Customer Add SO ID SO ID Start Date Start Date…" at bounding box center [399, 182] width 799 height 365
click at [596, 269] on p "Units" at bounding box center [591, 274] width 21 height 14
click at [674, 221] on body "Supply Chain Sales Orders Direct Customer Add SO ID SO ID Start Date Start Date…" at bounding box center [399, 182] width 799 height 365
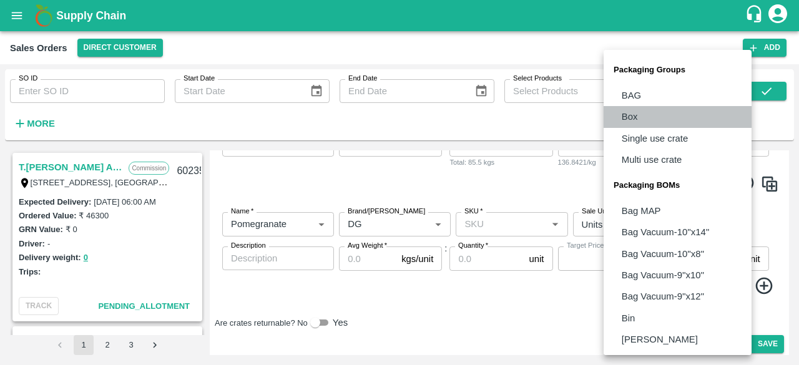
click at [644, 120] on li "Box" at bounding box center [677, 116] width 148 height 21
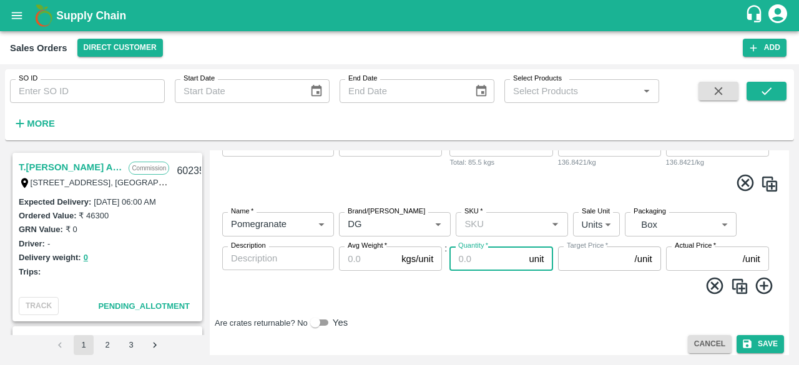
click at [474, 265] on input "Quantity   *" at bounding box center [486, 258] width 74 height 24
click at [473, 264] on input "Quantity   *" at bounding box center [486, 258] width 74 height 24
click at [522, 225] on input "SKU   *" at bounding box center [501, 224] width 84 height 16
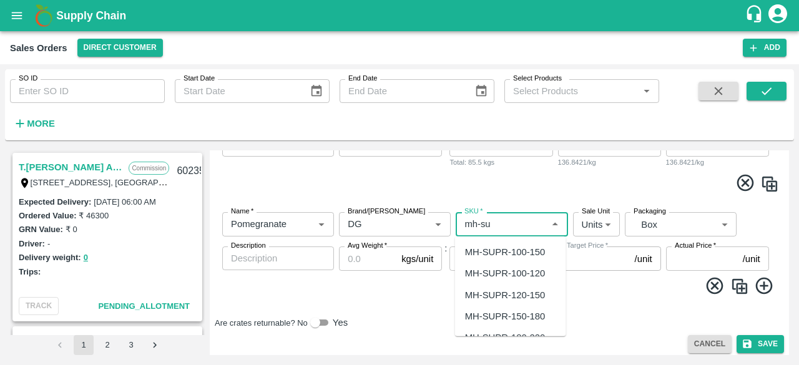
click at [538, 271] on div "MH-SUPR-100-120" at bounding box center [505, 273] width 80 height 14
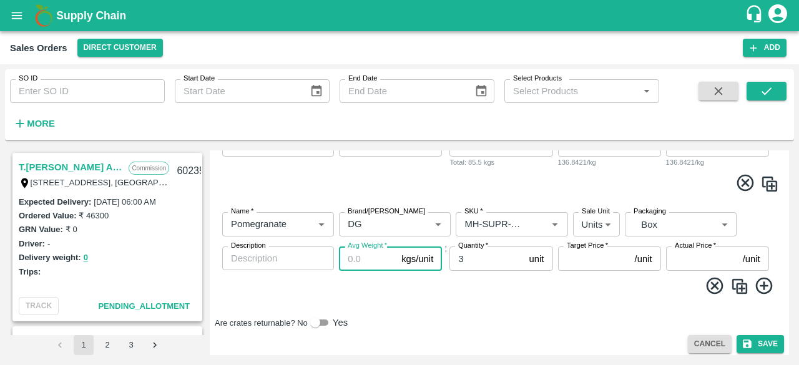
click at [374, 254] on input "Avg Weight   *" at bounding box center [367, 258] width 57 height 24
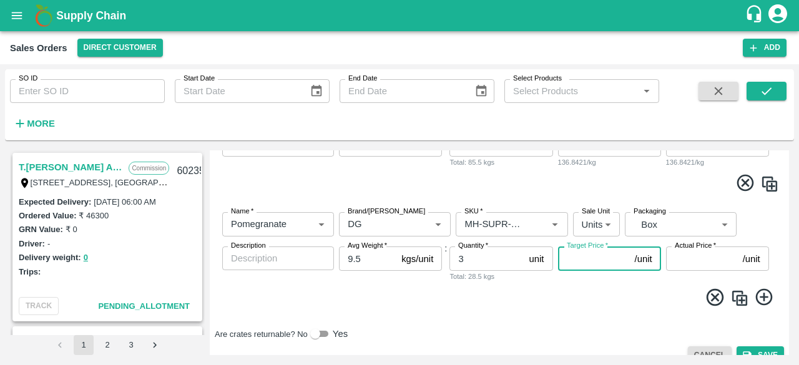
click at [580, 260] on input "Target Price   *" at bounding box center [594, 258] width 72 height 24
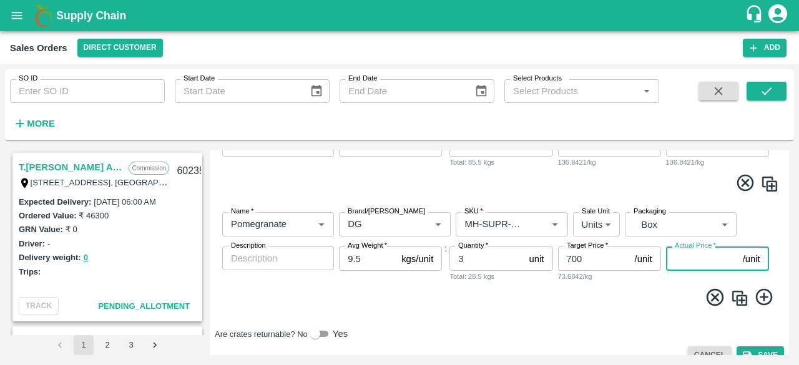
click at [687, 261] on input "Actual Price   *" at bounding box center [702, 258] width 72 height 24
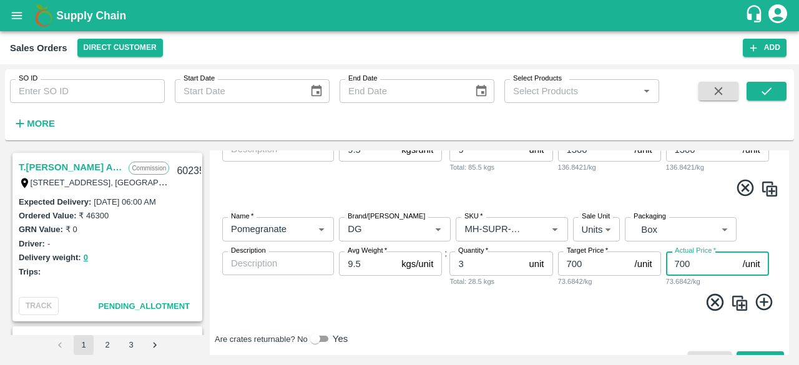
scroll to position [490, 0]
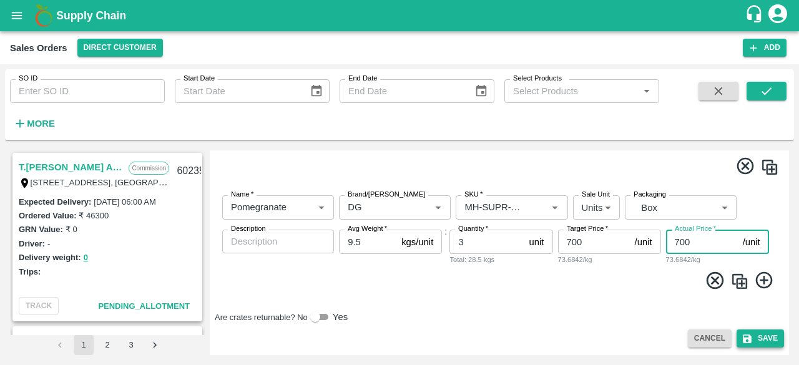
click at [760, 342] on button "Save" at bounding box center [759, 338] width 47 height 18
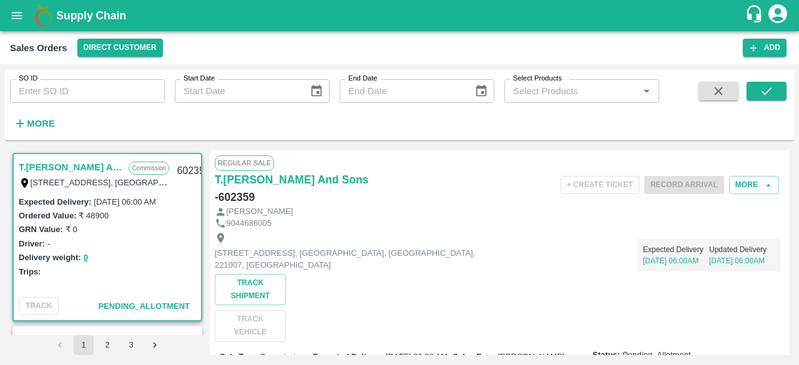
click at [760, 349] on div "Status: Pending_Allotment" at bounding box center [685, 355] width 187 height 12
click at [10, 13] on icon "open drawer" at bounding box center [17, 16] width 14 height 14
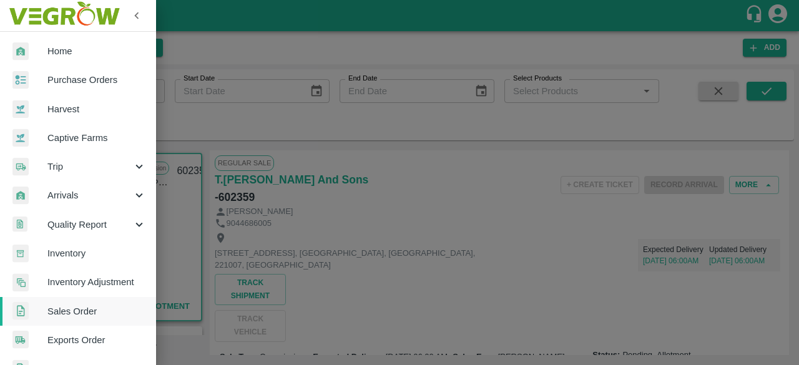
click at [68, 320] on link "Sales Order" at bounding box center [78, 311] width 156 height 29
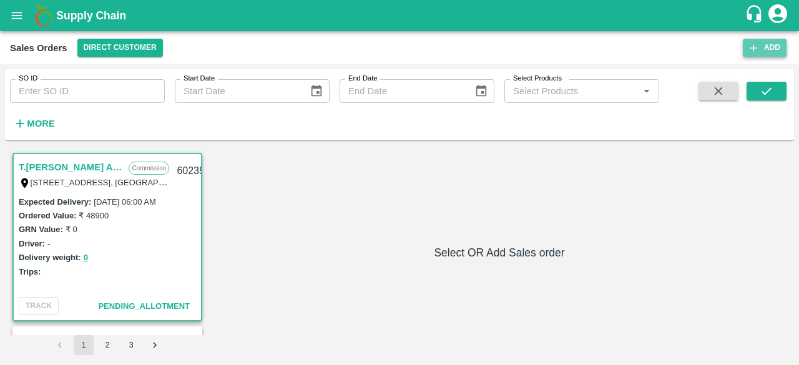
click at [750, 48] on icon "button" at bounding box center [753, 47] width 7 height 7
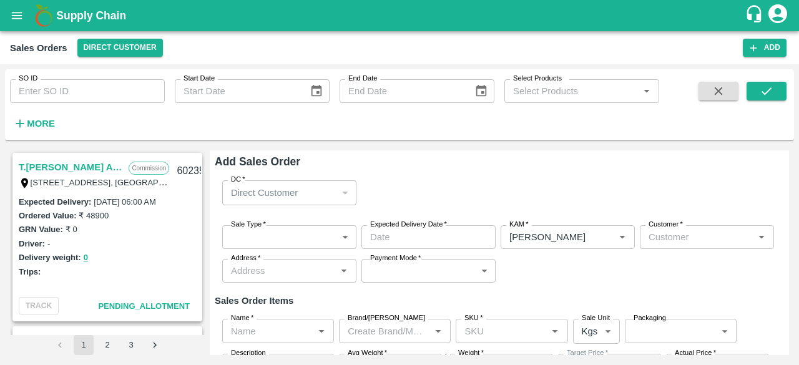
scroll to position [57, 0]
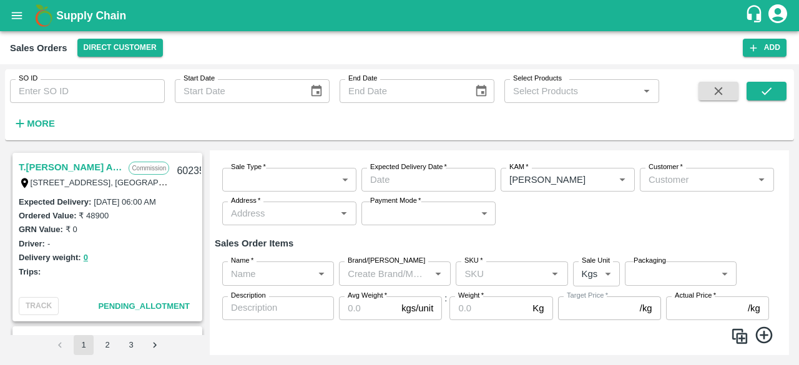
click at [291, 186] on body "Supply Chain Sales Orders Direct Customer Add SO ID SO ID Start Date Start Date…" at bounding box center [399, 182] width 799 height 365
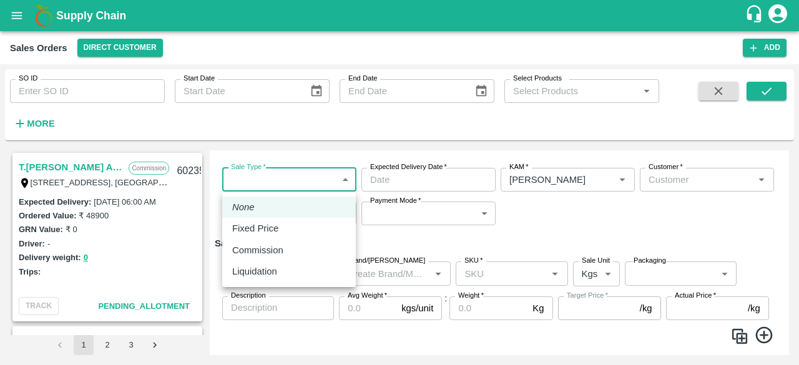
click at [276, 254] on p "Commission" at bounding box center [257, 250] width 51 height 14
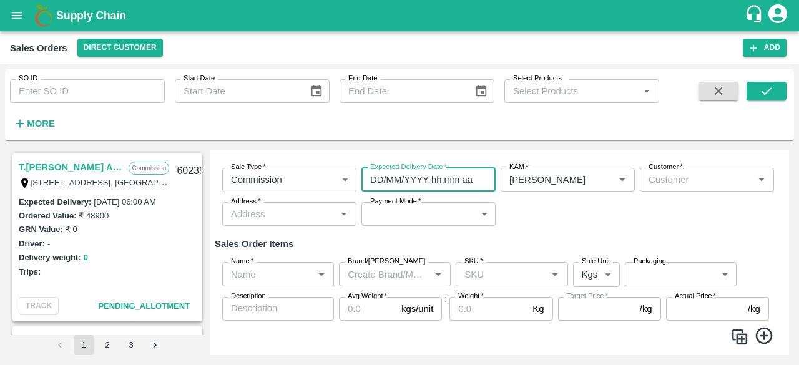
click at [419, 187] on input "DD/MM/YYYY hh:mm aa" at bounding box center [423, 180] width 125 height 24
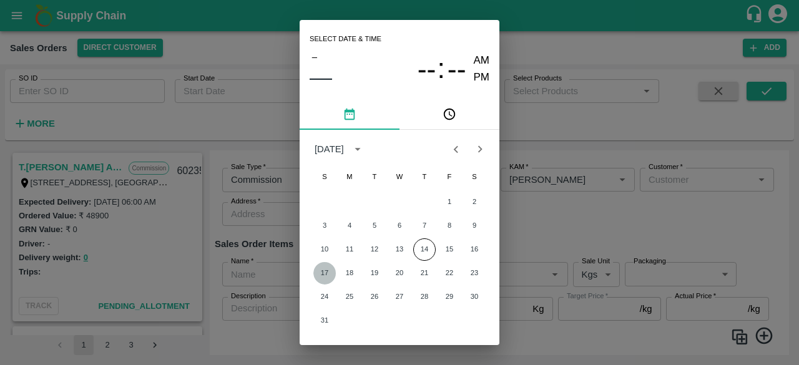
click at [326, 274] on button "17" at bounding box center [324, 273] width 22 height 22
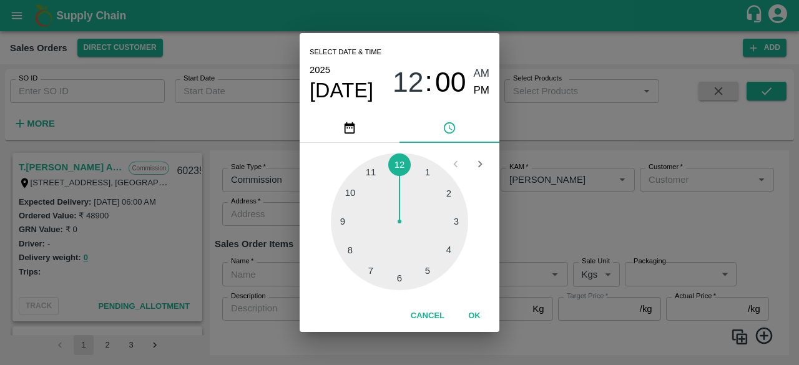
click at [402, 277] on div at bounding box center [399, 221] width 137 height 137
click at [481, 74] on span "AM" at bounding box center [481, 74] width 16 height 17
click at [477, 313] on button "OK" at bounding box center [474, 316] width 40 height 22
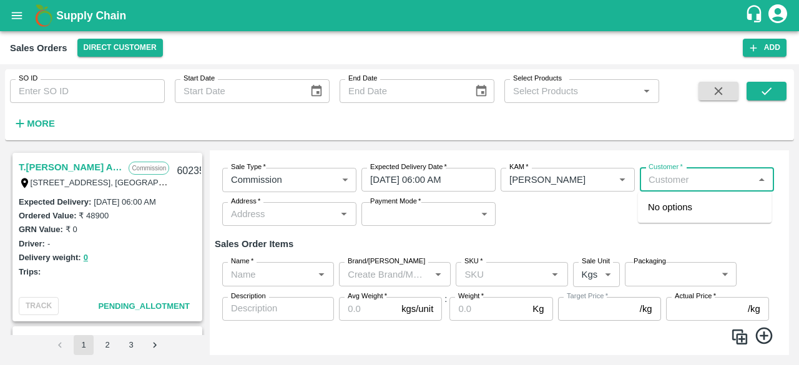
click at [677, 180] on input "Customer   *" at bounding box center [696, 180] width 106 height 16
click at [672, 175] on input "Customer   *" at bounding box center [696, 180] width 106 height 16
click at [671, 213] on p "T.[PERSON_NAME] And Sons" at bounding box center [705, 214] width 114 height 28
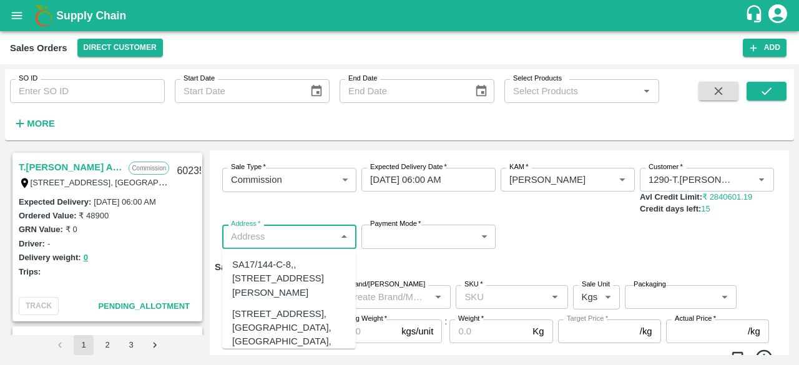
click at [315, 233] on input "Address   *" at bounding box center [279, 236] width 106 height 16
click at [307, 336] on div "[STREET_ADDRESS], [GEOGRAPHIC_DATA], [GEOGRAPHIC_DATA], 221007, [GEOGRAPHIC_DAT…" at bounding box center [289, 341] width 114 height 69
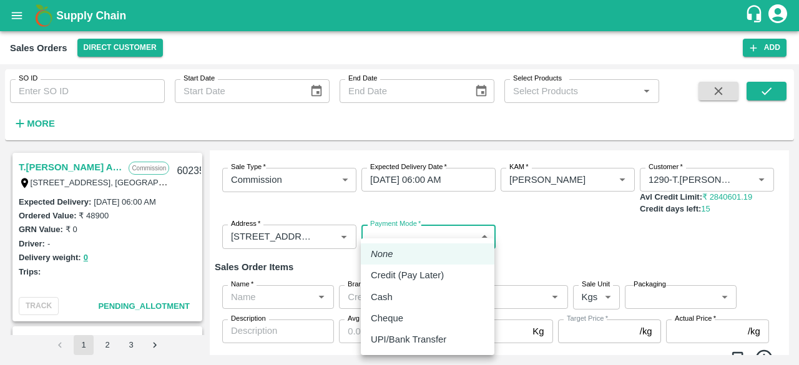
click at [402, 230] on body "Supply Chain Sales Orders Direct Customer Add SO ID SO ID Start Date Start Date…" at bounding box center [399, 182] width 799 height 365
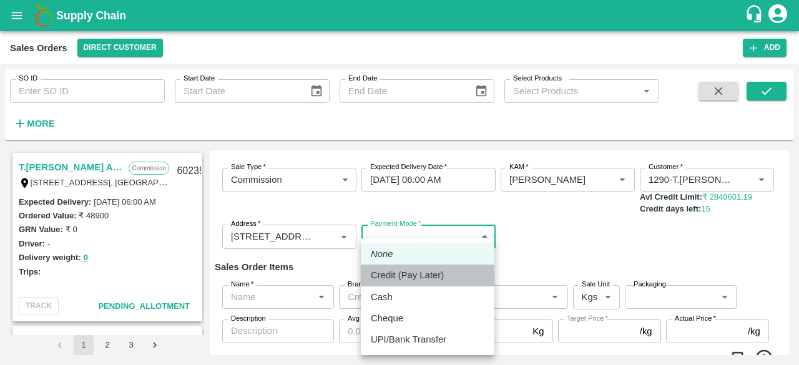
click at [389, 280] on p "Credit (Pay Later)" at bounding box center [407, 275] width 73 height 14
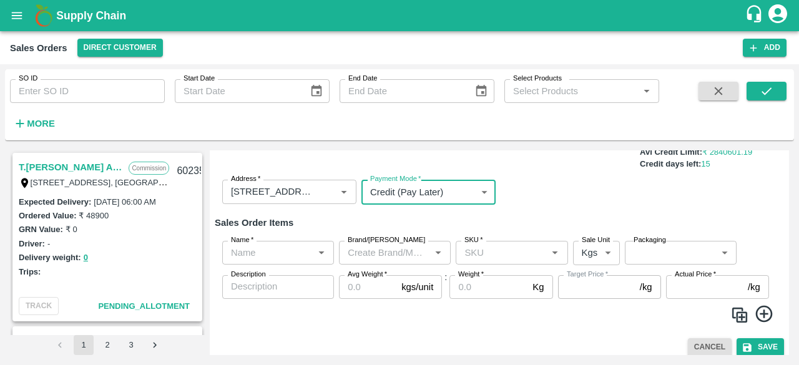
scroll to position [104, 0]
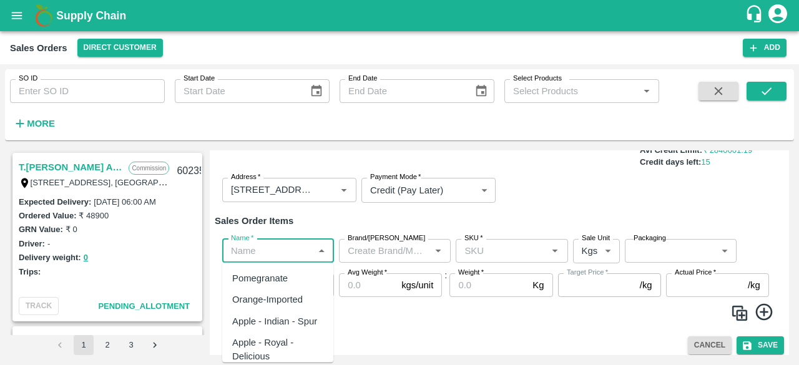
click at [253, 253] on input "Name   *" at bounding box center [268, 251] width 84 height 16
click at [253, 274] on div "Pomegranate" at bounding box center [260, 278] width 56 height 14
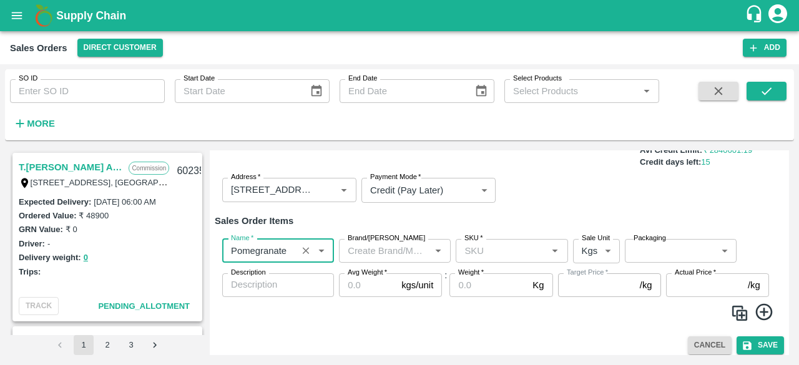
click at [362, 259] on div "Brand/[PERSON_NAME]" at bounding box center [395, 251] width 112 height 24
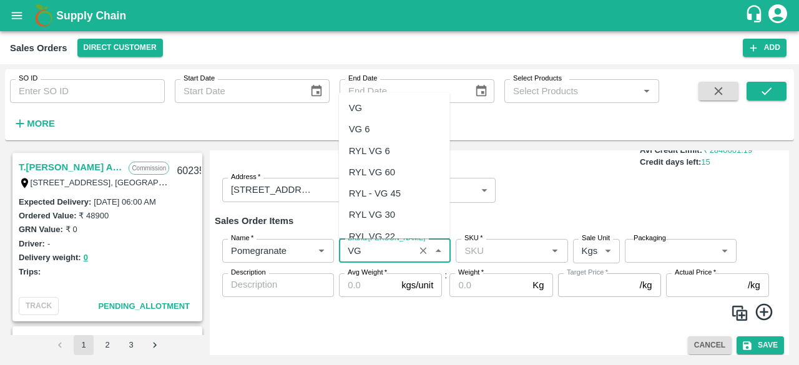
click at [367, 107] on div "VG" at bounding box center [394, 107] width 111 height 21
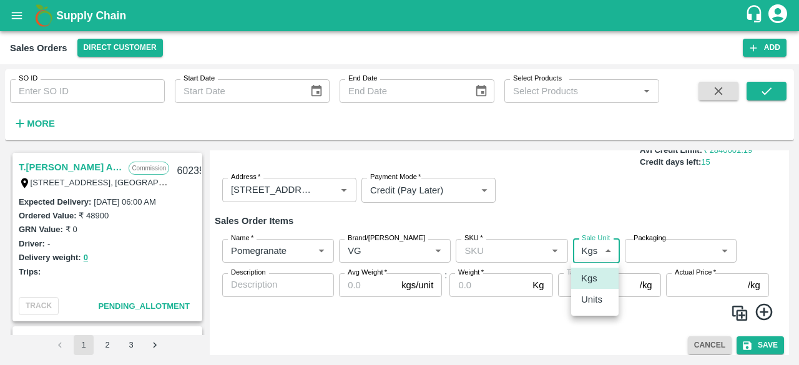
click at [593, 251] on body "Supply Chain Sales Orders Direct Customer Add SO ID SO ID Start Date Start Date…" at bounding box center [399, 182] width 799 height 365
click at [590, 296] on p "Units" at bounding box center [591, 300] width 21 height 14
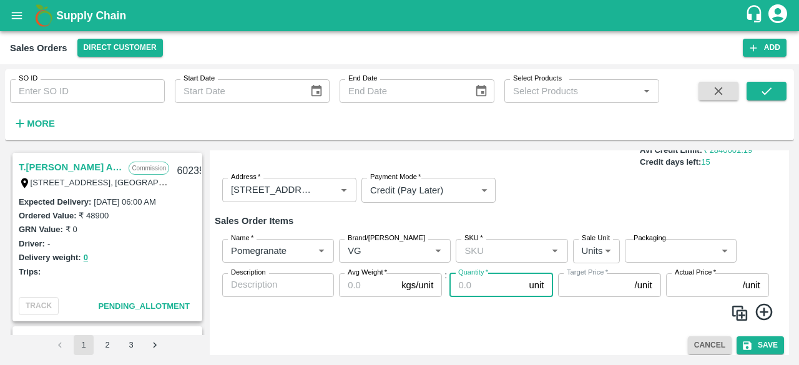
click at [480, 286] on input "Quantity   *" at bounding box center [486, 285] width 74 height 24
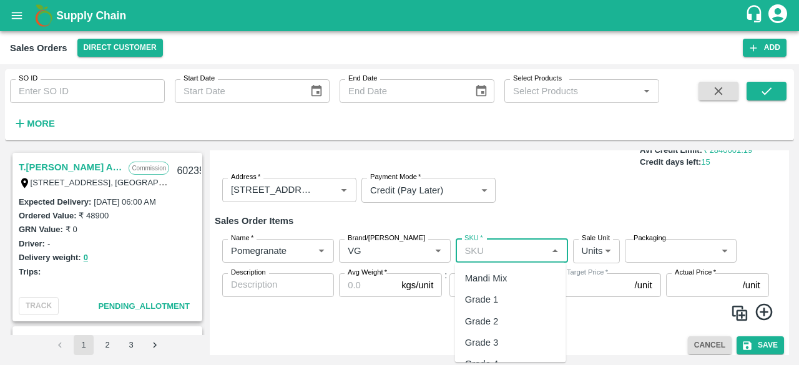
click at [504, 246] on input "SKU   *" at bounding box center [501, 251] width 84 height 16
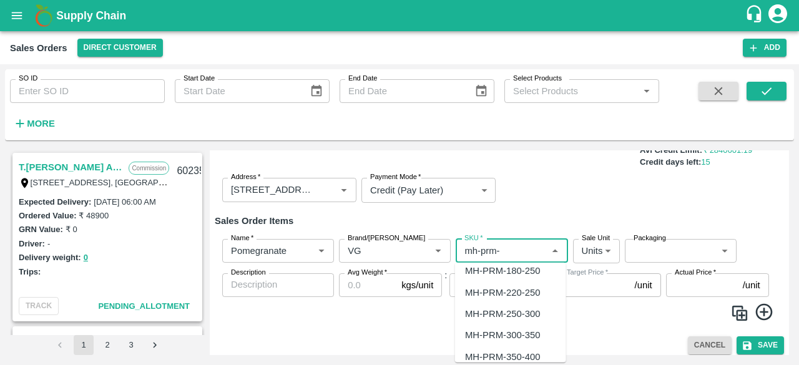
scroll to position [115, 0]
click at [519, 331] on div "MH-PRM-300-350" at bounding box center [502, 335] width 75 height 14
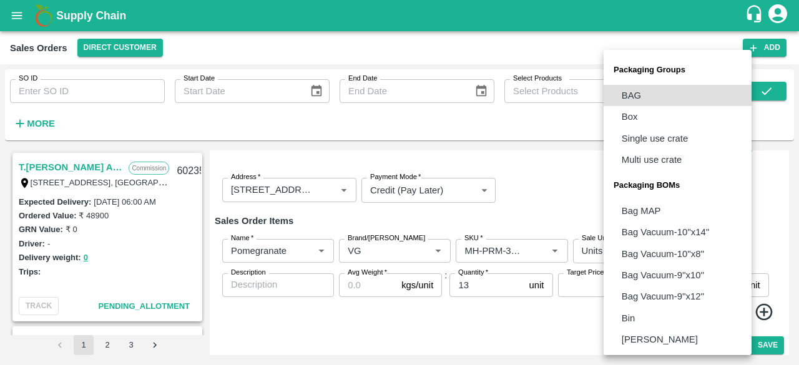
click at [647, 253] on body "Supply Chain Sales Orders Direct Customer Add SO ID SO ID Start Date Start Date…" at bounding box center [399, 182] width 799 height 365
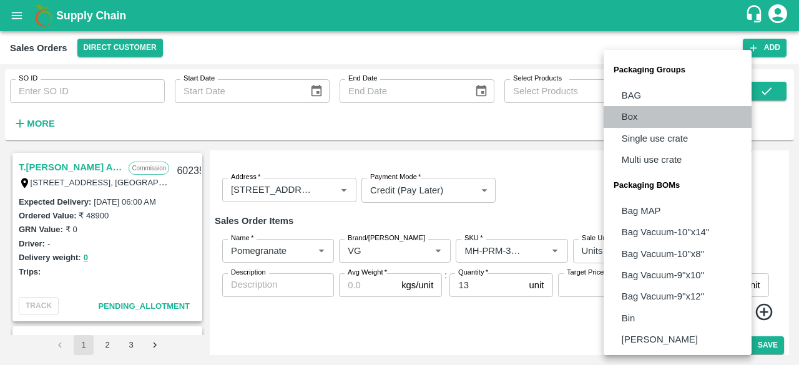
click at [654, 112] on li "Box" at bounding box center [677, 116] width 148 height 21
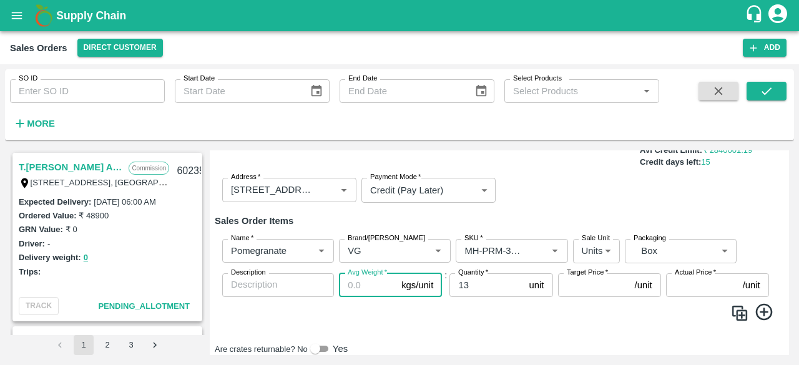
click at [369, 293] on input "Avg Weight   *" at bounding box center [367, 285] width 57 height 24
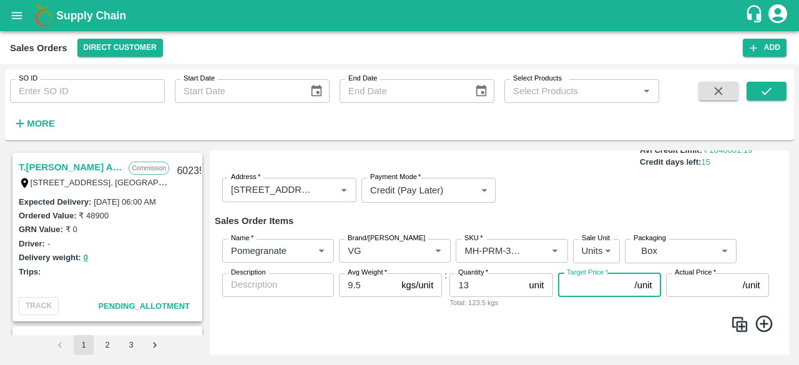
click at [600, 283] on input "Target Price   *" at bounding box center [594, 285] width 72 height 24
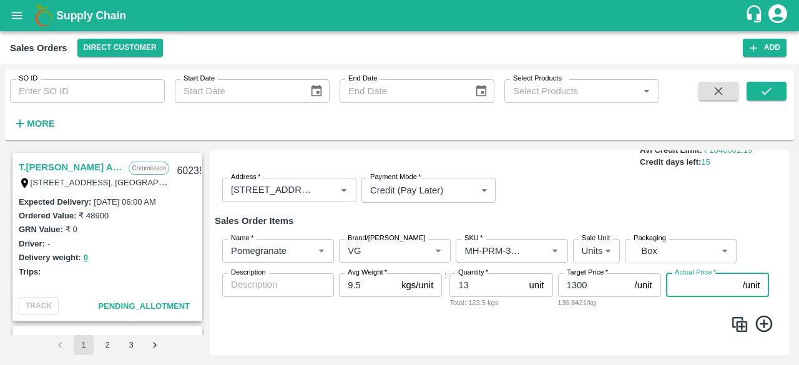
click at [677, 285] on input "Actual Price   *" at bounding box center [702, 285] width 72 height 24
click at [653, 331] on span at bounding box center [499, 326] width 559 height 24
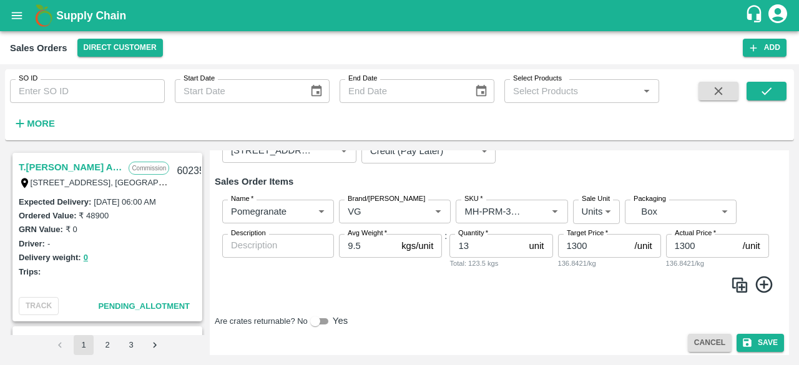
scroll to position [147, 0]
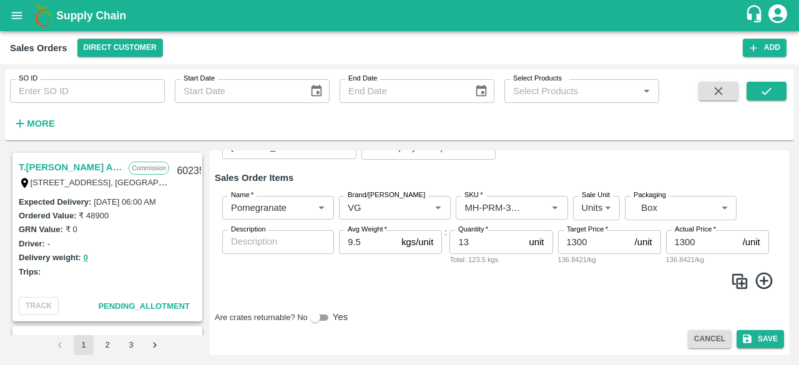
click at [762, 278] on icon at bounding box center [764, 281] width 21 height 21
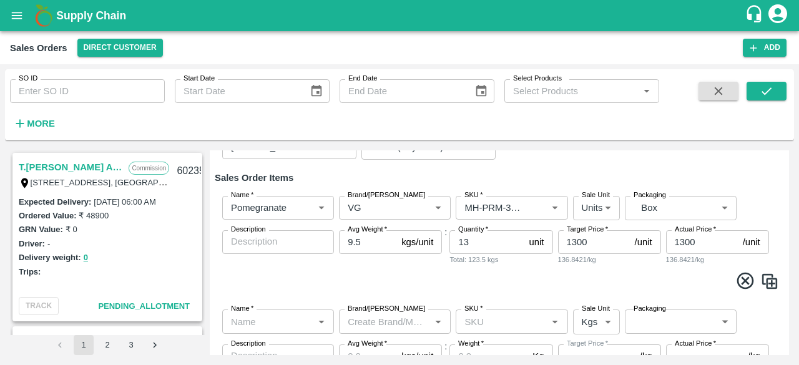
scroll to position [205, 0]
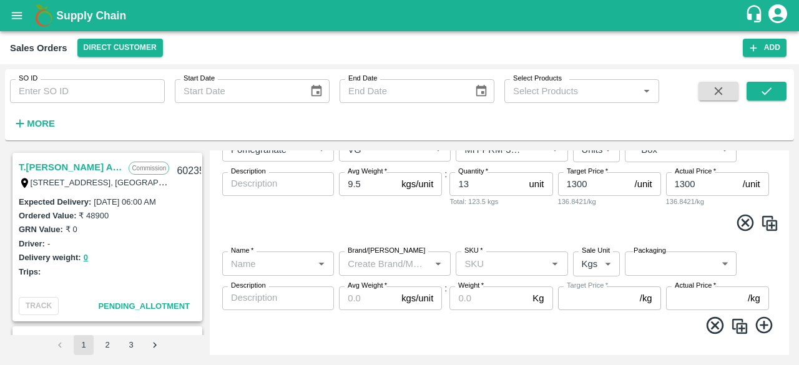
click at [276, 261] on input "Name   *" at bounding box center [268, 263] width 84 height 16
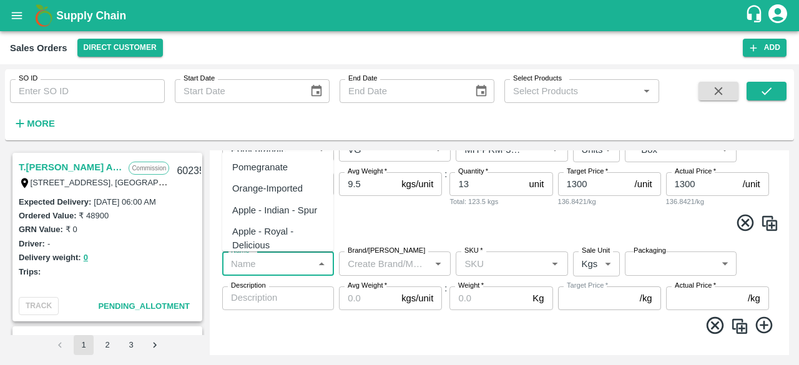
click at [282, 162] on div "Pomegranate" at bounding box center [260, 167] width 56 height 14
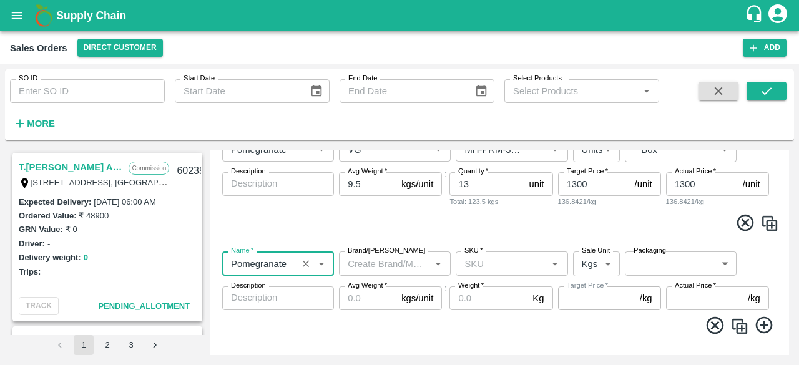
click at [377, 258] on input "Brand/[PERSON_NAME]" at bounding box center [384, 263] width 84 height 16
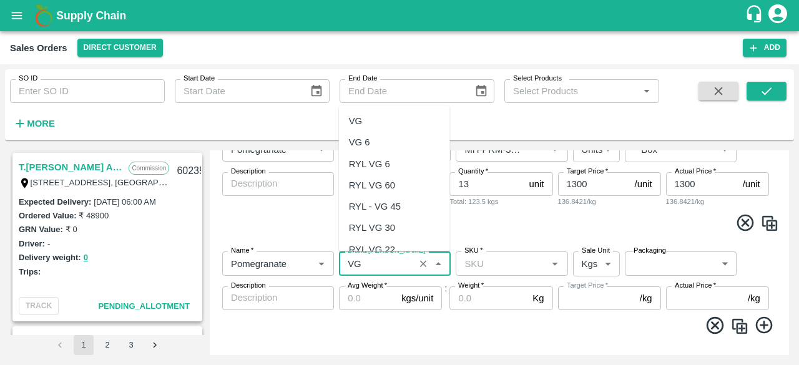
click at [366, 117] on div "VG" at bounding box center [394, 120] width 111 height 21
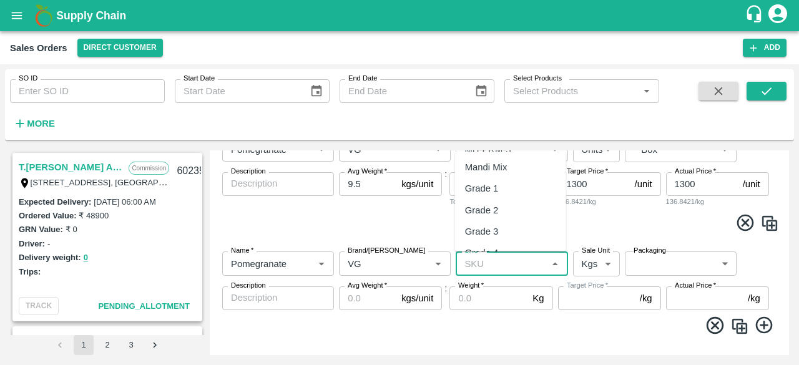
click at [488, 267] on input "SKU   *" at bounding box center [501, 263] width 84 height 16
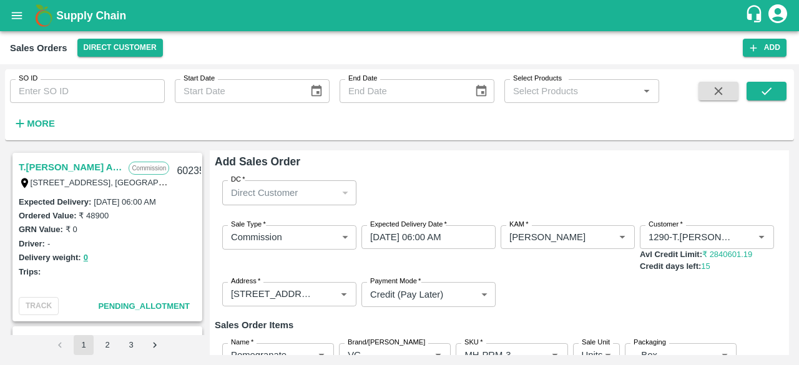
scroll to position [205, 0]
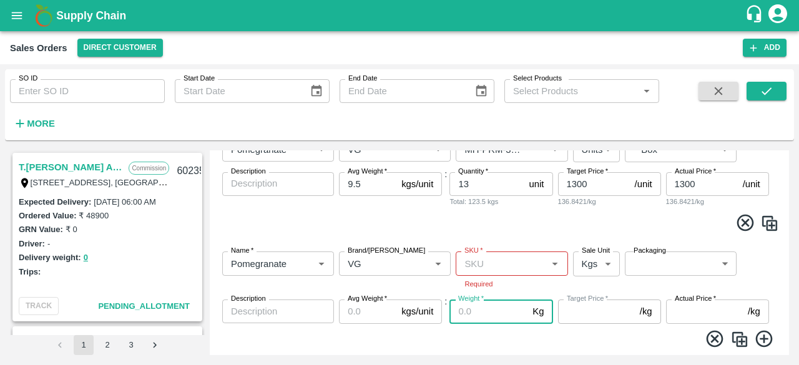
click at [468, 312] on input "Weight   *" at bounding box center [488, 311] width 78 height 24
type input "10"
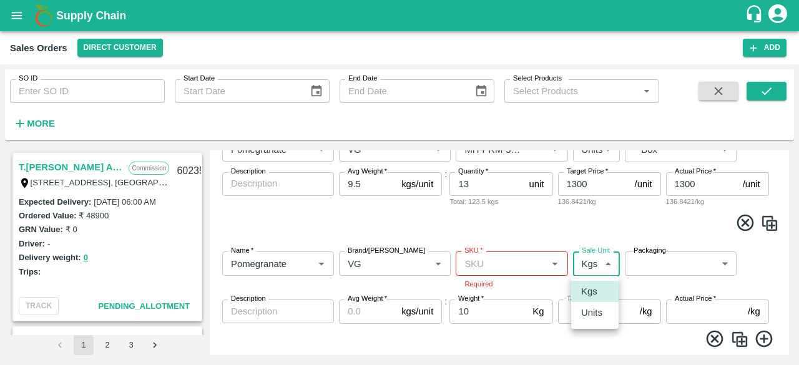
click at [575, 269] on body "Supply Chain Sales Orders Direct Customer Add SO ID SO ID Start Date Start Date…" at bounding box center [399, 182] width 799 height 365
click at [583, 312] on p "Units" at bounding box center [591, 313] width 21 height 14
type input "2"
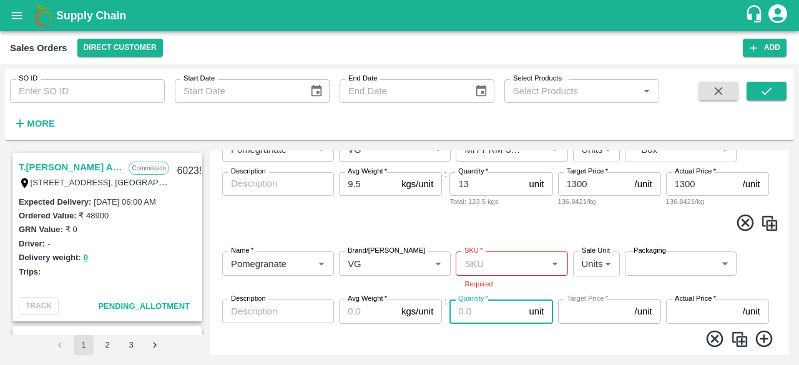
click at [482, 310] on input "Quantity   *" at bounding box center [486, 311] width 74 height 24
type input "10"
click at [508, 270] on input "SKU   *" at bounding box center [501, 263] width 84 height 16
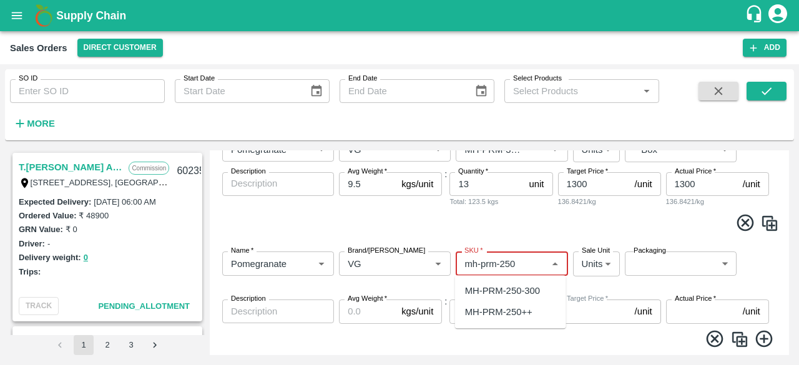
click at [513, 294] on div "MH-PRM-250-300" at bounding box center [502, 291] width 75 height 14
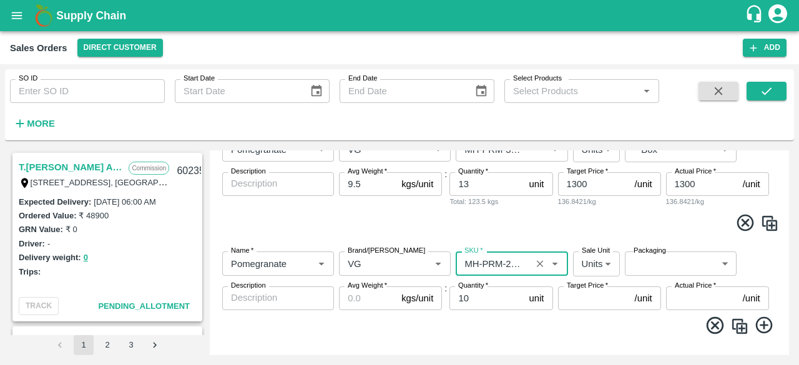
type input "MH-PRM-250-300"
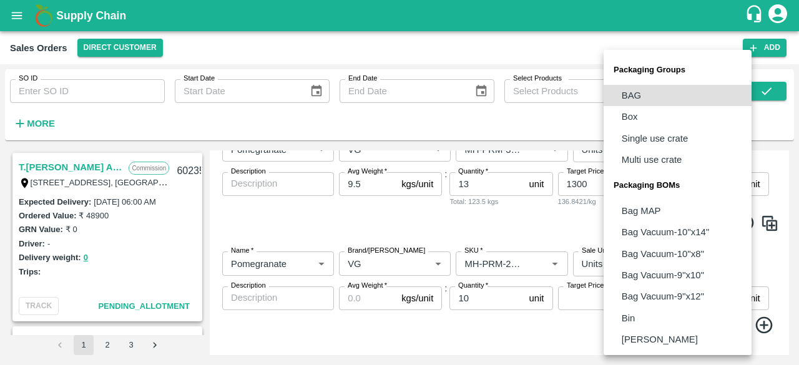
click at [643, 263] on body "Supply Chain Sales Orders Direct Customer Add SO ID SO ID Start Date Start Date…" at bounding box center [399, 182] width 799 height 365
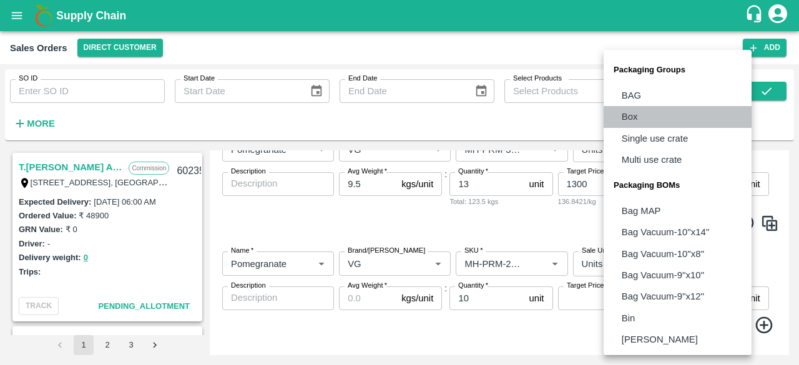
click at [647, 119] on li "Box" at bounding box center [677, 116] width 148 height 21
type input "GRP/1"
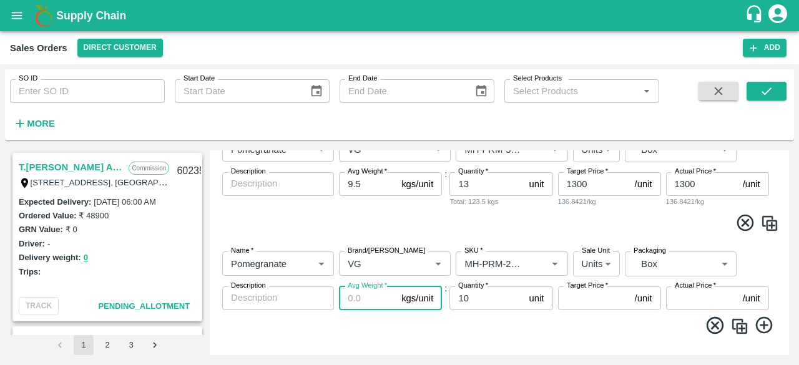
click at [372, 296] on input "Avg Weight   *" at bounding box center [367, 298] width 57 height 24
type input "9.5"
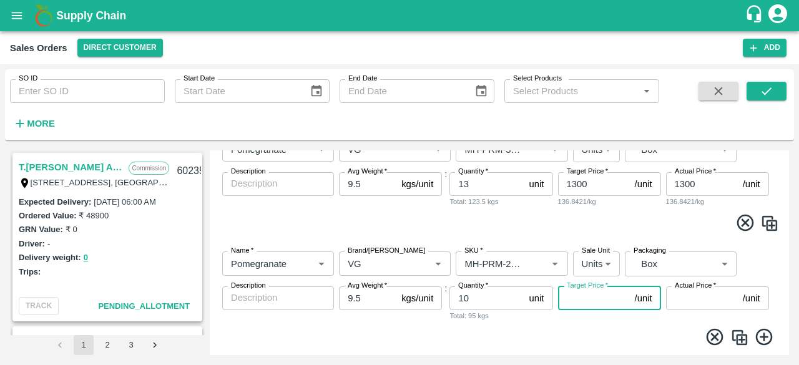
click at [585, 307] on input "Target Price   *" at bounding box center [594, 298] width 72 height 24
type input "1300"
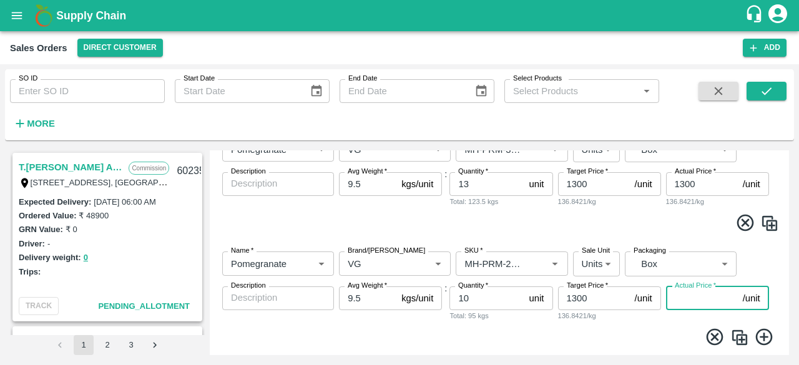
click at [686, 295] on input "Actual Price   *" at bounding box center [702, 298] width 72 height 24
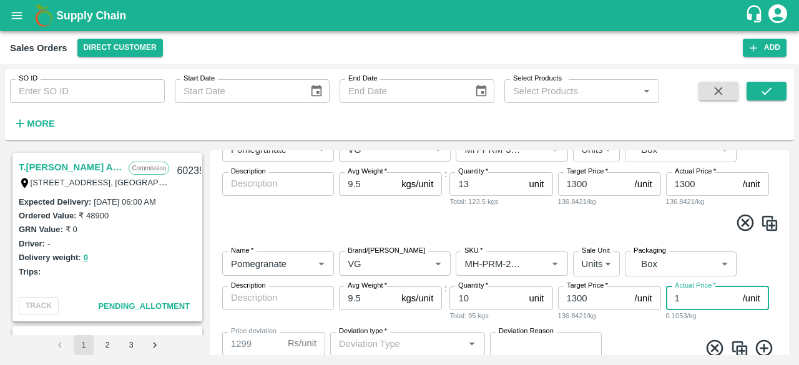
type input "13"
type input "1287"
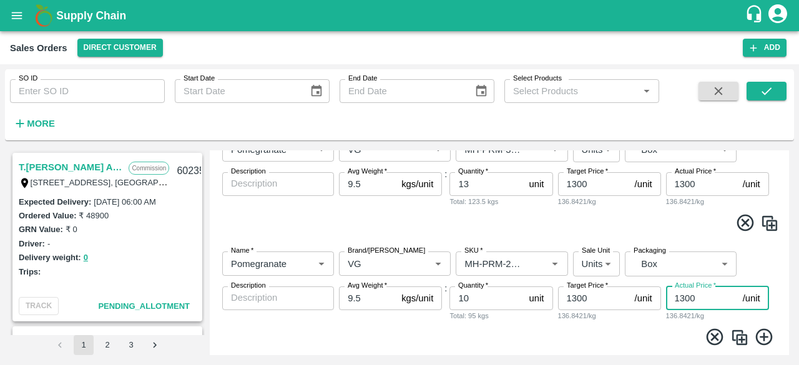
type input "1300"
click at [664, 323] on div "Name   * Name   * Brand/[PERSON_NAME]/[PERSON_NAME]   * SKU   * Sale Unit Units…" at bounding box center [499, 298] width 569 height 114
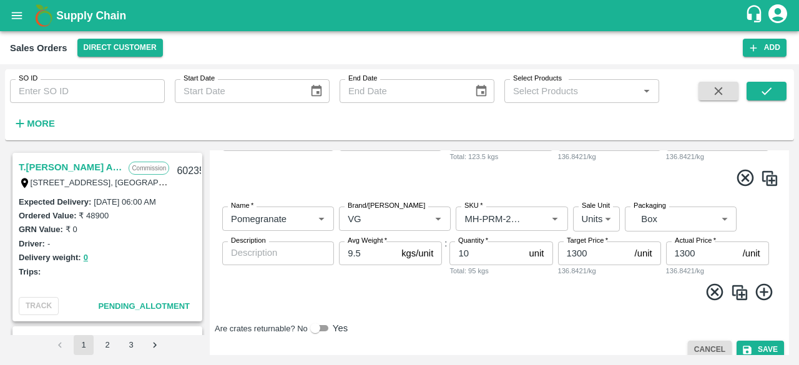
scroll to position [261, 0]
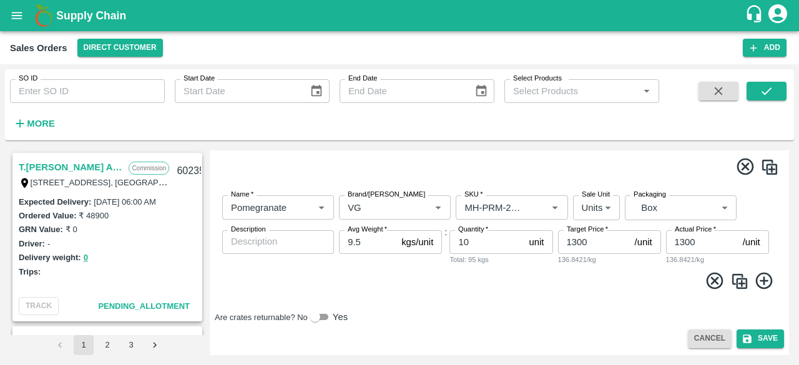
click at [761, 277] on icon at bounding box center [763, 280] width 17 height 17
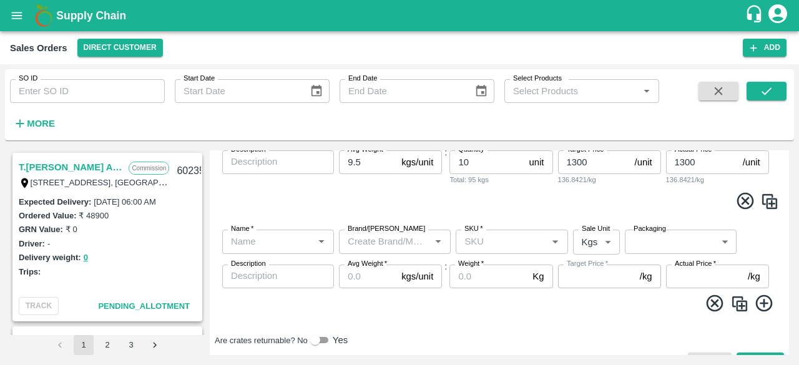
scroll to position [344, 0]
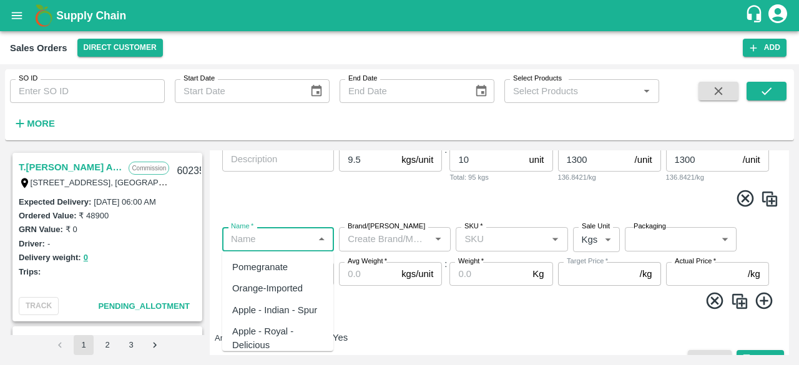
click at [277, 240] on input "Name   *" at bounding box center [268, 239] width 84 height 16
click at [275, 270] on div "Pomegranate" at bounding box center [260, 267] width 56 height 14
type input "Pomegranate"
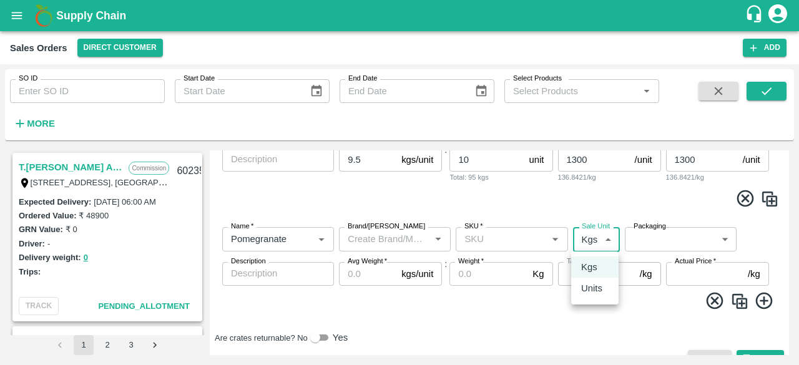
click at [600, 243] on body "Supply Chain Sales Orders Direct Customer Add SO ID SO ID Start Date Start Date…" at bounding box center [399, 182] width 799 height 365
click at [594, 292] on p "Units" at bounding box center [591, 288] width 21 height 14
type input "2"
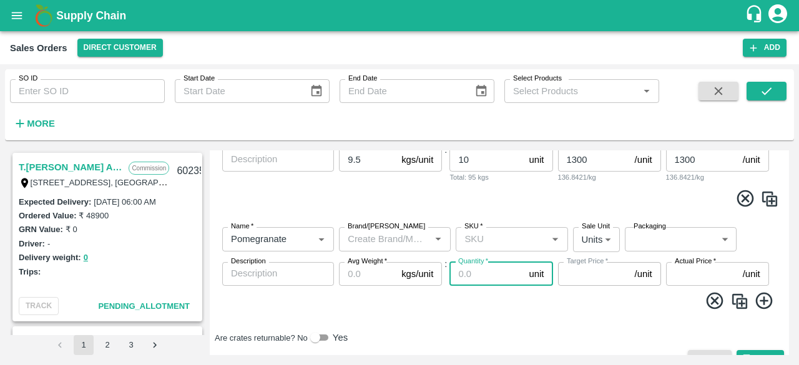
click at [472, 277] on input "Quantity   *" at bounding box center [486, 274] width 74 height 24
type input "8"
click at [385, 279] on input "Avg Weight   *" at bounding box center [367, 274] width 57 height 24
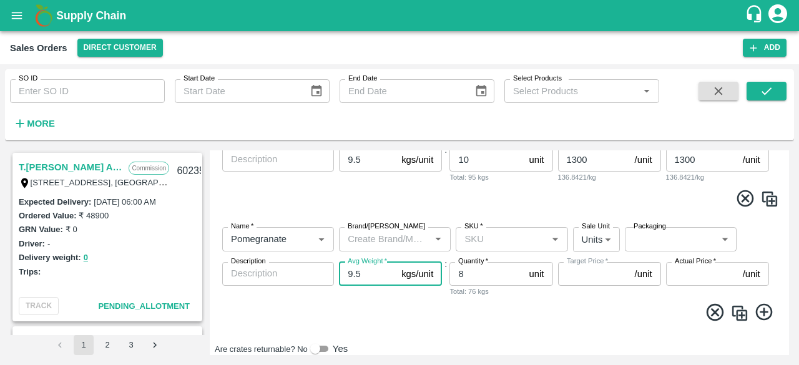
type input "9.5"
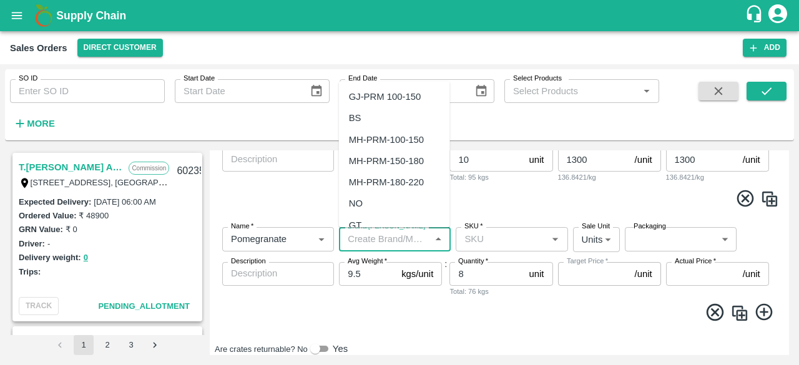
click at [396, 240] on input "Brand/[PERSON_NAME]" at bounding box center [384, 239] width 84 height 16
click at [362, 100] on div "VG" at bounding box center [355, 97] width 13 height 14
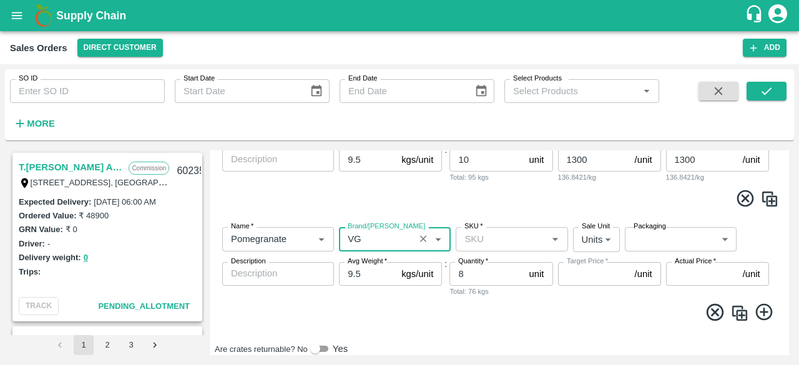
type input "VG"
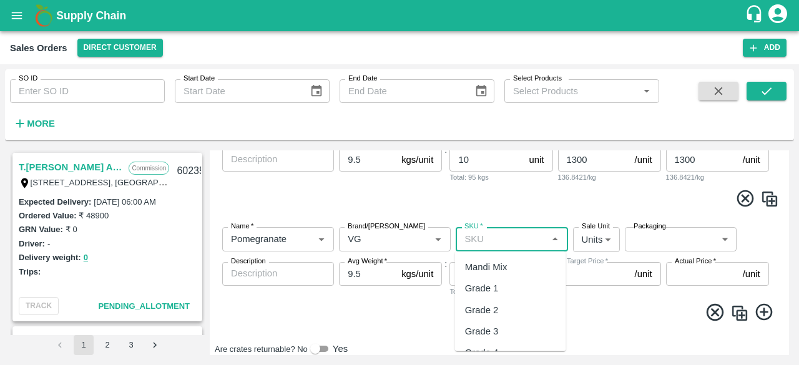
click at [517, 234] on input "SKU   *" at bounding box center [501, 239] width 84 height 16
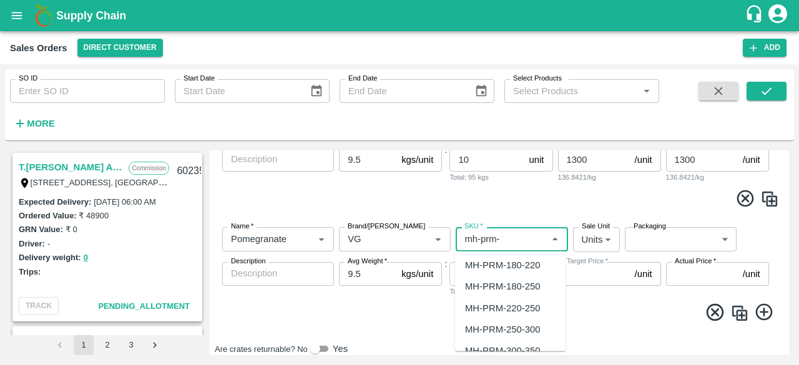
click at [503, 309] on div "MH-PRM-220-250" at bounding box center [502, 308] width 75 height 14
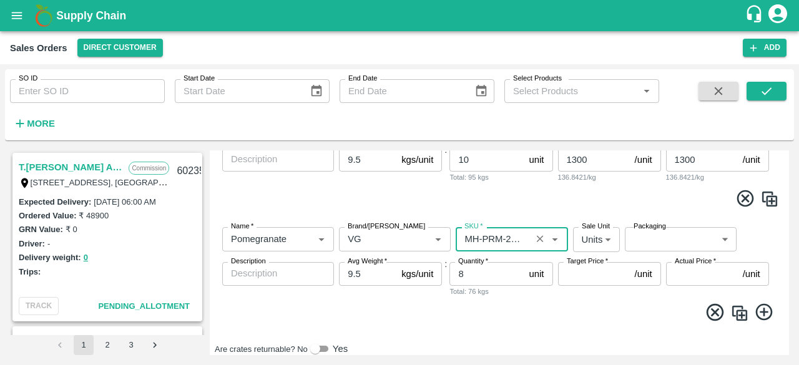
type input "MH-PRM-220-250"
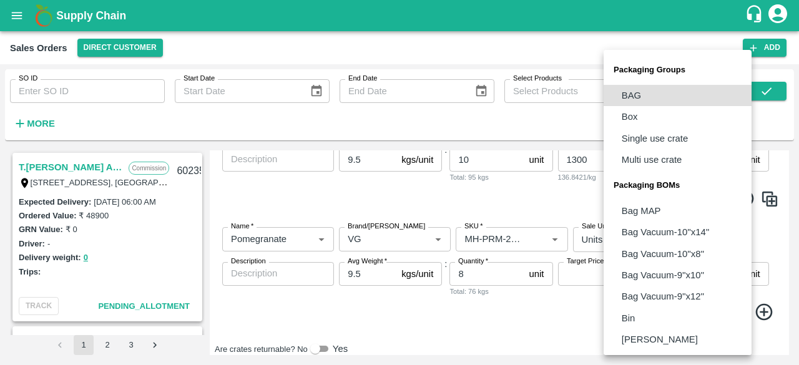
click at [646, 240] on body "Supply Chain Sales Orders Direct Customer Add SO ID SO ID Start Date Start Date…" at bounding box center [399, 182] width 799 height 365
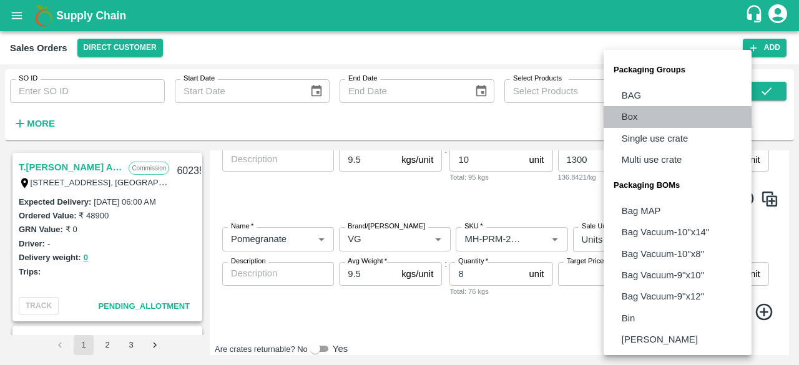
click at [644, 114] on li "Box" at bounding box center [677, 116] width 148 height 21
type input "GRP/1"
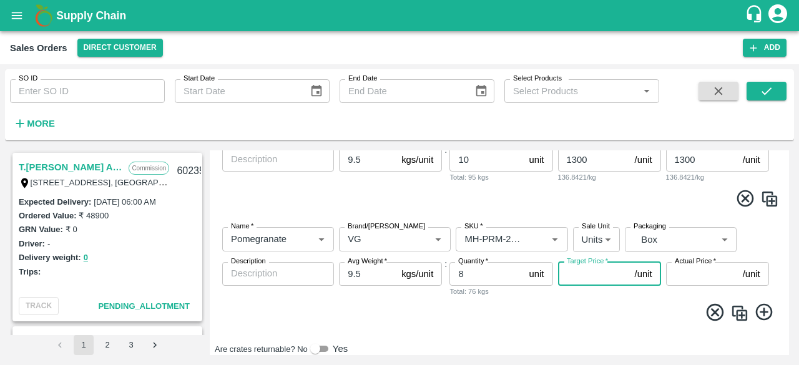
click at [595, 273] on input "Target Price   *" at bounding box center [594, 274] width 72 height 24
type input "1300"
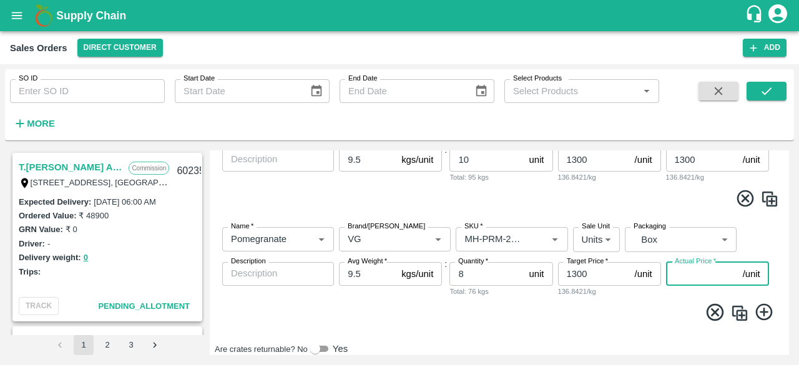
click at [694, 274] on input "Actual Price   *" at bounding box center [702, 274] width 72 height 24
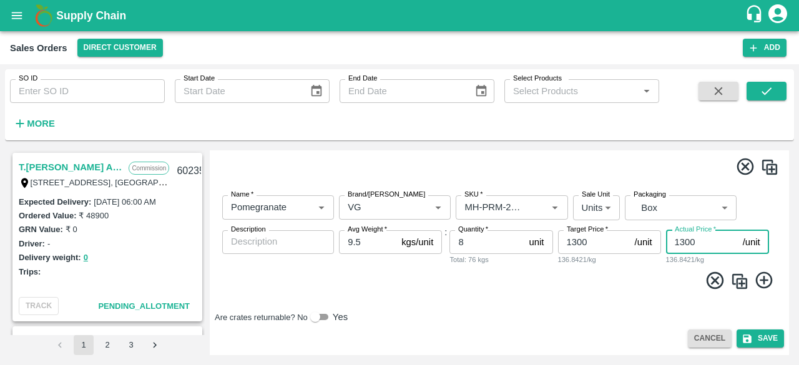
type input "1300"
click at [766, 276] on icon at bounding box center [764, 280] width 21 height 21
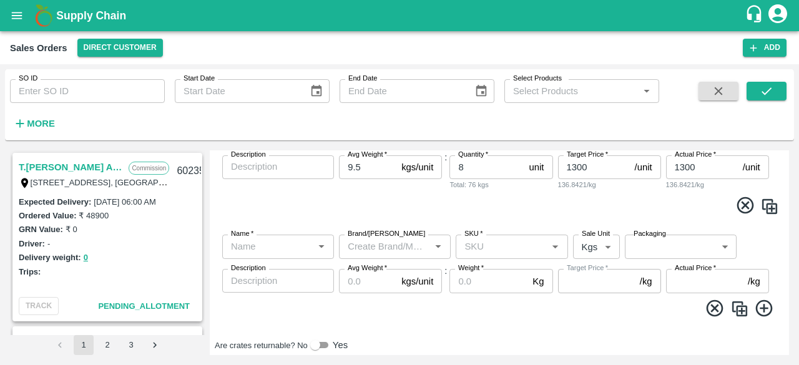
scroll to position [452, 0]
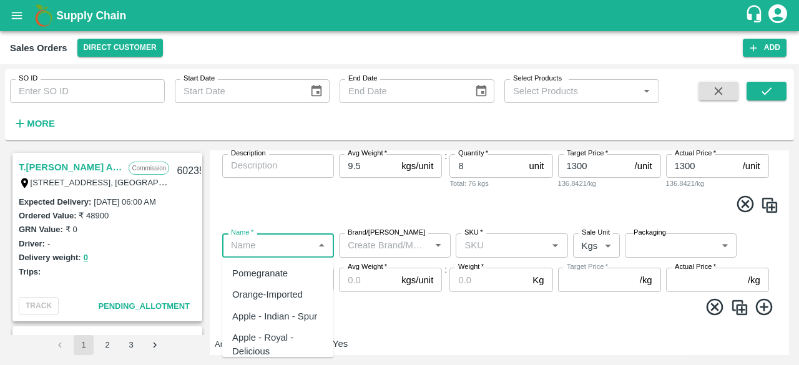
click at [264, 246] on input "Name   *" at bounding box center [268, 245] width 84 height 16
click at [278, 268] on div "Pomegranate" at bounding box center [260, 273] width 56 height 14
type input "Pomegranate"
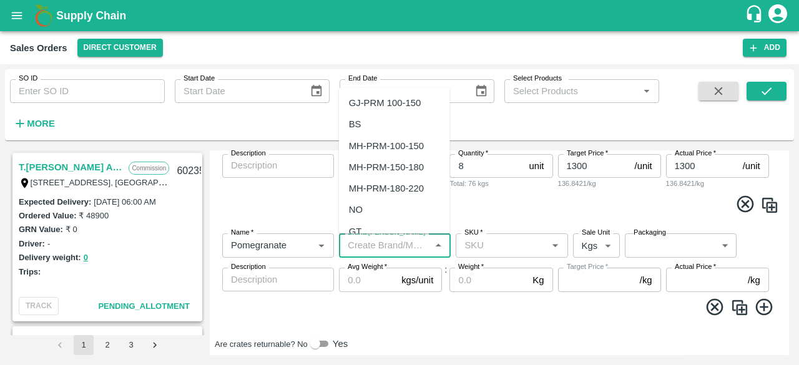
click at [373, 251] on input "Brand/[PERSON_NAME]" at bounding box center [384, 245] width 84 height 16
click at [379, 99] on div "VG" at bounding box center [394, 102] width 111 height 21
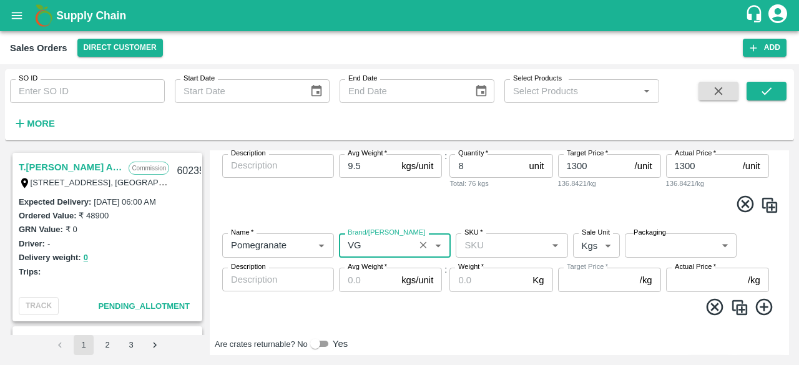
type input "VG"
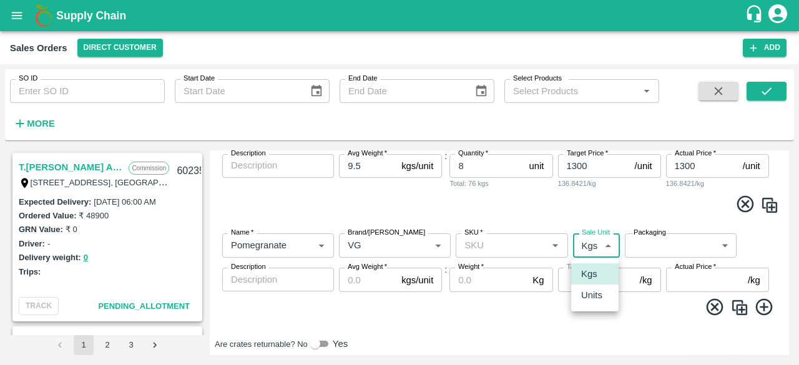
click at [601, 242] on body "Supply Chain Sales Orders Direct Customer Add SO ID SO ID Start Date Start Date…" at bounding box center [399, 182] width 799 height 365
click at [593, 298] on p "Units" at bounding box center [591, 295] width 21 height 14
type input "2"
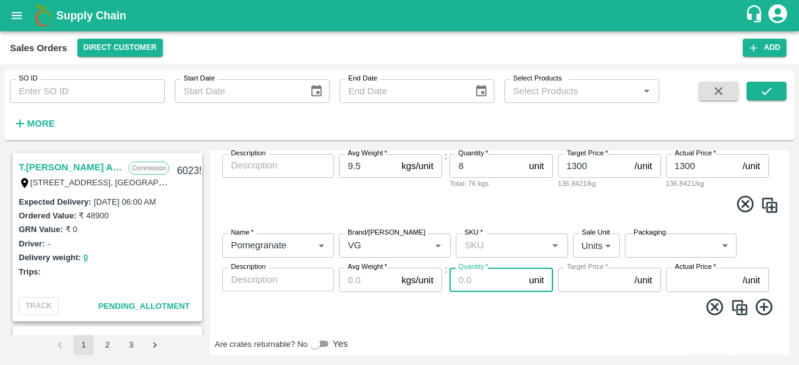
click at [486, 278] on input "Quantity   *" at bounding box center [486, 280] width 74 height 24
type input "9"
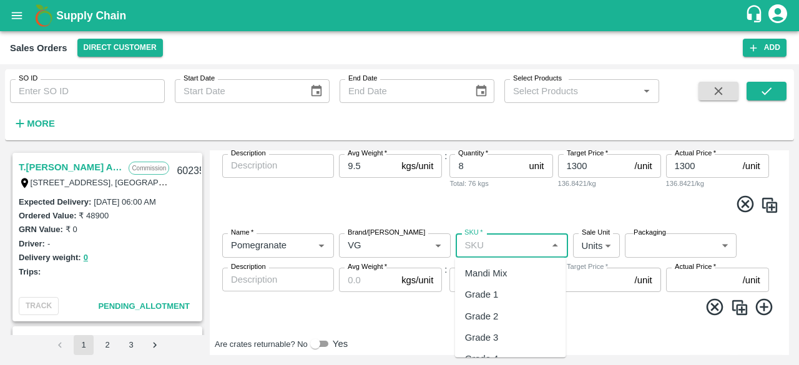
click at [478, 241] on input "SKU   *" at bounding box center [501, 245] width 84 height 16
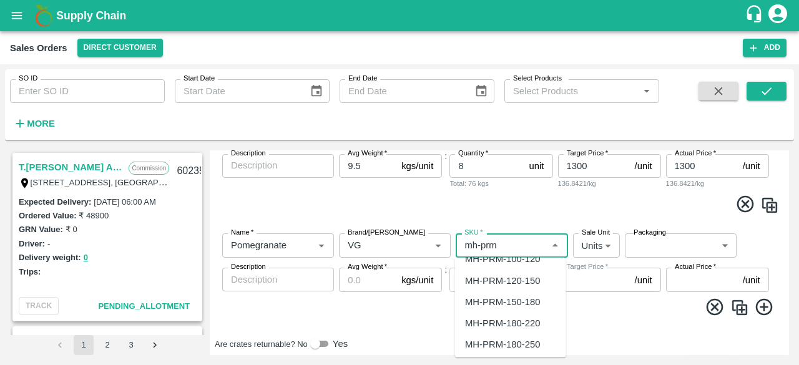
scroll to position [40, 0]
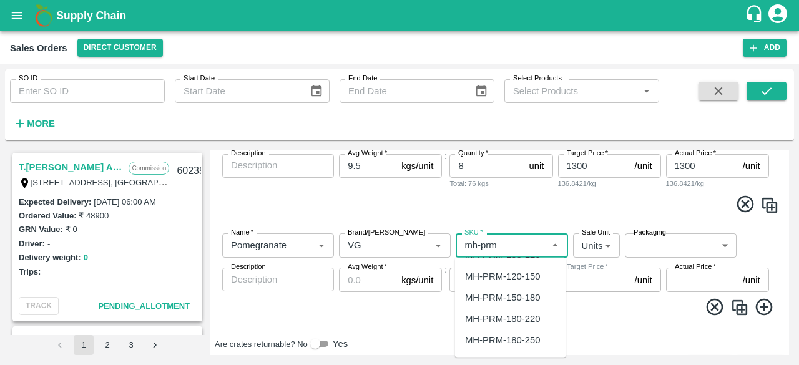
click at [535, 314] on div "MH-PRM-180-220" at bounding box center [502, 319] width 75 height 14
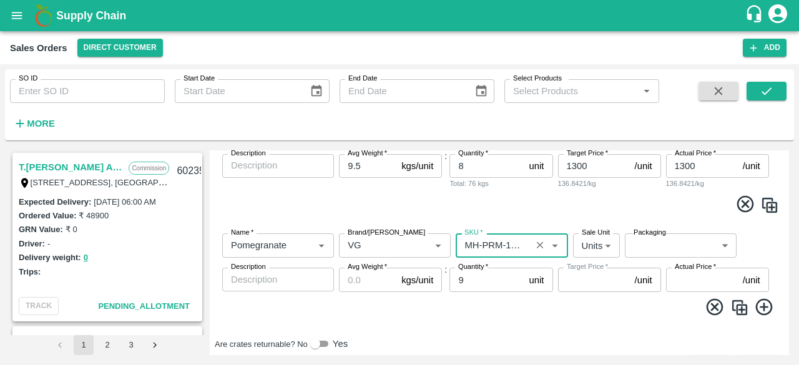
type input "MH-PRM-180-220"
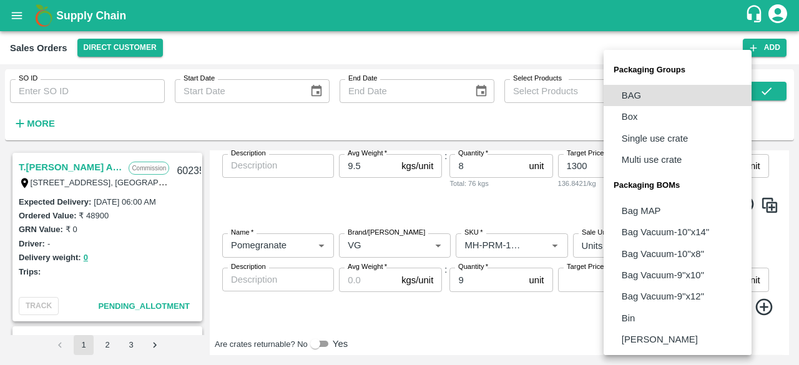
click at [659, 245] on body "Supply Chain Sales Orders Direct Customer Add SO ID SO ID Start Date Start Date…" at bounding box center [399, 182] width 799 height 365
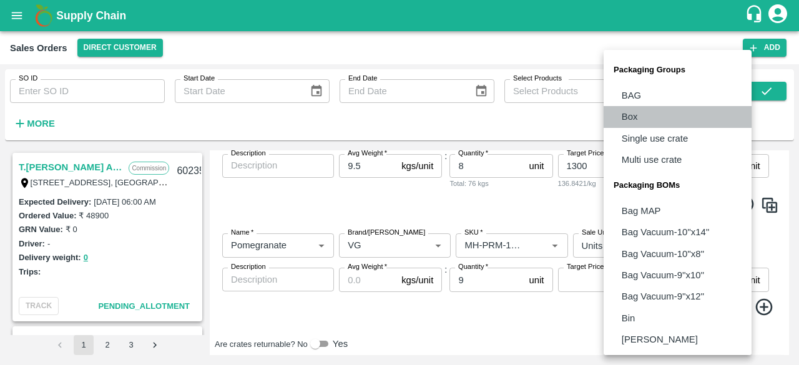
click at [658, 112] on li "Box" at bounding box center [677, 116] width 148 height 21
type input "GRP/1"
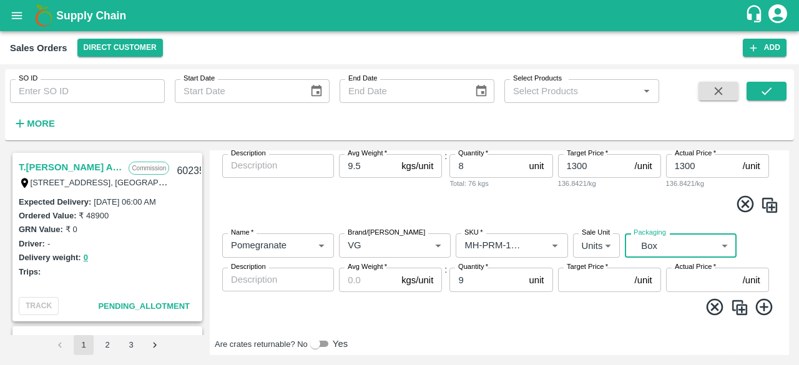
click at [362, 284] on input "Avg Weight   *" at bounding box center [367, 280] width 57 height 24
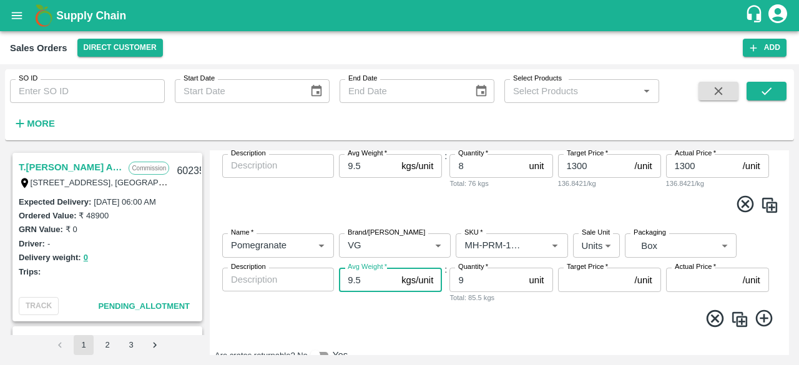
type input "9.5"
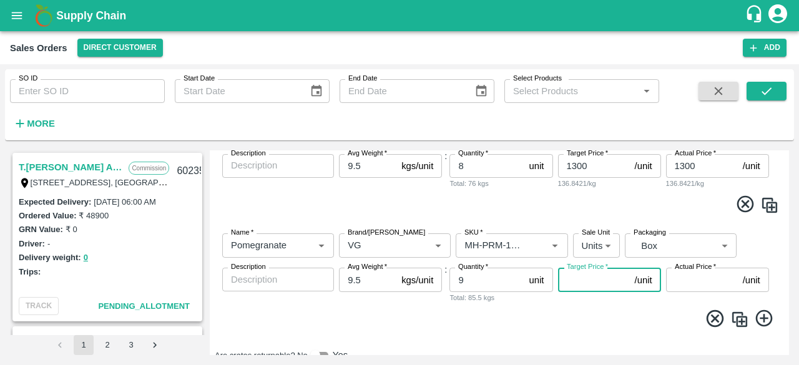
click at [599, 284] on input "Target Price   *" at bounding box center [594, 280] width 72 height 24
type input "1200"
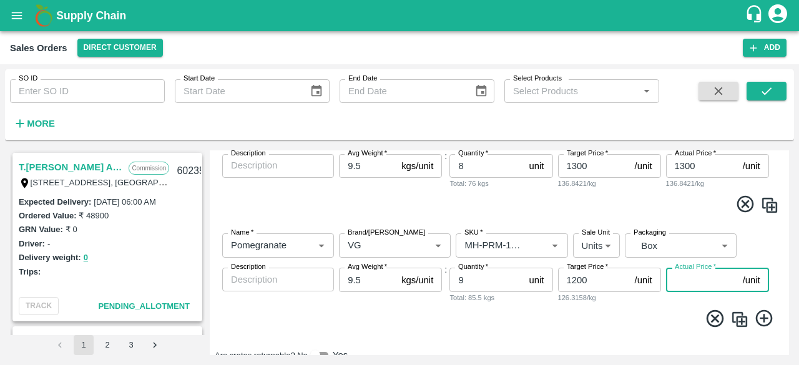
click at [685, 286] on input "Actual Price   *" at bounding box center [702, 280] width 72 height 24
type input "12"
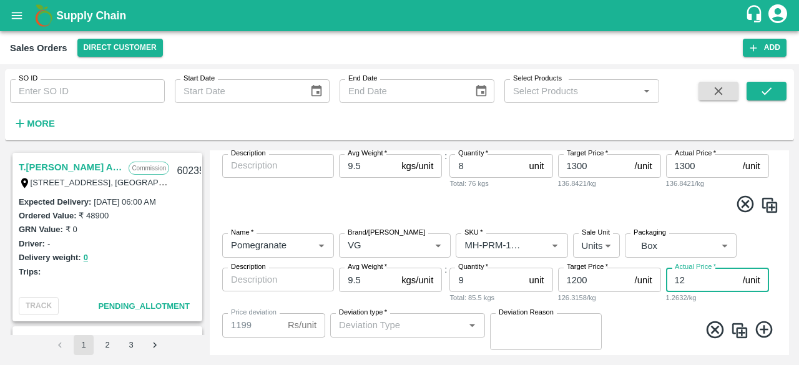
type input "1188"
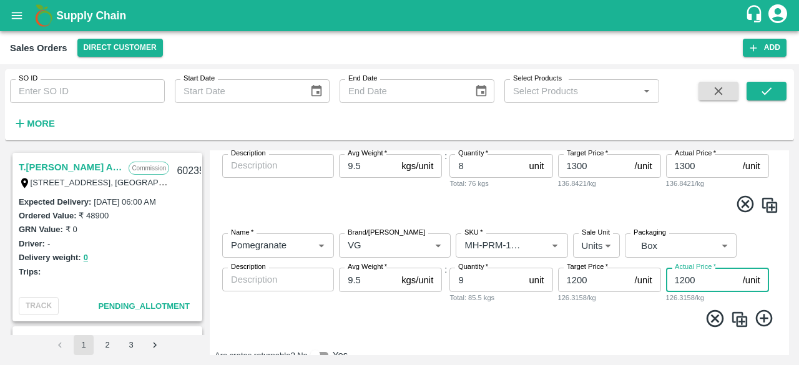
type input "1200"
click at [683, 328] on span at bounding box center [499, 320] width 559 height 24
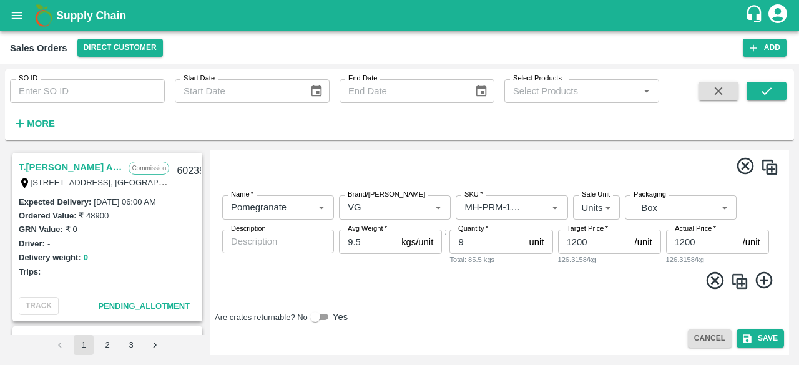
click at [765, 278] on icon at bounding box center [764, 280] width 21 height 21
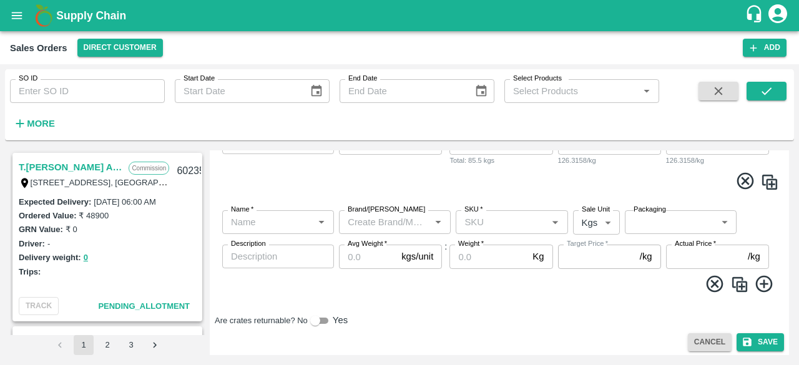
scroll to position [590, 0]
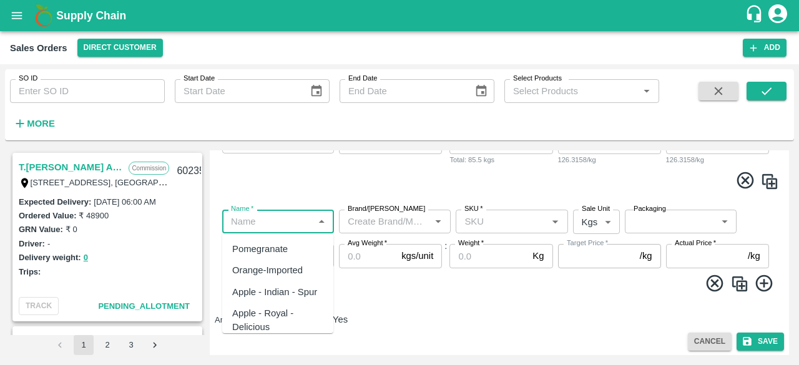
click at [285, 227] on input "Name   *" at bounding box center [268, 221] width 84 height 16
click at [282, 249] on div "Pomegranate" at bounding box center [260, 249] width 56 height 14
type input "Pomegranate"
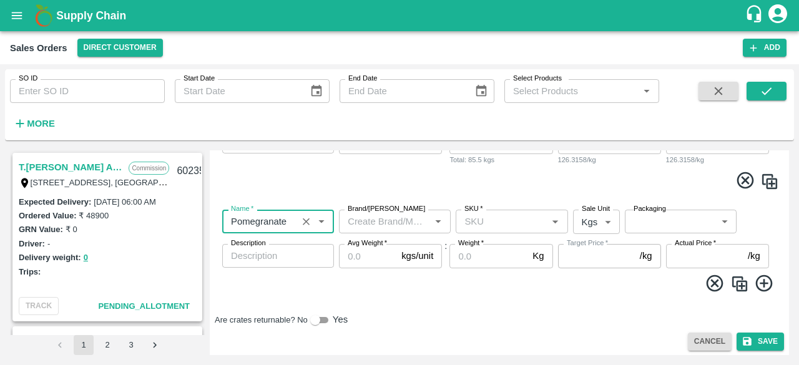
click at [374, 225] on input "Brand/[PERSON_NAME]" at bounding box center [384, 221] width 84 height 16
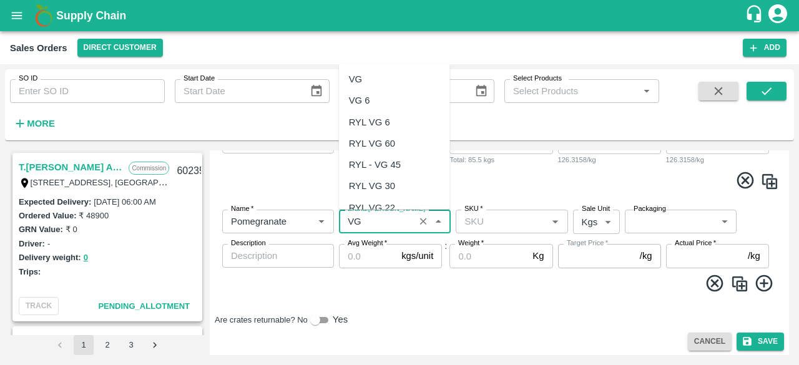
click at [375, 77] on div "VG" at bounding box center [394, 79] width 111 height 21
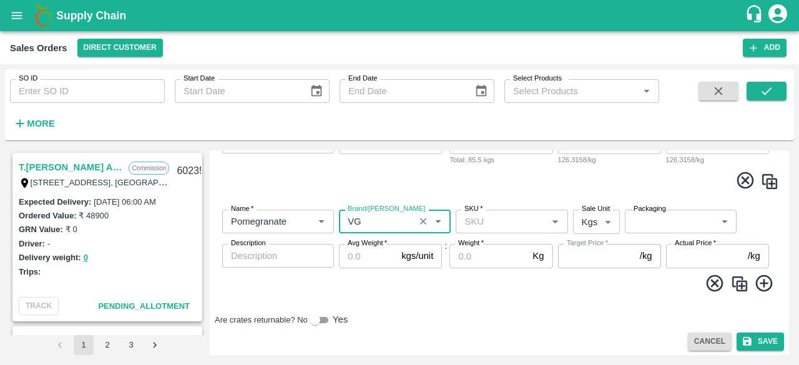
type input "VG"
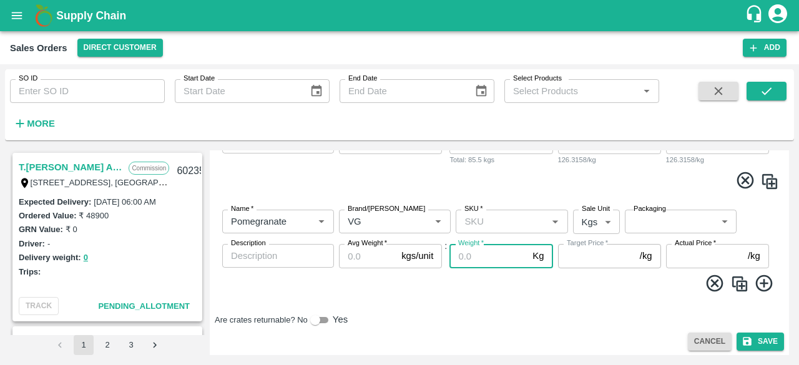
click at [493, 256] on input "Weight   *" at bounding box center [488, 256] width 78 height 24
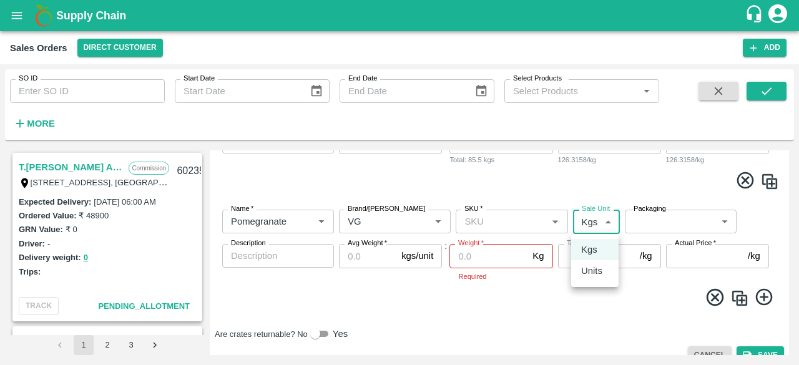
click at [599, 225] on body "Supply Chain Sales Orders Direct Customer Add SO ID SO ID Start Date Start Date…" at bounding box center [399, 182] width 799 height 365
click at [599, 270] on p "Units" at bounding box center [591, 271] width 21 height 14
type input "2"
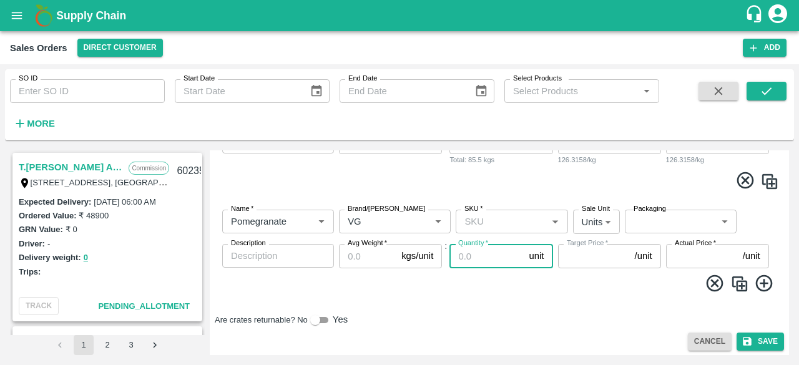
click at [483, 257] on input "Quantity   *" at bounding box center [486, 256] width 74 height 24
type input "7"
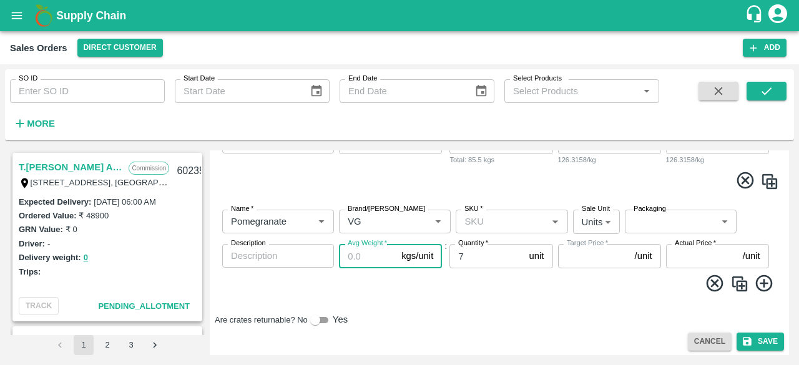
click at [341, 256] on input "Avg Weight   *" at bounding box center [367, 256] width 57 height 24
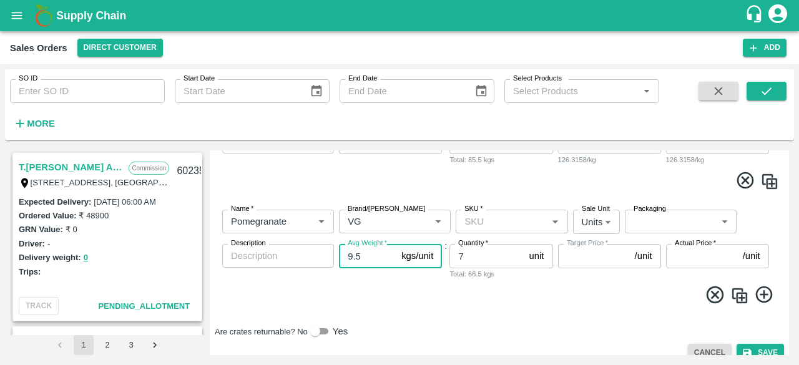
type input "9.5"
click at [479, 219] on input "SKU   *" at bounding box center [501, 221] width 84 height 16
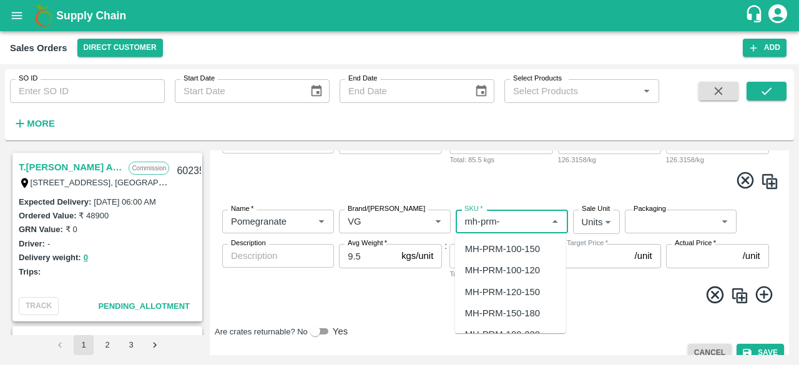
click at [514, 309] on div "MH-PRM-150-180" at bounding box center [502, 313] width 75 height 14
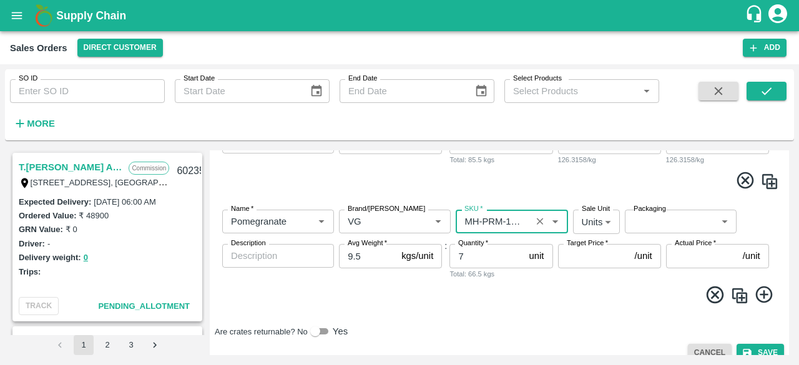
type input "MH-PRM-150-180"
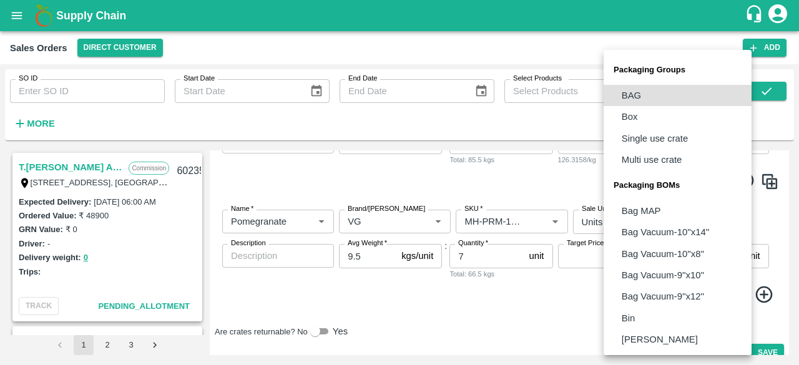
click at [651, 225] on body "Supply Chain Sales Orders Direct Customer Add SO ID SO ID Start Date Start Date…" at bounding box center [399, 182] width 799 height 365
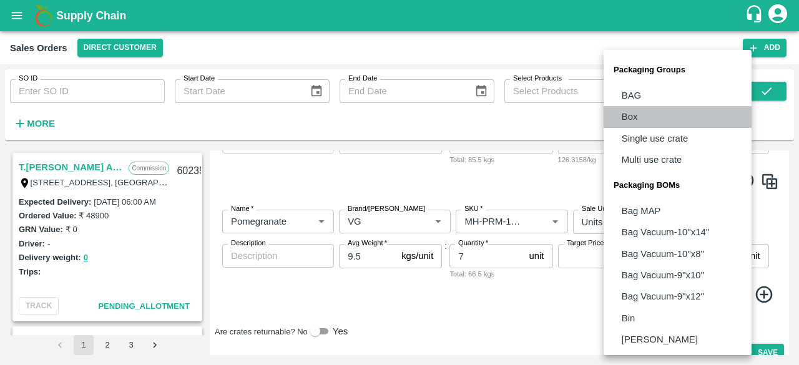
click at [639, 120] on li "Box" at bounding box center [677, 116] width 148 height 21
type input "GRP/1"
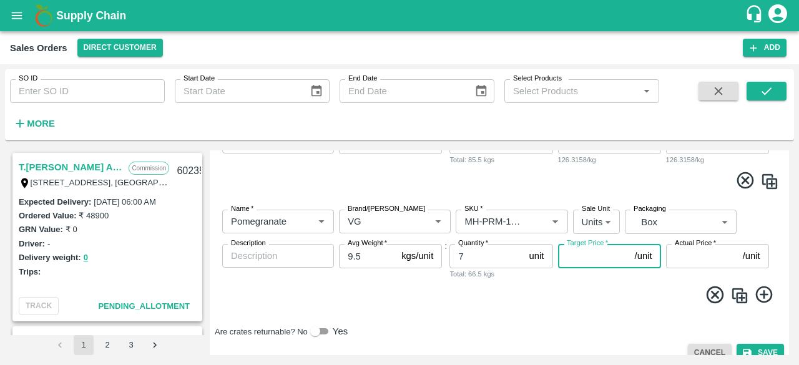
click at [609, 258] on input "Target Price   *" at bounding box center [594, 256] width 72 height 24
type input "1100"
click at [686, 254] on input "Actual Price   *" at bounding box center [702, 256] width 72 height 24
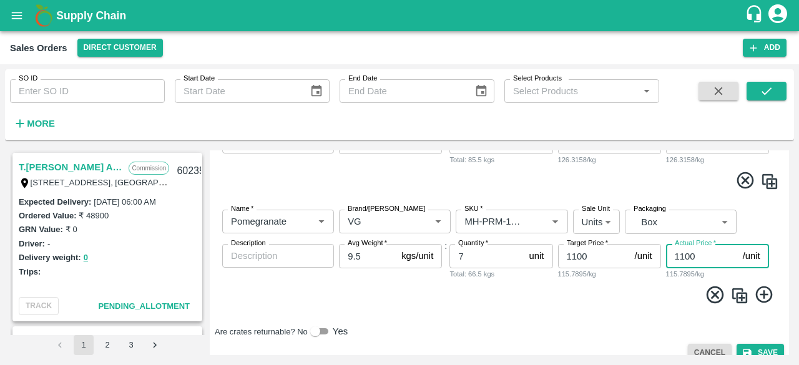
type input "1100"
click at [661, 311] on div "Name   * Name   * Brand/[PERSON_NAME]/[PERSON_NAME]   * SKU   * Sale Unit Units…" at bounding box center [499, 257] width 569 height 114
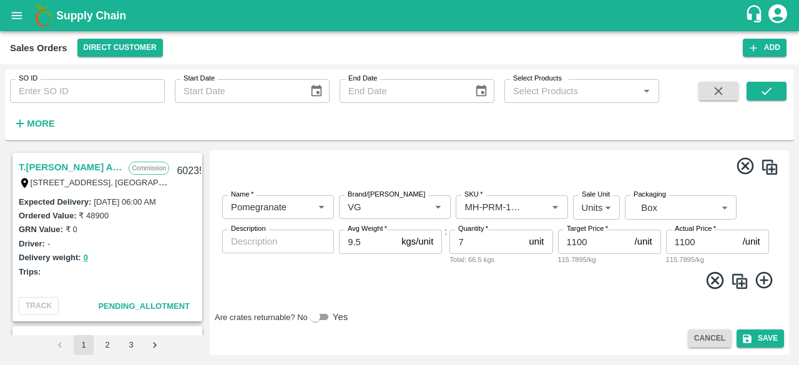
click at [760, 275] on icon at bounding box center [764, 280] width 21 height 21
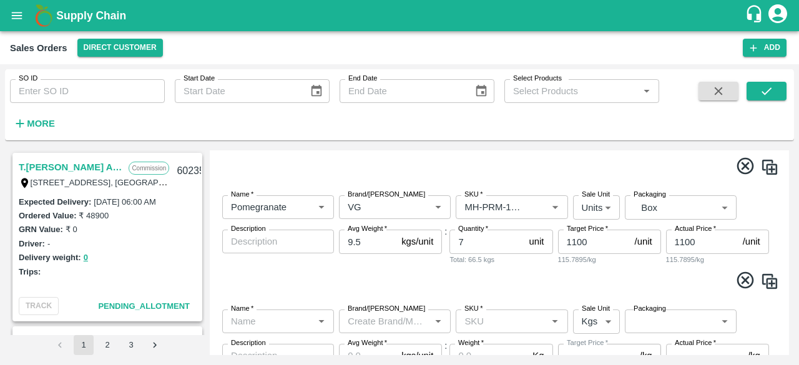
scroll to position [667, 0]
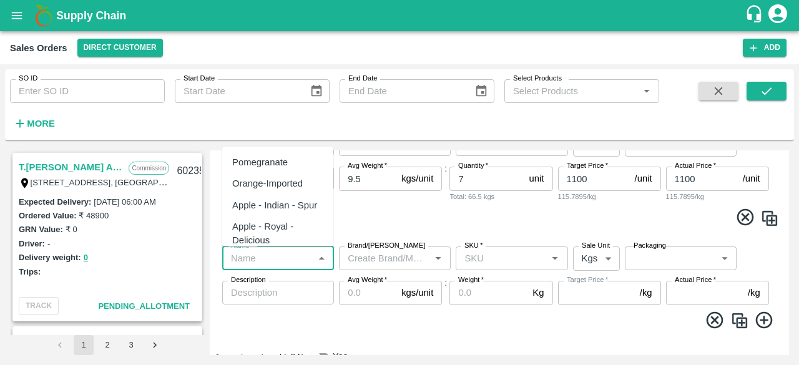
click at [288, 255] on input "Name   *" at bounding box center [268, 258] width 84 height 16
click at [279, 165] on div "Pomegranate" at bounding box center [260, 162] width 56 height 14
type input "Pomegranate"
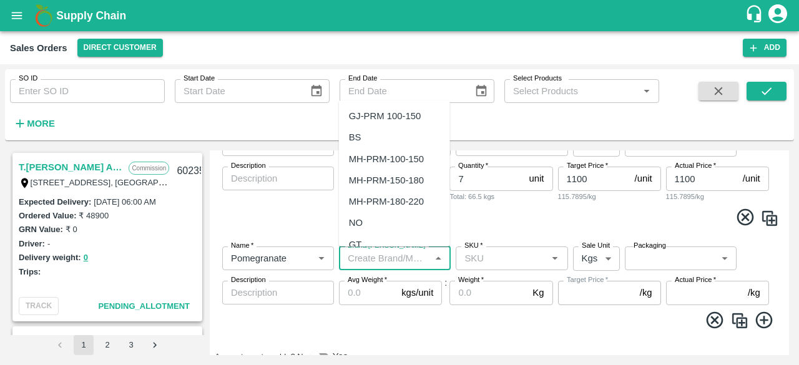
click at [373, 255] on input "Brand/[PERSON_NAME]" at bounding box center [384, 258] width 84 height 16
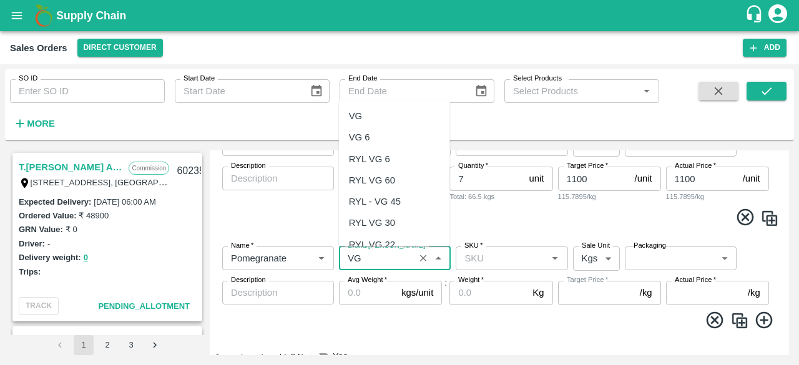
click at [362, 109] on div "VG" at bounding box center [355, 116] width 13 height 14
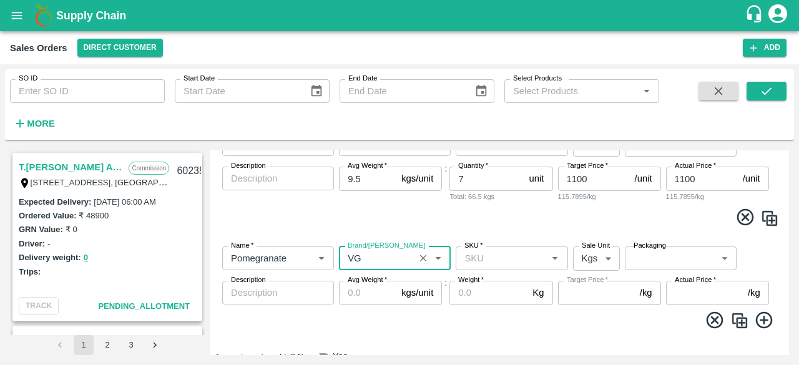
type input "VG"
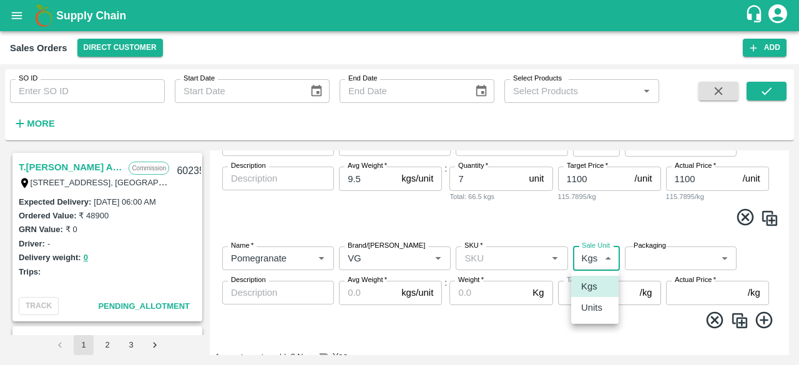
click at [596, 253] on body "Supply Chain Sales Orders Direct Customer Add SO ID SO ID Start Date Start Date…" at bounding box center [399, 182] width 799 height 365
click at [588, 309] on p "Units" at bounding box center [591, 308] width 21 height 14
type input "2"
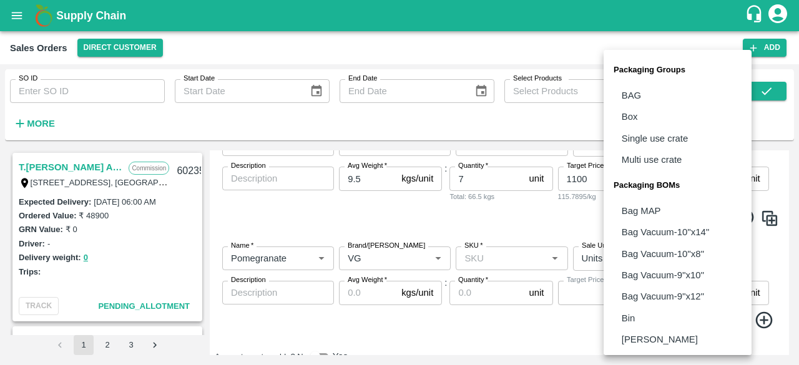
click at [653, 263] on body "Supply Chain Sales Orders Direct Customer Add SO ID SO ID Start Date Start Date…" at bounding box center [399, 182] width 799 height 365
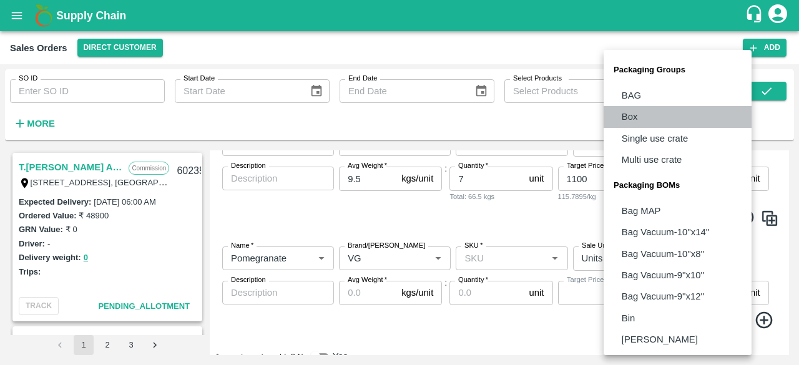
click at [636, 110] on p "Box" at bounding box center [629, 117] width 16 height 14
type input "GRP/1"
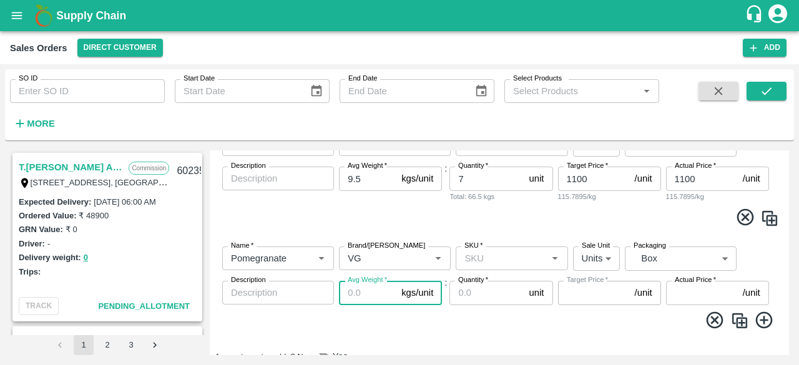
click at [369, 289] on input "Avg Weight   *" at bounding box center [367, 293] width 57 height 24
type input "9.5"
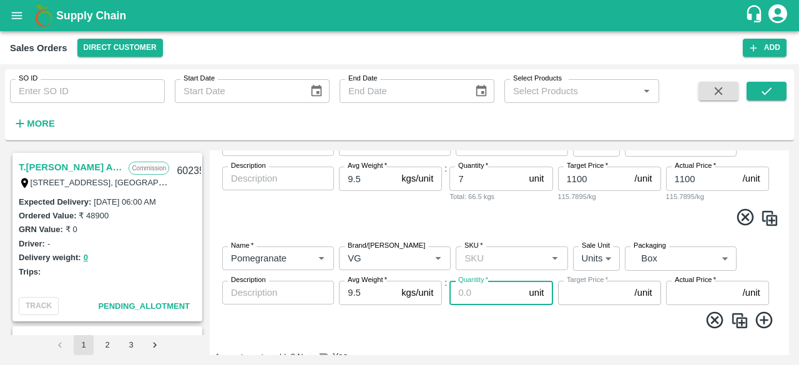
click at [486, 299] on input "Quantity   *" at bounding box center [486, 293] width 74 height 24
click at [485, 291] on input "Quantity   *" at bounding box center [486, 293] width 74 height 24
type input "3"
click at [488, 254] on input "SKU   *" at bounding box center [501, 258] width 84 height 16
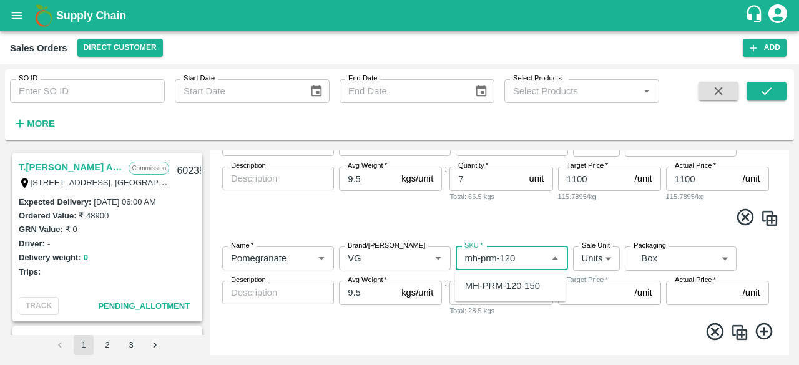
click at [510, 292] on div "MH-PRM-120-150" at bounding box center [502, 286] width 75 height 14
type input "MH-PRM-120-150"
click at [600, 295] on input "Target Price   *" at bounding box center [594, 293] width 72 height 24
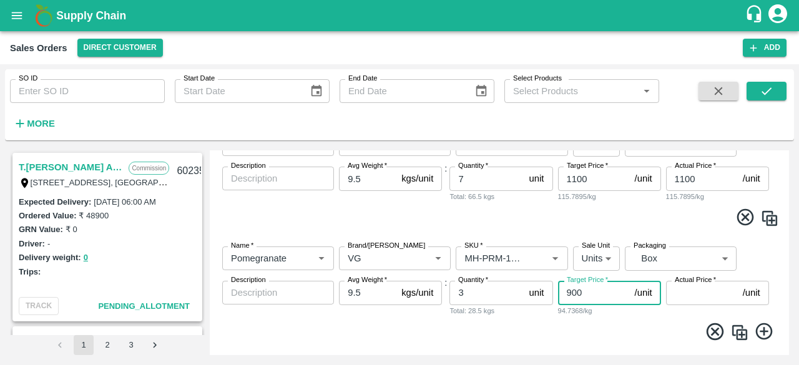
type input "900"
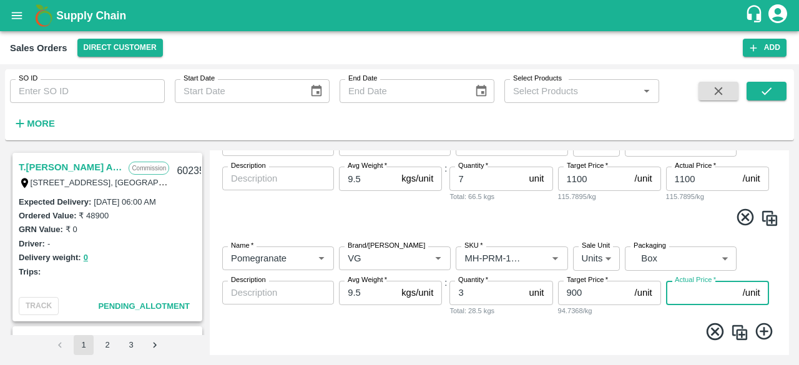
click at [687, 291] on input "Actual Price   *" at bounding box center [702, 293] width 72 height 24
type input "900"
click at [651, 331] on span at bounding box center [499, 333] width 559 height 24
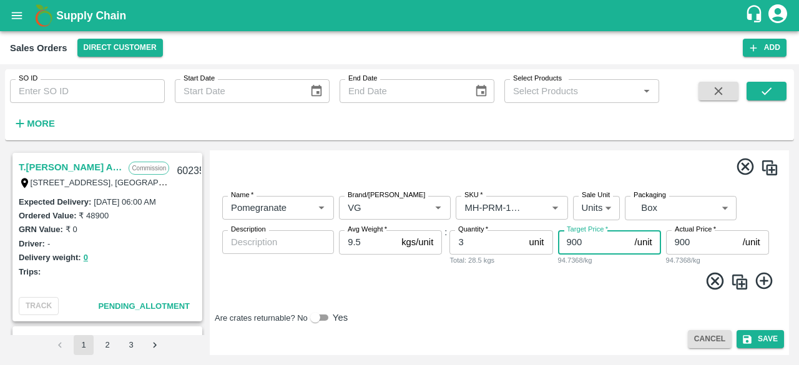
click at [589, 242] on input "900" at bounding box center [594, 242] width 72 height 24
type input "9"
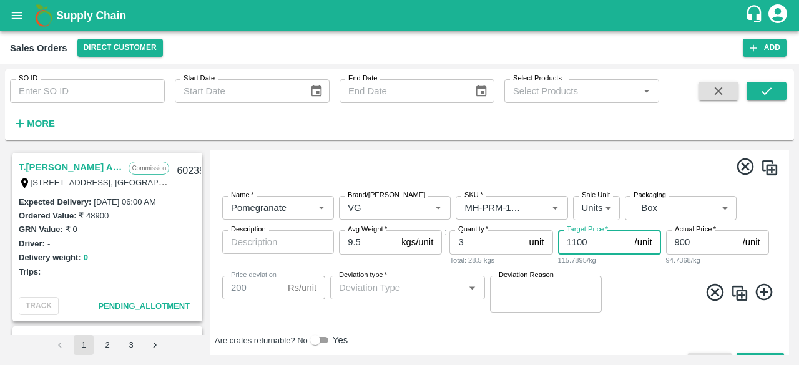
type input "1100"
click at [690, 248] on input "900" at bounding box center [702, 242] width 72 height 24
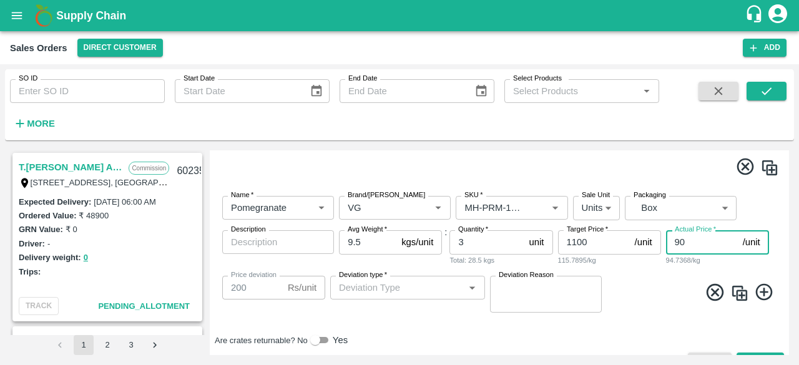
type input "9"
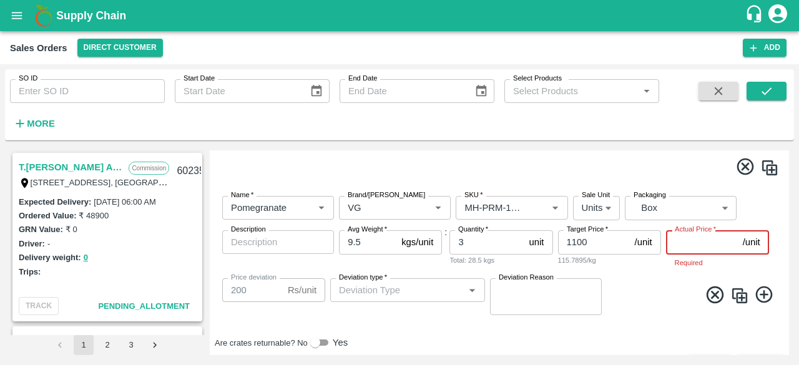
type input "1091"
type input "11"
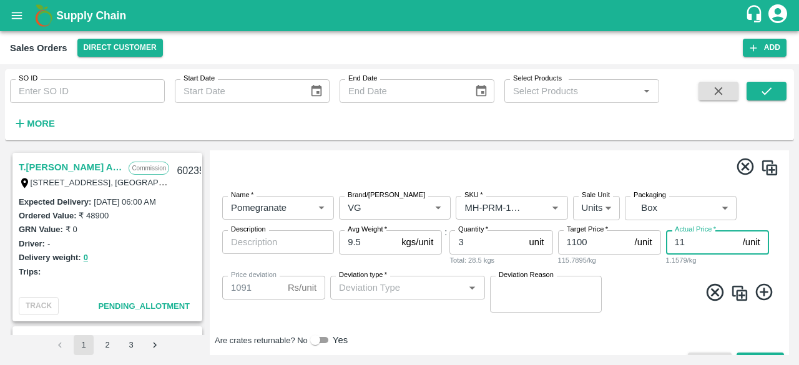
type input "1089"
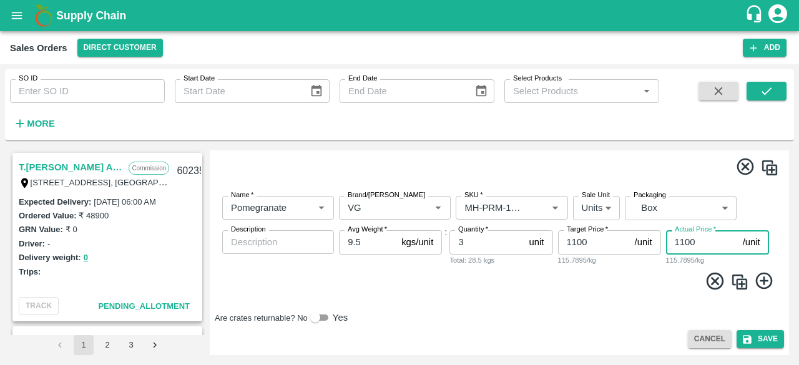
type input "1100"
click at [764, 279] on icon at bounding box center [764, 281] width 21 height 21
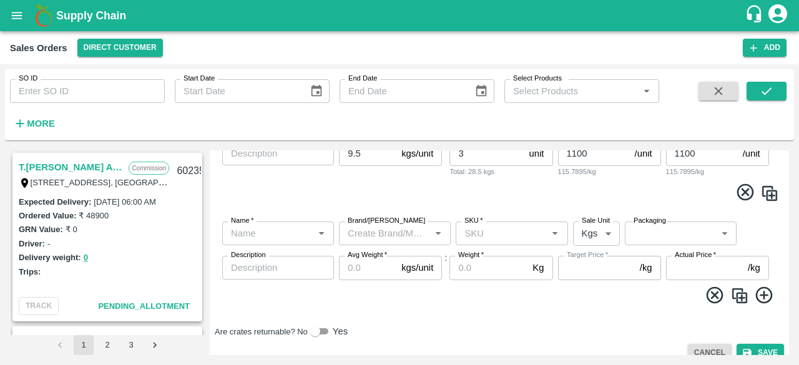
scroll to position [806, 0]
click at [260, 233] on input "Name   *" at bounding box center [268, 233] width 84 height 16
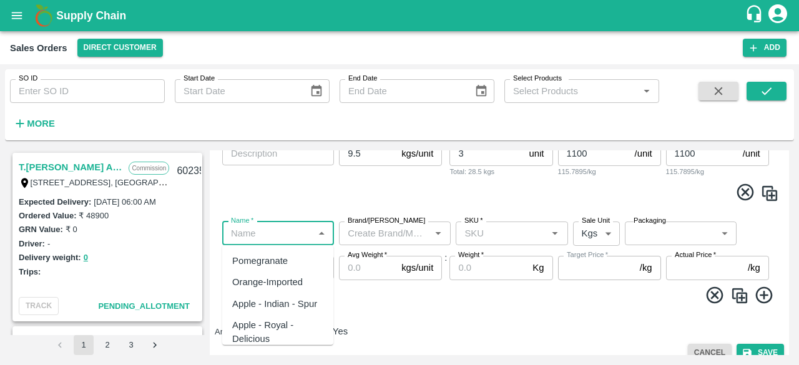
click at [260, 260] on div "Pomegranate" at bounding box center [260, 261] width 56 height 14
type input "Pomegranate"
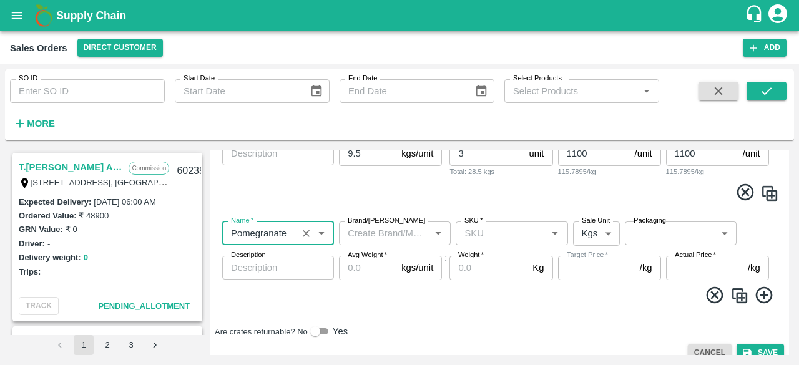
click at [374, 235] on input "Brand/[PERSON_NAME]" at bounding box center [384, 233] width 84 height 16
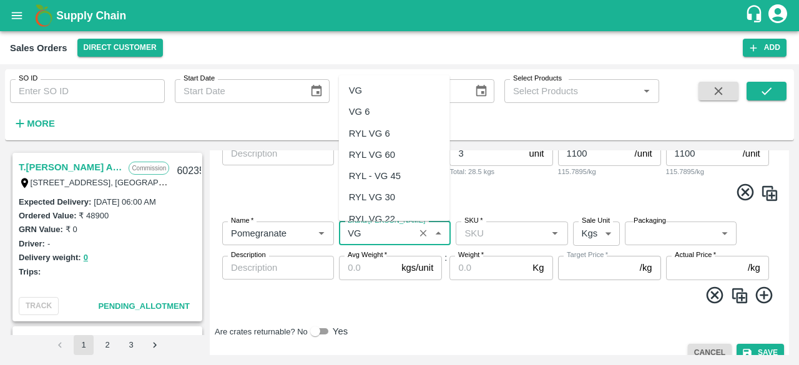
click at [379, 90] on div "VG" at bounding box center [394, 90] width 111 height 21
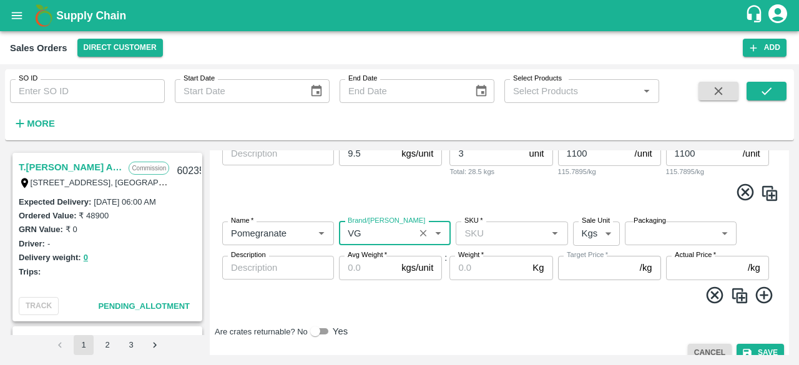
type input "VG"
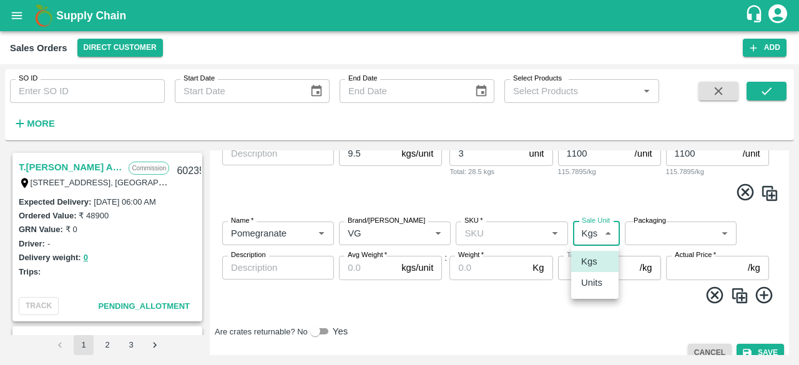
click at [606, 234] on body "Supply Chain Sales Orders Direct Customer Add SO ID SO ID Start Date Start Date…" at bounding box center [399, 182] width 799 height 365
click at [603, 290] on li "Units" at bounding box center [594, 282] width 47 height 21
type input "2"
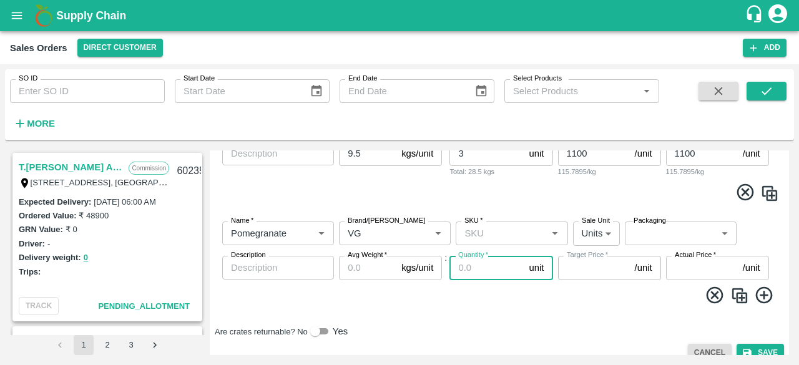
click at [480, 268] on input "Quantity   *" at bounding box center [486, 268] width 74 height 24
type input "1"
click at [351, 268] on input "Avg Weight   *" at bounding box center [367, 268] width 57 height 24
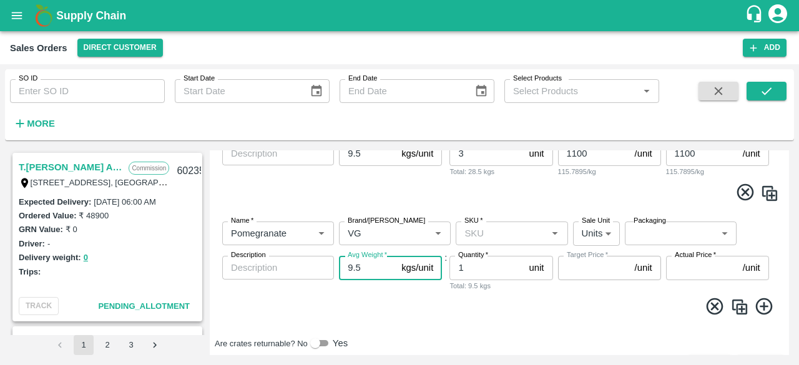
type input "9.5"
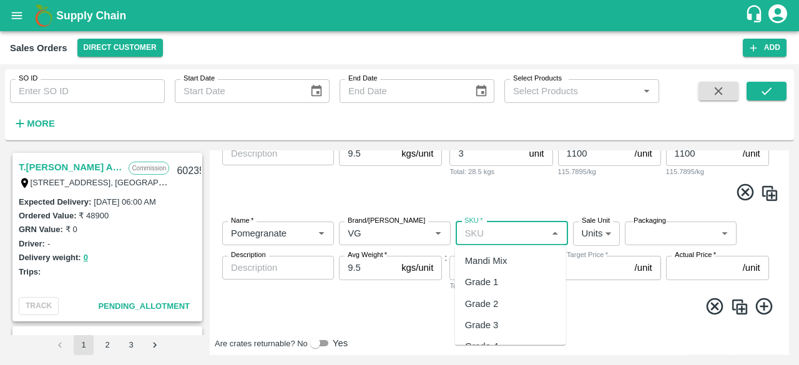
click at [472, 236] on input "SKU   *" at bounding box center [501, 233] width 84 height 16
click at [536, 285] on div "MH-PRM-100-120" at bounding box center [502, 282] width 75 height 14
type input "MH-PRM-100-120"
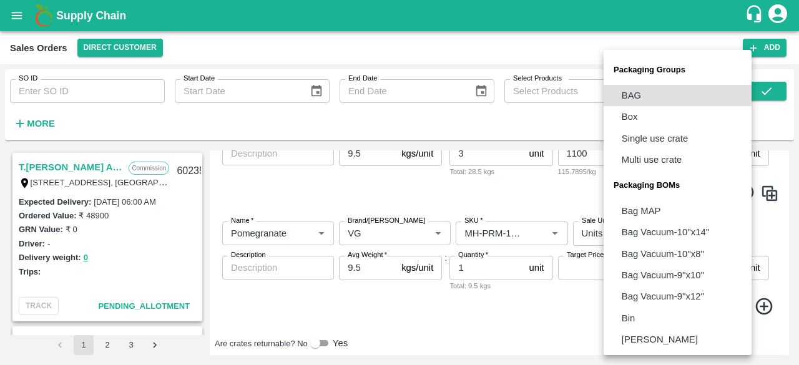
click at [660, 230] on body "Supply Chain Sales Orders Direct Customer Add SO ID SO ID Start Date Start Date…" at bounding box center [399, 182] width 799 height 365
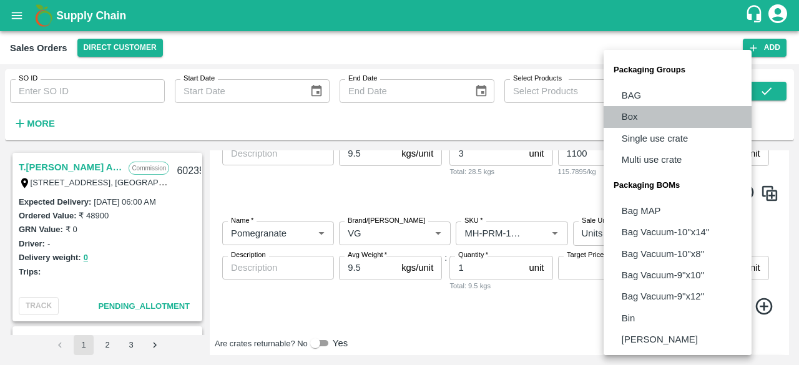
click at [648, 115] on li "Box" at bounding box center [677, 116] width 148 height 21
type input "GRP/1"
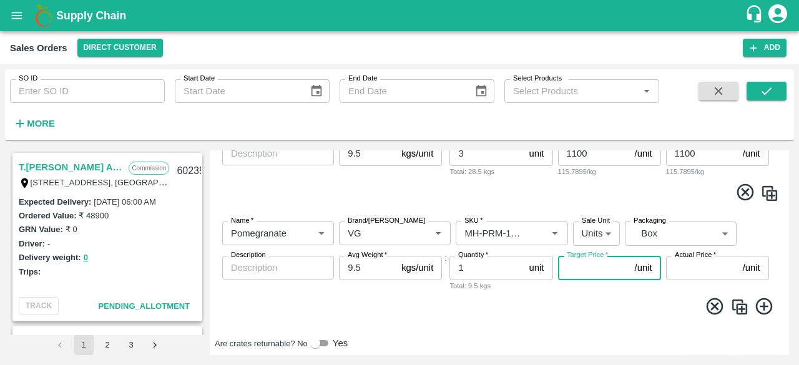
click at [598, 268] on input "Target Price   *" at bounding box center [594, 268] width 72 height 24
type input "900"
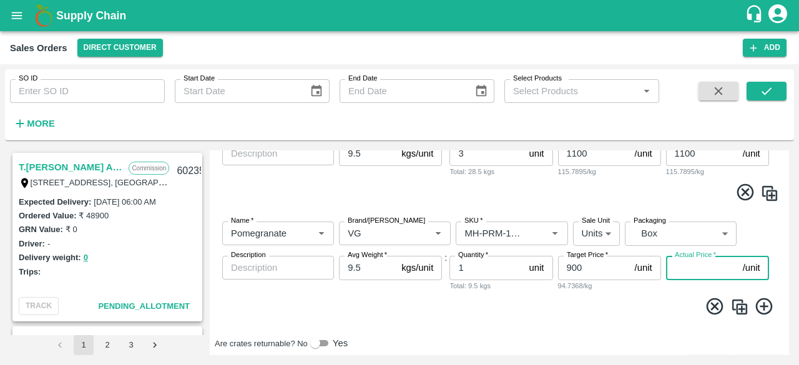
click at [693, 261] on input "Actual Price   *" at bounding box center [702, 268] width 72 height 24
type input "900"
click at [600, 336] on div "Are crates returnable? No Yes" at bounding box center [499, 343] width 569 height 15
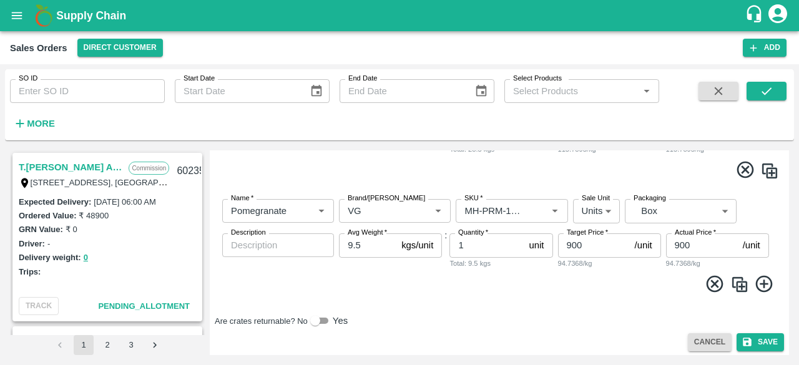
scroll to position [832, 0]
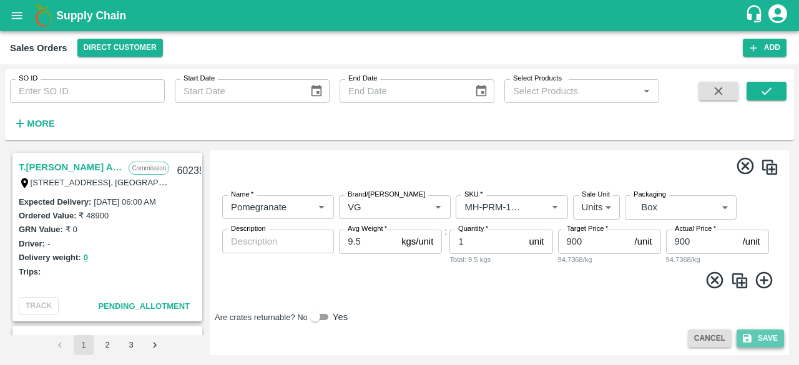
click at [764, 334] on button "Save" at bounding box center [759, 338] width 47 height 18
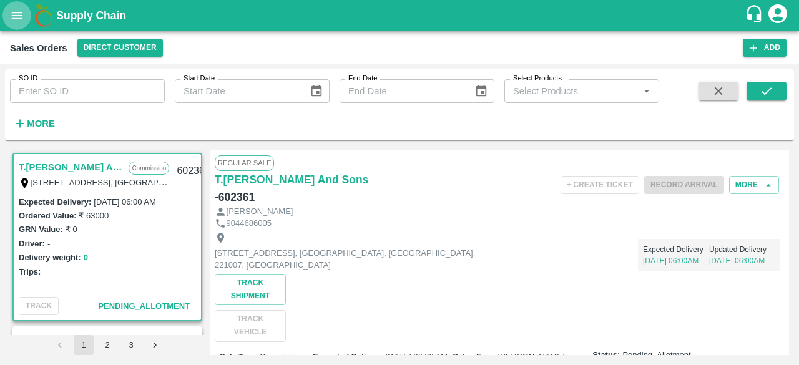
click at [25, 15] on button "open drawer" at bounding box center [16, 15] width 29 height 29
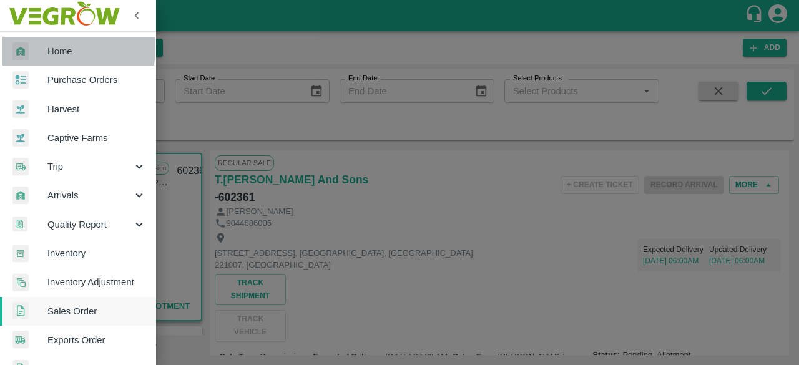
click at [60, 49] on span "Home" at bounding box center [96, 51] width 99 height 14
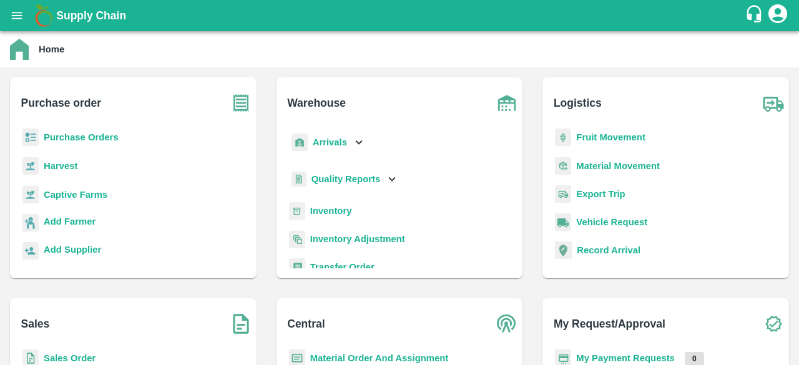
scroll to position [90, 0]
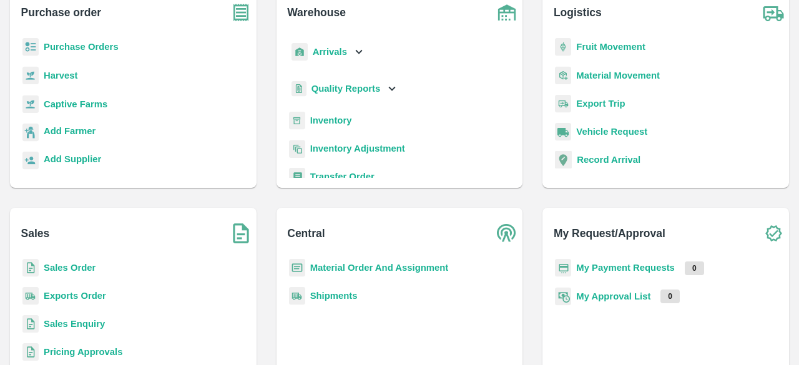
click at [73, 268] on b "Sales Order" at bounding box center [70, 268] width 52 height 10
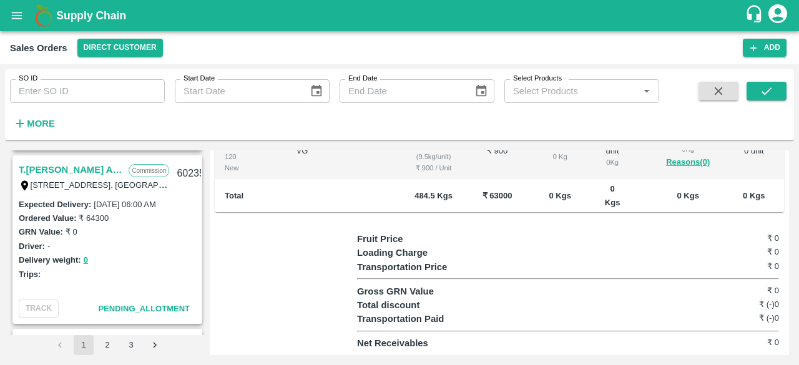
scroll to position [493, 0]
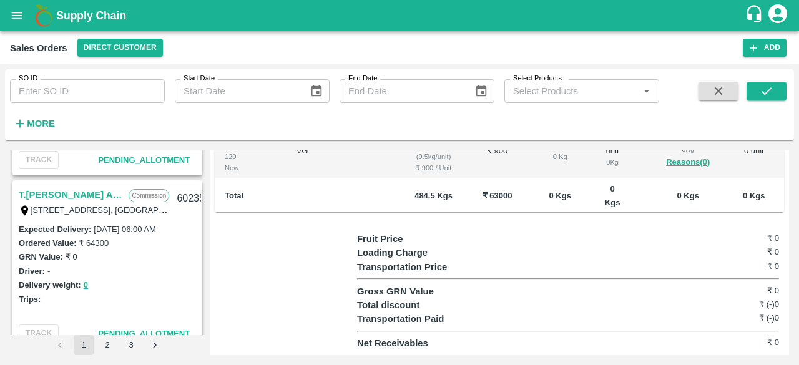
click at [79, 197] on link "T.[PERSON_NAME] And Sons" at bounding box center [71, 195] width 104 height 16
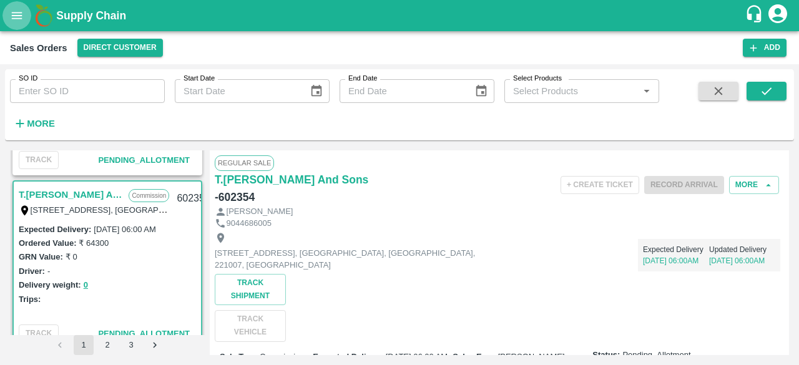
click at [13, 16] on icon "open drawer" at bounding box center [17, 15] width 11 height 7
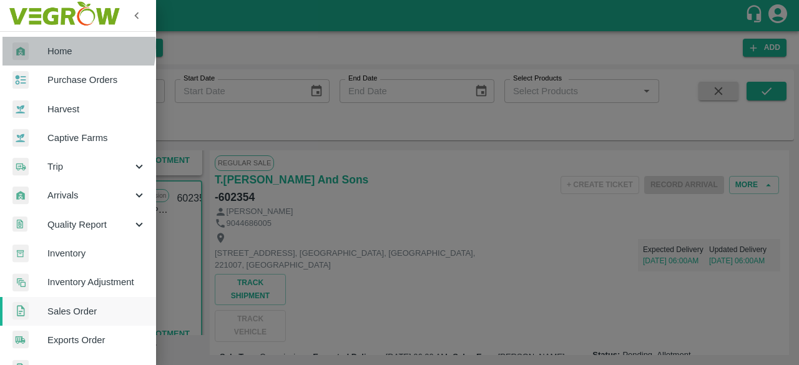
click at [64, 47] on span "Home" at bounding box center [96, 51] width 99 height 14
